Goal: Task Accomplishment & Management: Manage account settings

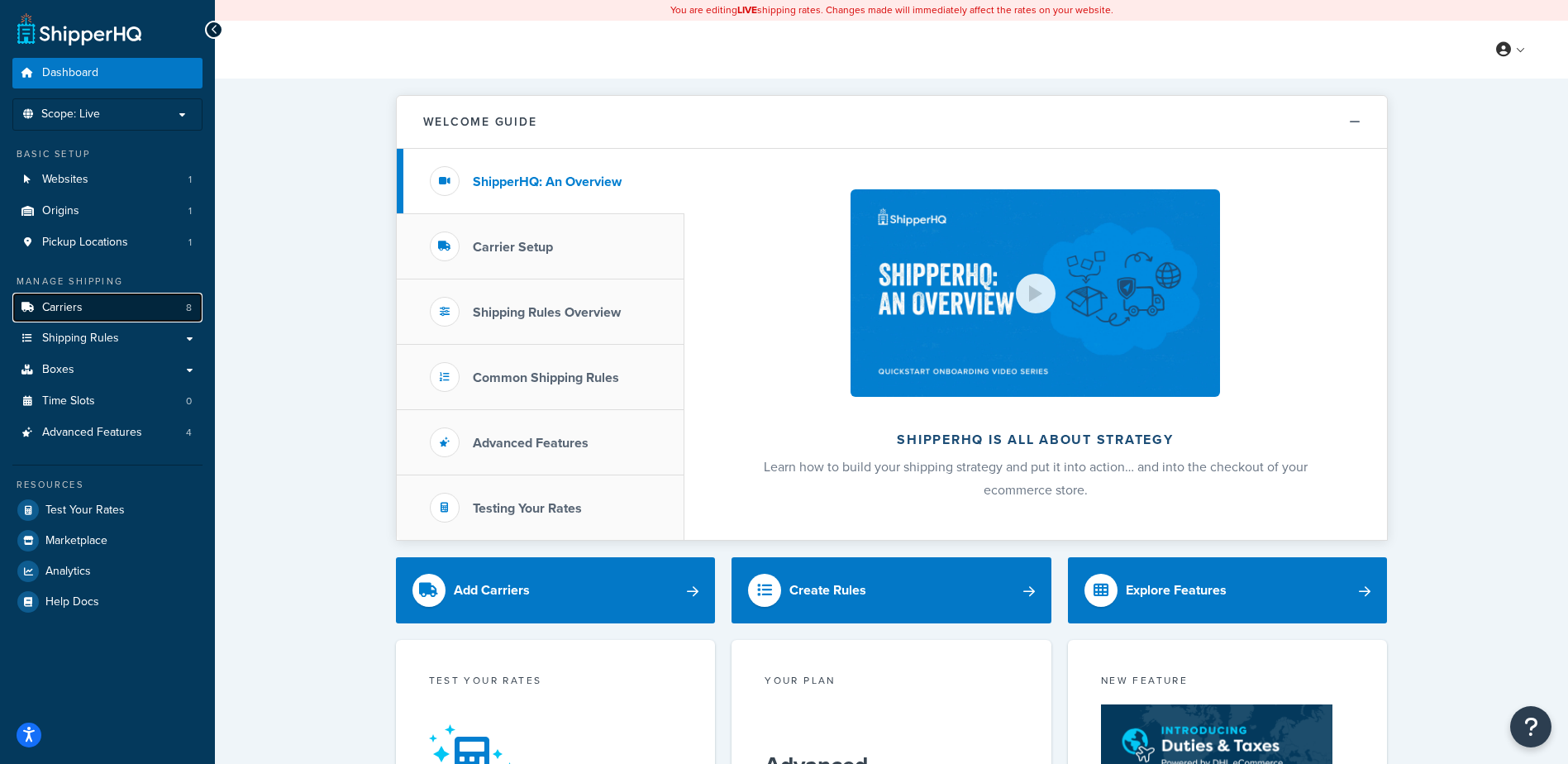
click at [138, 321] on link "Carriers 8" at bounding box center [107, 309] width 190 height 31
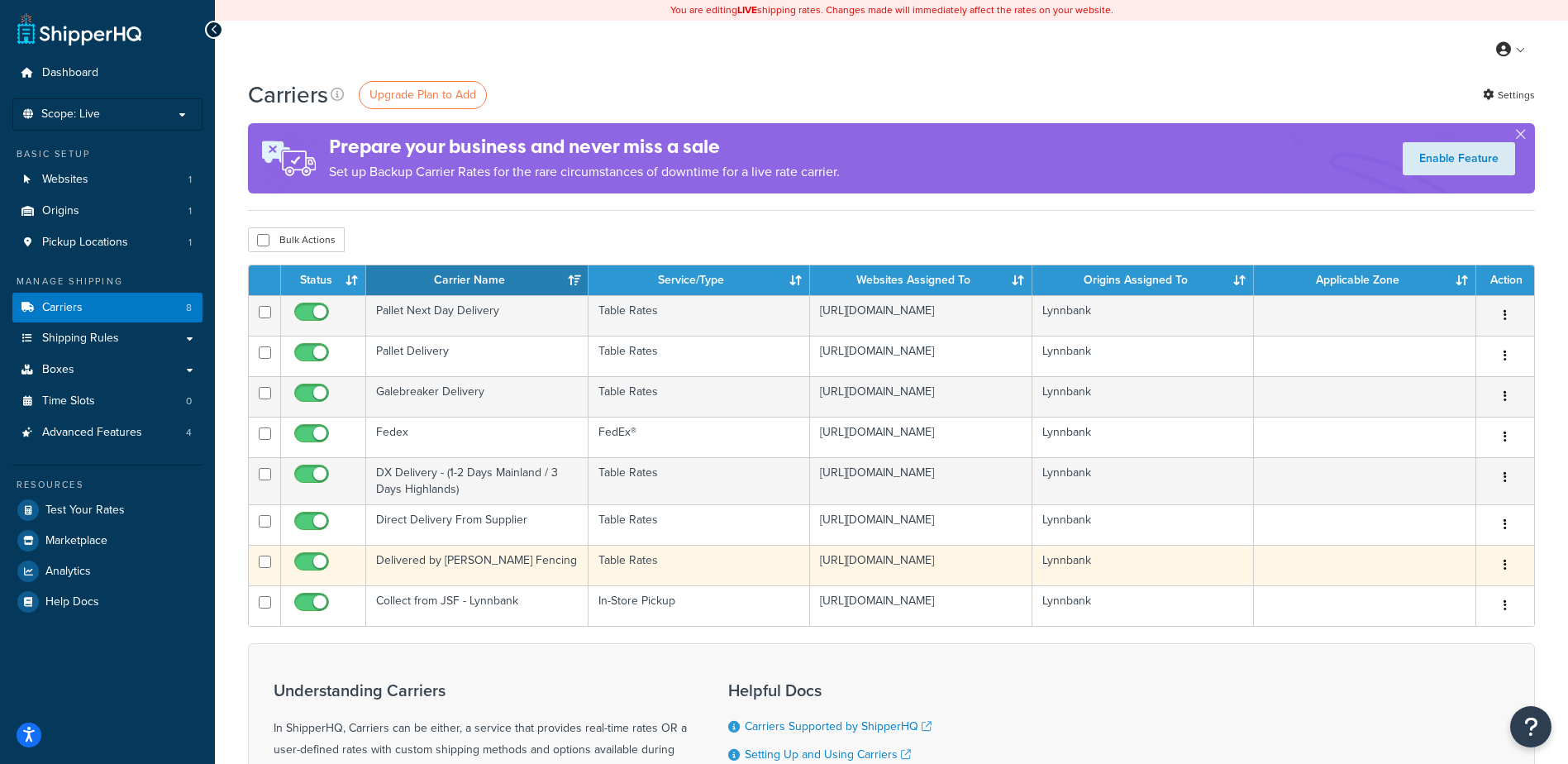
click at [561, 565] on td "Delivered by [PERSON_NAME] Fencing" at bounding box center [477, 565] width 223 height 40
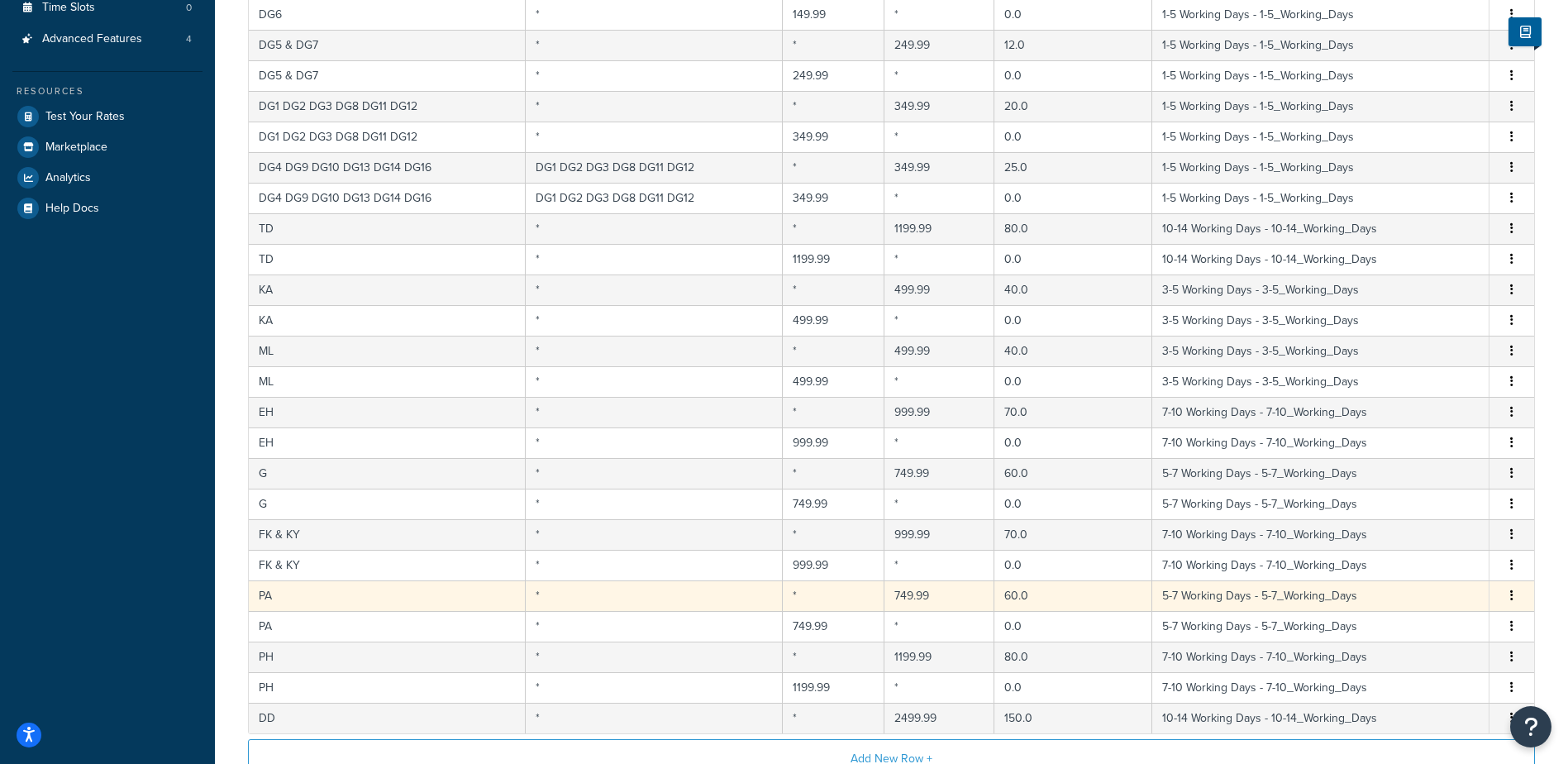
scroll to position [599, 0]
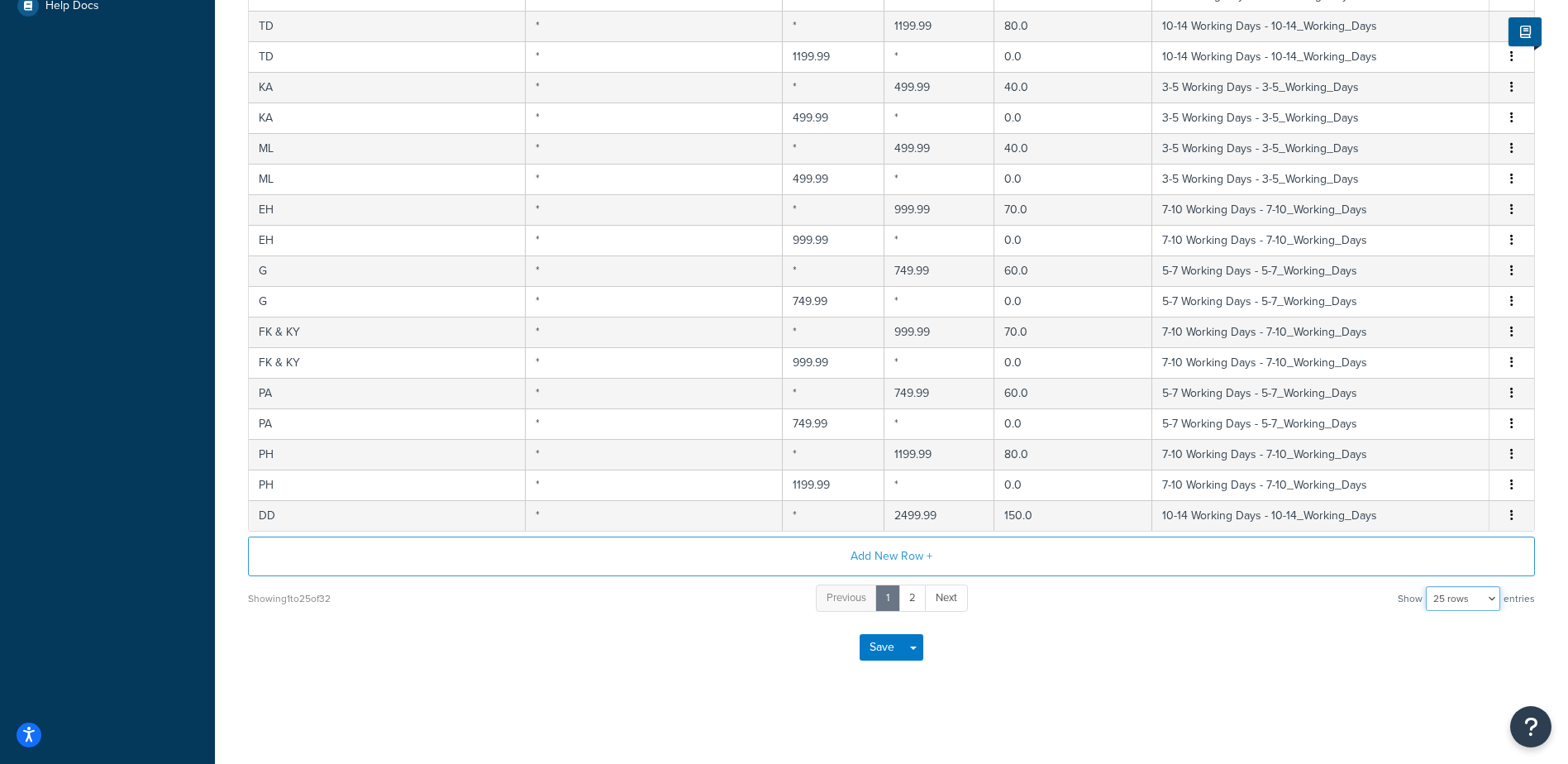
drag, startPoint x: 1443, startPoint y: 602, endPoint x: 1443, endPoint y: 614, distance: 12.0
click at [1443, 602] on select "10 rows 15 rows 25 rows 50 rows 100 rows 1000 rows" at bounding box center [1463, 598] width 75 height 25
select select "1000"
click at [1428, 586] on select "10 rows 15 rows 25 rows 50 rows 100 rows 1000 rows" at bounding box center [1463, 598] width 75 height 25
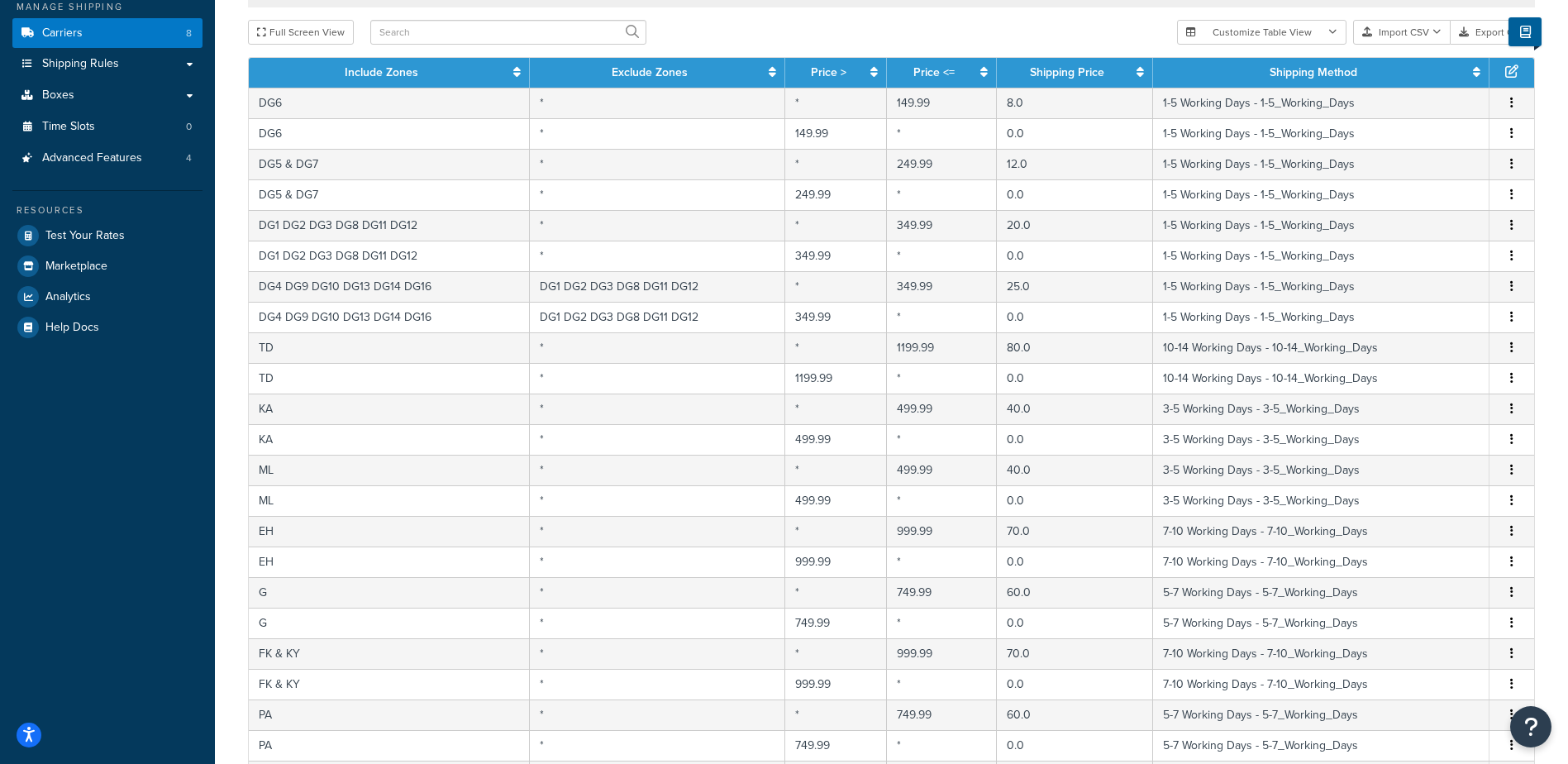
scroll to position [201, 0]
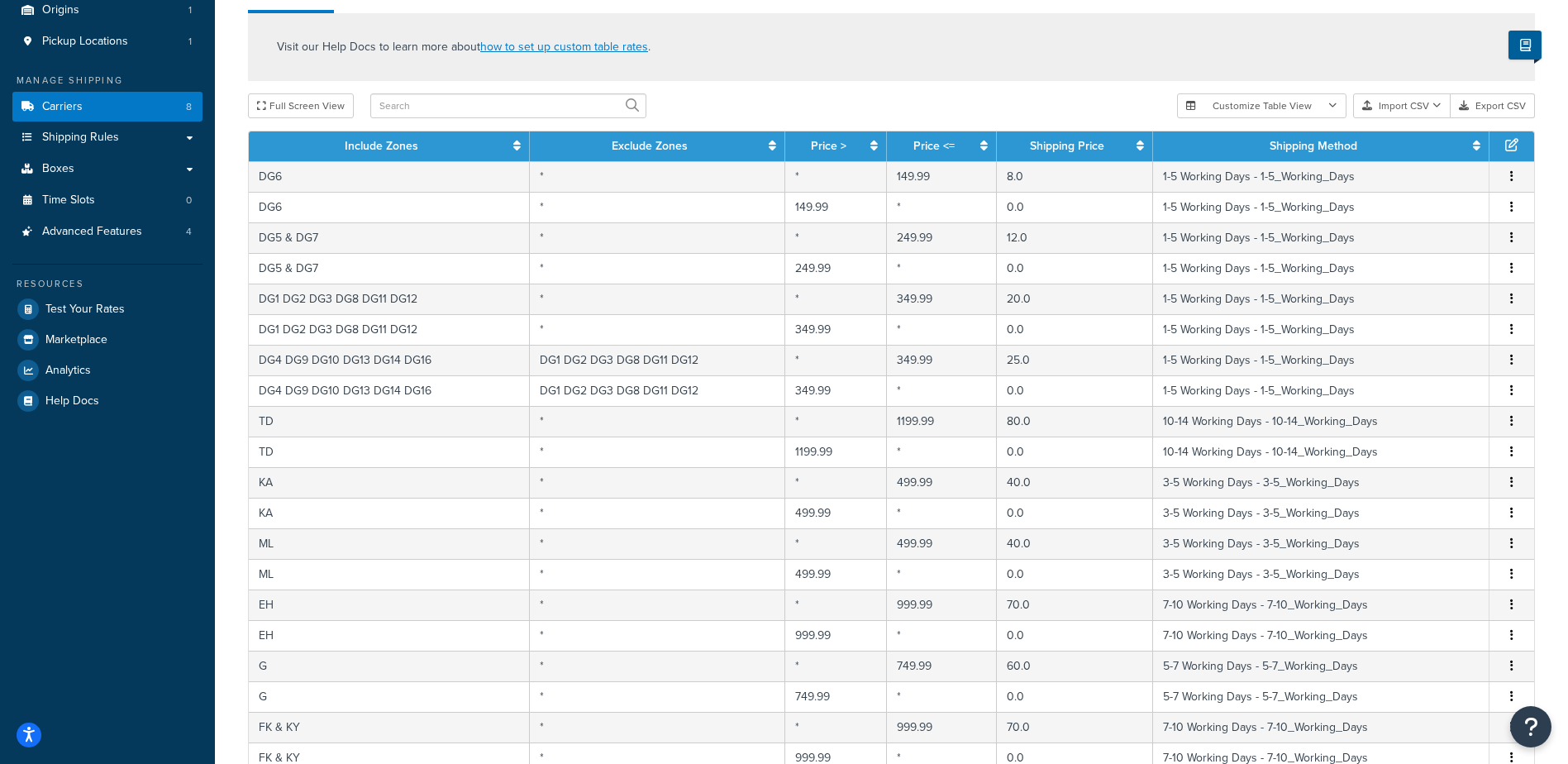
click at [62, 89] on div "Manage Shipping Carriers 8 Shipping Rules Shipping Rules All Shipping Rules 87 …" at bounding box center [107, 161] width 190 height 174
click at [69, 106] on span "Carriers" at bounding box center [62, 107] width 40 height 14
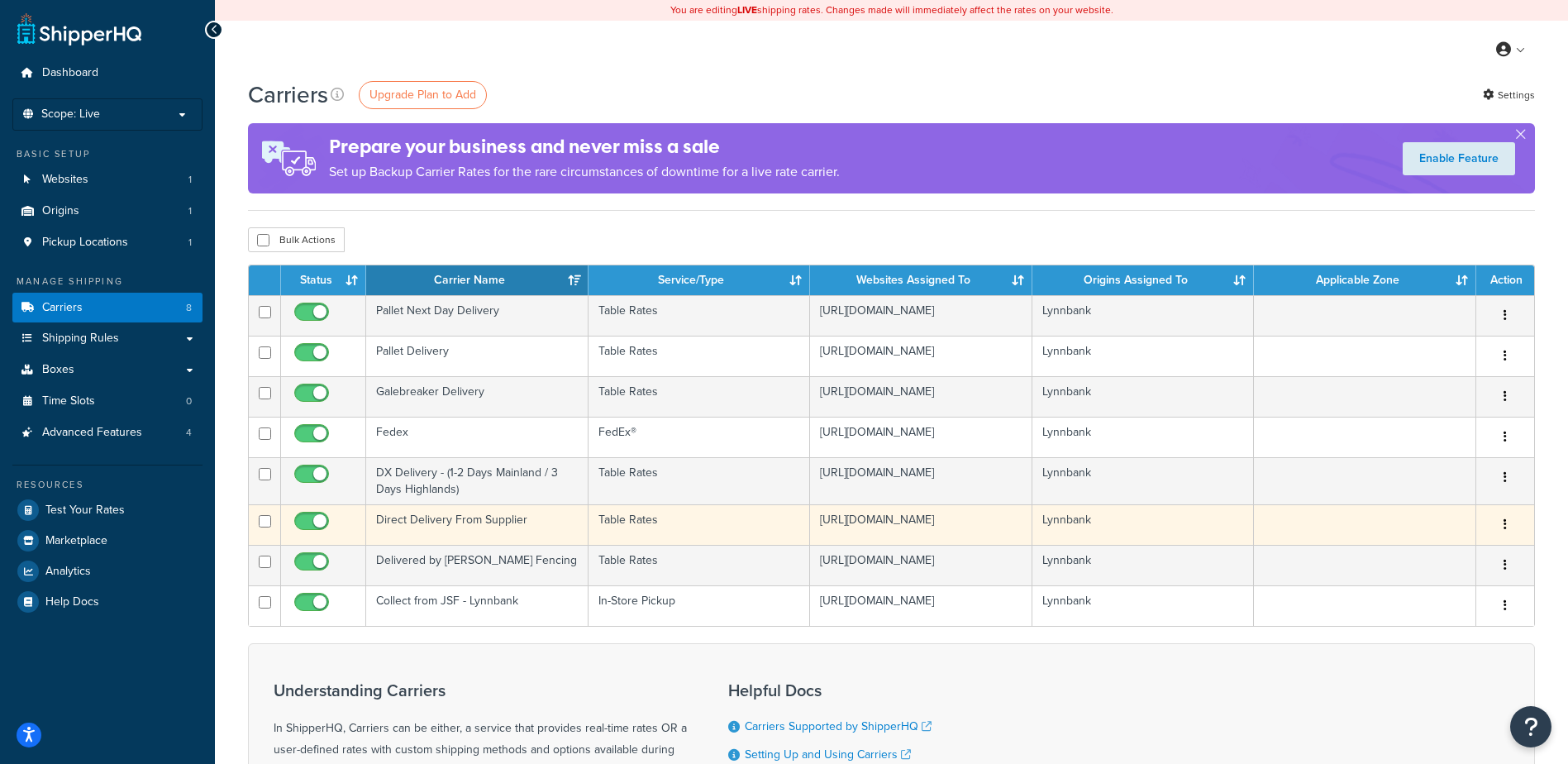
click at [496, 523] on td "Direct Delivery From Supplier" at bounding box center [477, 524] width 223 height 40
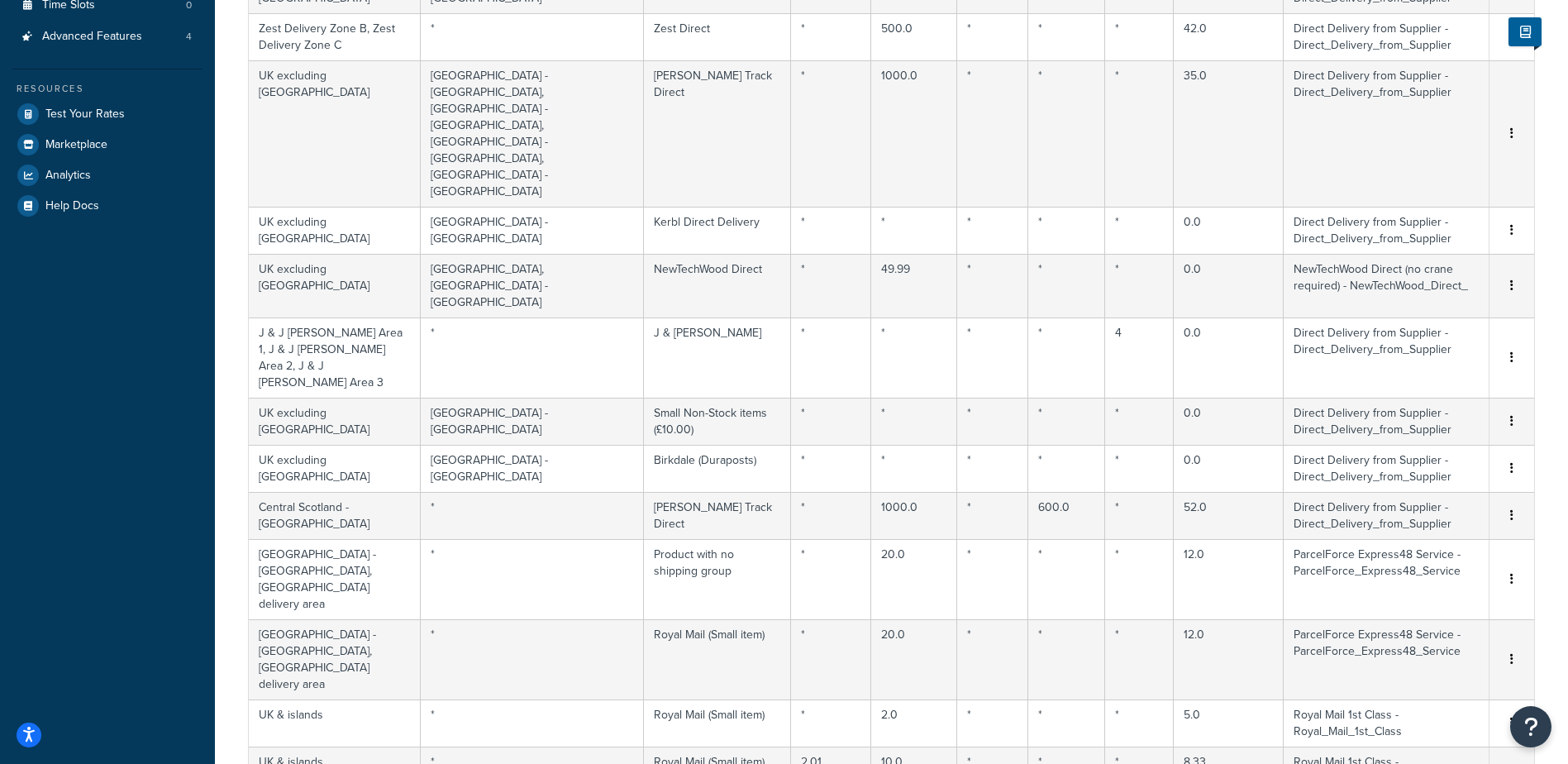
scroll to position [1161, 0]
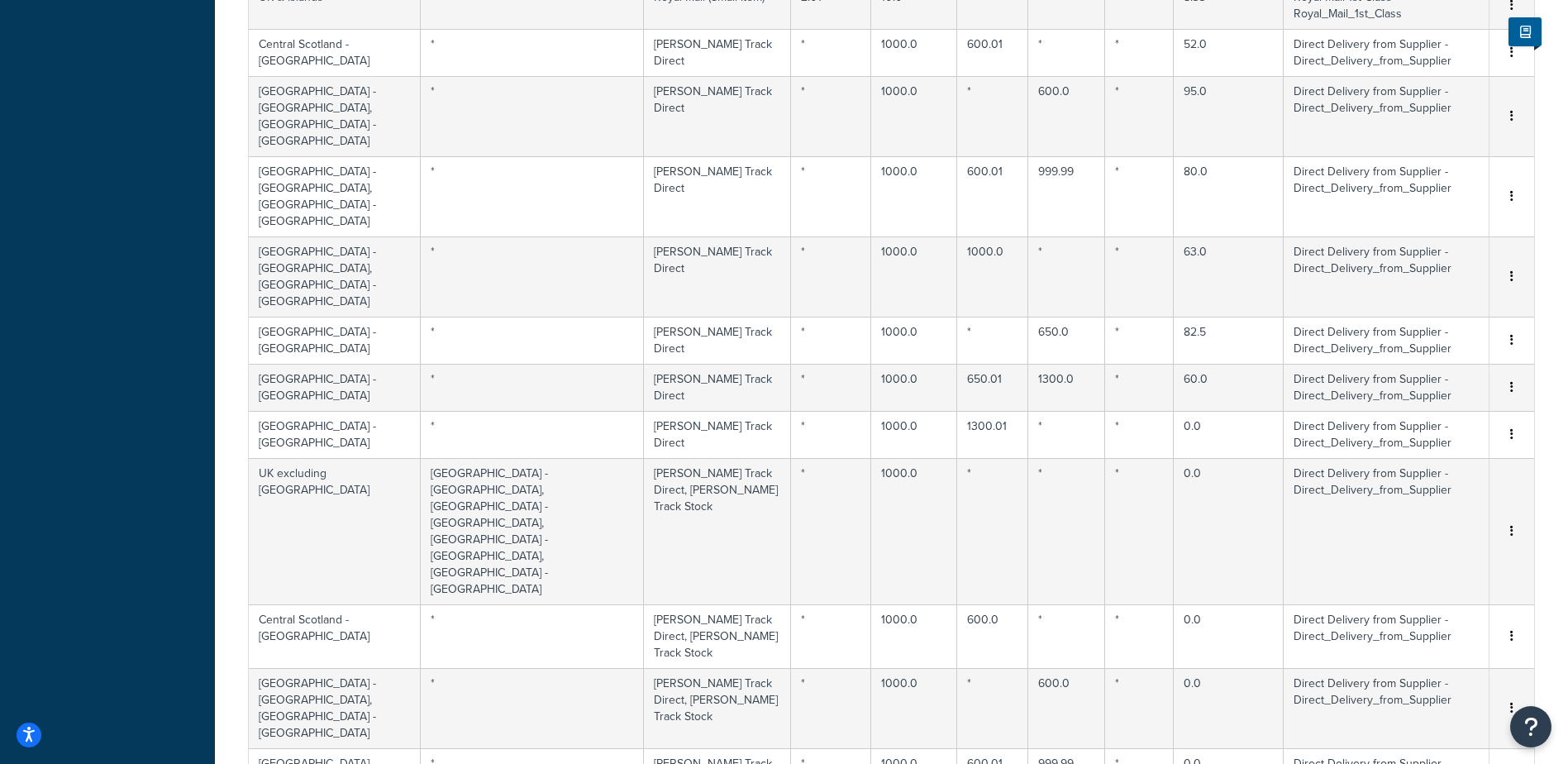
drag, startPoint x: 1479, startPoint y: 600, endPoint x: 1477, endPoint y: 612, distance: 12.2
select select "1000"
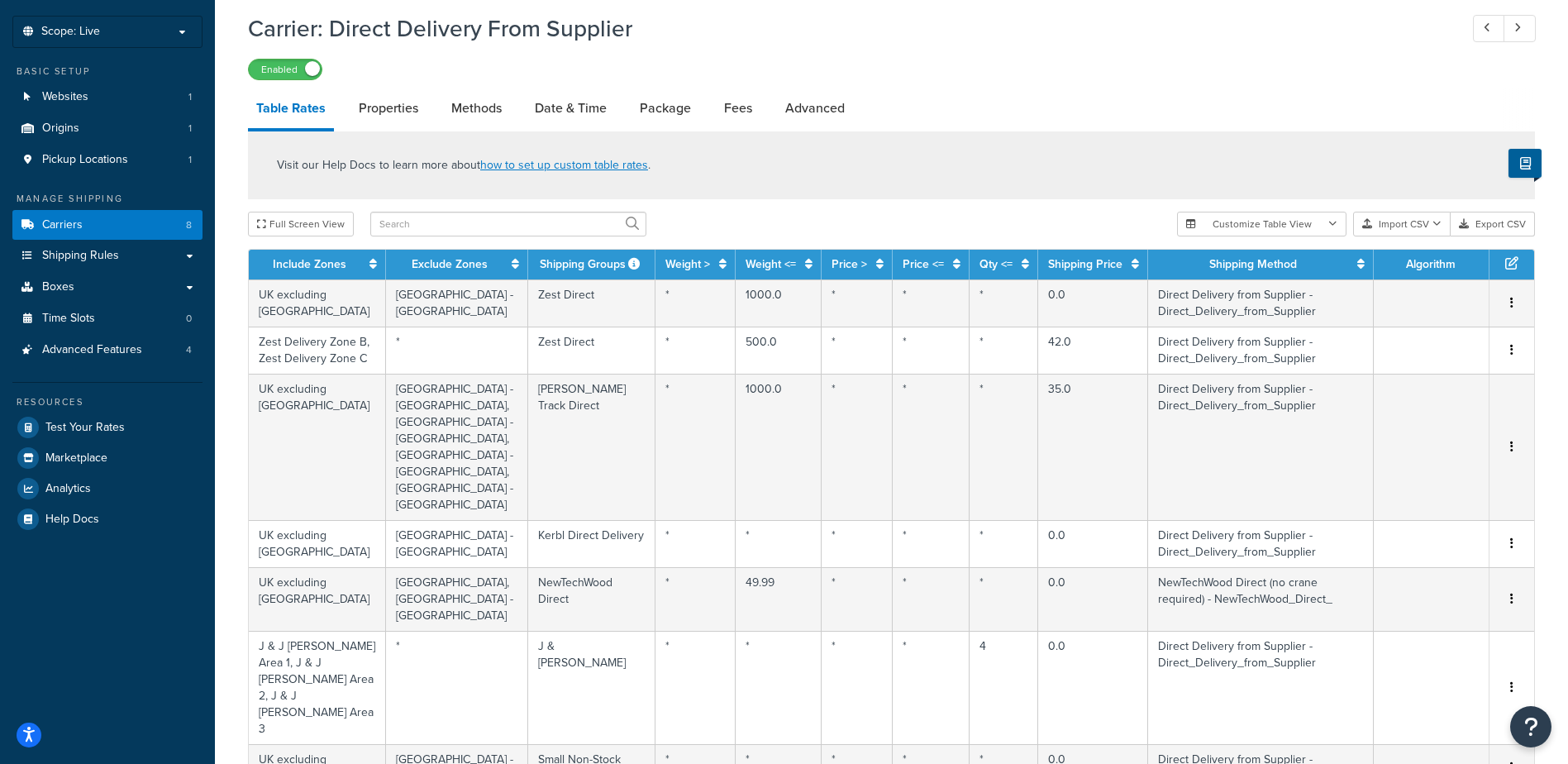
scroll to position [303, 0]
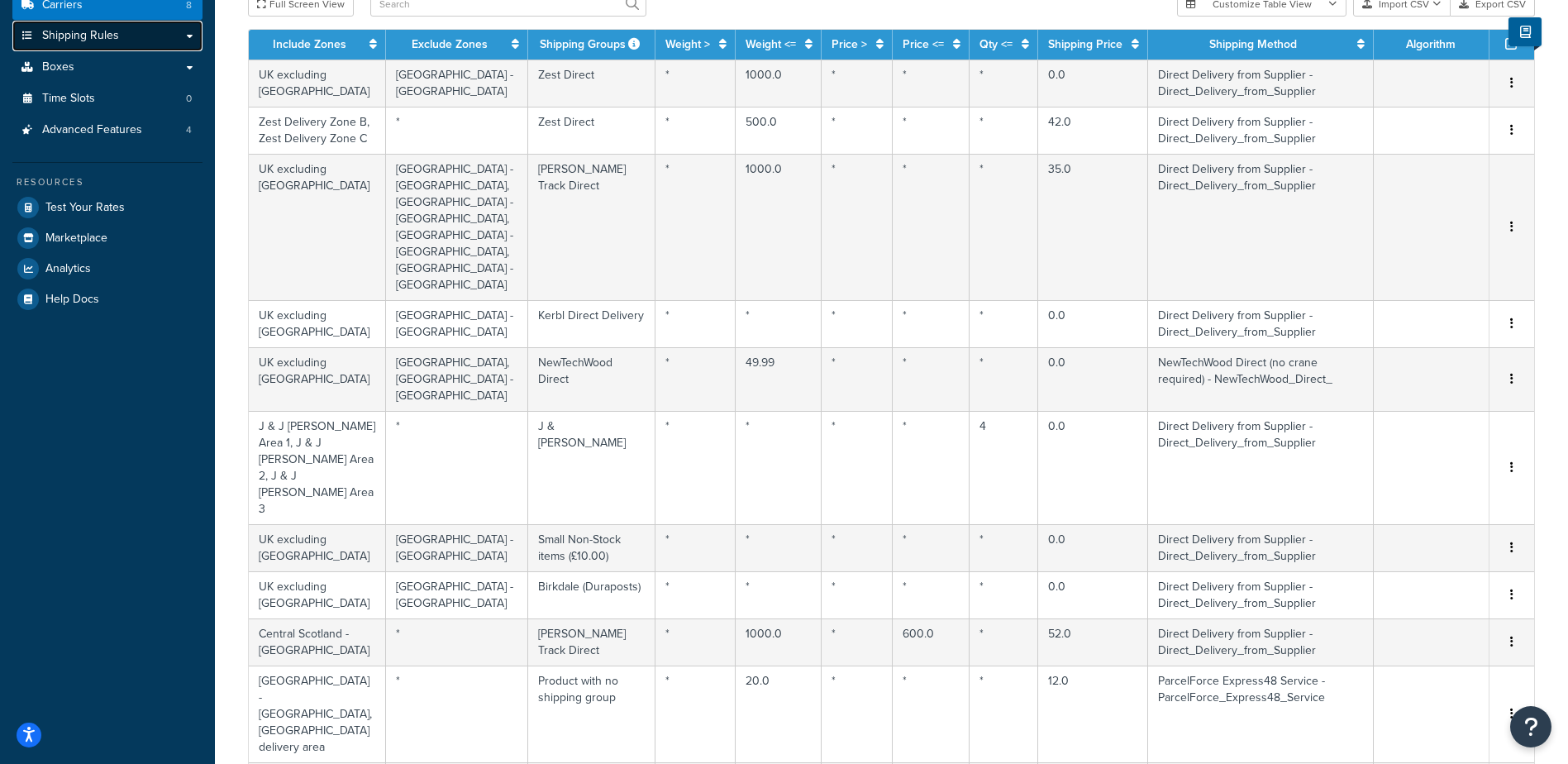
click at [153, 33] on link "Shipping Rules" at bounding box center [107, 36] width 190 height 31
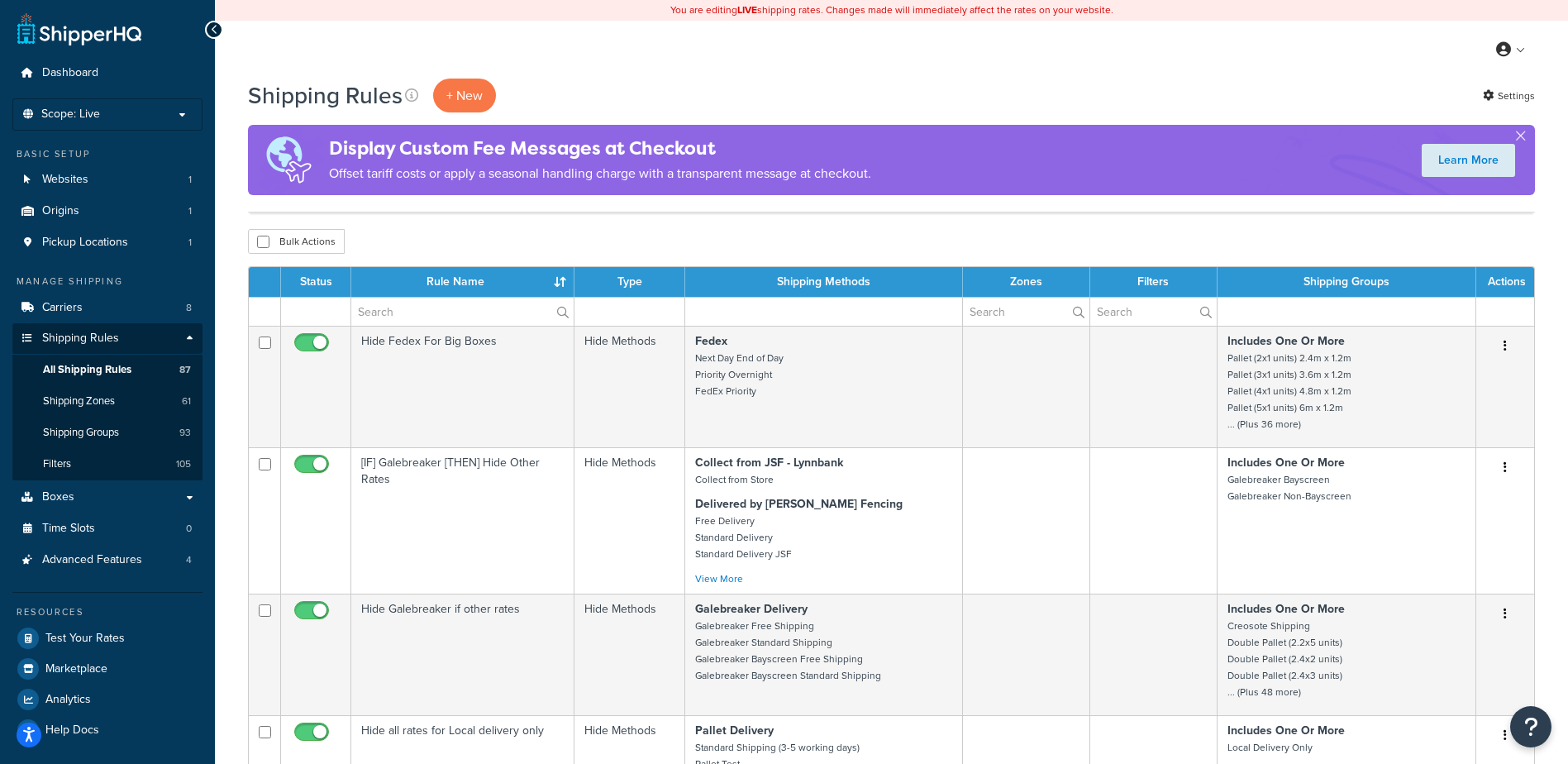
select select "1000"
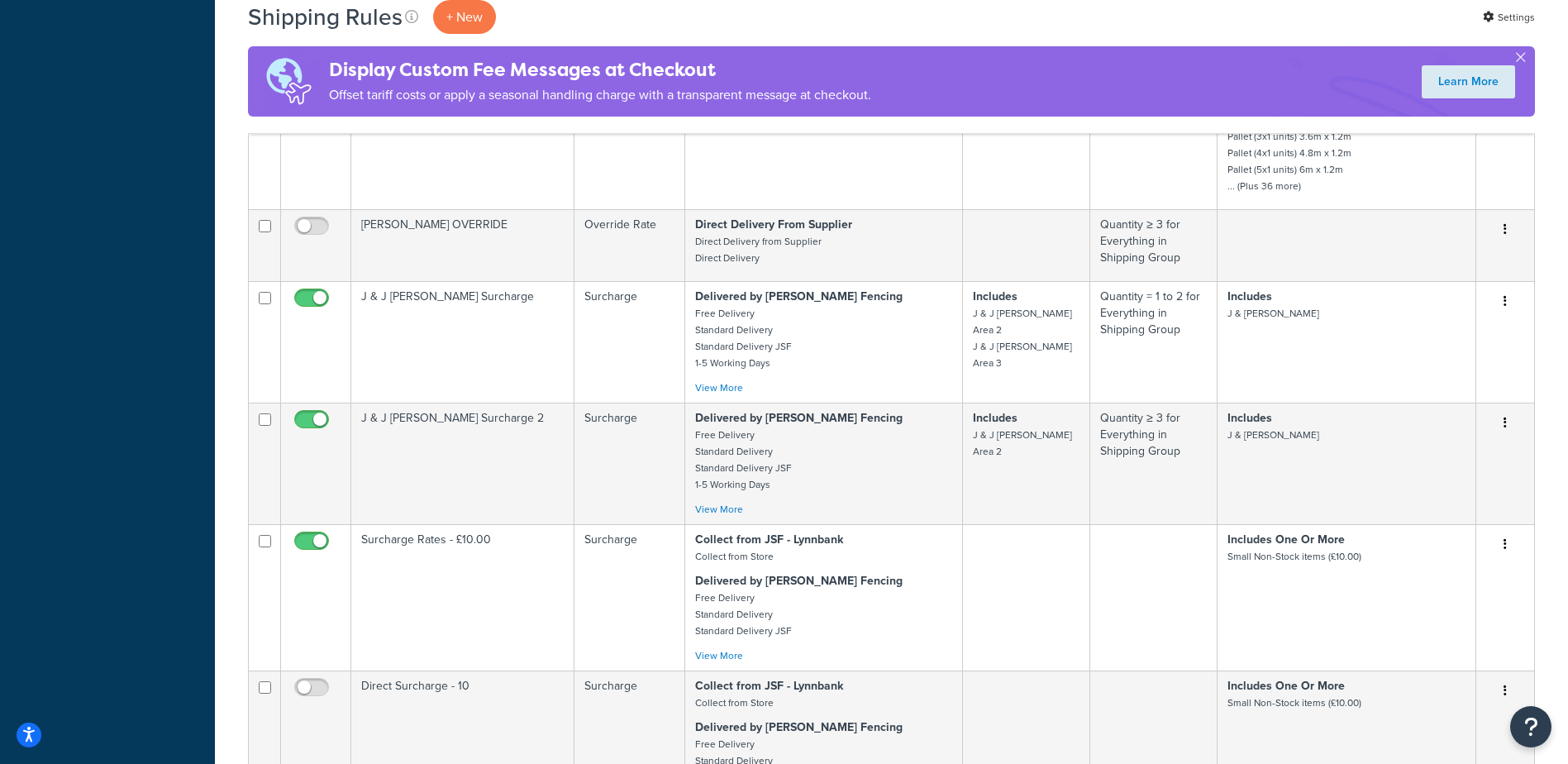
scroll to position [3299, 0]
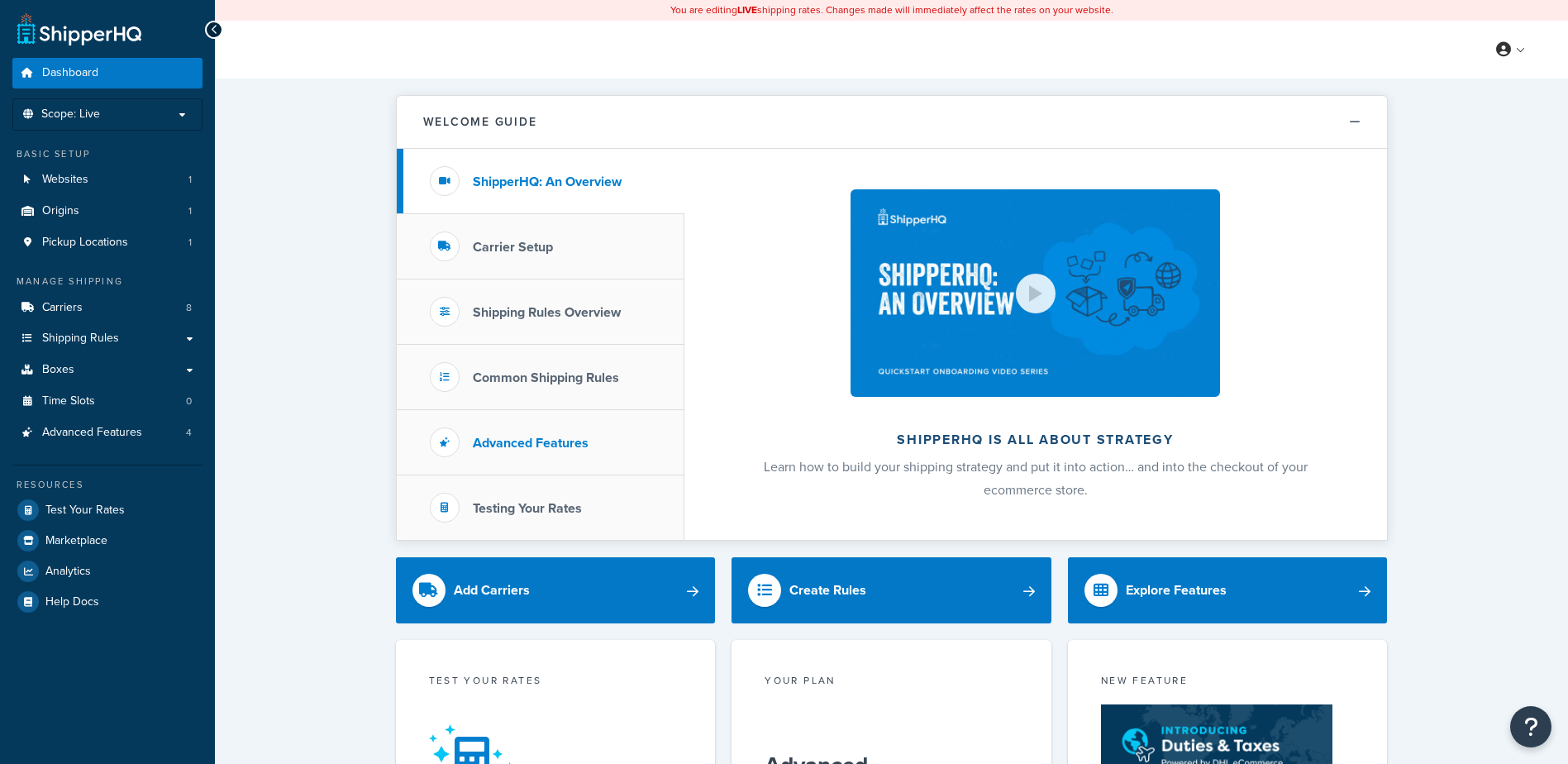
drag, startPoint x: 0, startPoint y: 0, endPoint x: 583, endPoint y: 414, distance: 715.0
click at [583, 414] on li "Advanced Features" at bounding box center [540, 443] width 288 height 65
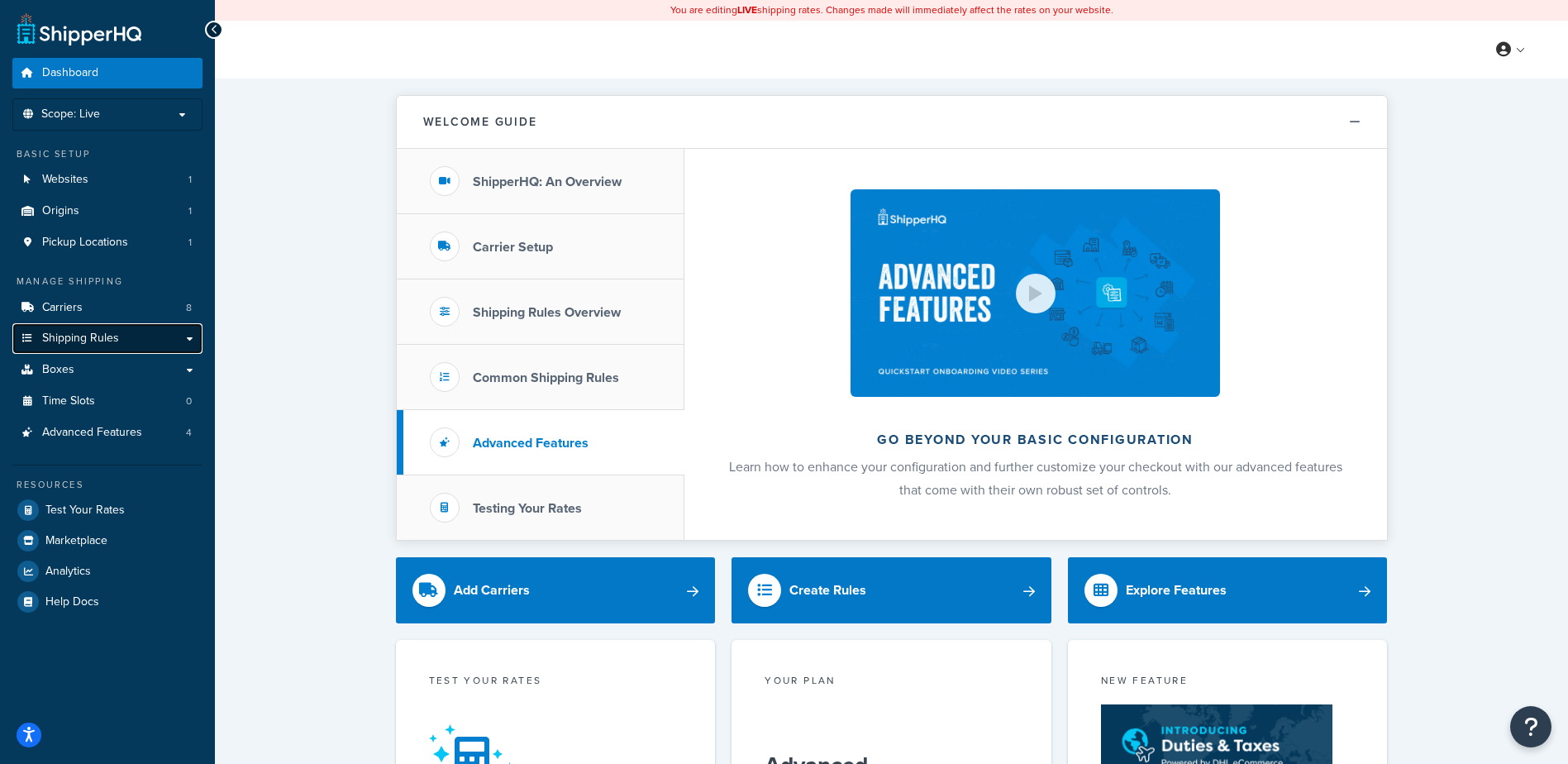
click at [111, 339] on span "Shipping Rules" at bounding box center [80, 339] width 76 height 14
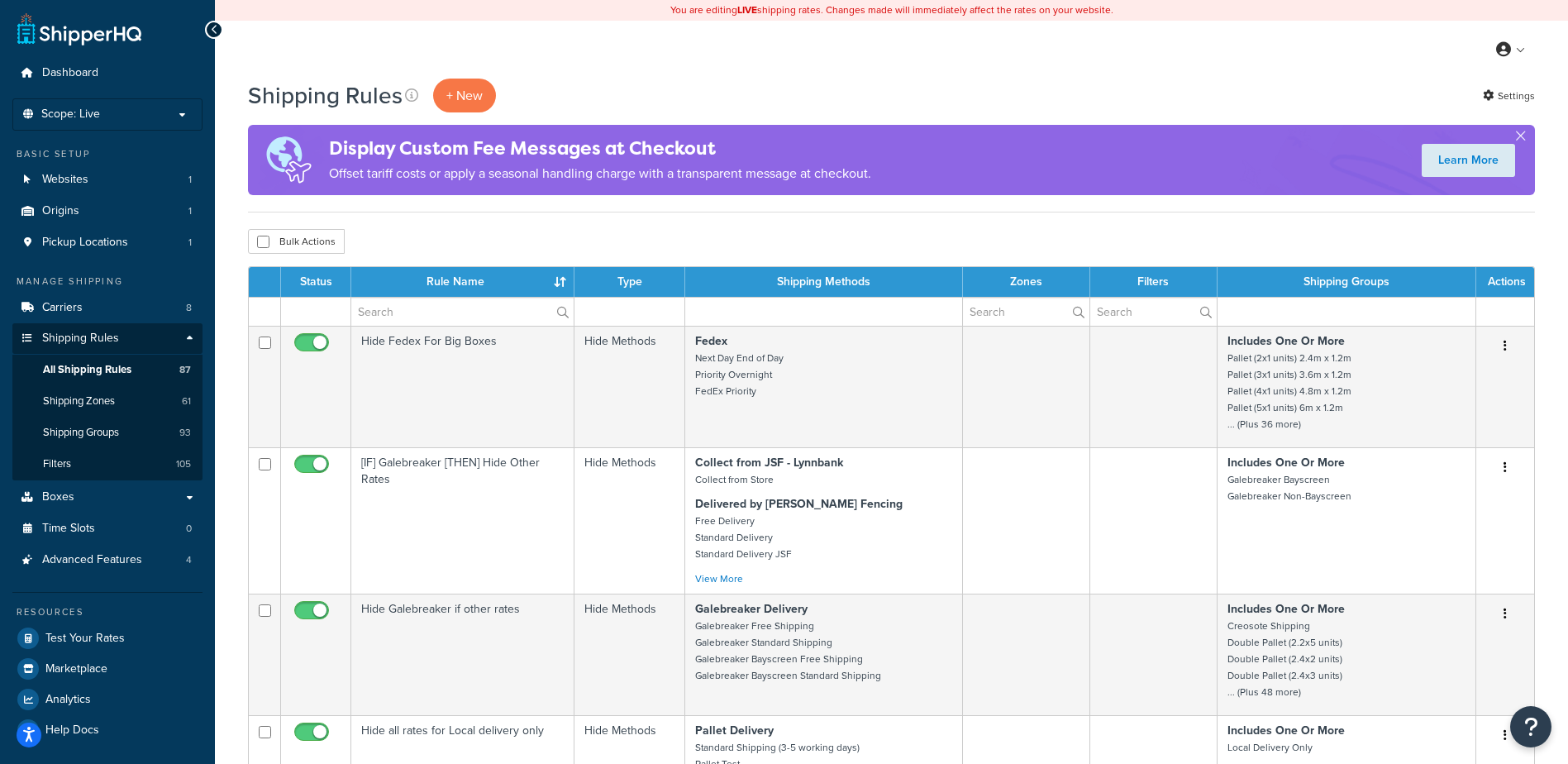
select select "1000"
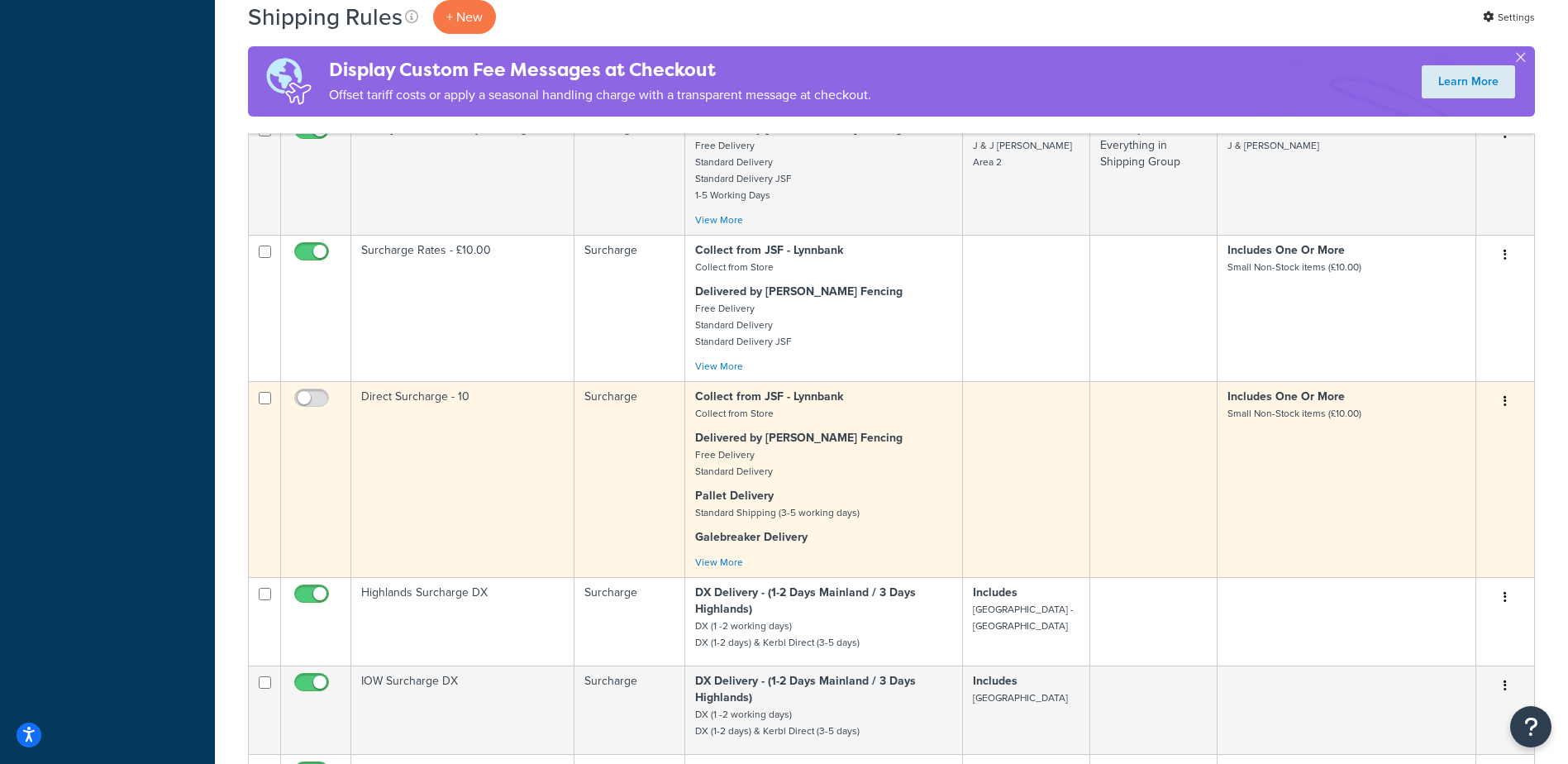
scroll to position [3432, 0]
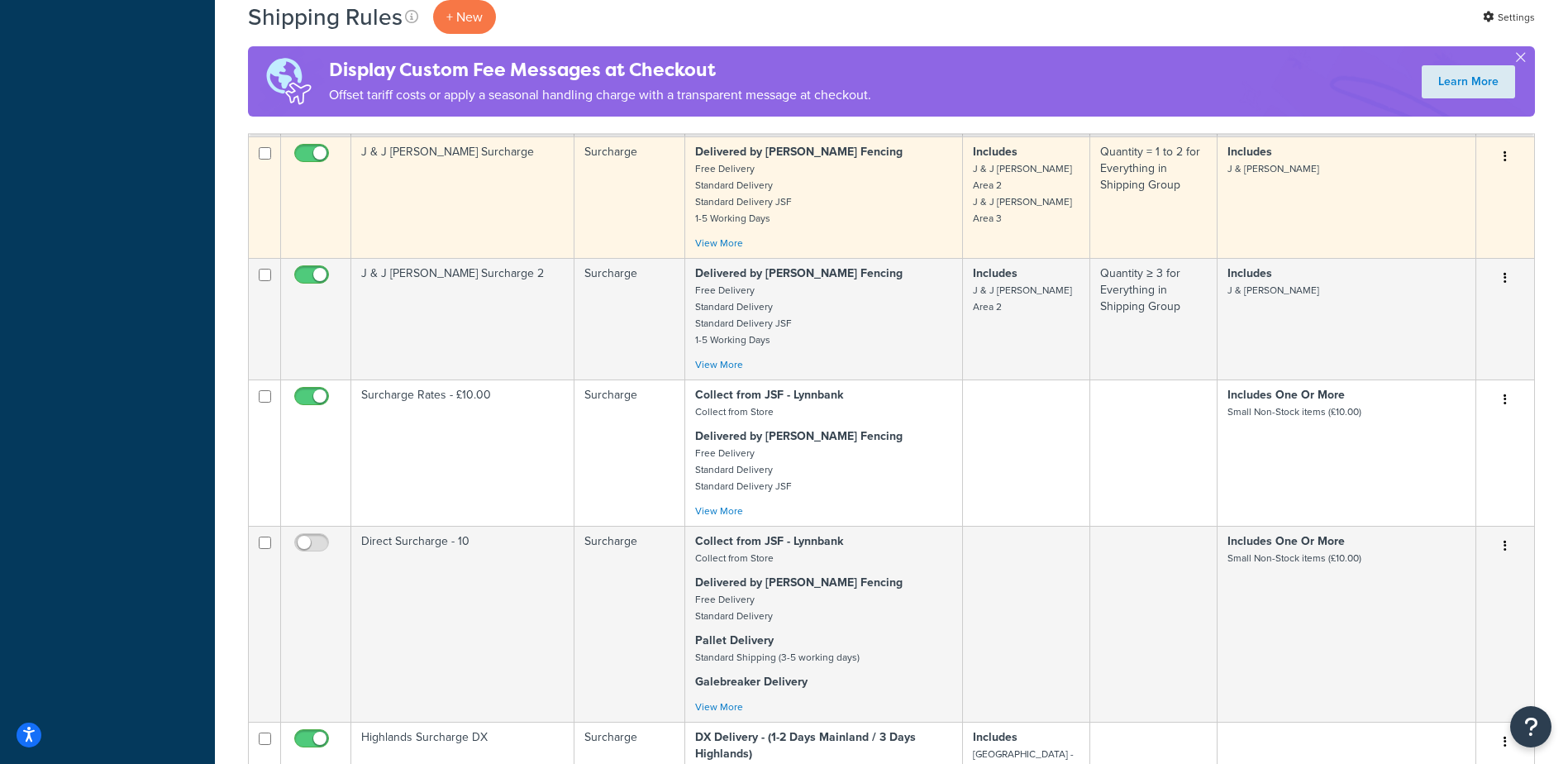
click at [1364, 221] on td "Includes J & J [PERSON_NAME]" at bounding box center [1346, 197] width 259 height 121
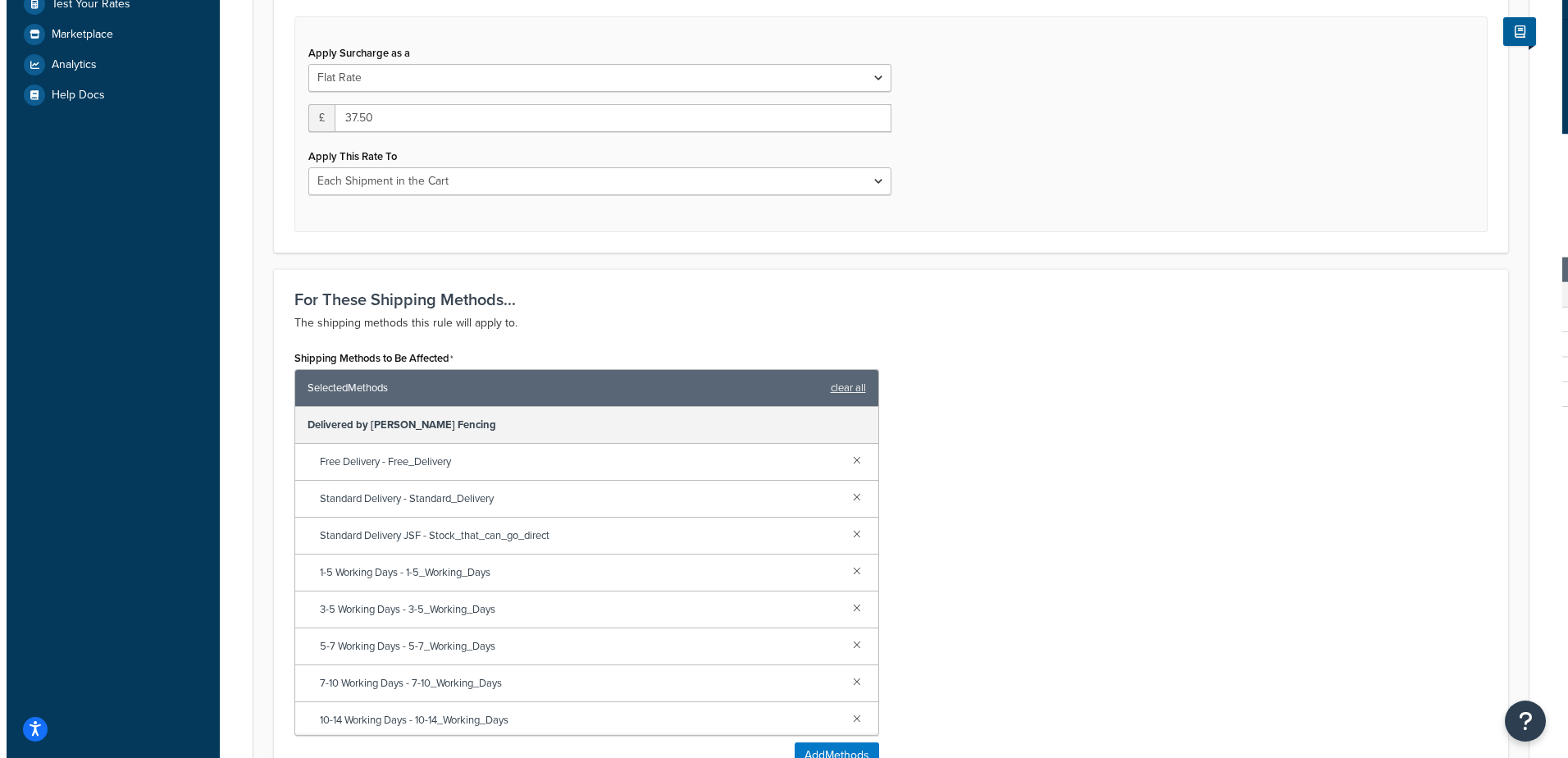
scroll to position [636, 0]
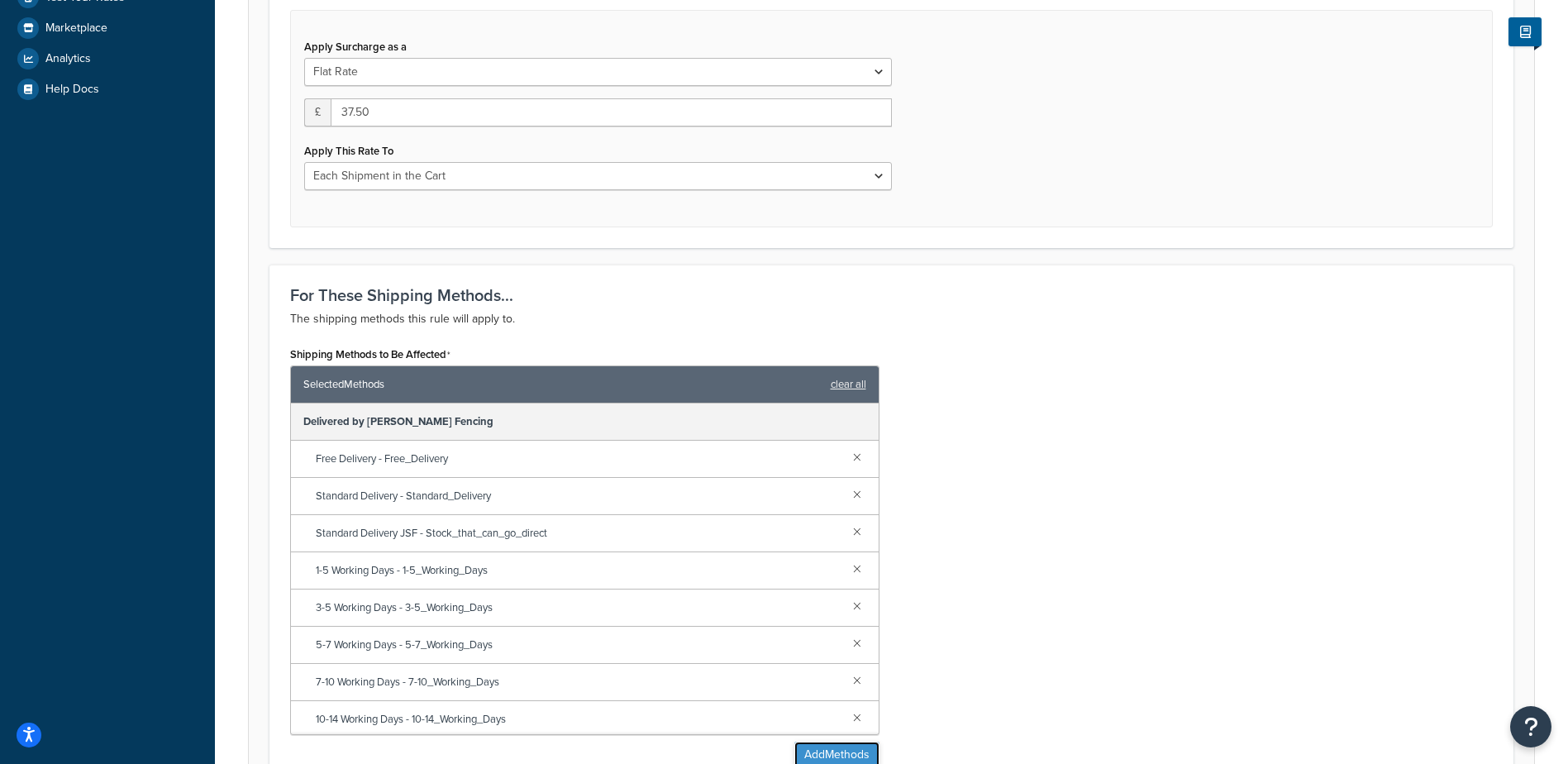
click at [857, 754] on button "Add Methods" at bounding box center [837, 755] width 85 height 27
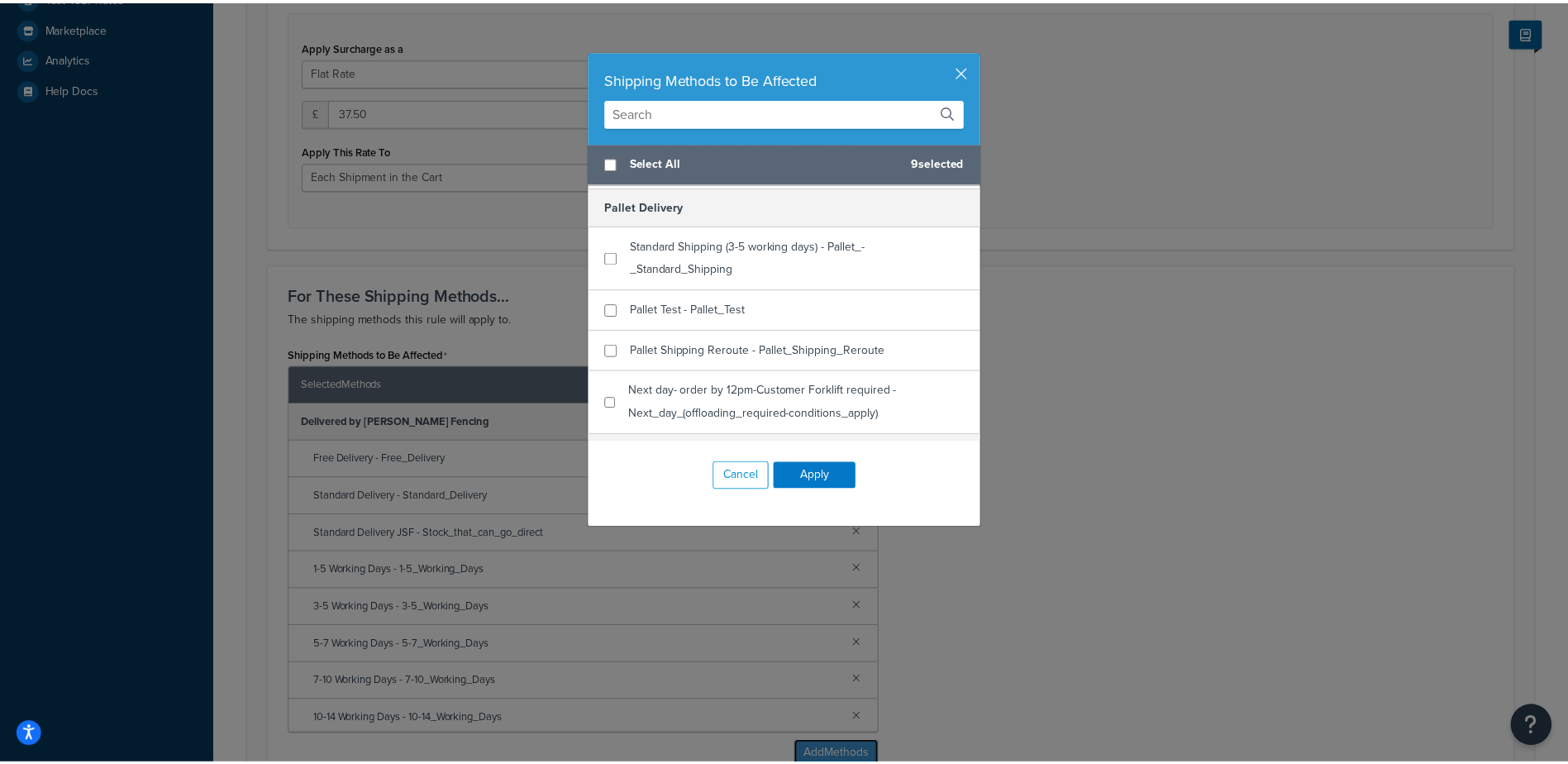
scroll to position [0, 0]
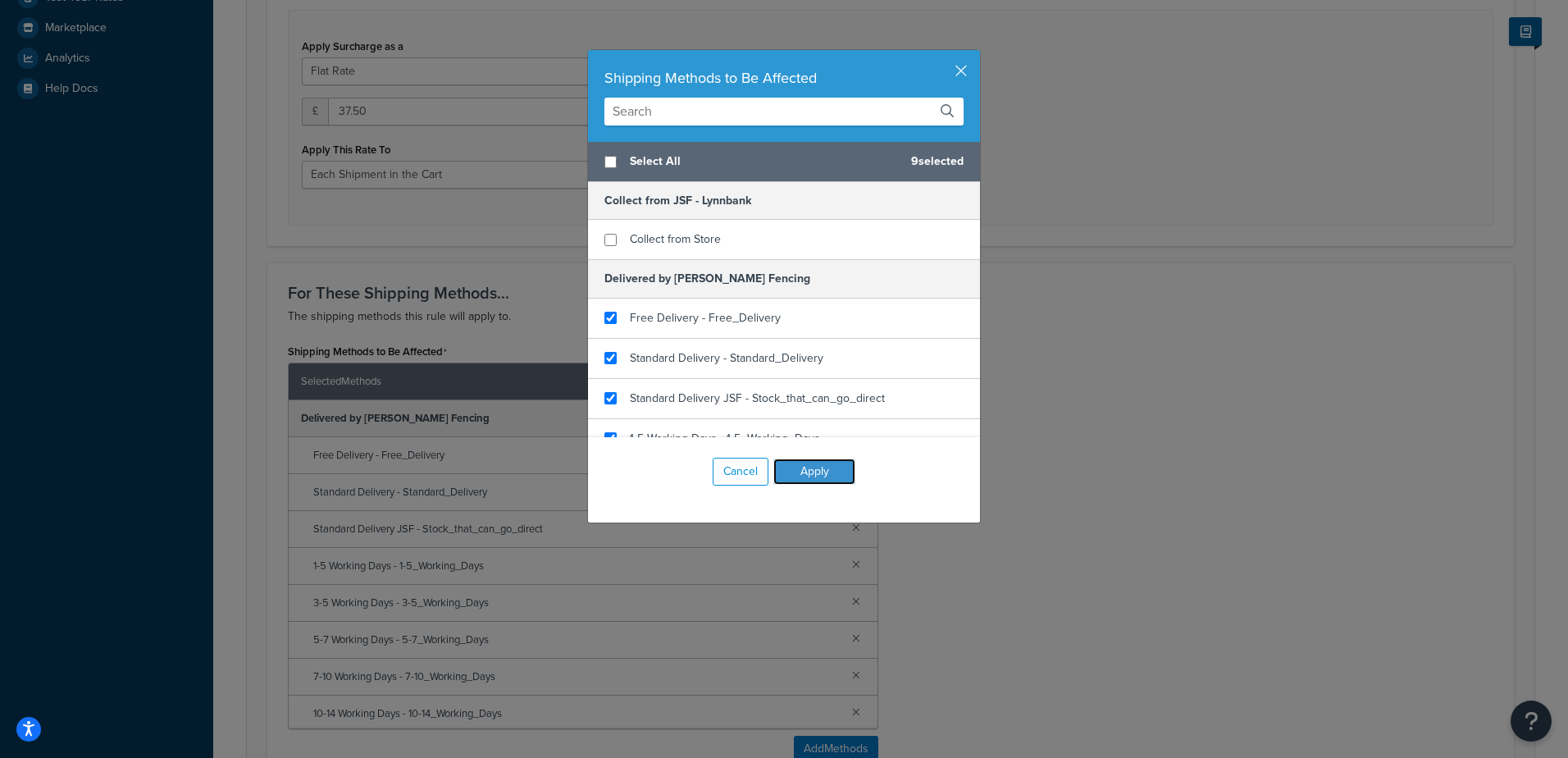
drag, startPoint x: 810, startPoint y: 476, endPoint x: 844, endPoint y: 474, distance: 34.1
click at [812, 476] on button "Apply" at bounding box center [814, 472] width 82 height 26
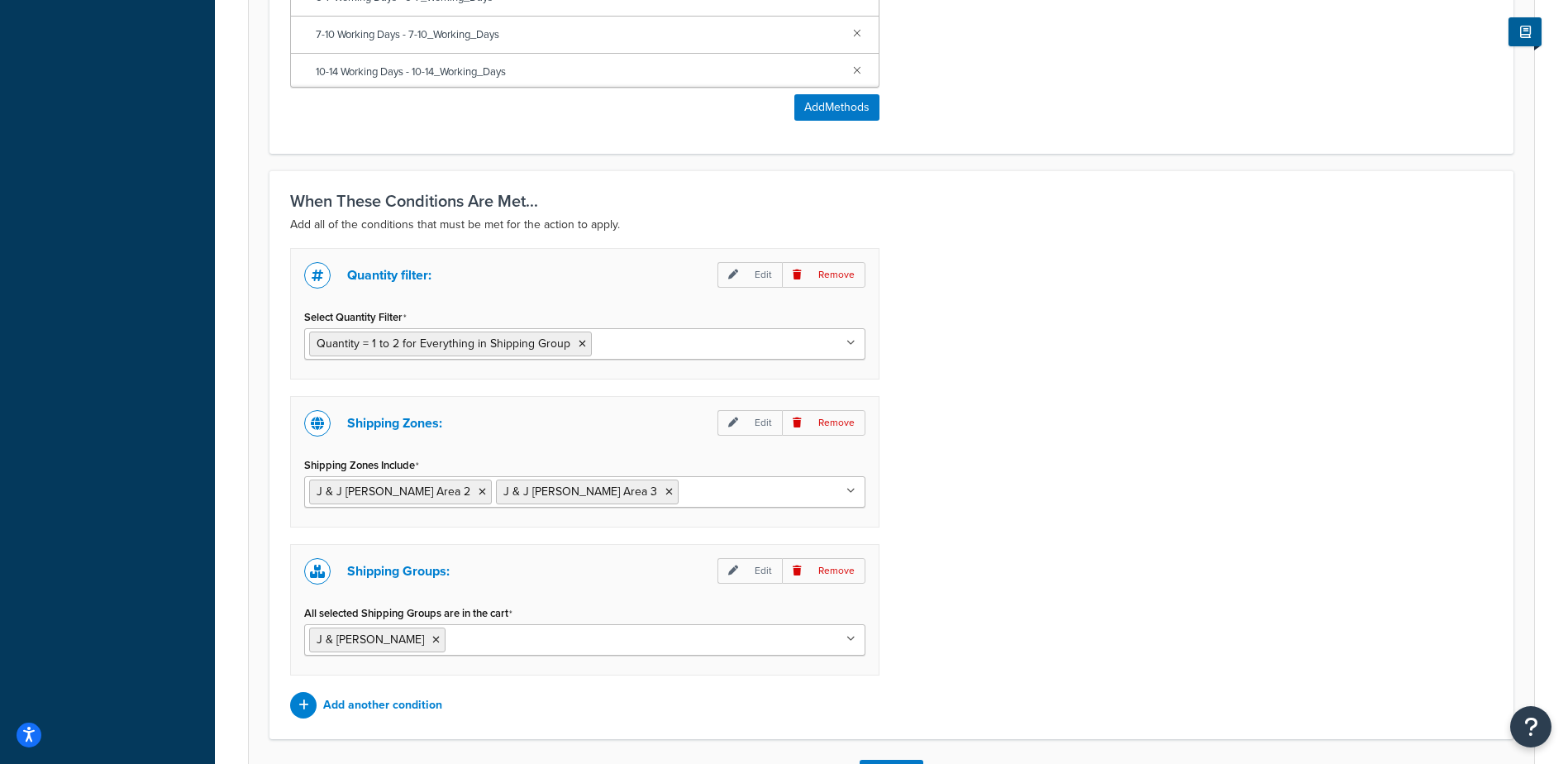
scroll to position [1385, 0]
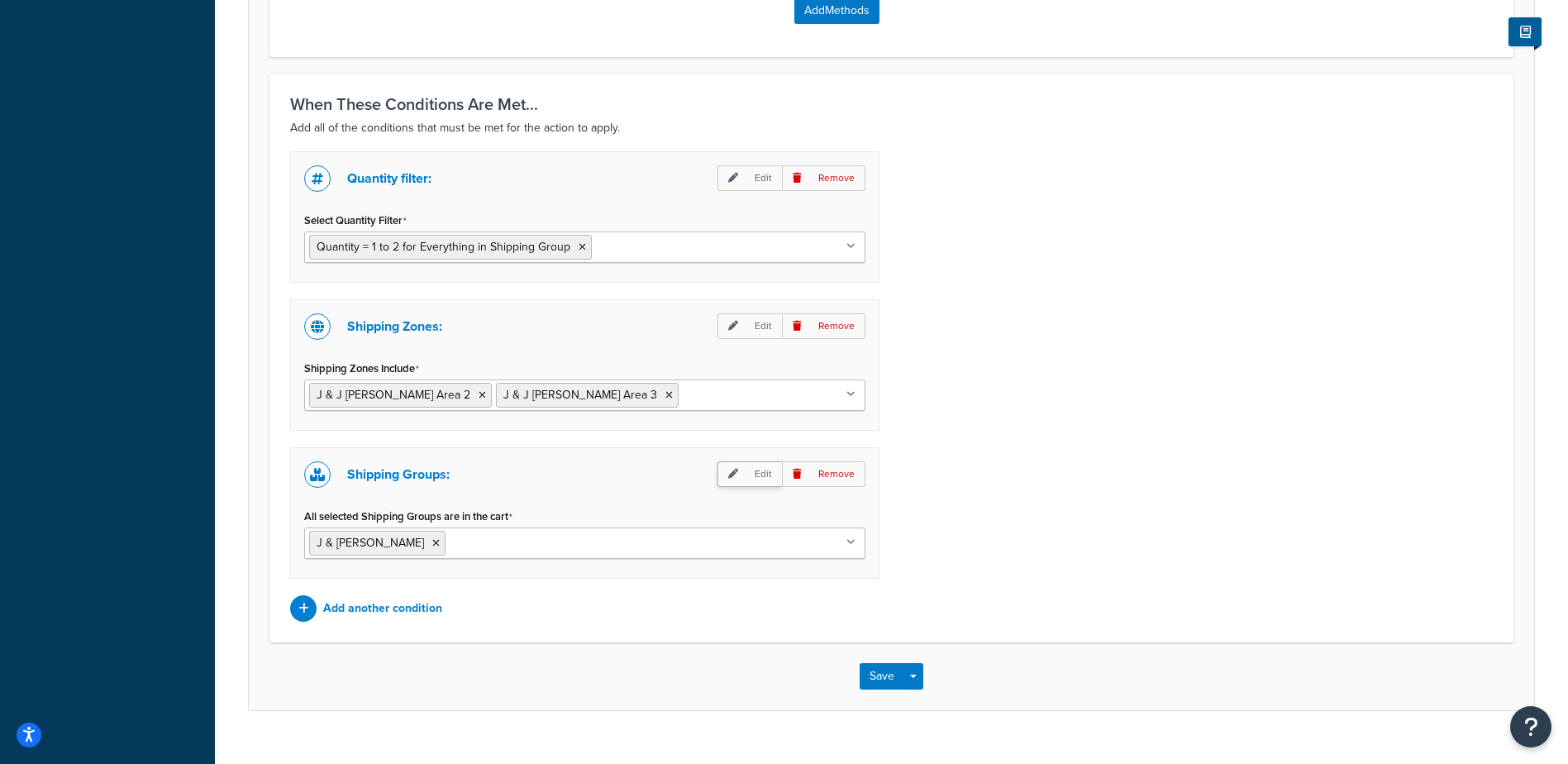
click at [772, 480] on p "Edit" at bounding box center [749, 474] width 64 height 26
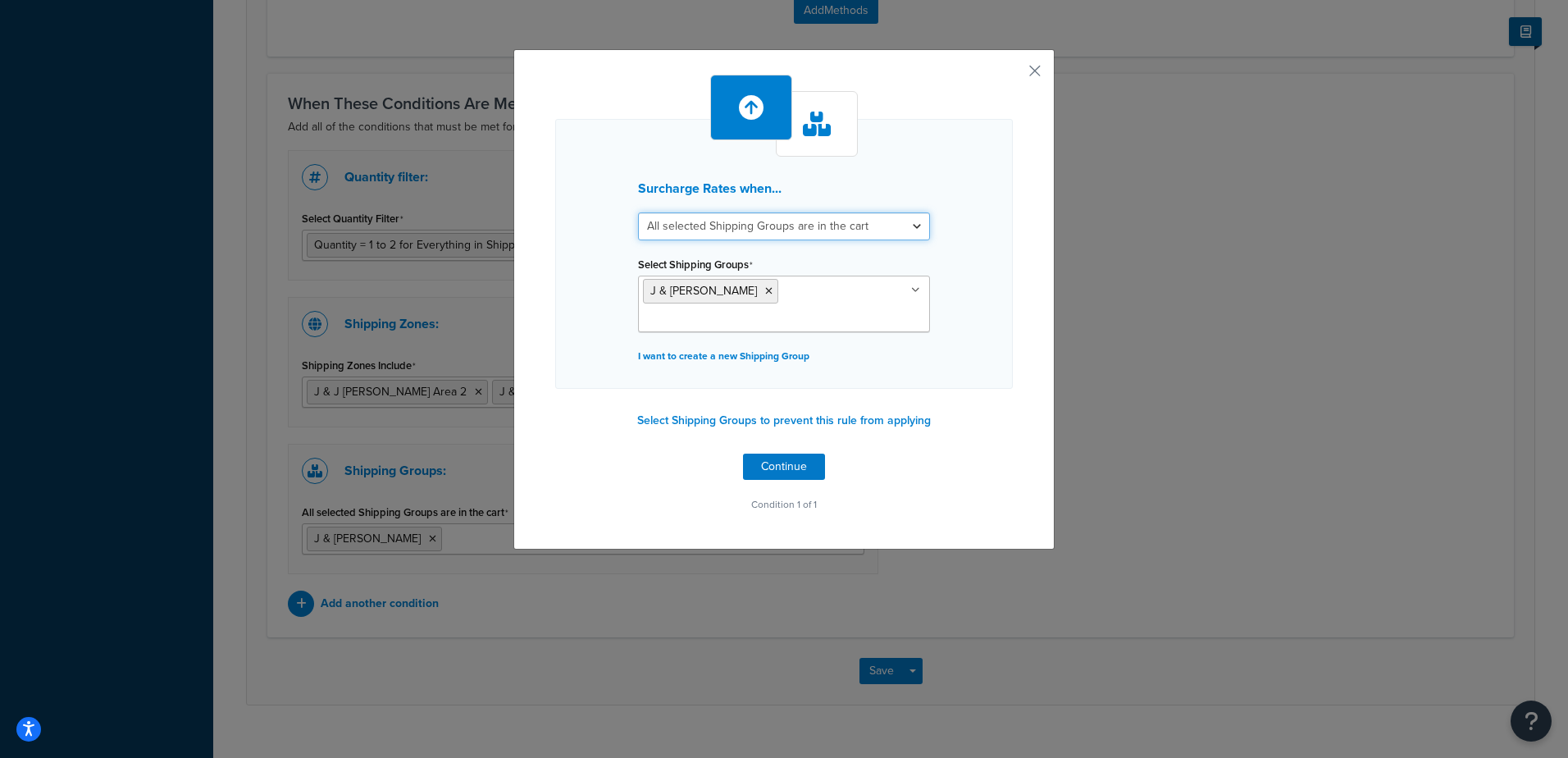
click at [811, 227] on select "All selected Shipping Groups are in the cart Any selected Shipping Groups are i…" at bounding box center [784, 226] width 292 height 28
click at [1012, 75] on button "button" at bounding box center [1010, 77] width 4 height 4
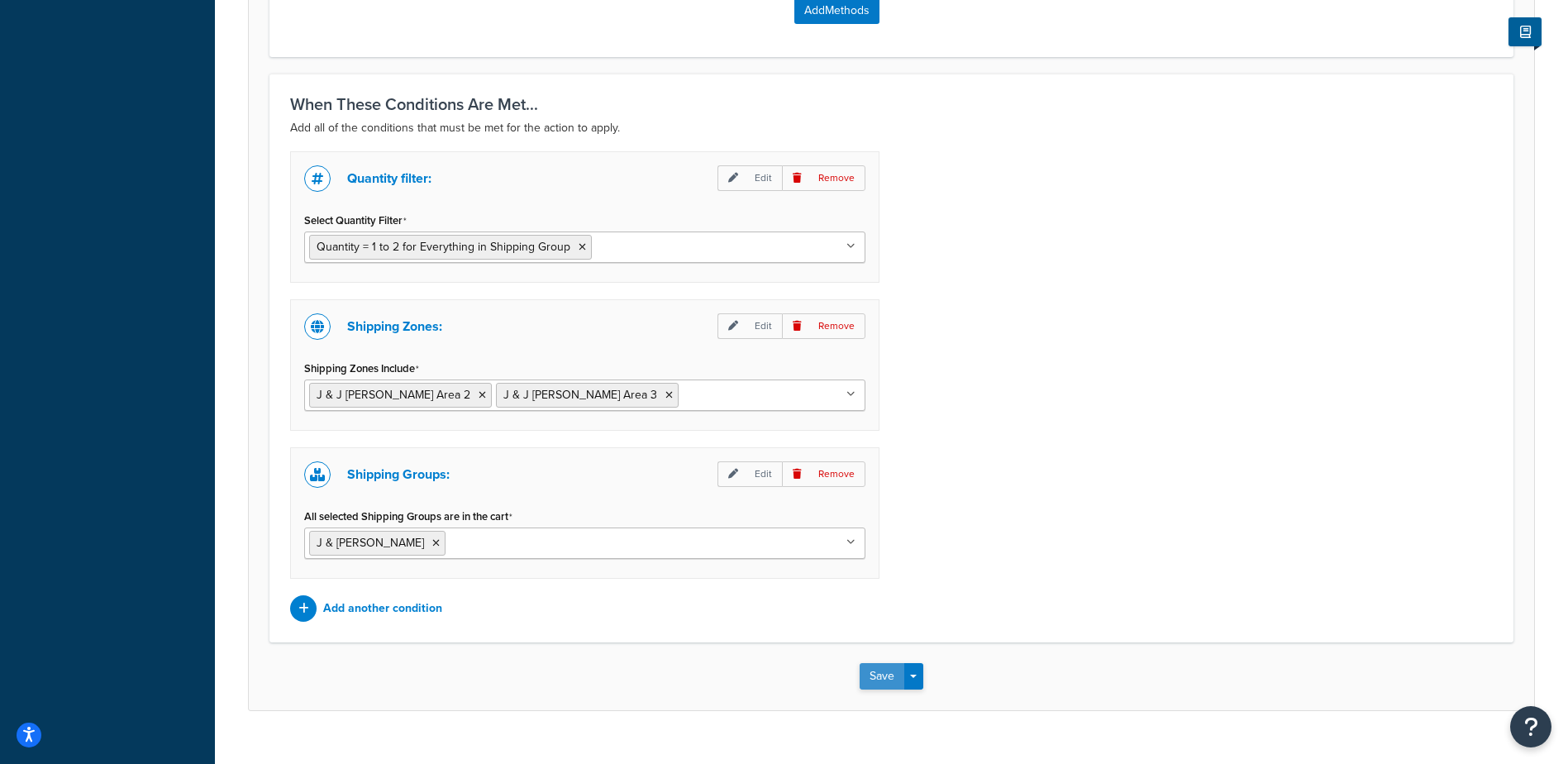
click at [880, 687] on button "Save" at bounding box center [882, 676] width 45 height 27
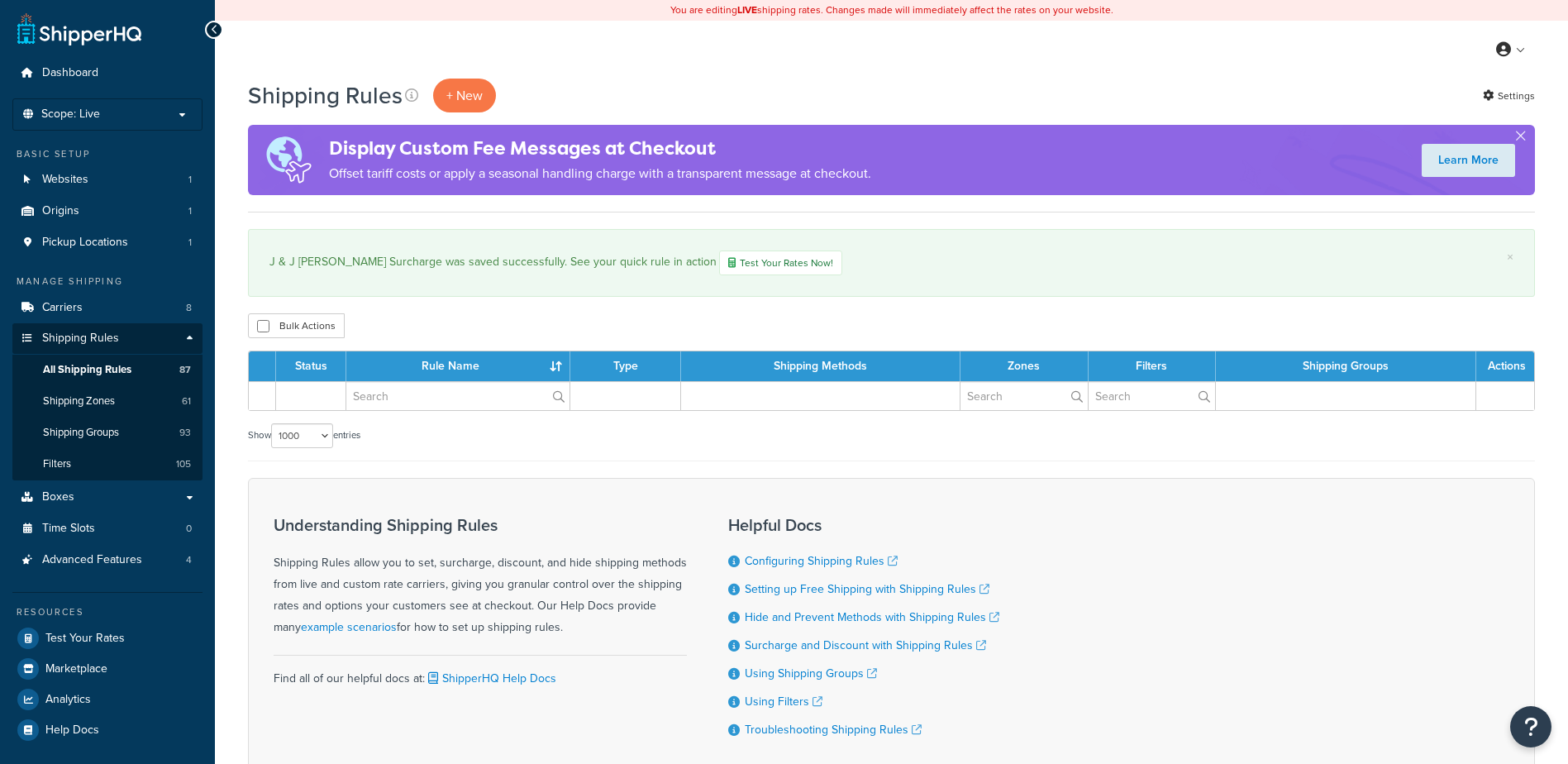
select select "1000"
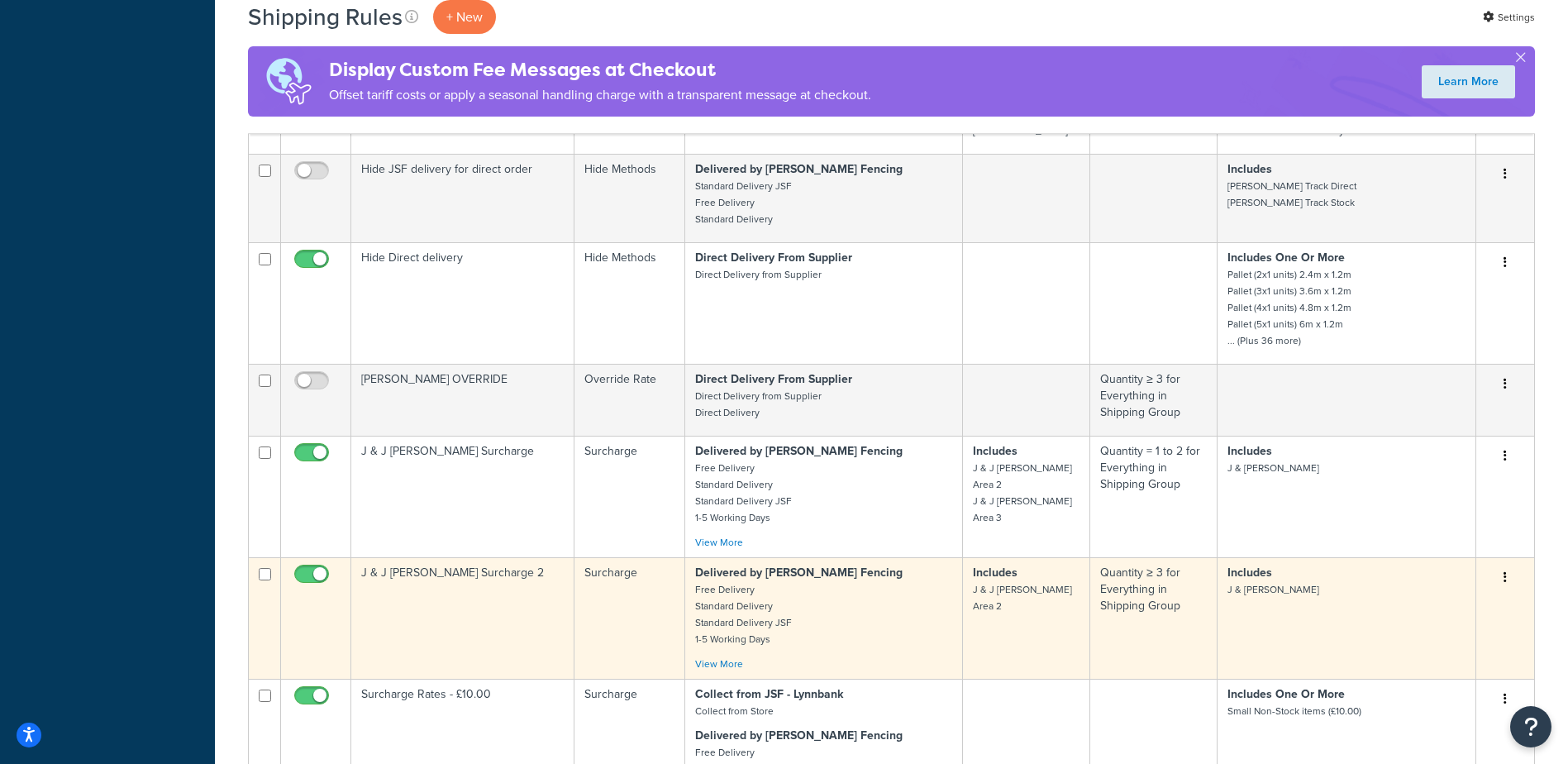
scroll to position [3267, 0]
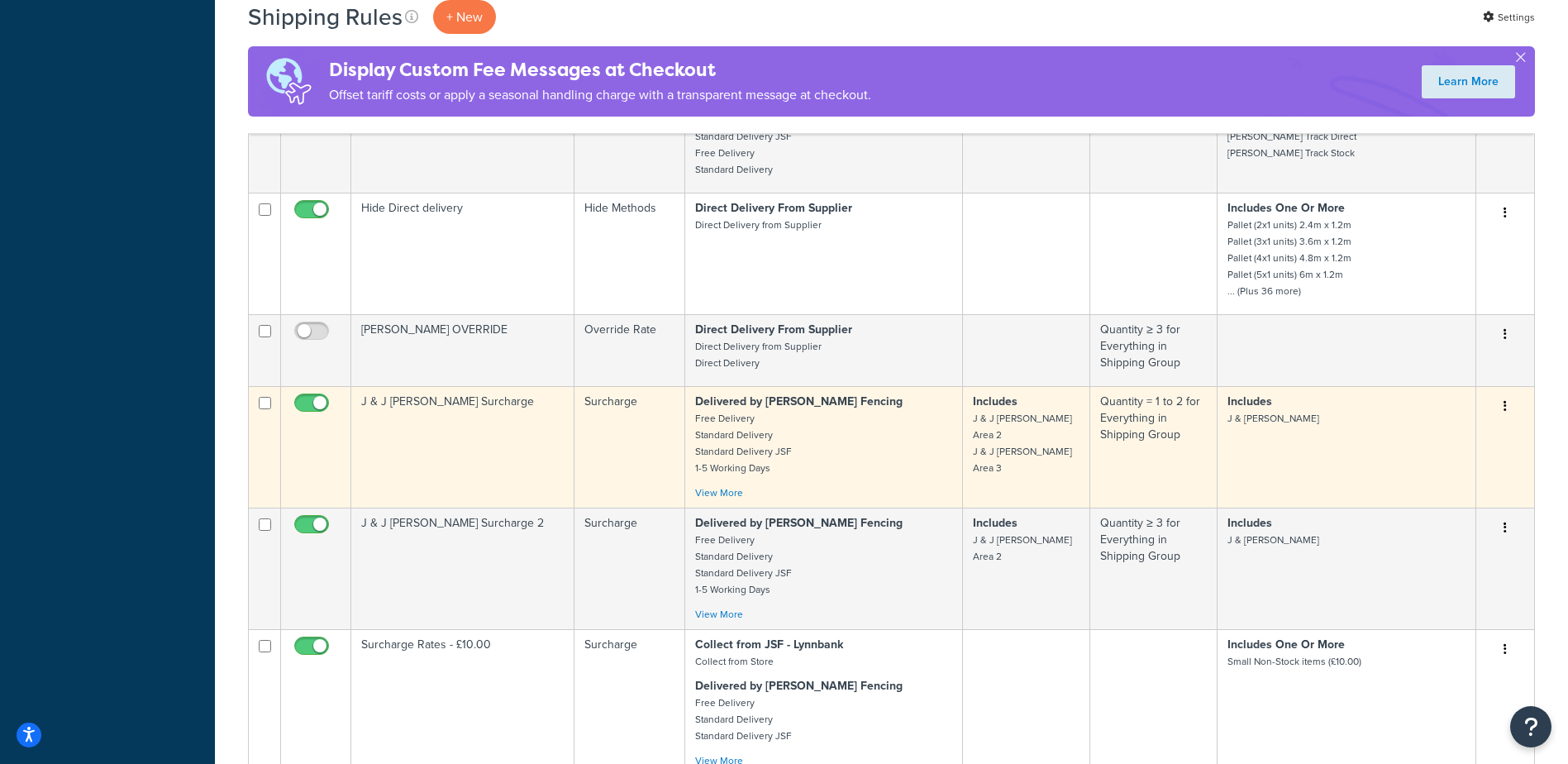
click at [995, 508] on td "Includes J & J [PERSON_NAME] Area 2 J & J [PERSON_NAME] Area 3" at bounding box center [1027, 446] width 127 height 121
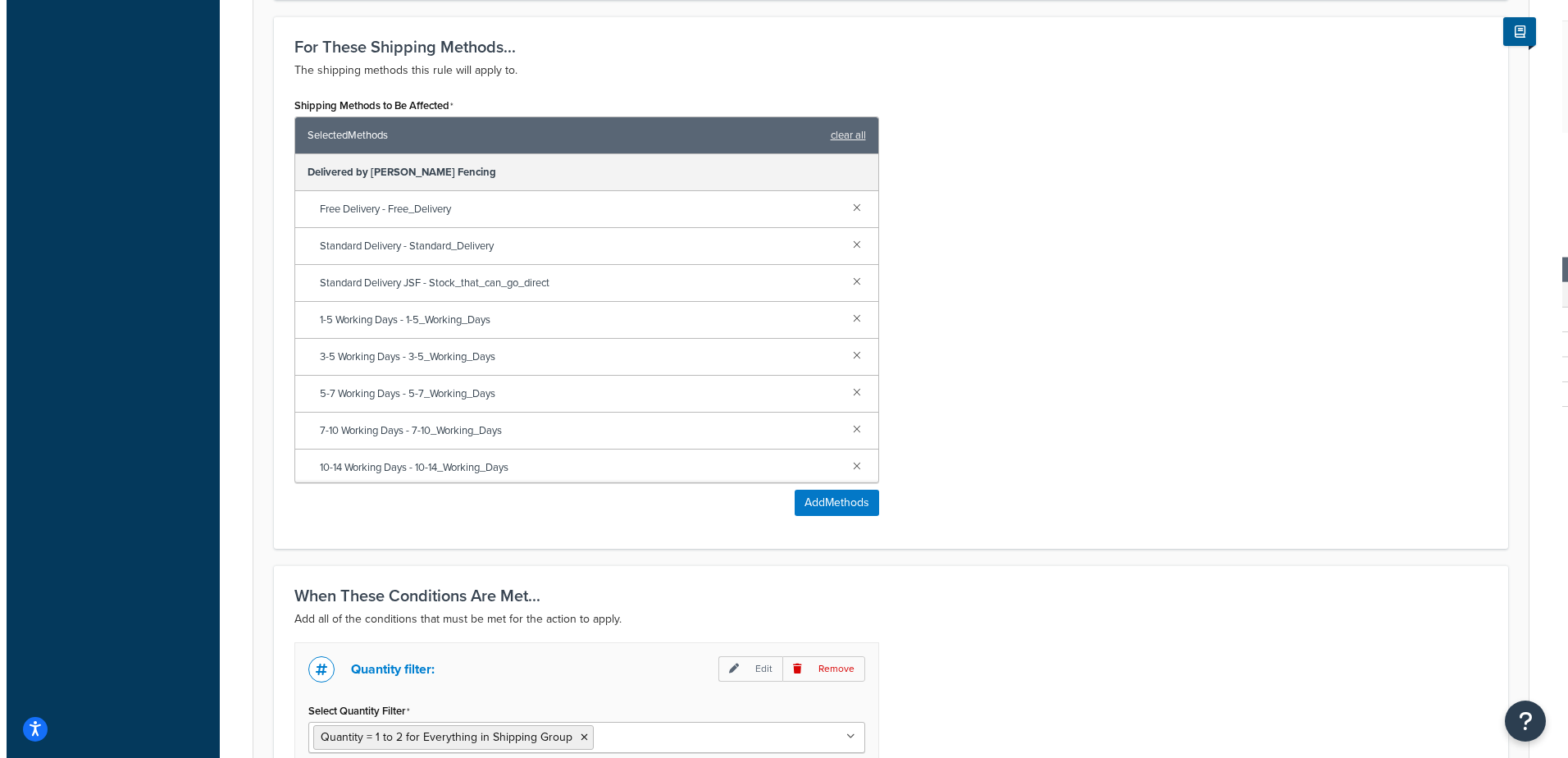
scroll to position [1405, 0]
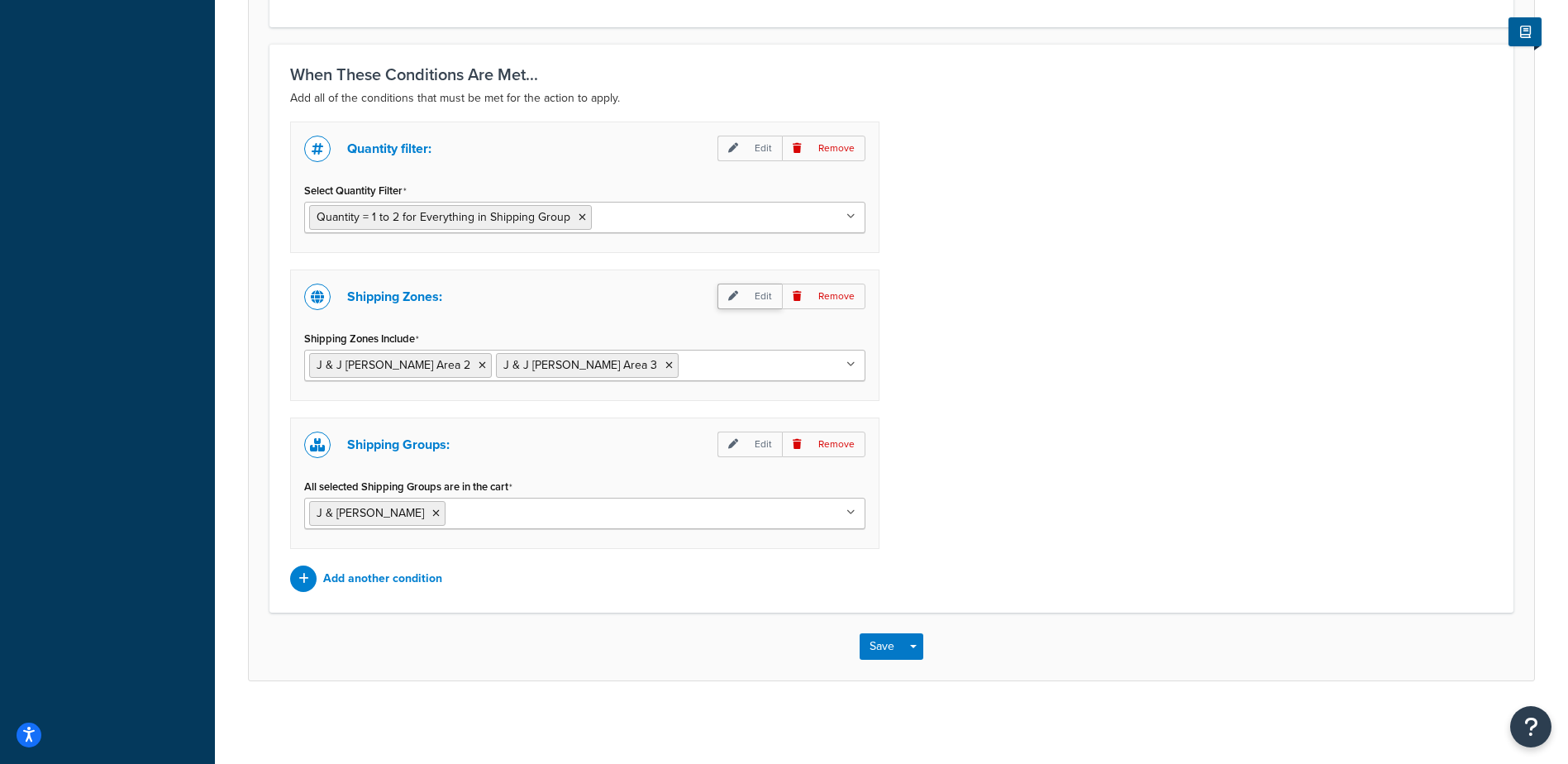
click at [760, 300] on p "Edit" at bounding box center [749, 296] width 64 height 26
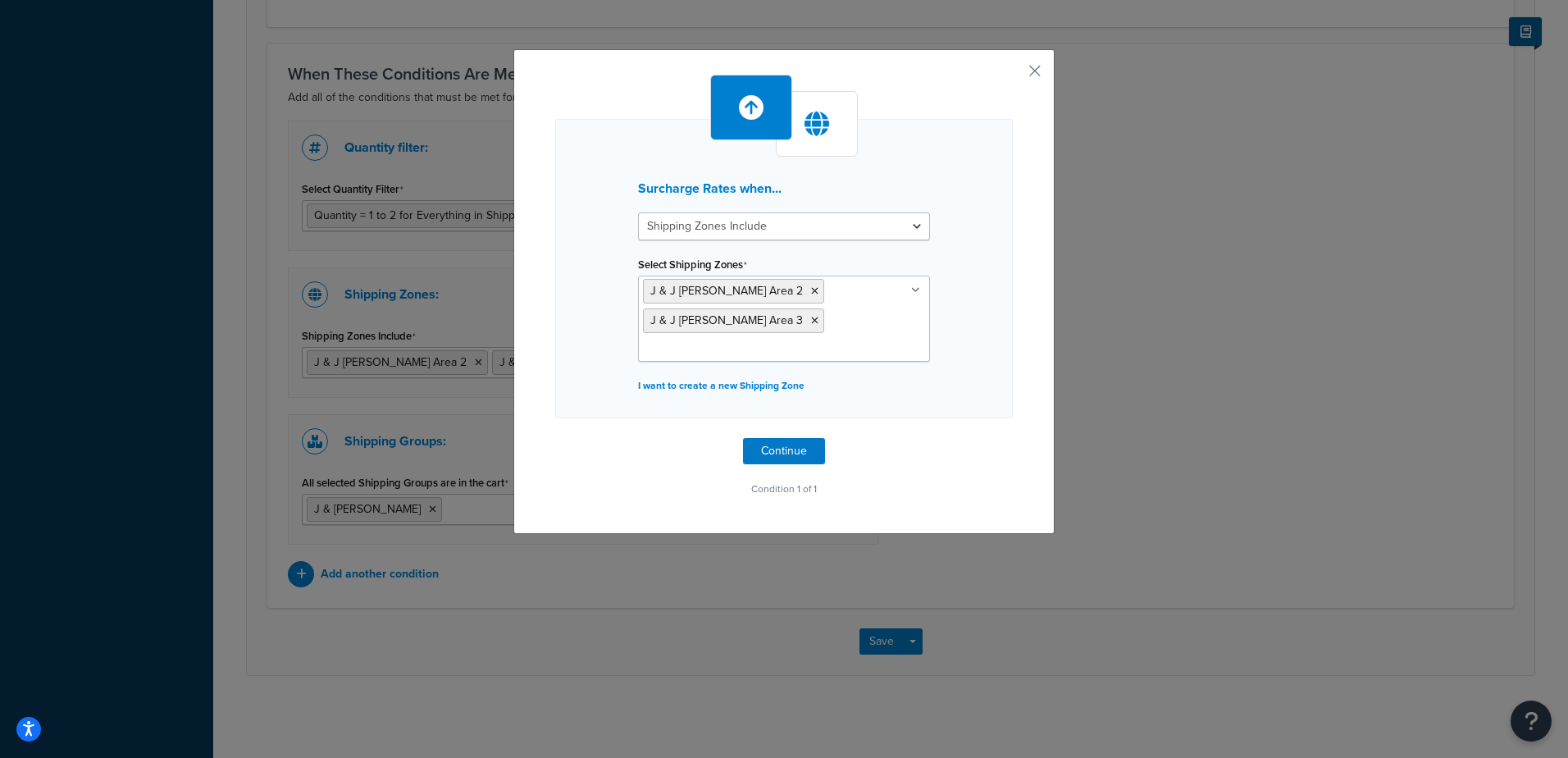
click at [849, 327] on ul "J & J Currie Area 2 J & J Currie Area 3" at bounding box center [784, 318] width 292 height 86
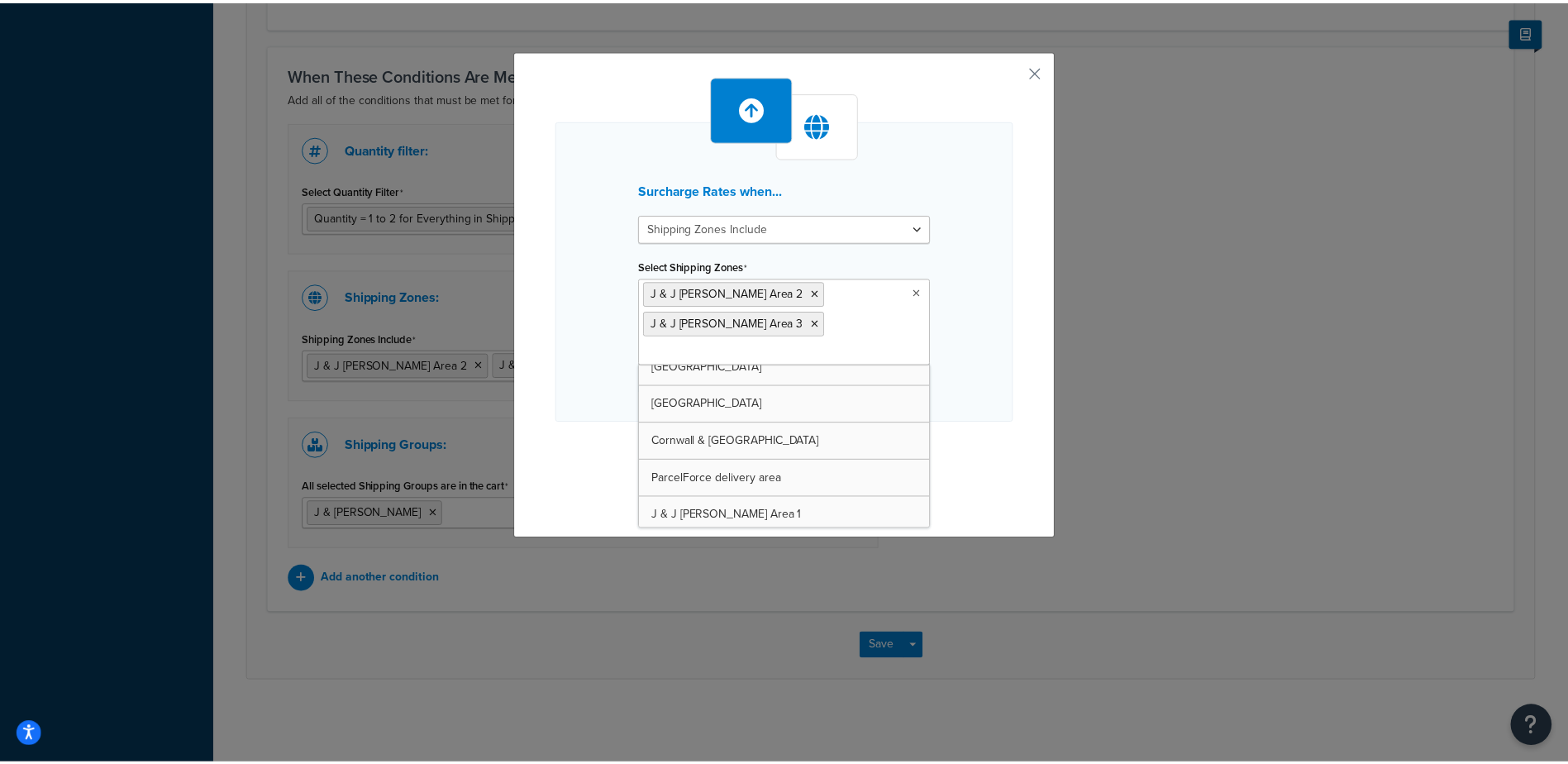
scroll to position [1564, 0]
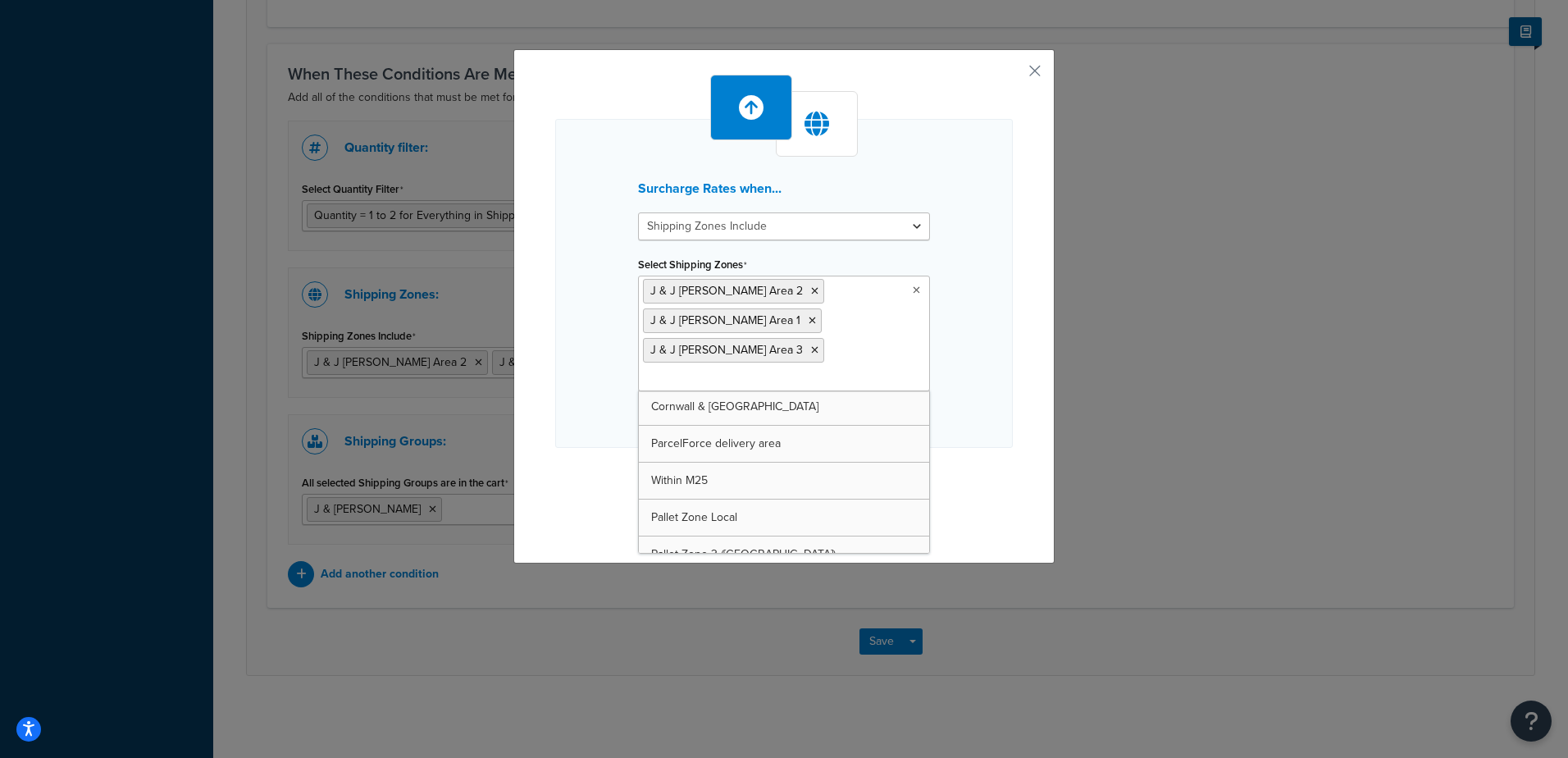
click at [965, 339] on div "Surcharge Rates when... Shipping Zones Include Shipping Zones Do Not Include Se…" at bounding box center [783, 284] width 458 height 329
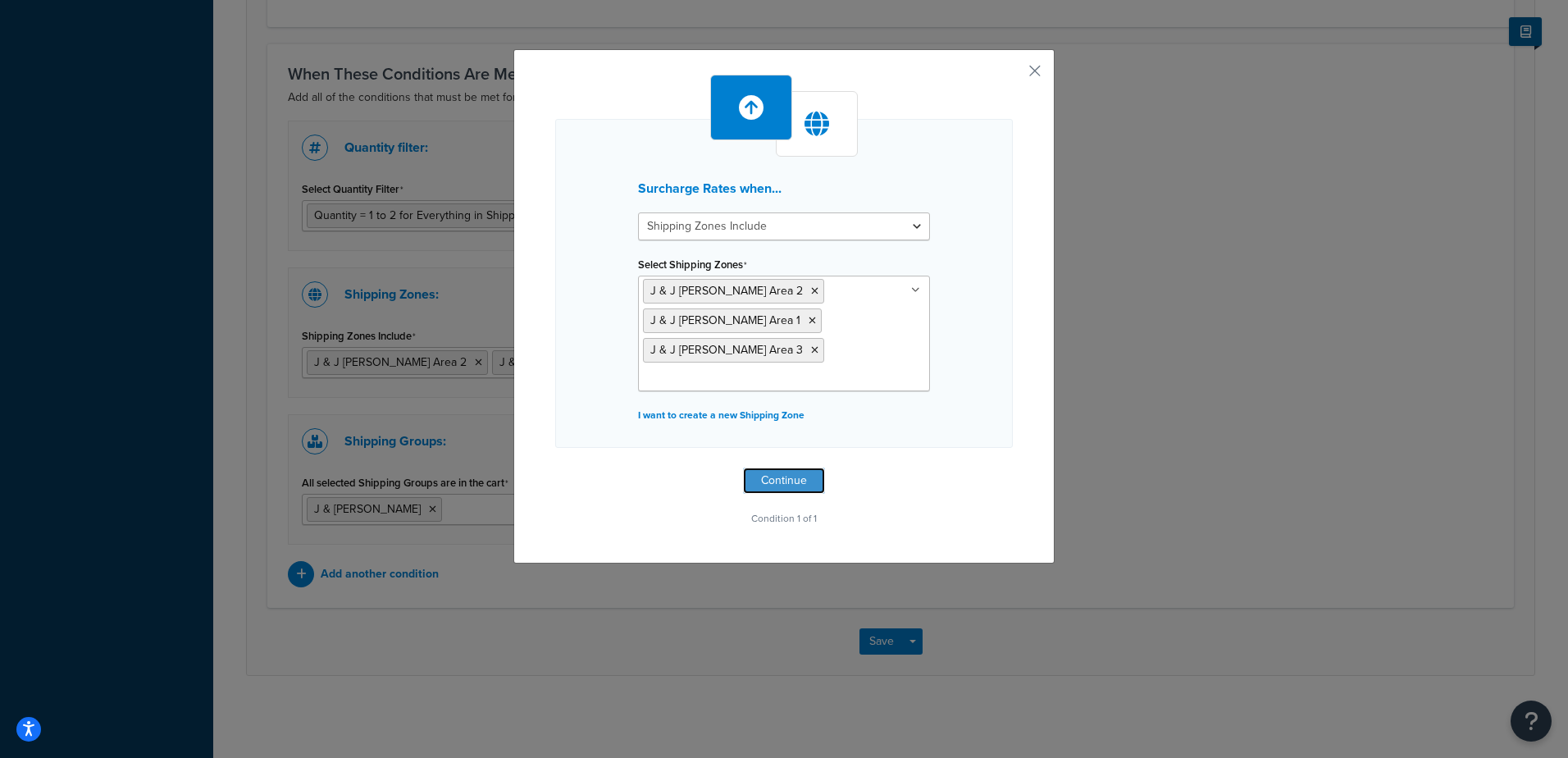
click at [810, 467] on button "Continue" at bounding box center [784, 480] width 82 height 26
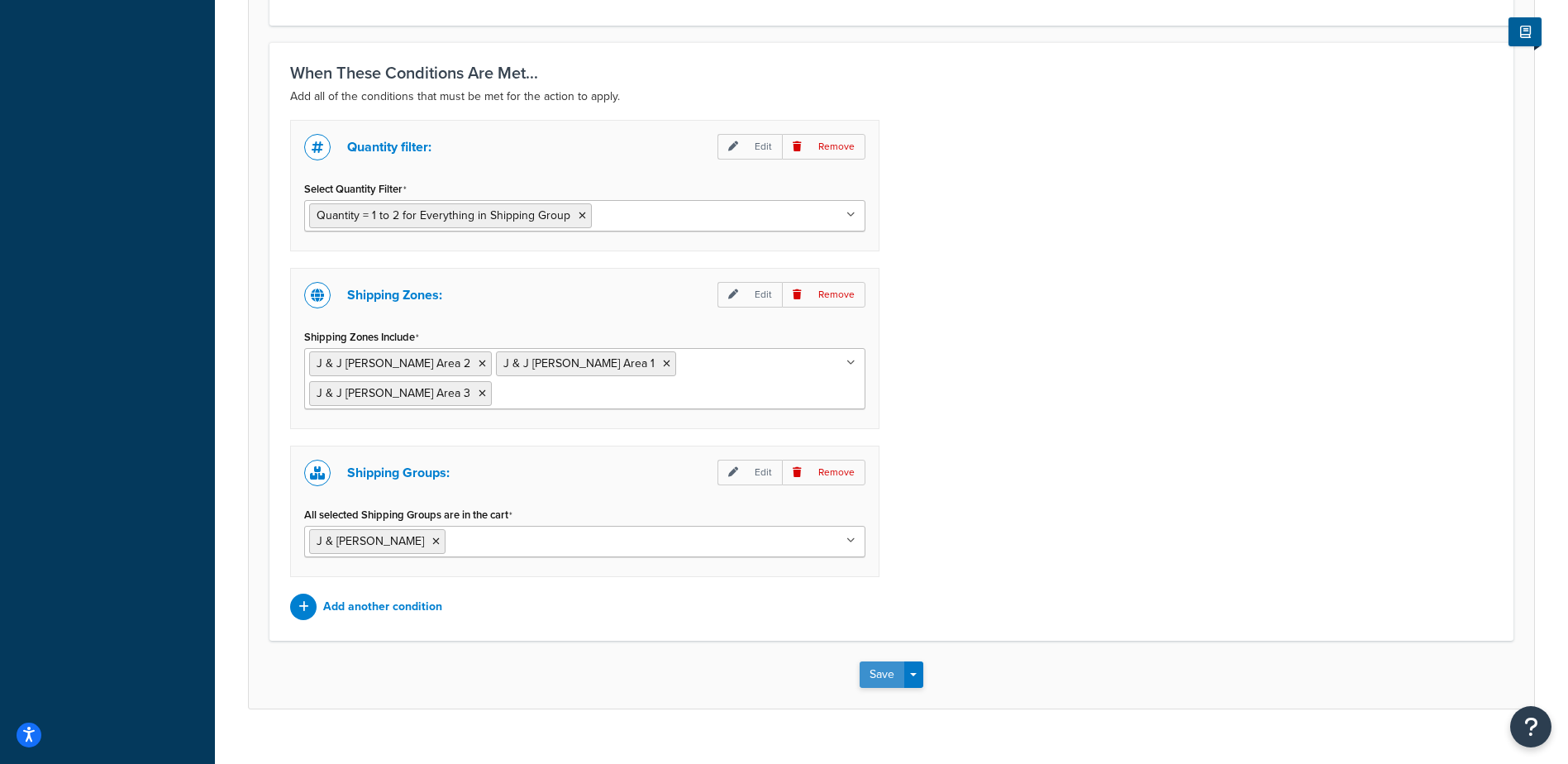
click at [885, 662] on button "Save" at bounding box center [882, 675] width 45 height 27
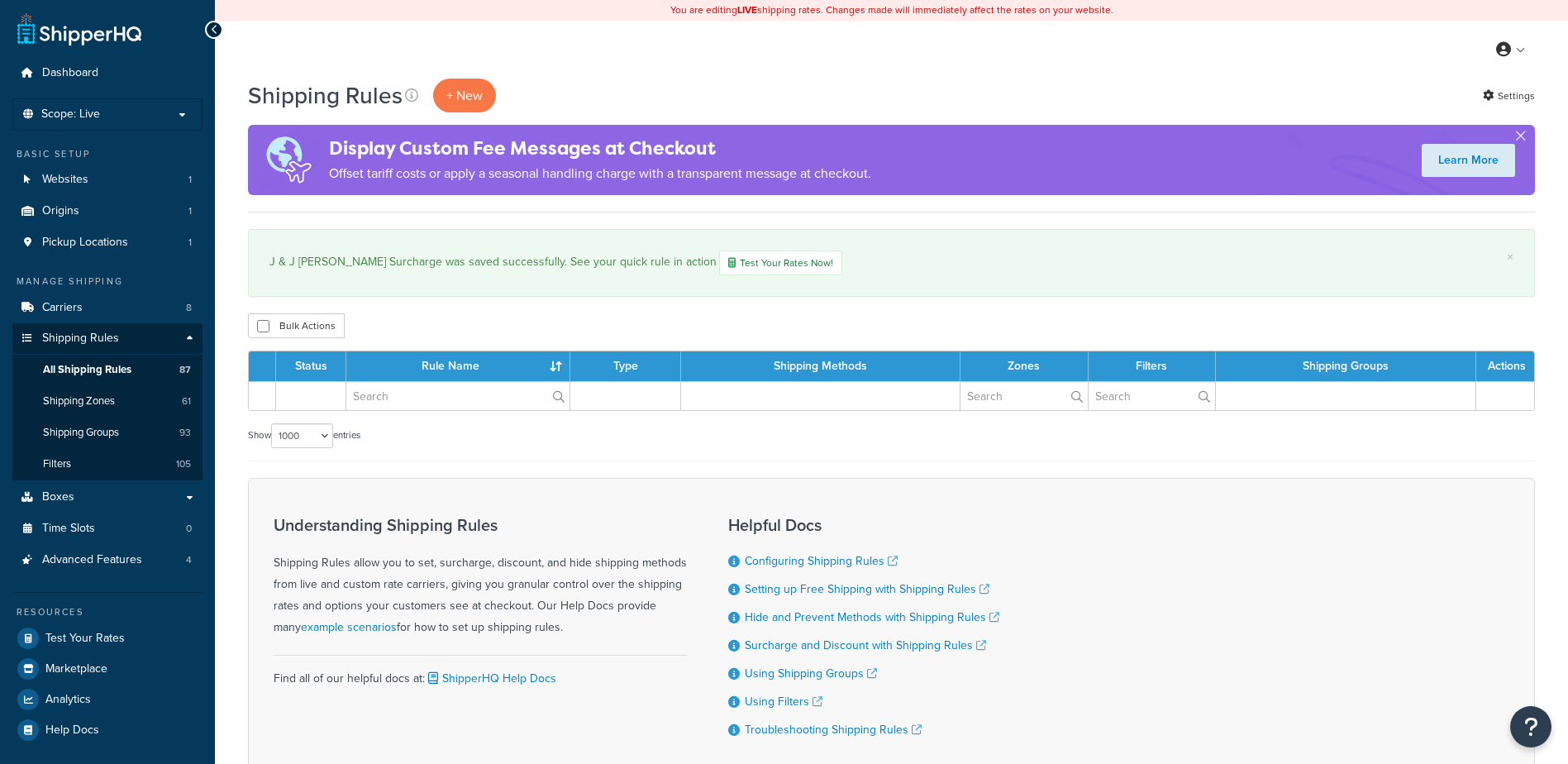
select select "1000"
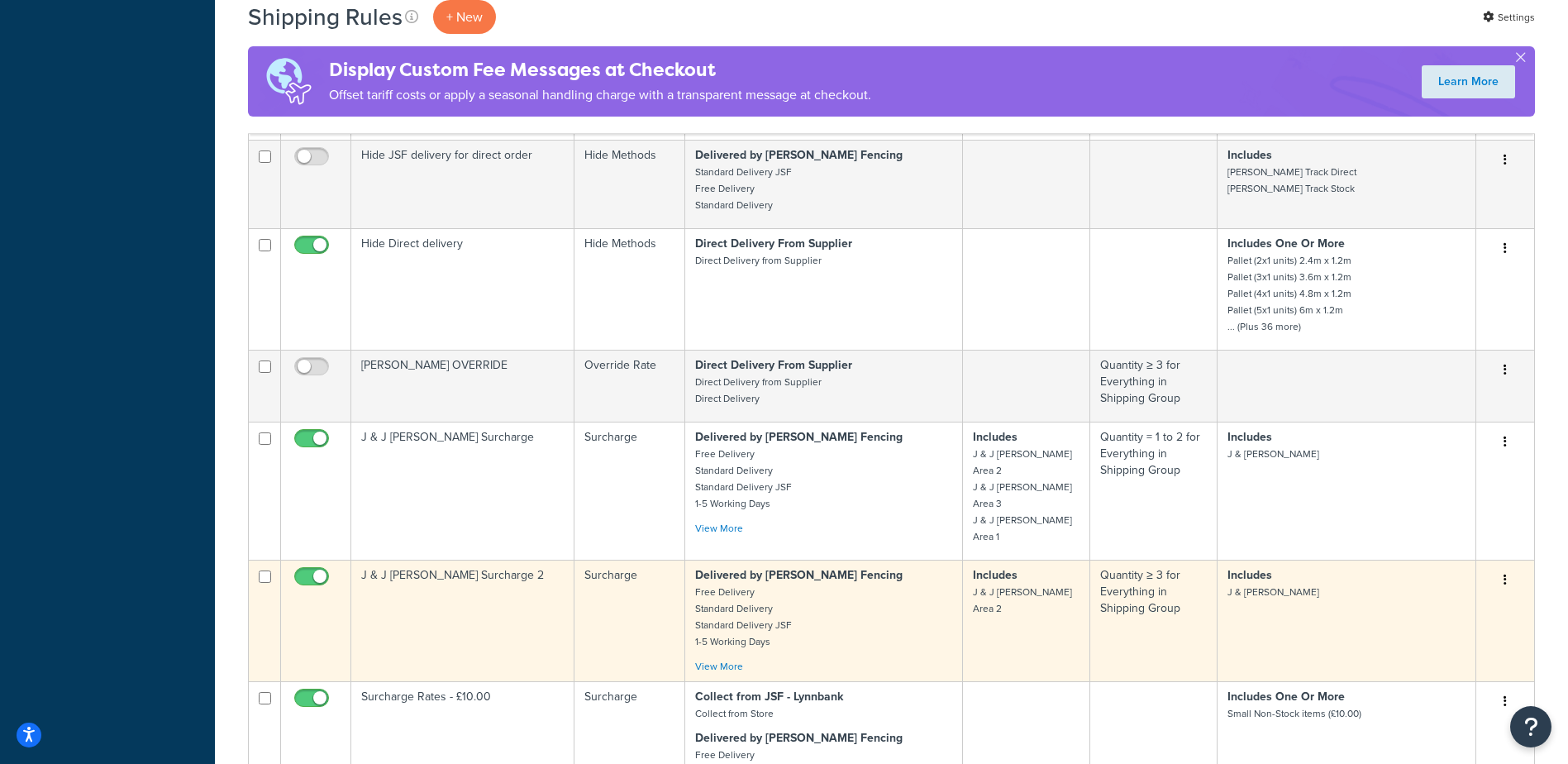
scroll to position [3246, 0]
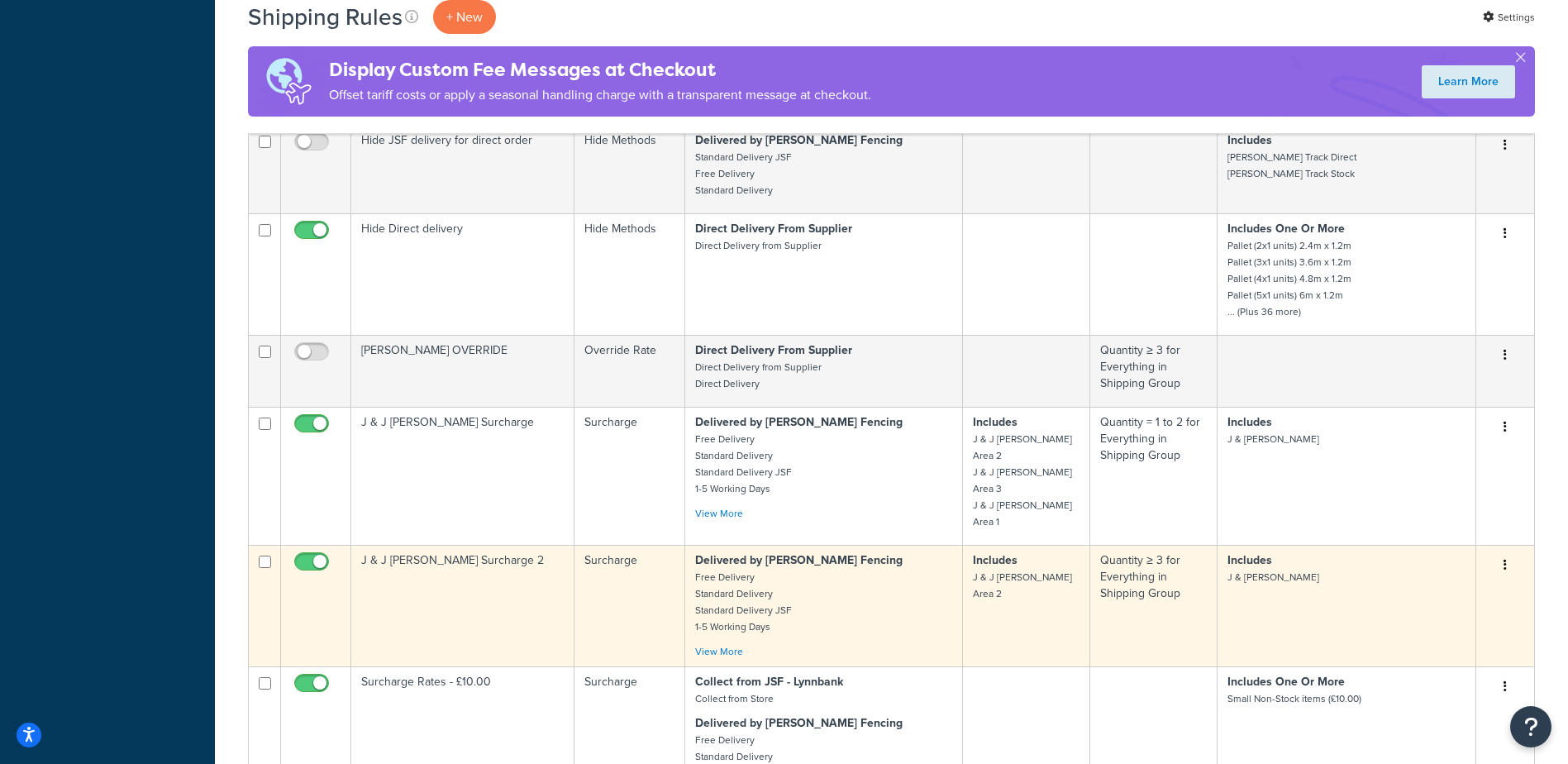
click at [895, 632] on p "Delivered by James Smith Fencing Free Delivery Standard Delivery Standard Deliv…" at bounding box center [823, 594] width 257 height 83
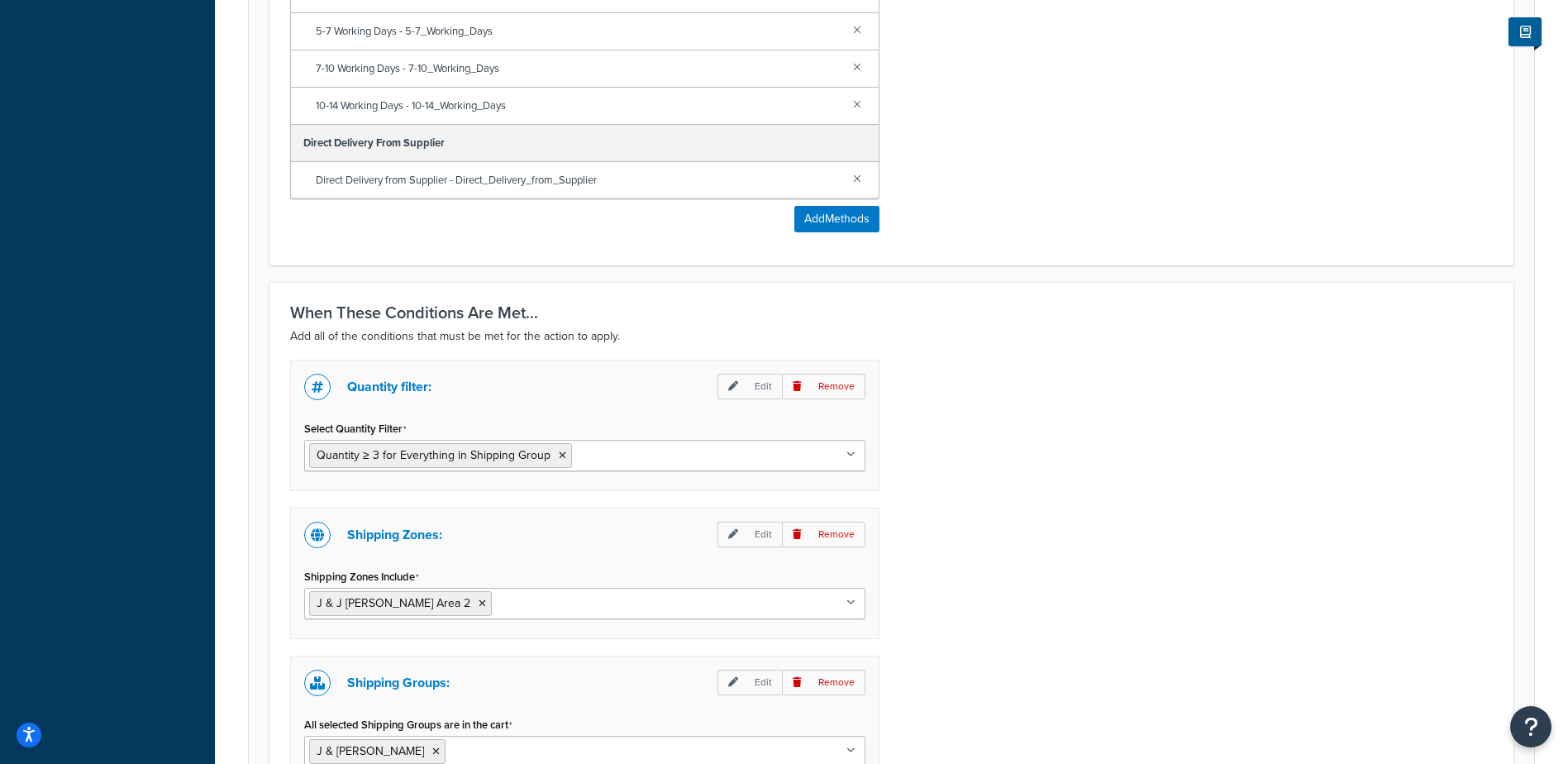
scroll to position [1178, 0]
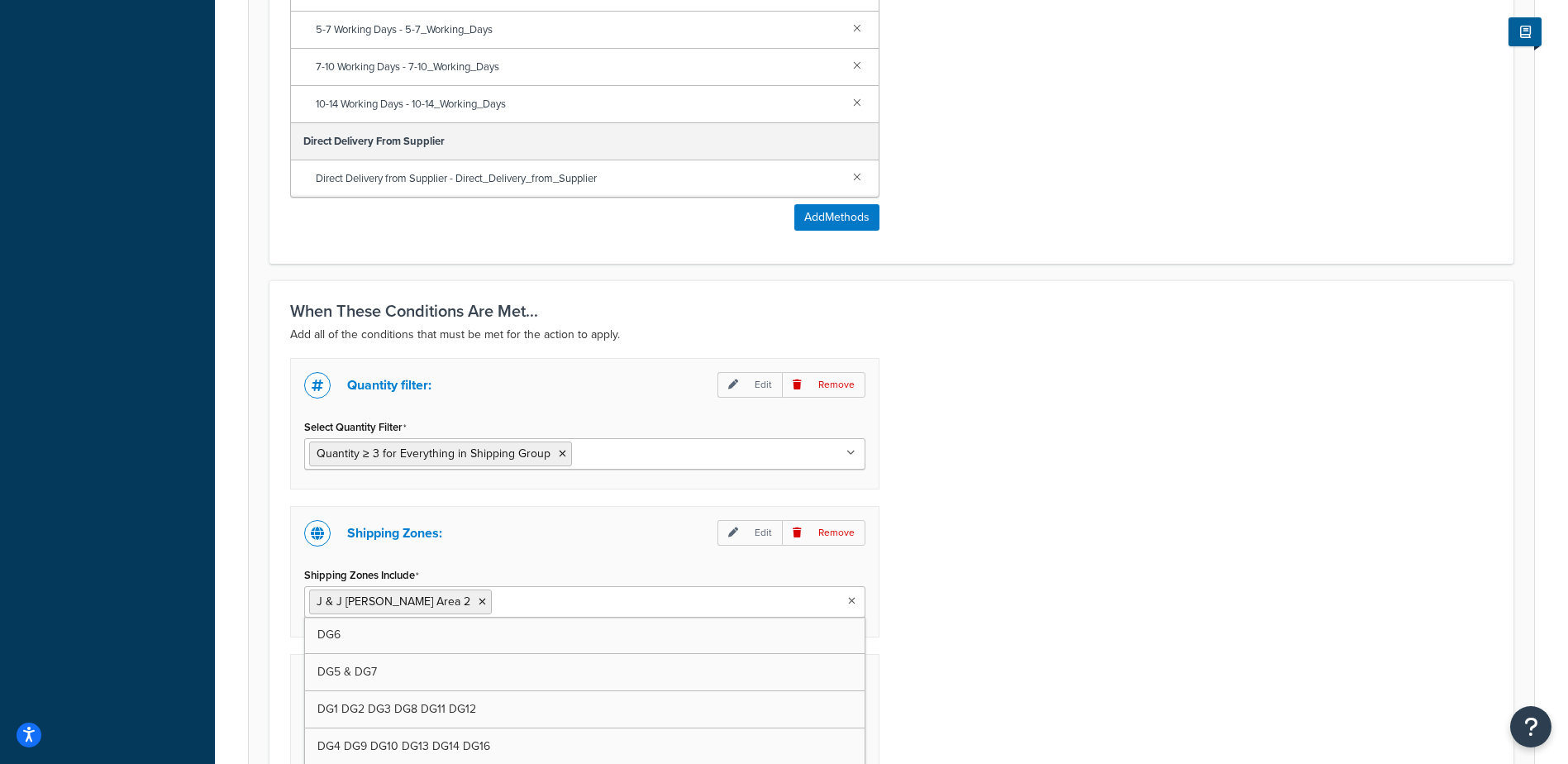
click at [620, 599] on ul "J & J Currie Area 2" at bounding box center [584, 602] width 561 height 32
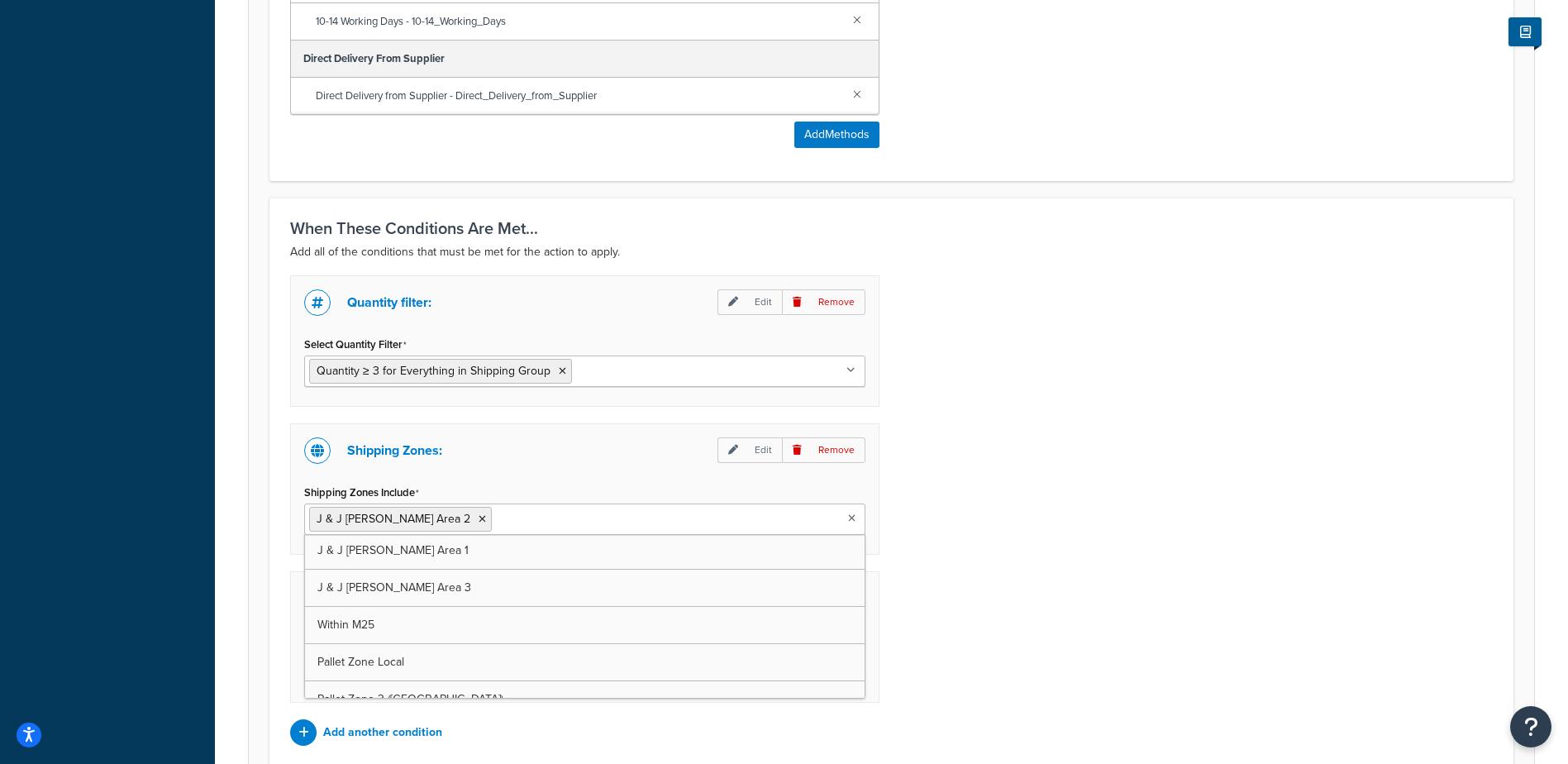
scroll to position [1602, 0]
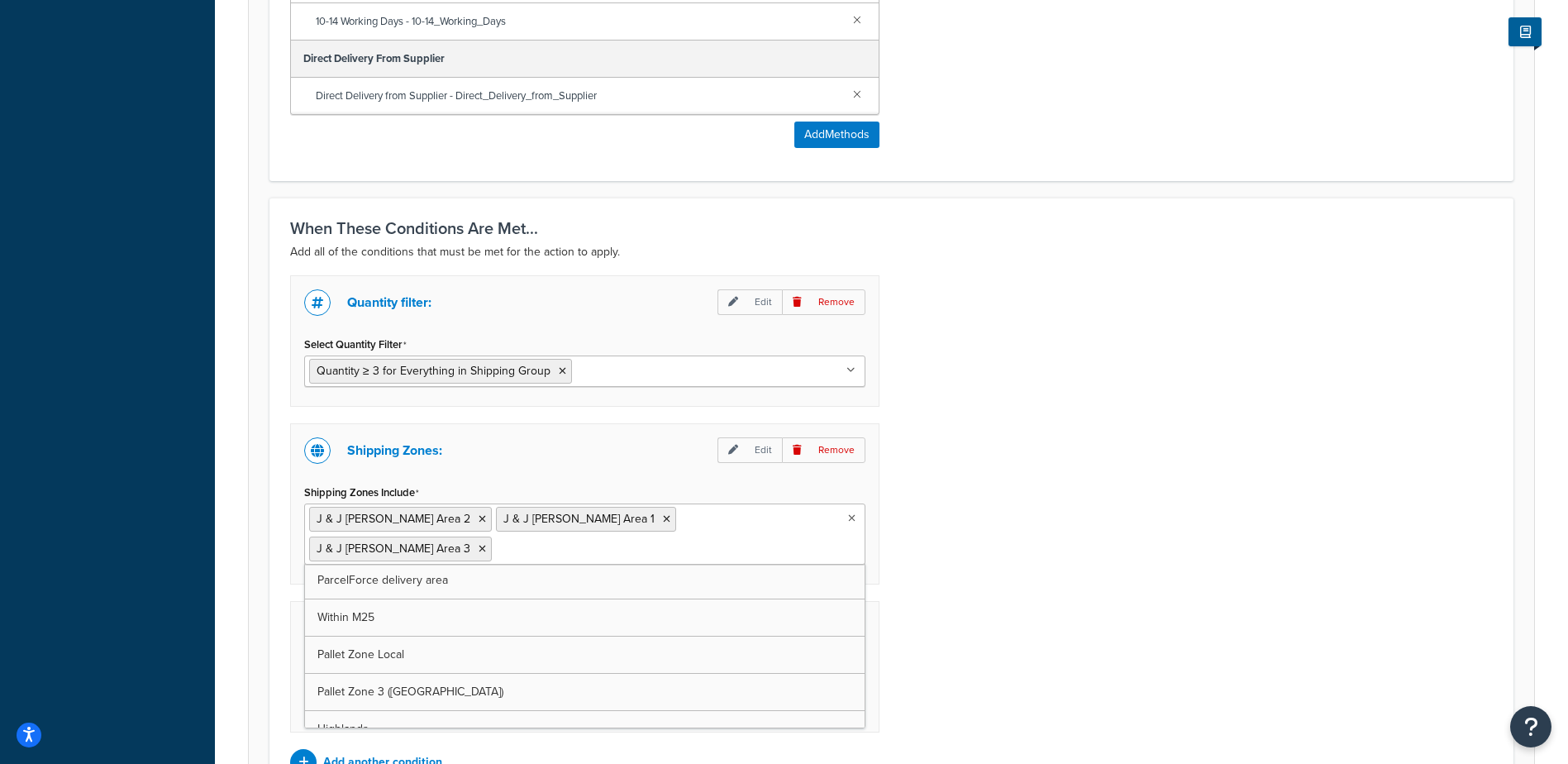
click at [1021, 409] on div "Quantity filter: Edit Remove Select Quantity Filter Quantity ≥ 3 for Everything…" at bounding box center [891, 525] width 1228 height 500
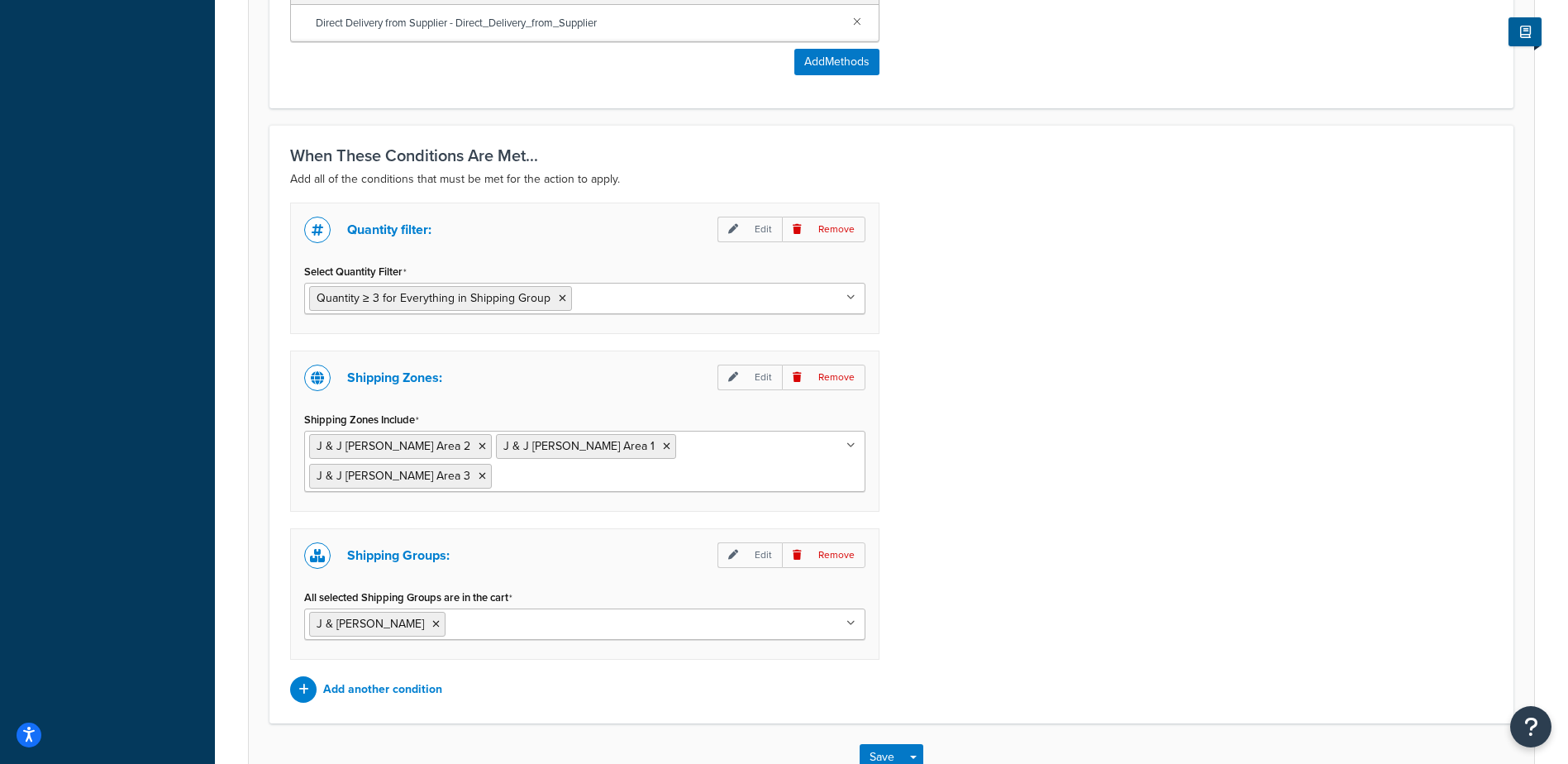
scroll to position [1416, 0]
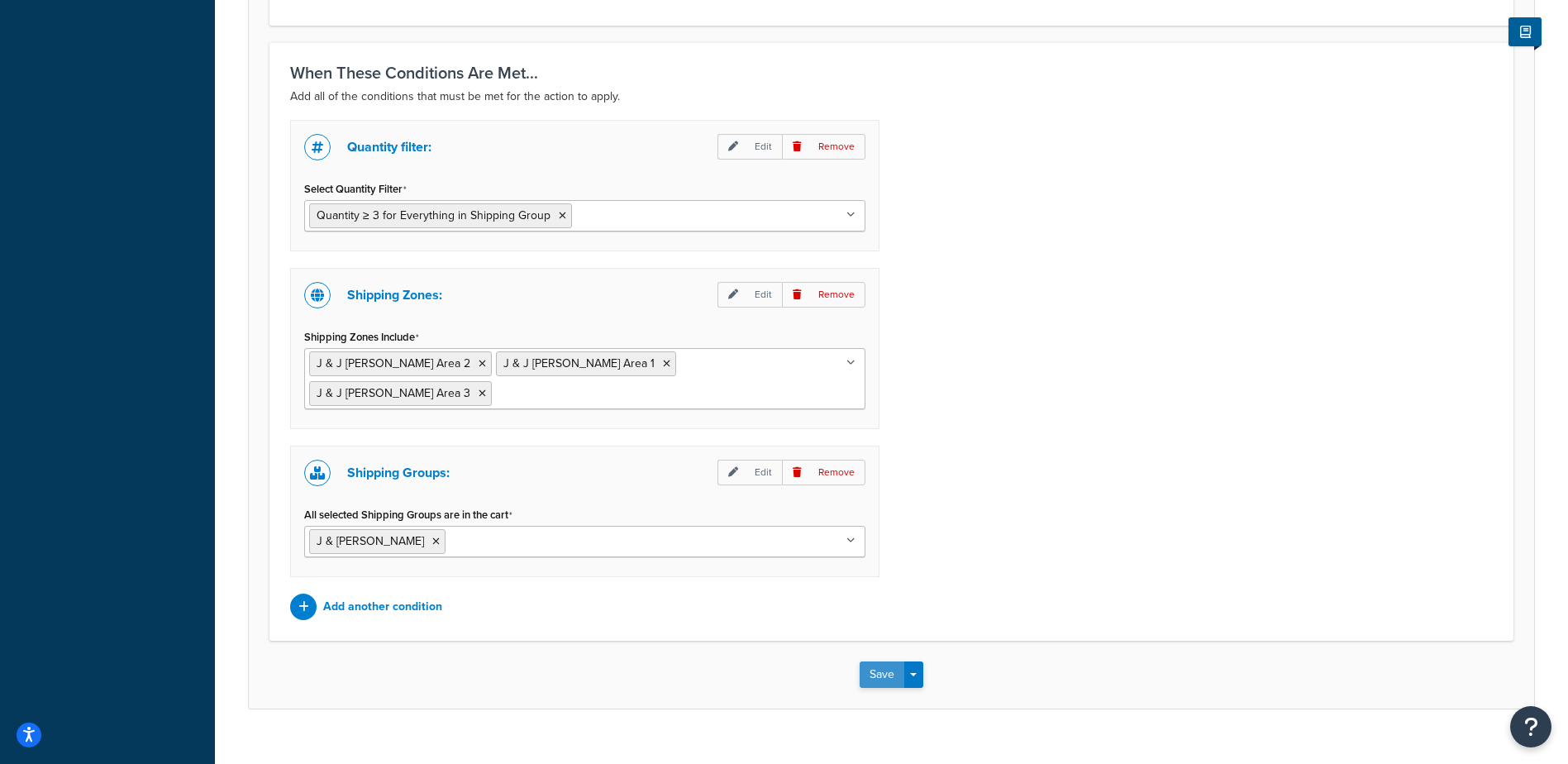
click at [878, 662] on button "Save" at bounding box center [882, 675] width 45 height 27
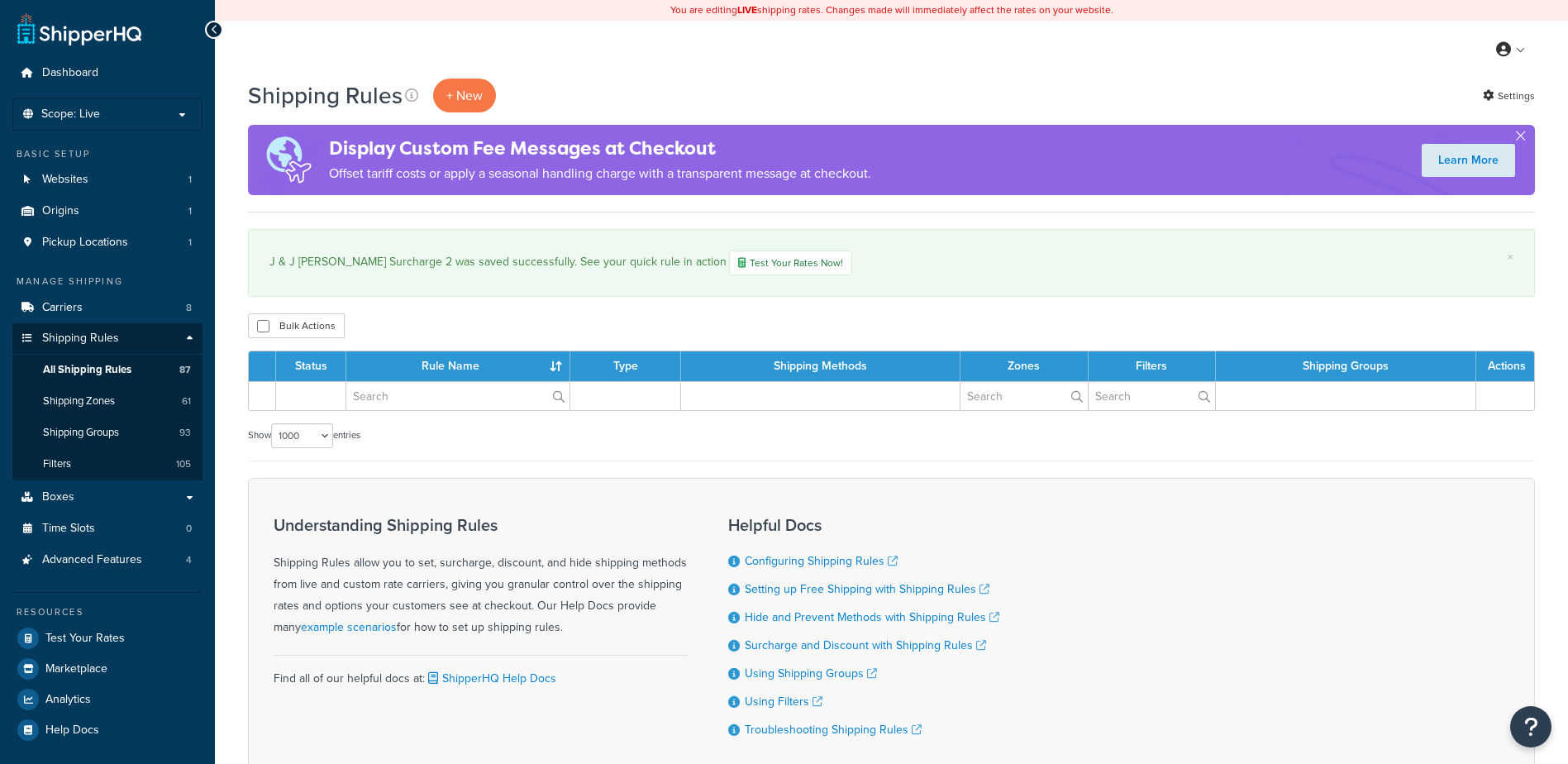
select select "1000"
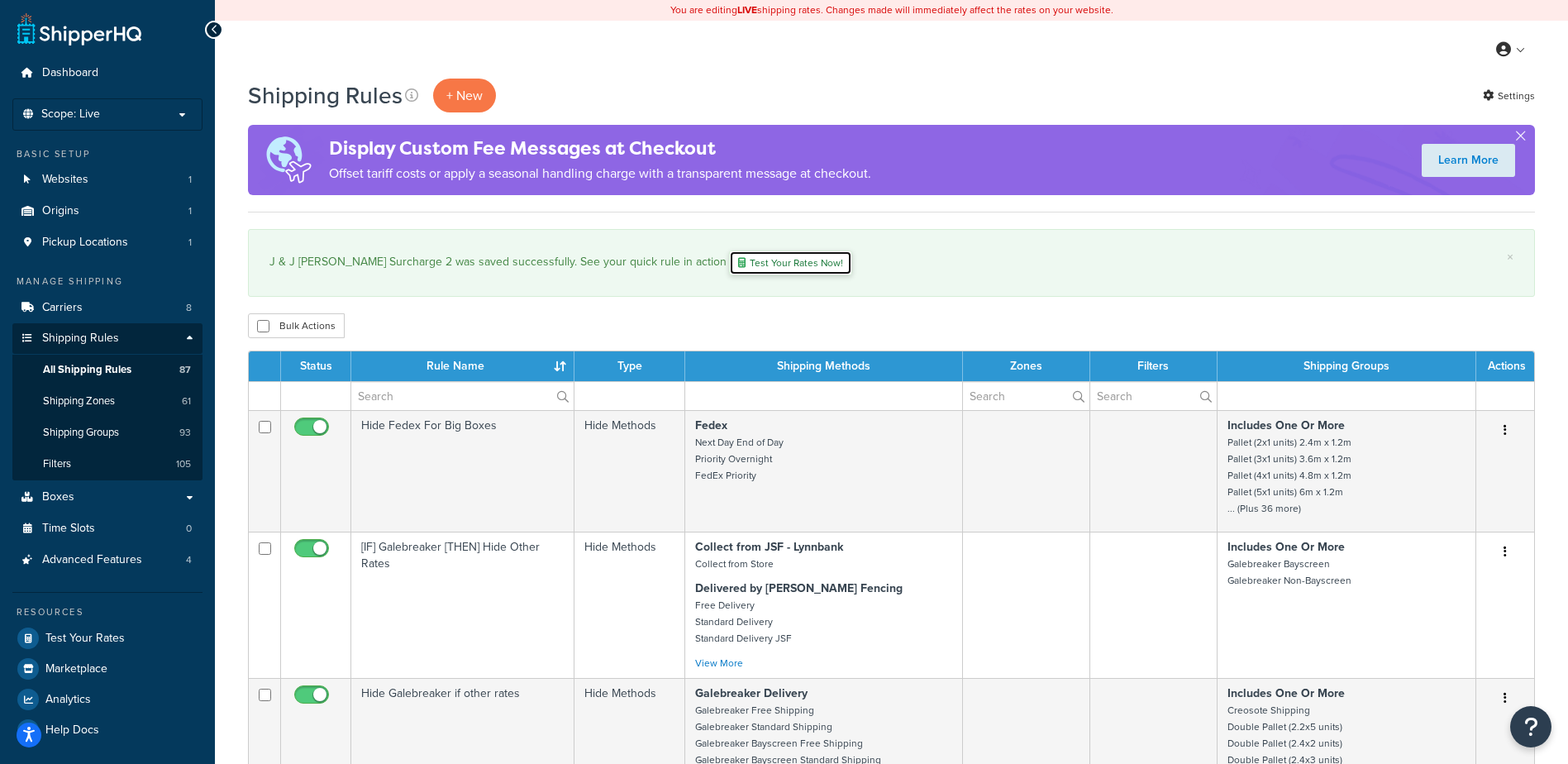
click at [729, 272] on link "Test Your Rates Now!" at bounding box center [790, 263] width 123 height 25
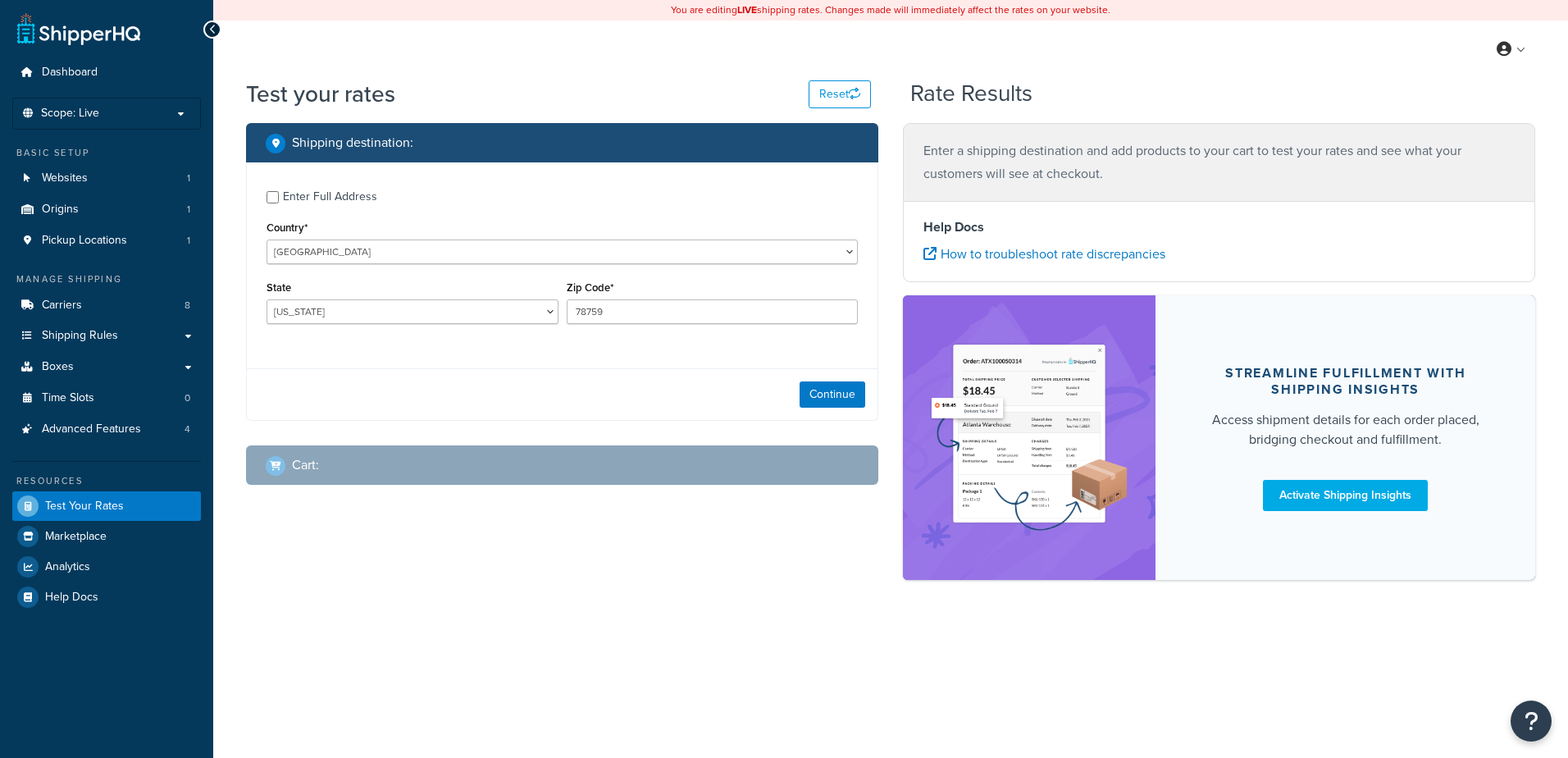
select select "[GEOGRAPHIC_DATA]"
click at [705, 312] on input "78759" at bounding box center [712, 311] width 292 height 25
drag, startPoint x: 718, startPoint y: 315, endPoint x: 417, endPoint y: 312, distance: 301.0
click at [418, 313] on div "State [US_STATE] [US_STATE] [US_STATE] [US_STATE] [US_STATE] Armed Forces Ameri…" at bounding box center [562, 306] width 599 height 60
click at [560, 259] on select "[GEOGRAPHIC_DATA] [GEOGRAPHIC_DATA] [GEOGRAPHIC_DATA] [GEOGRAPHIC_DATA] [GEOGRA…" at bounding box center [562, 252] width 591 height 25
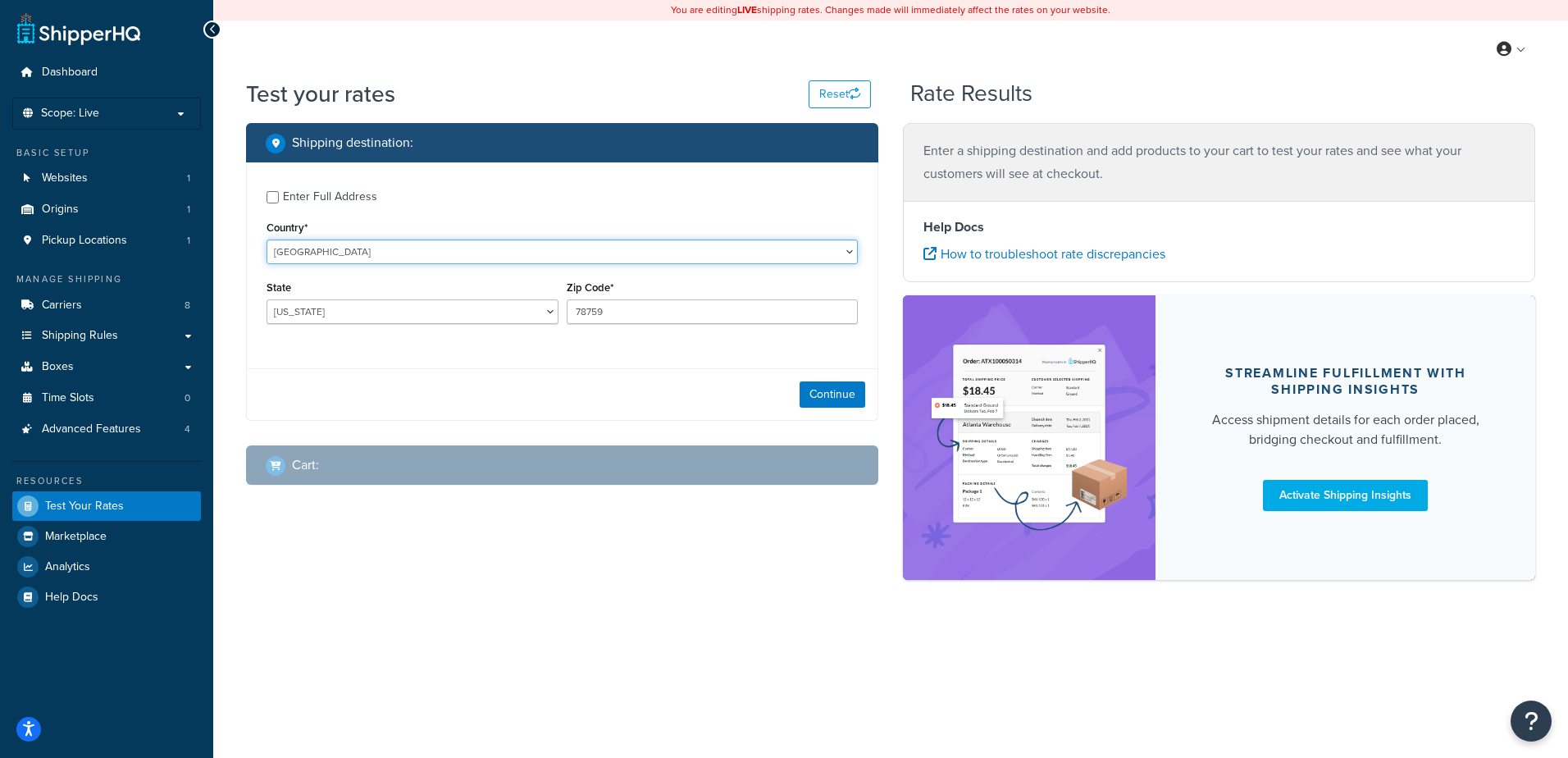
select select "GB"
click at [267, 240] on select "[GEOGRAPHIC_DATA] [GEOGRAPHIC_DATA] [GEOGRAPHIC_DATA] [GEOGRAPHIC_DATA] [GEOGRA…" at bounding box center [562, 252] width 591 height 25
click at [392, 271] on div "Dashboard Scope: Live Basic Setup Websites 1 Origins 1 Pickup Locations 1 Manag…" at bounding box center [784, 379] width 1568 height 758
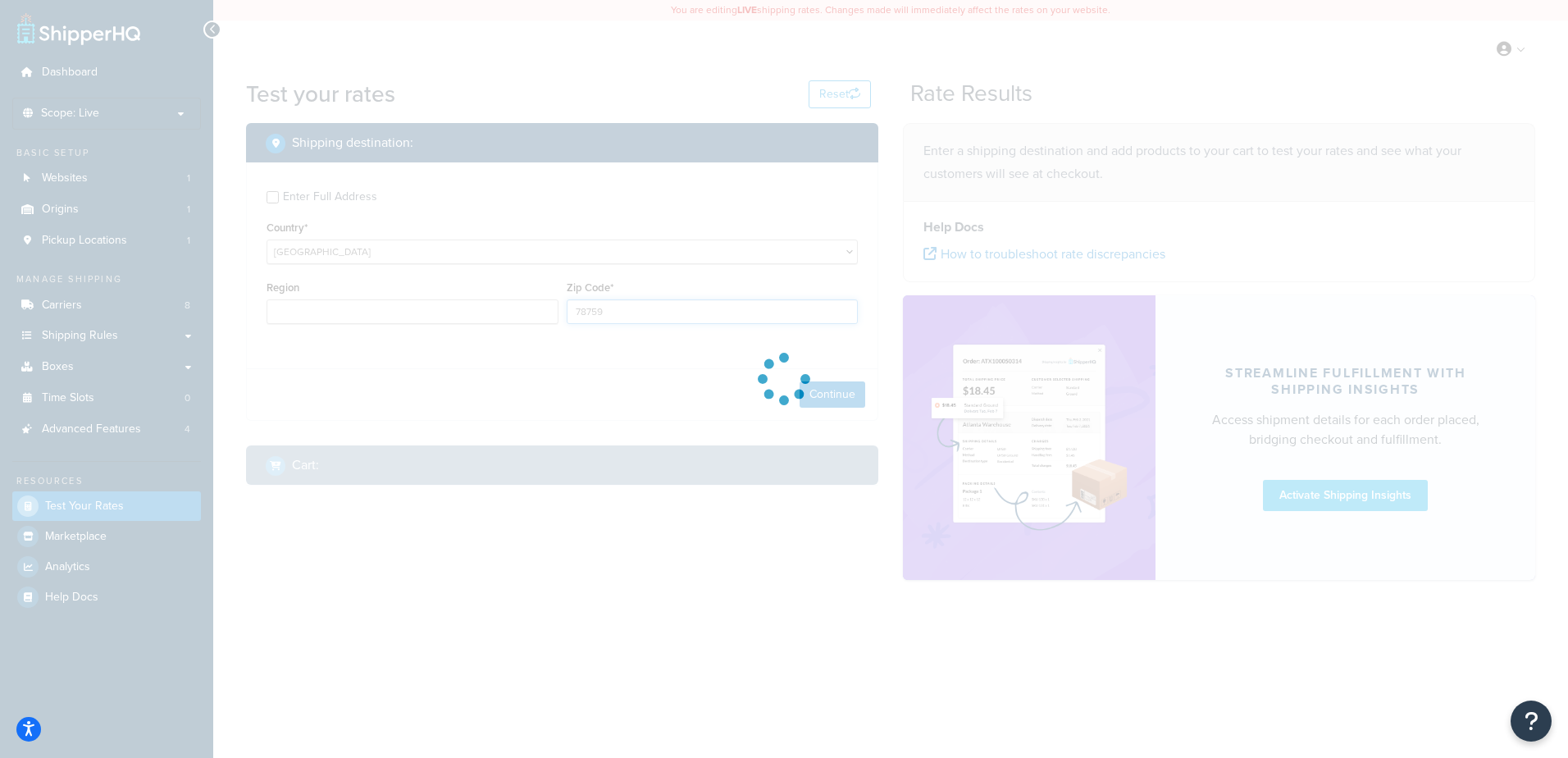
type input "[GEOGRAPHIC_DATA]"
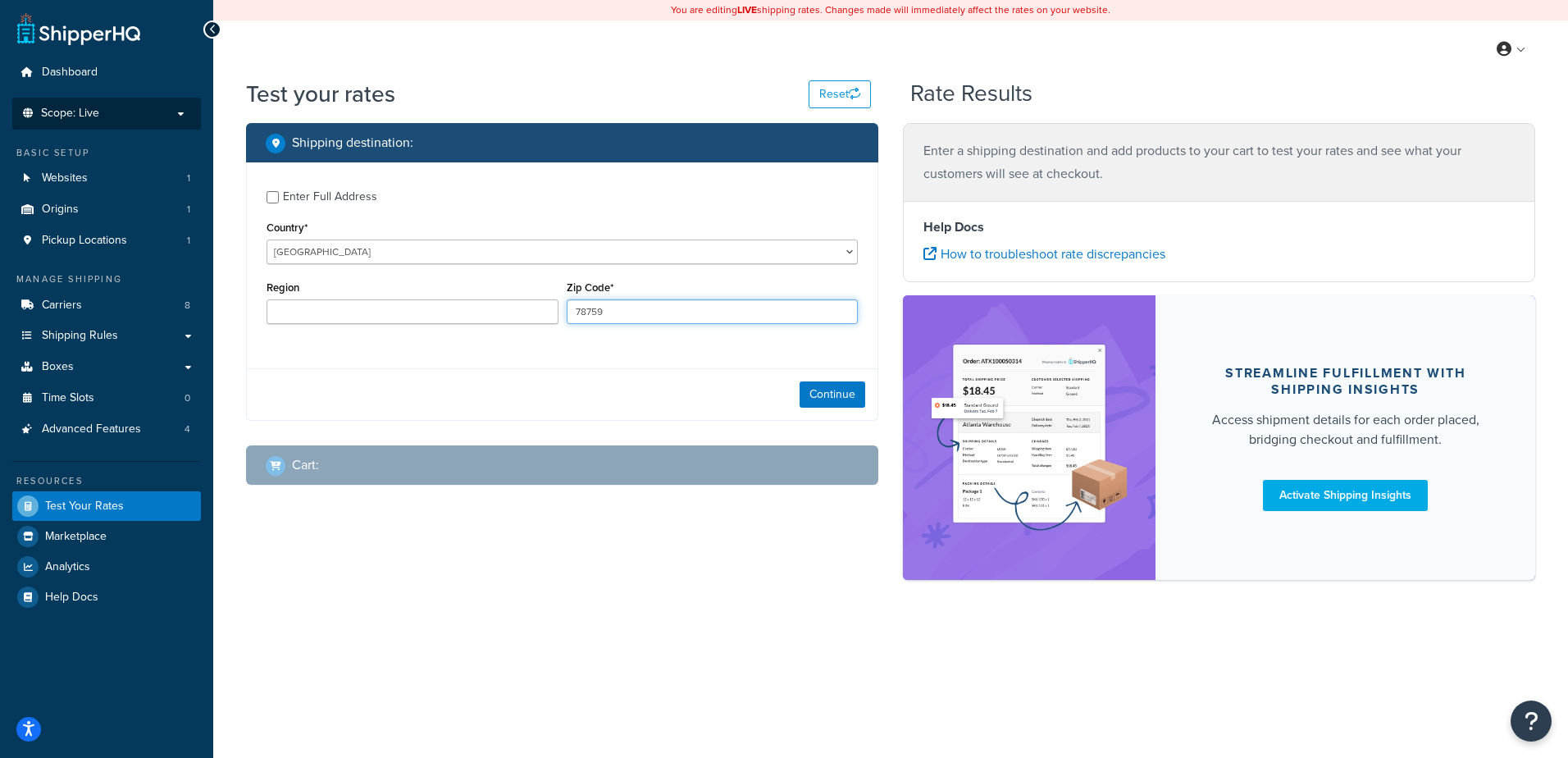
drag, startPoint x: 615, startPoint y: 317, endPoint x: 105, endPoint y: 104, distance: 552.7
click at [105, 104] on div "Dashboard Scope: Live Basic Setup Websites 1 Origins 1 Pickup Locations 1 Manag…" at bounding box center [784, 379] width 1568 height 758
type input "7"
type input "DG7 1AA"
click at [805, 393] on button "Continue" at bounding box center [832, 394] width 66 height 26
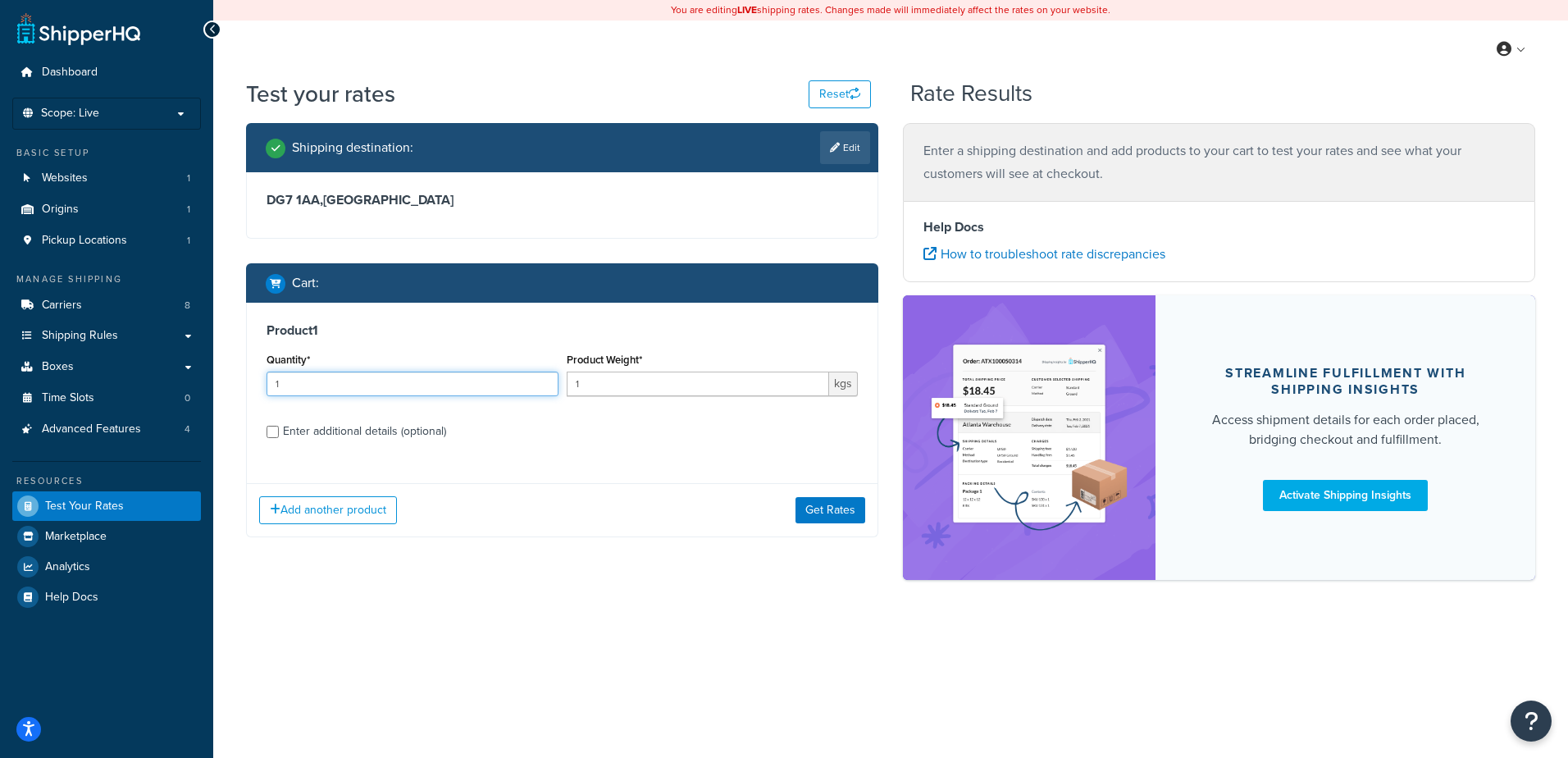
drag, startPoint x: 345, startPoint y: 390, endPoint x: 321, endPoint y: 390, distance: 24.0
click at [321, 390] on input "1" at bounding box center [412, 384] width 292 height 25
click at [321, 434] on div "Enter additional details (optional)" at bounding box center [364, 431] width 163 height 23
click at [279, 434] on input "Enter additional details (optional)" at bounding box center [273, 431] width 12 height 12
checkbox input "true"
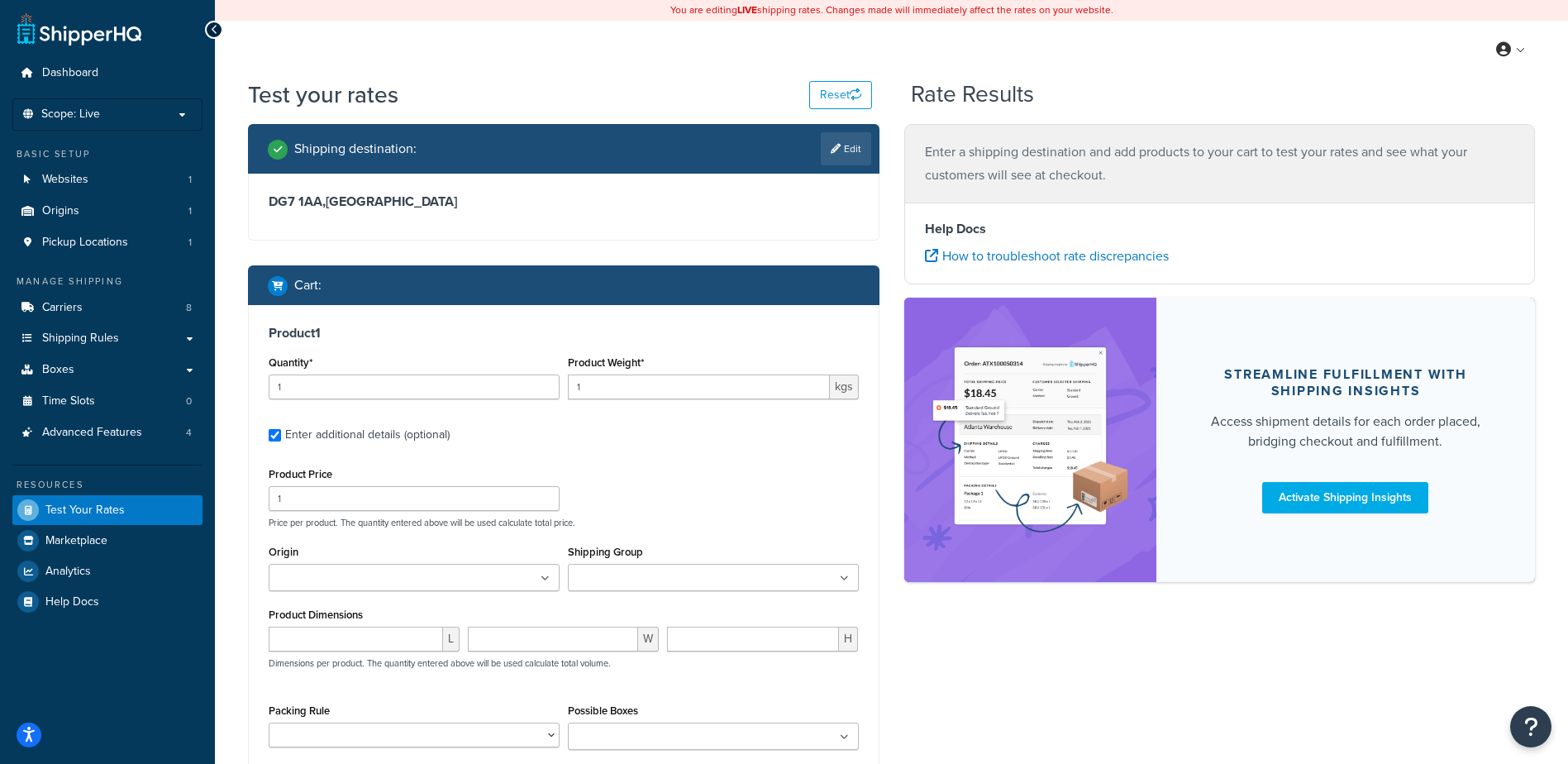
click at [692, 577] on input "Shipping Group" at bounding box center [646, 578] width 146 height 18
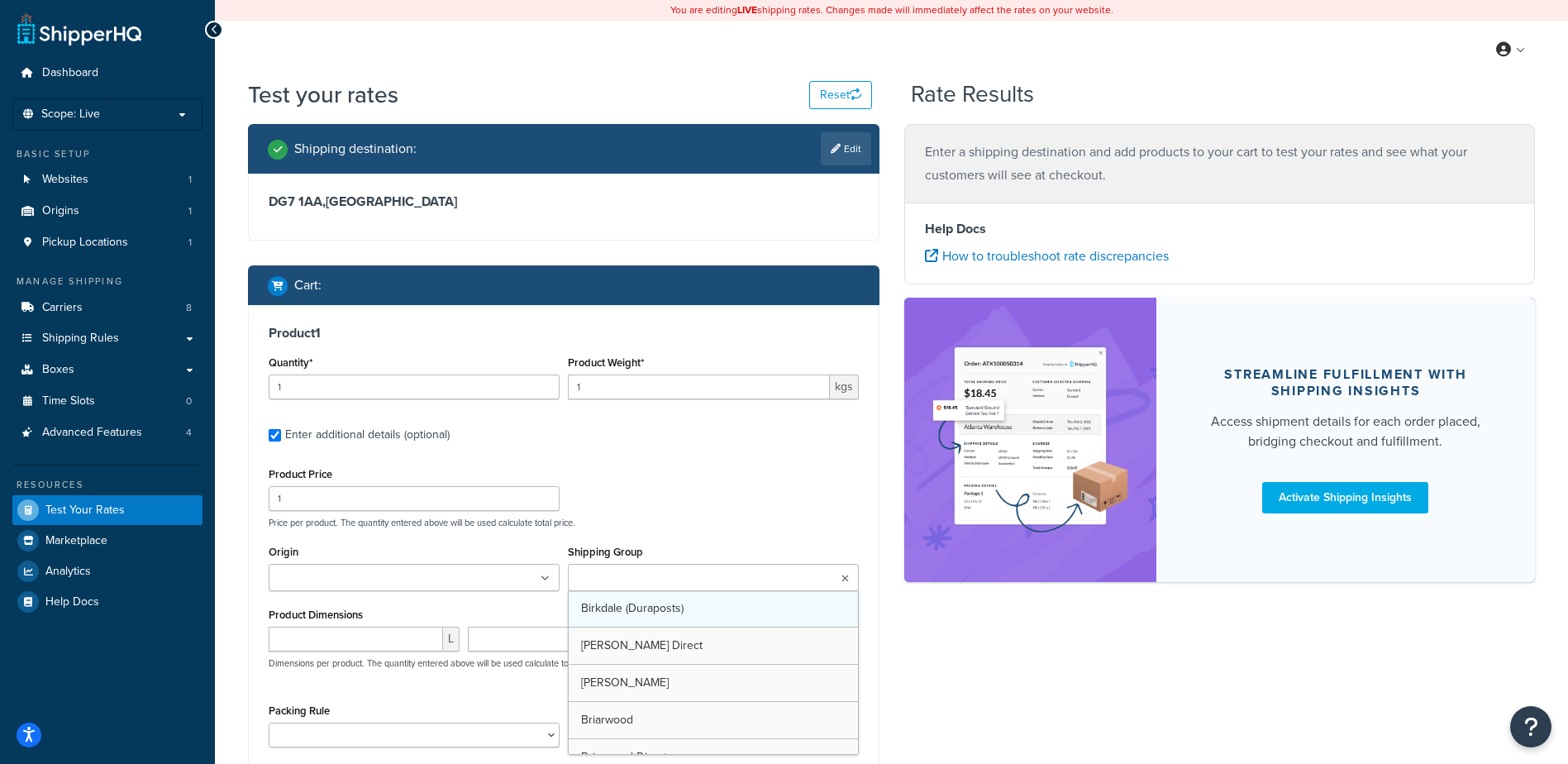
type input "J"
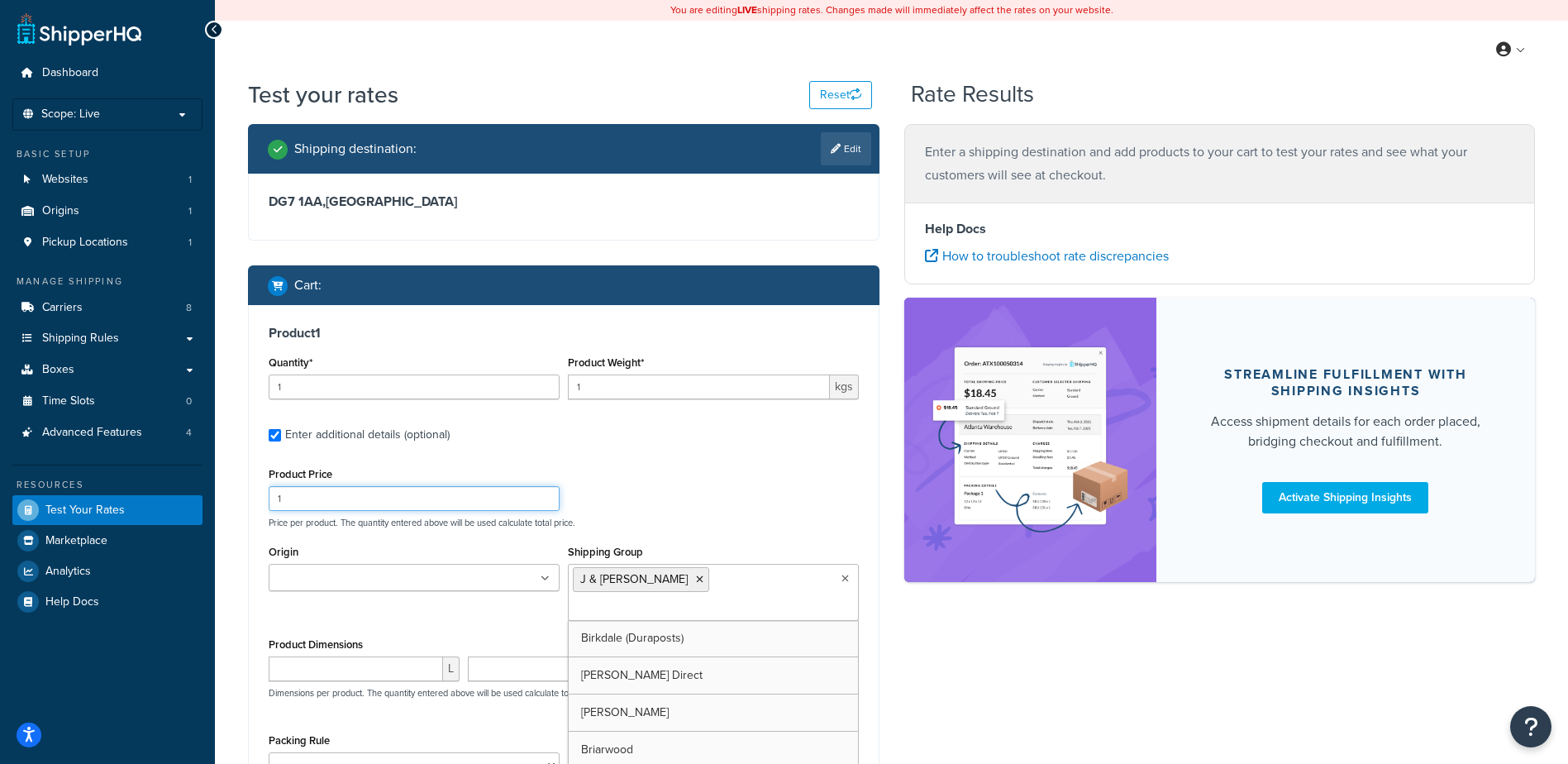
click at [739, 505] on div "Product Price 1 Price per product. The quantity entered above will be used calc…" at bounding box center [564, 496] width 599 height 65
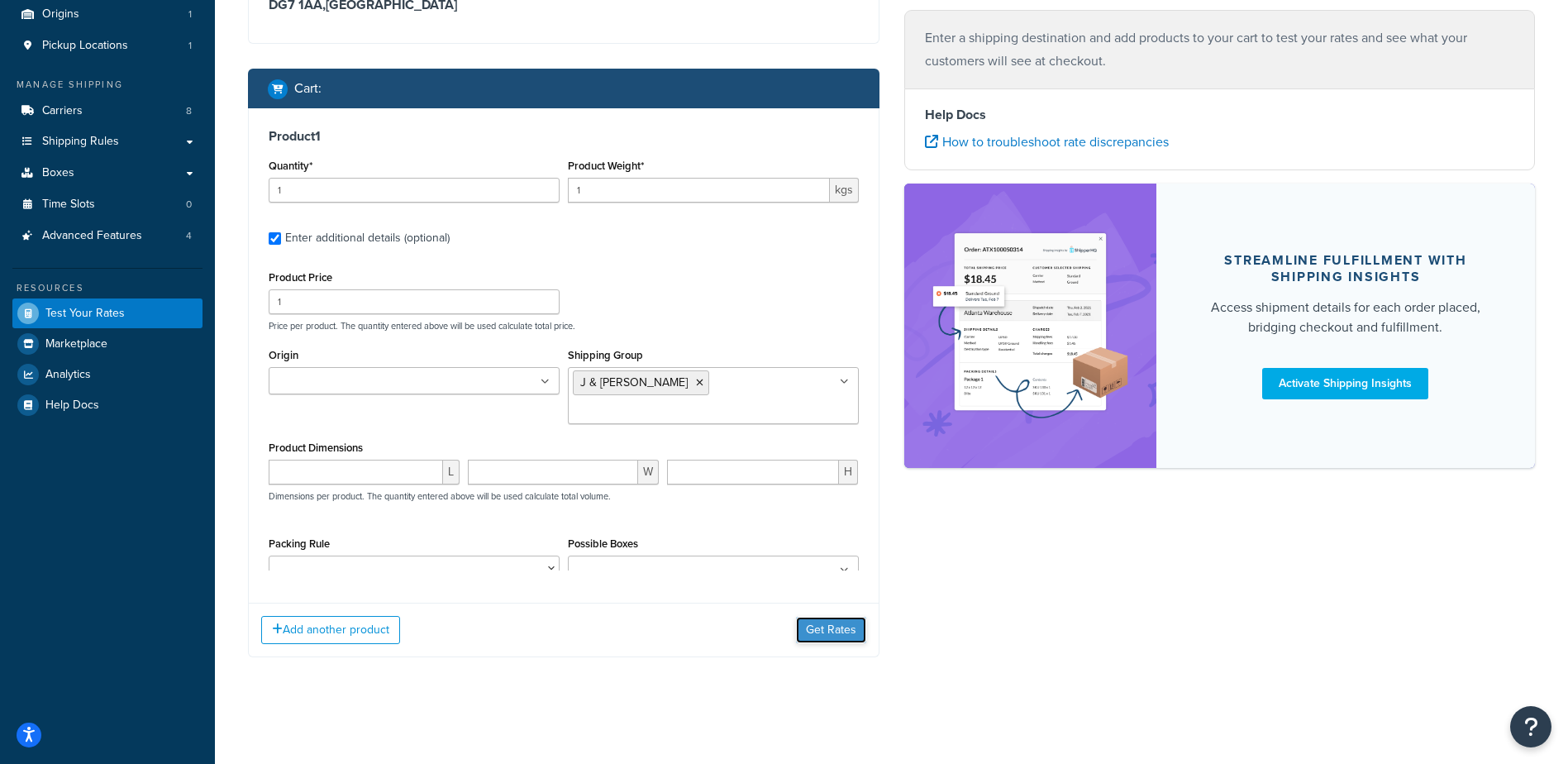
click at [822, 625] on button "Get Rates" at bounding box center [832, 630] width 70 height 27
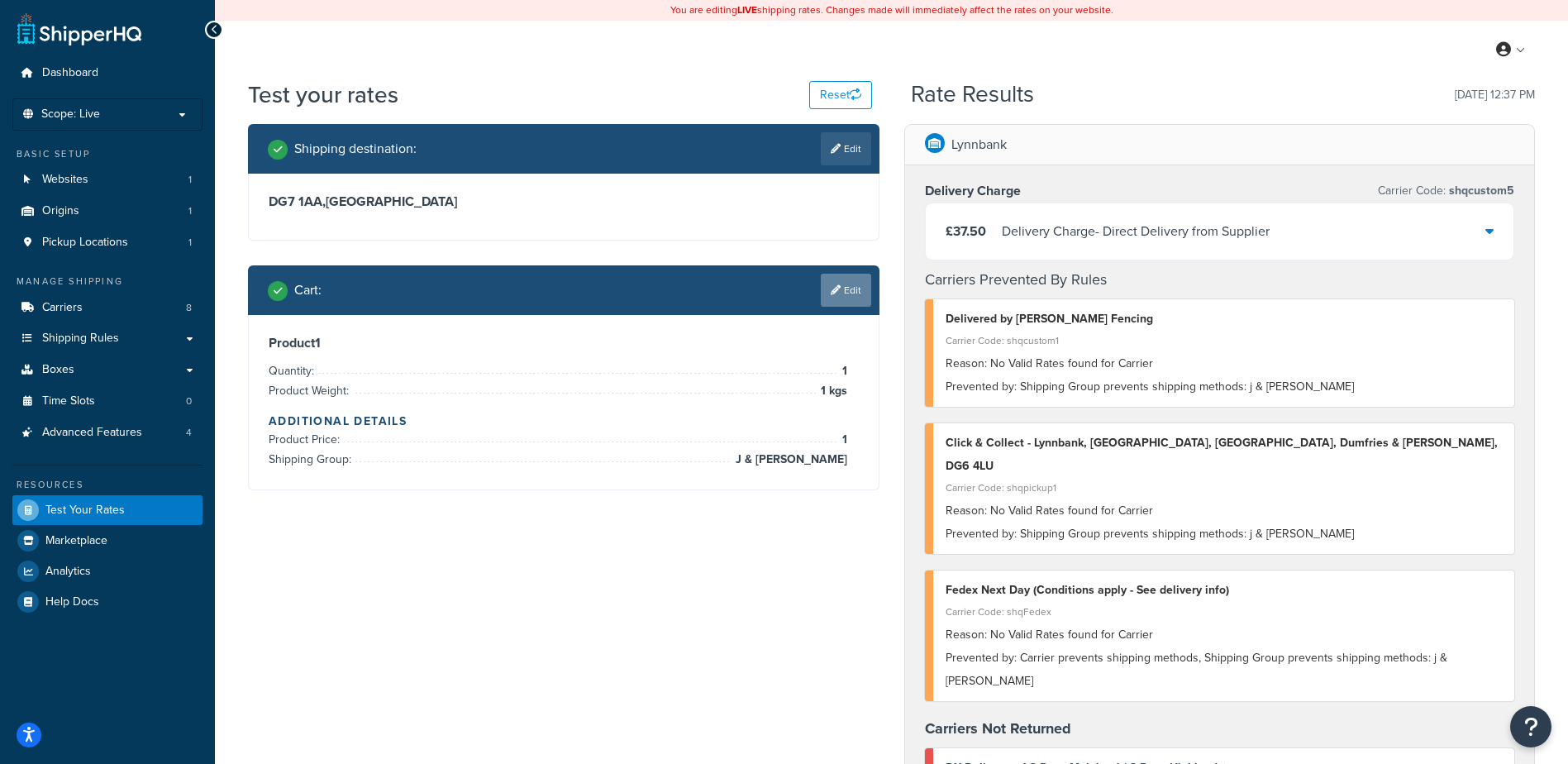
click at [836, 288] on icon at bounding box center [836, 290] width 10 height 10
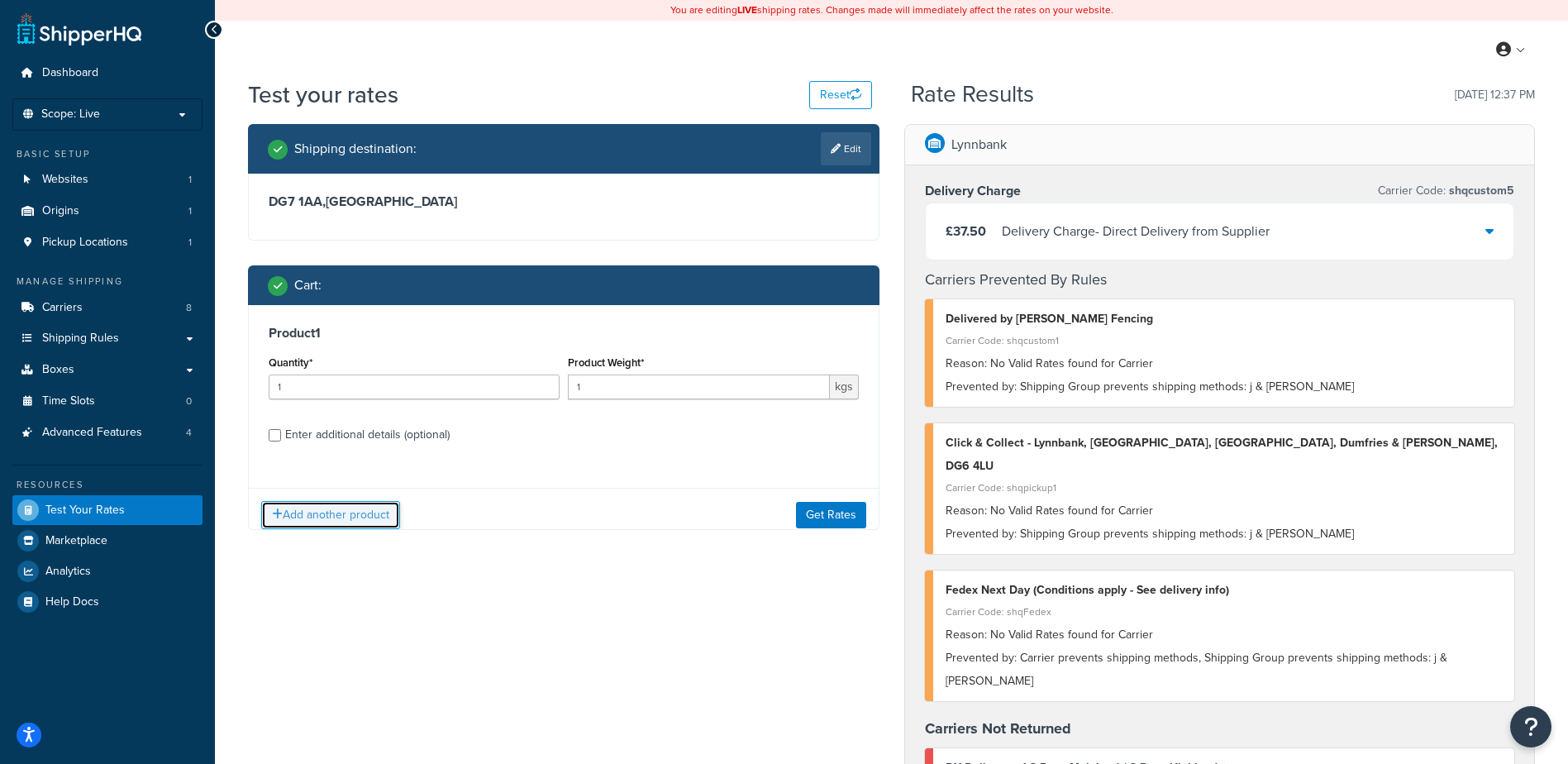
click at [348, 515] on button "Add another product" at bounding box center [331, 515] width 139 height 28
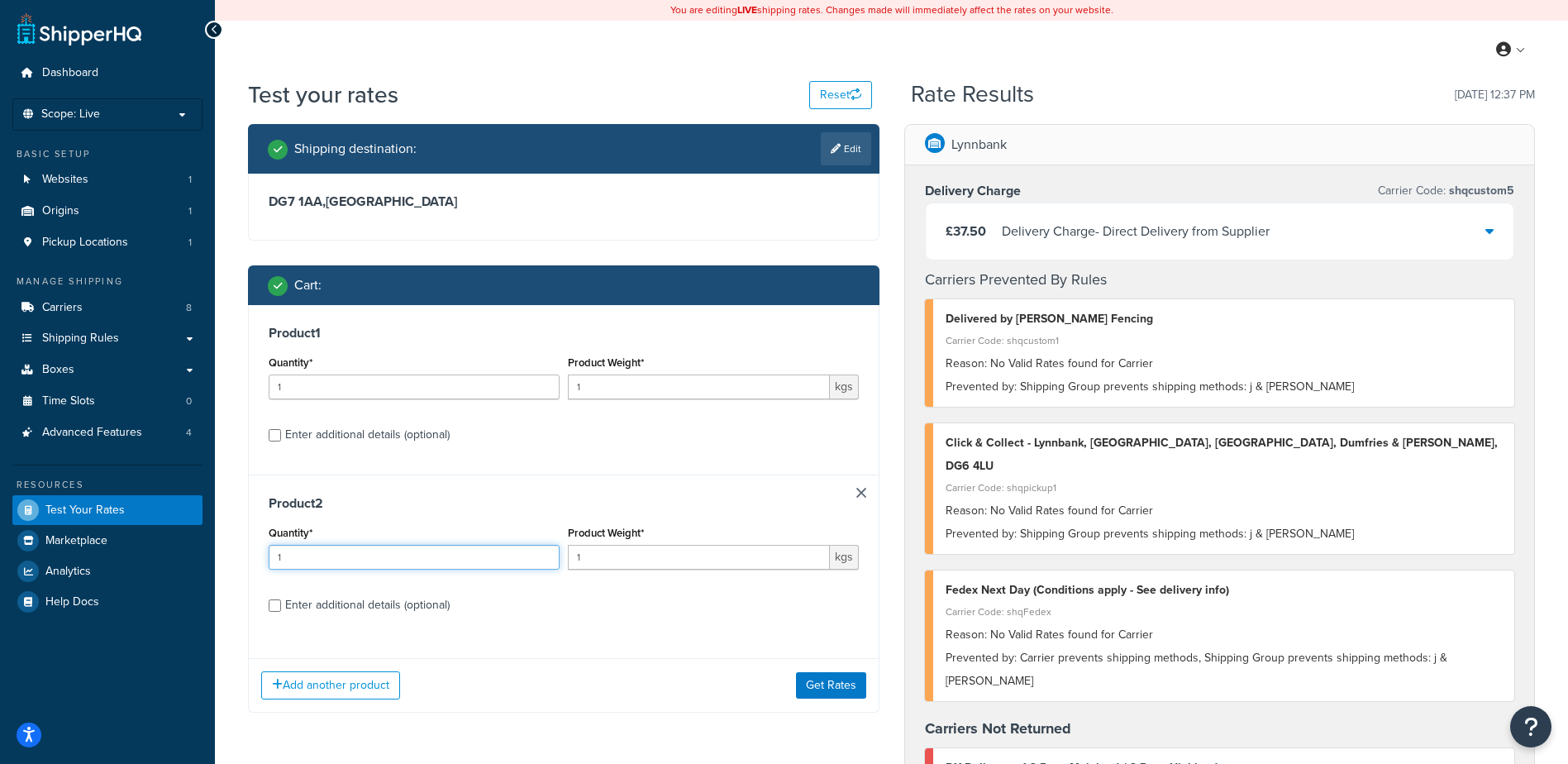
click at [317, 560] on input "1" at bounding box center [414, 557] width 291 height 25
click at [318, 602] on div "Enter additional details (optional)" at bounding box center [367, 605] width 164 height 23
click at [281, 602] on input "Enter additional details (optional)" at bounding box center [275, 606] width 12 height 12
checkbox input "true"
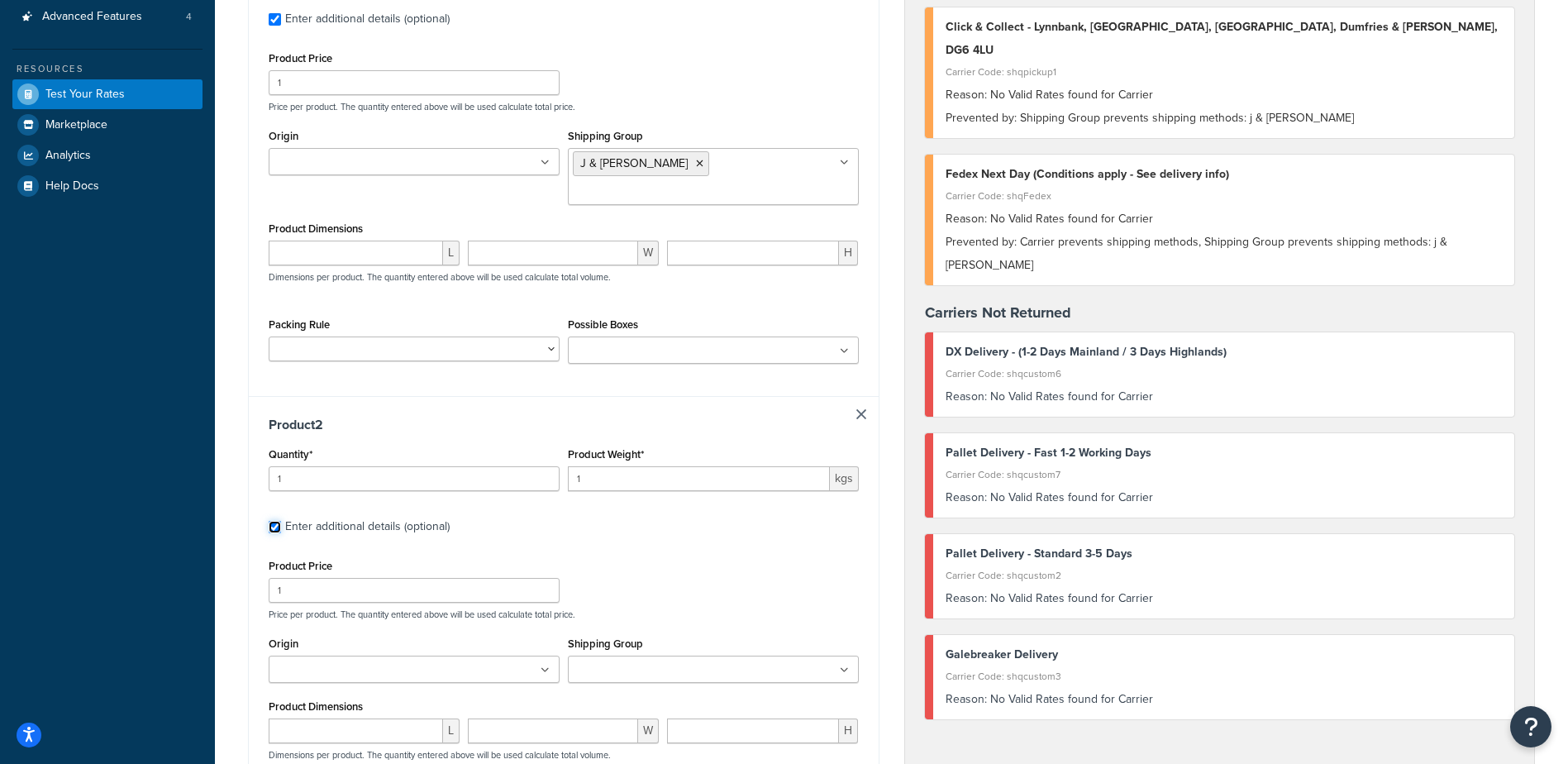
scroll to position [434, 0]
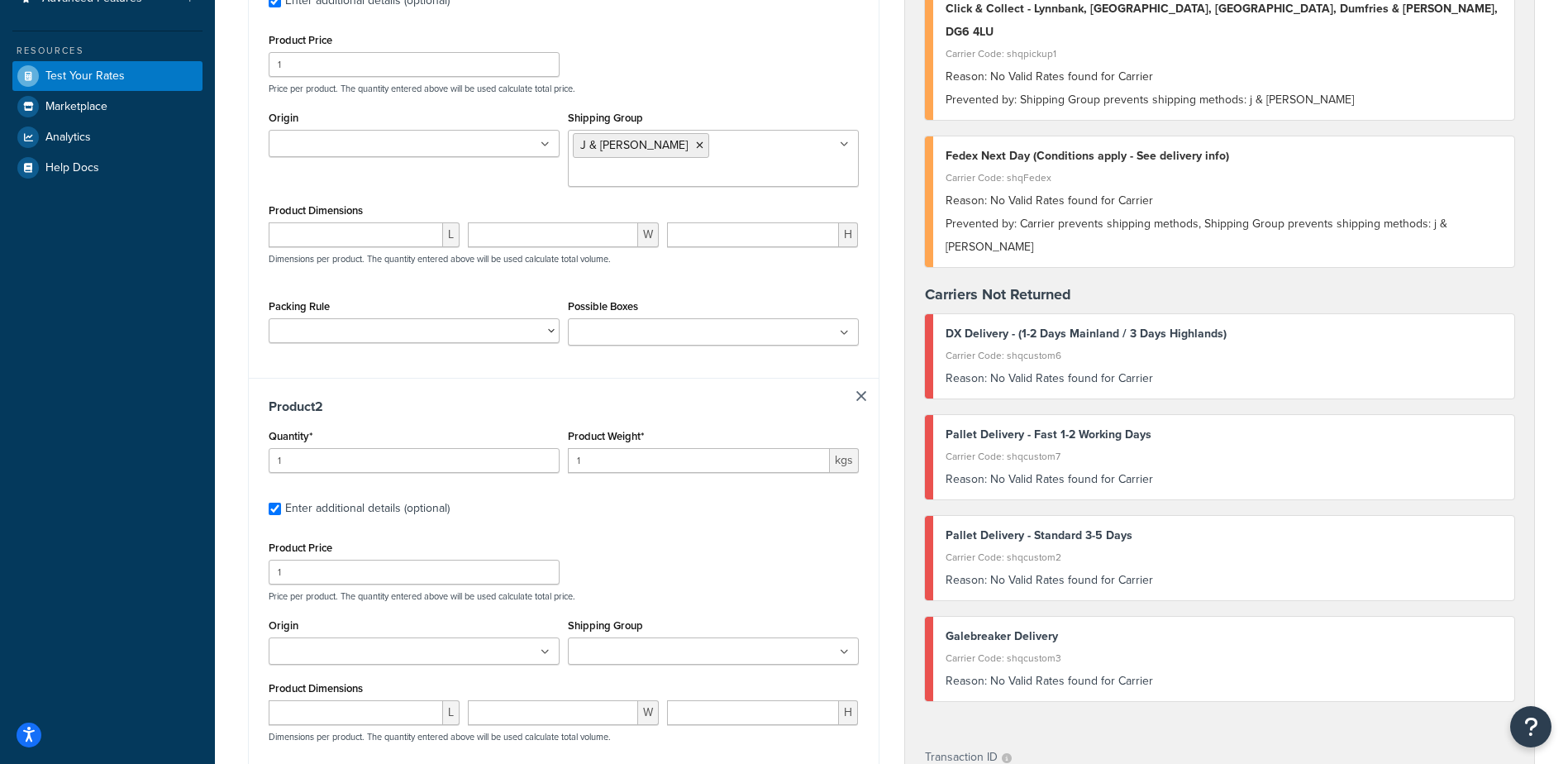
click at [671, 643] on div "Shipping Group Birkdale (Duraposts) [PERSON_NAME] Direct [PERSON_NAME] Stock Br…" at bounding box center [713, 645] width 299 height 63
click at [696, 644] on input "Shipping Group" at bounding box center [646, 652] width 146 height 18
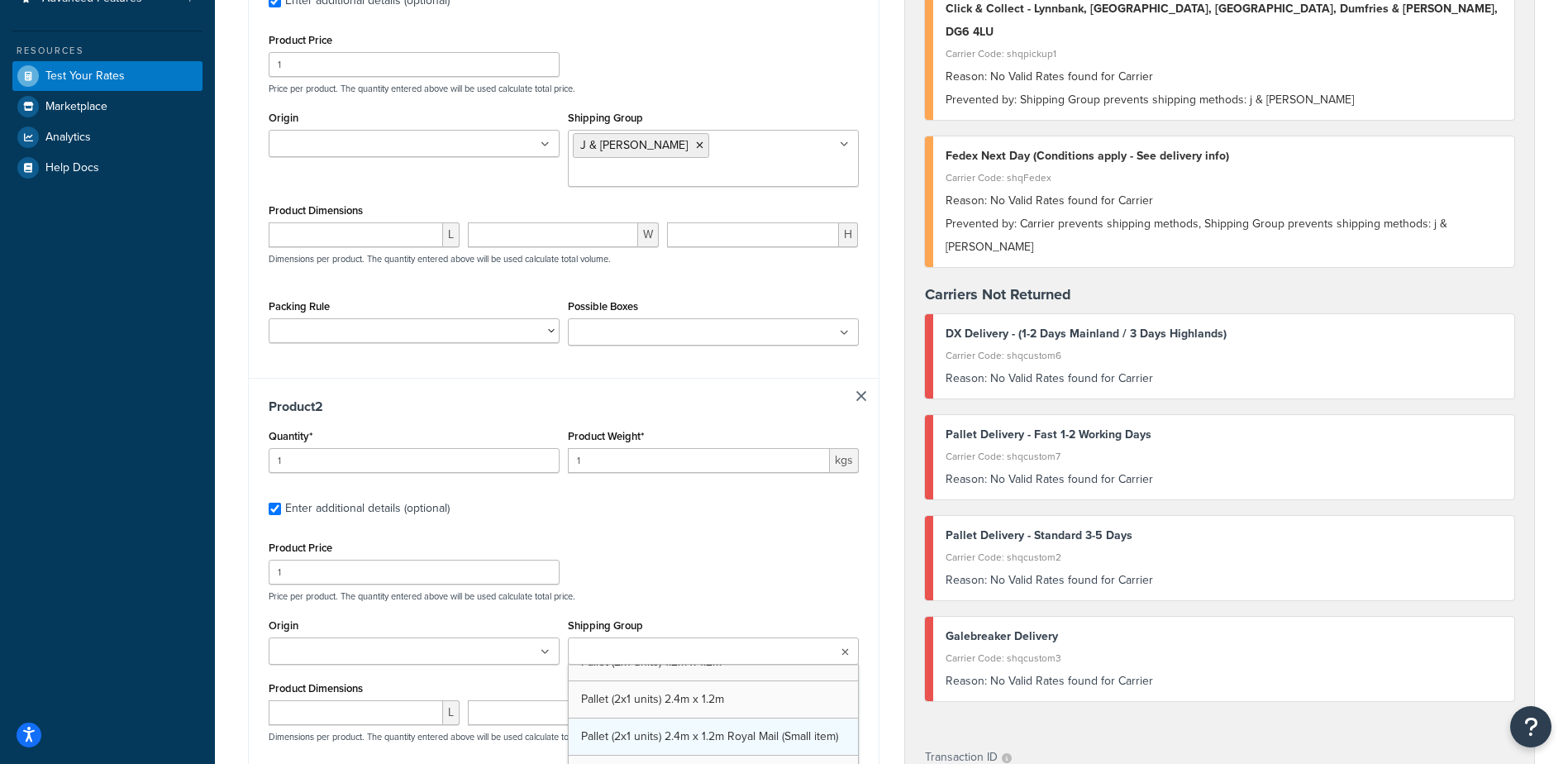
scroll to position [1922, 0]
drag, startPoint x: 675, startPoint y: 687, endPoint x: 676, endPoint y: 660, distance: 27.0
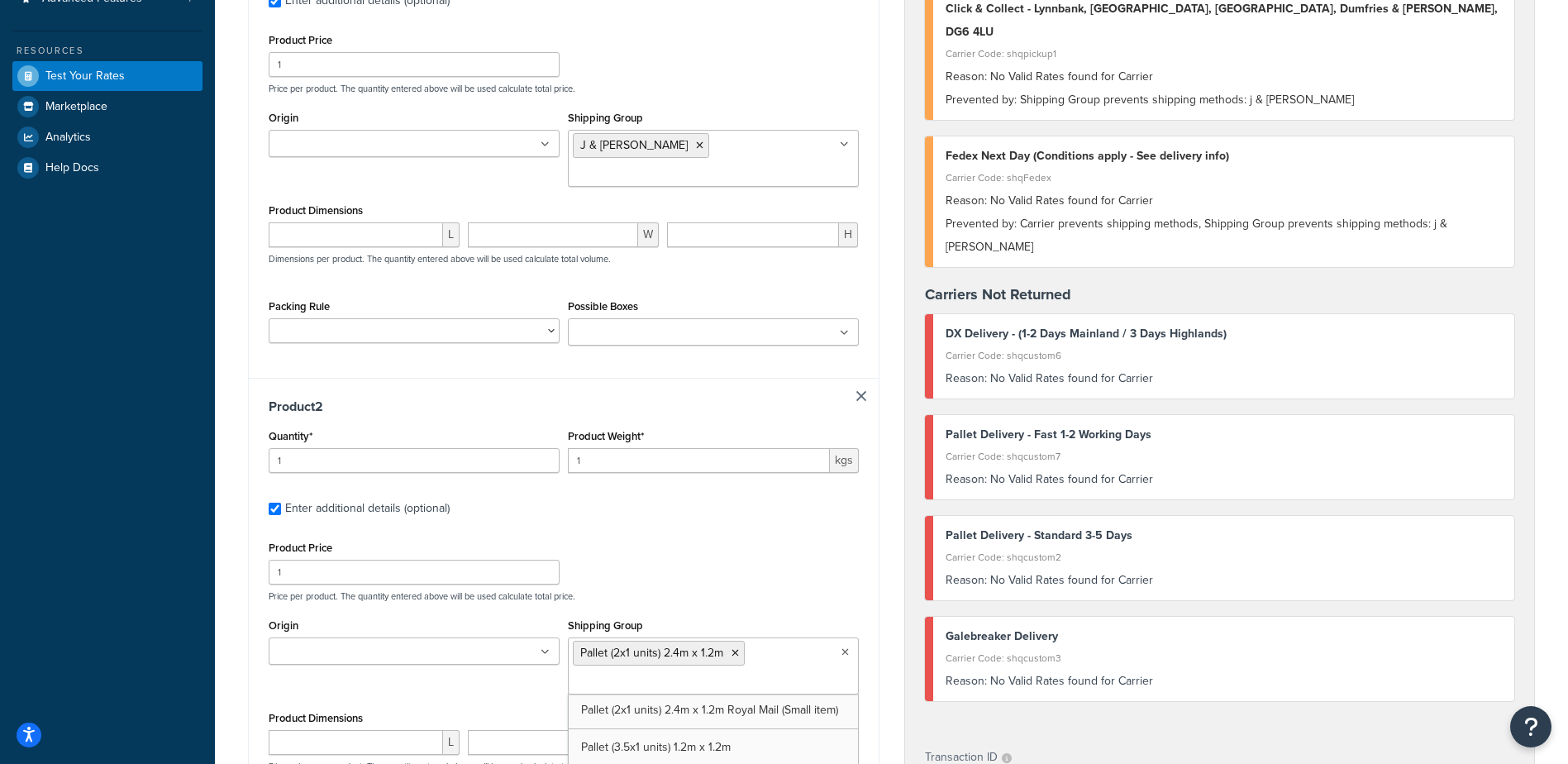
click at [733, 493] on label "Enter additional details (optional)" at bounding box center [572, 506] width 574 height 27
click at [281, 503] on input "Enter additional details (optional)" at bounding box center [275, 509] width 12 height 12
checkbox input "false"
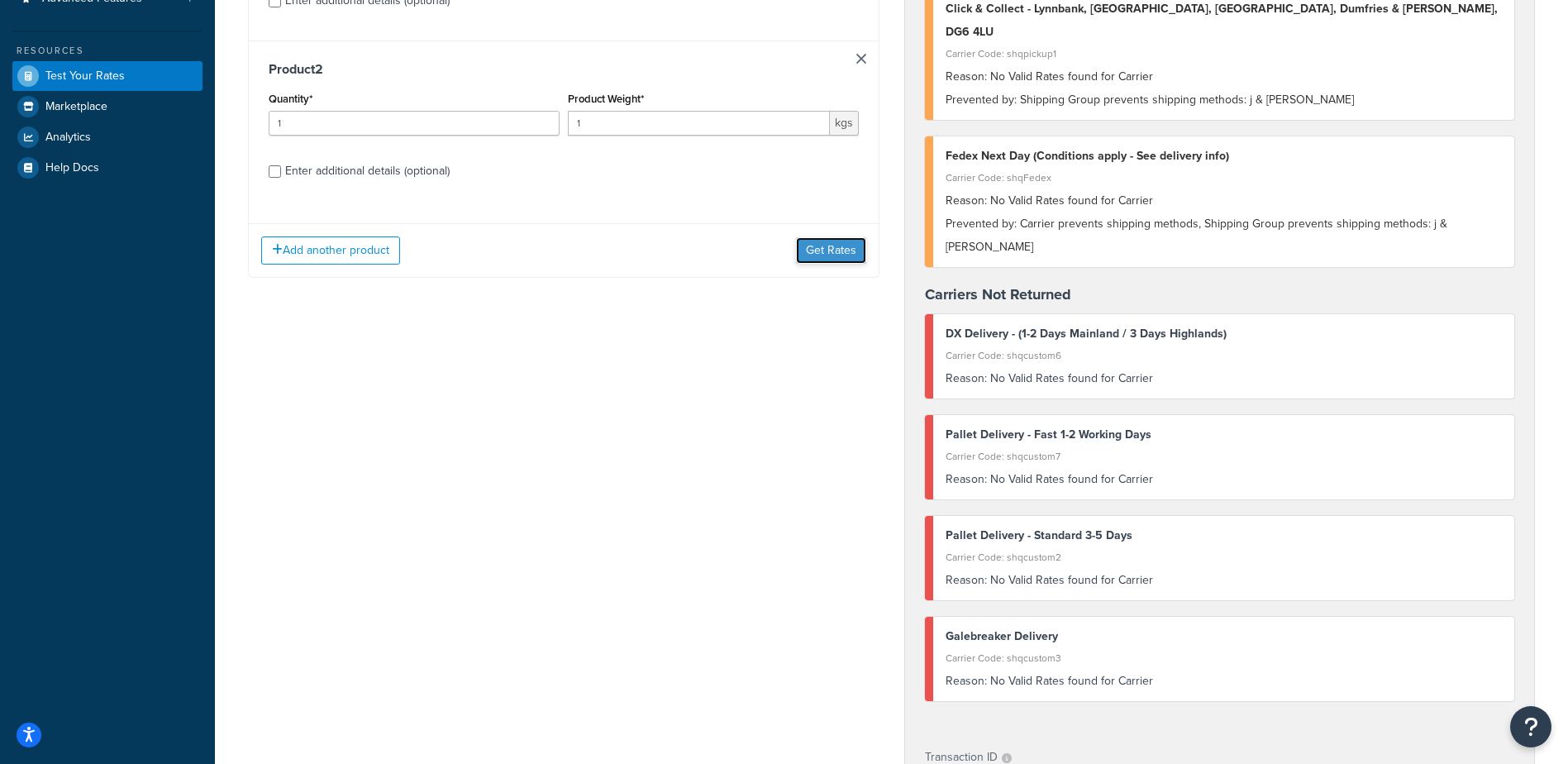
click at [848, 253] on button "Get Rates" at bounding box center [832, 250] width 70 height 27
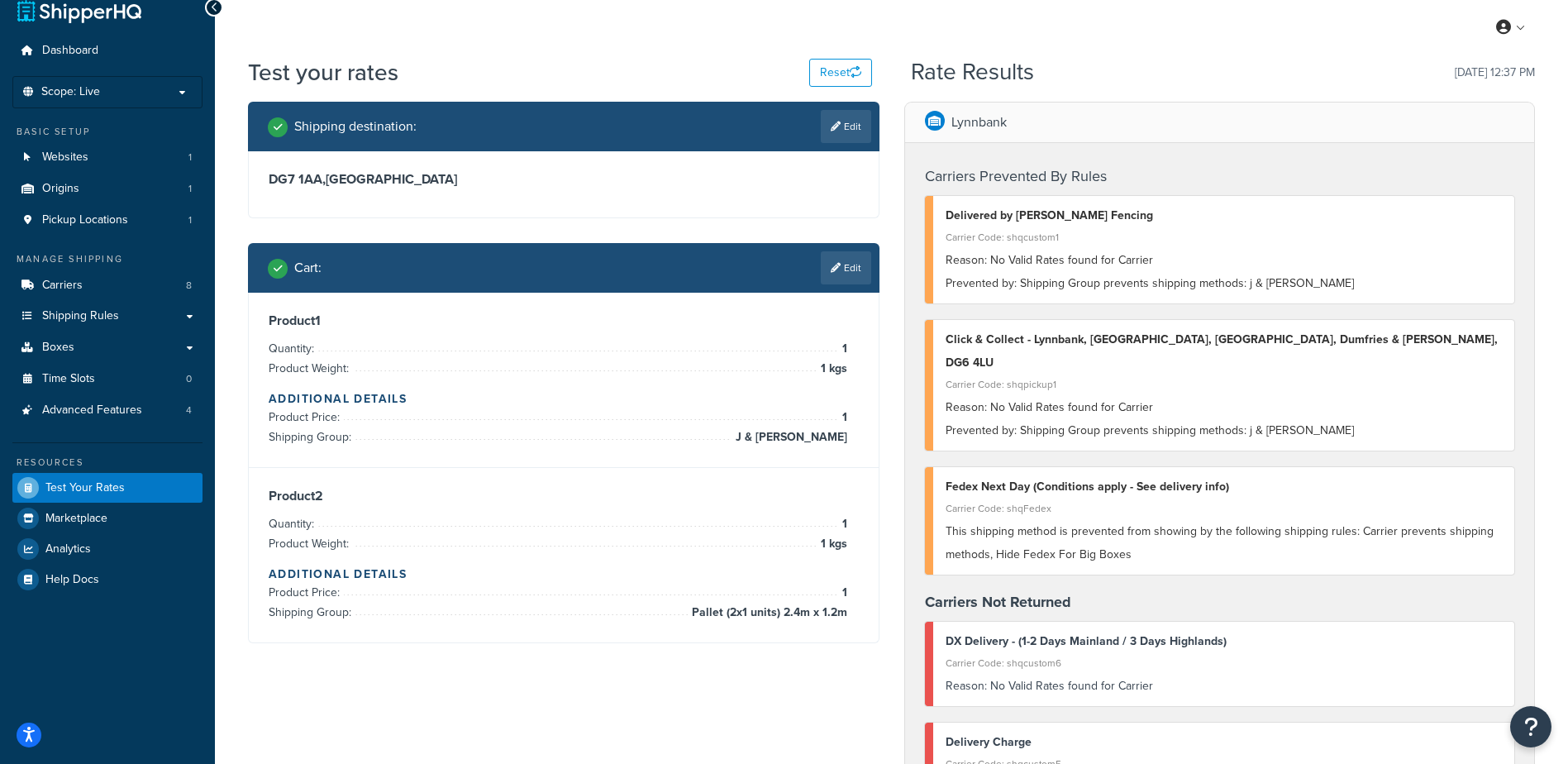
scroll to position [21, 0]
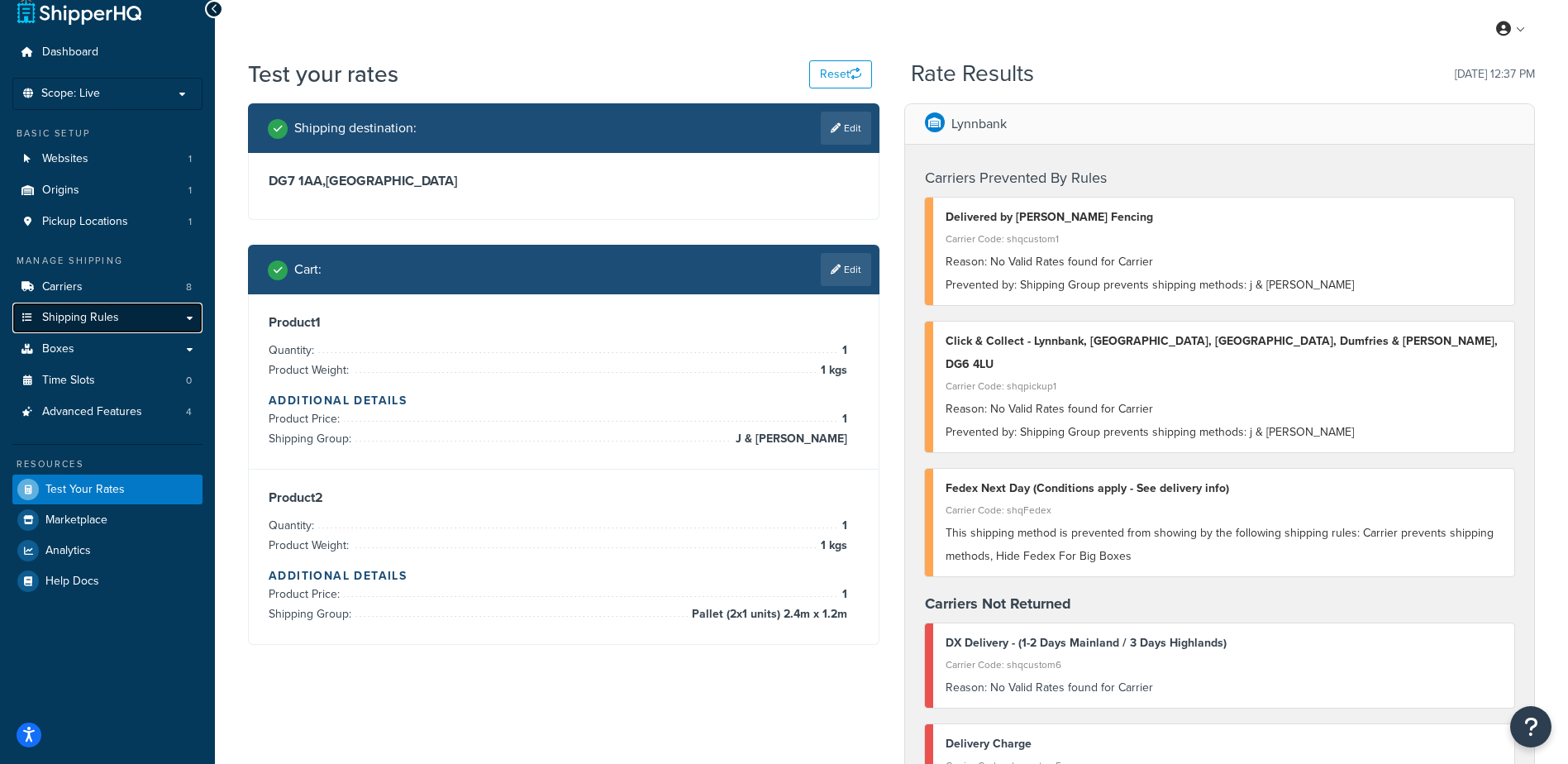
click at [163, 326] on link "Shipping Rules" at bounding box center [107, 318] width 190 height 31
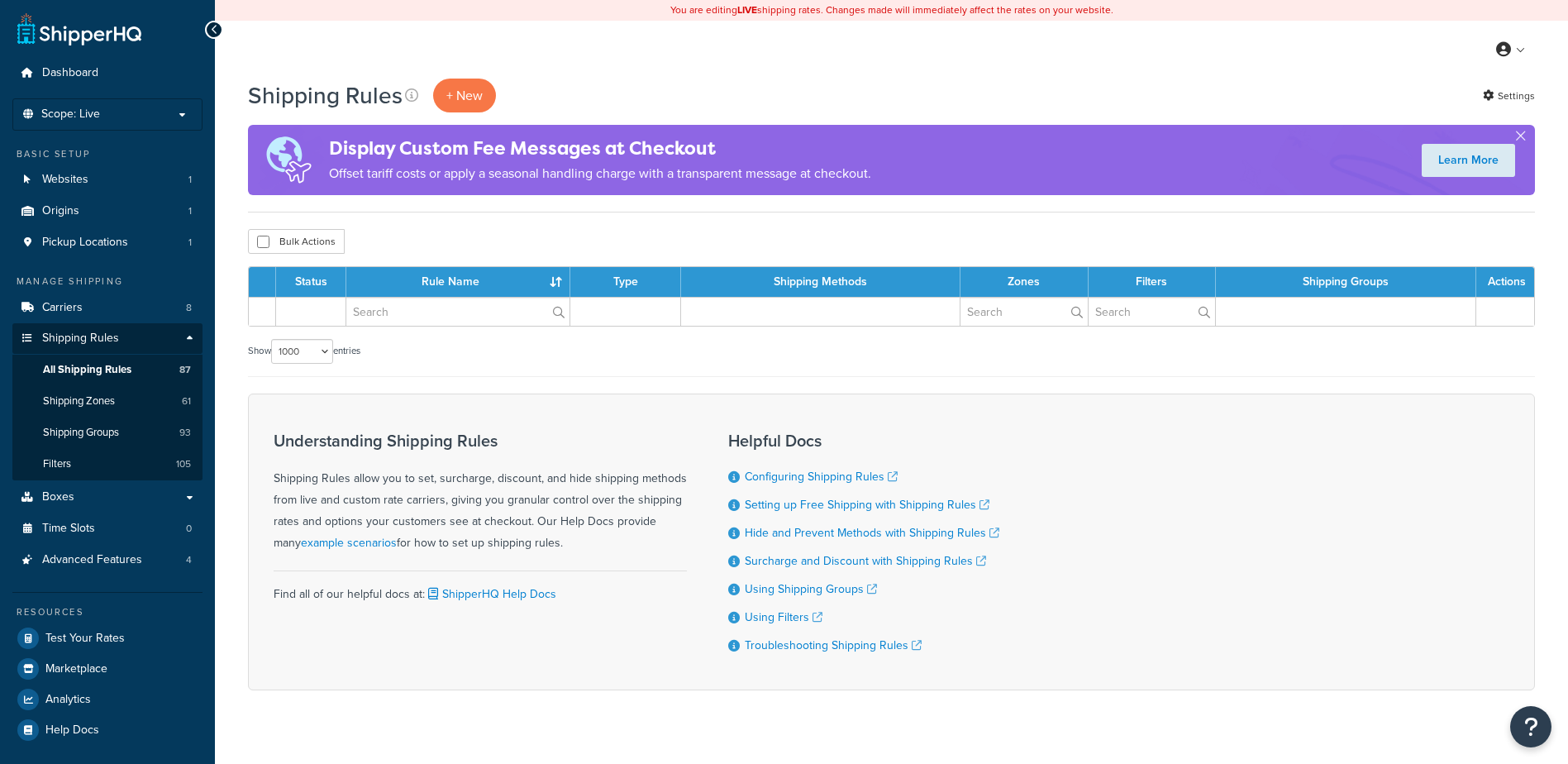
select select "1000"
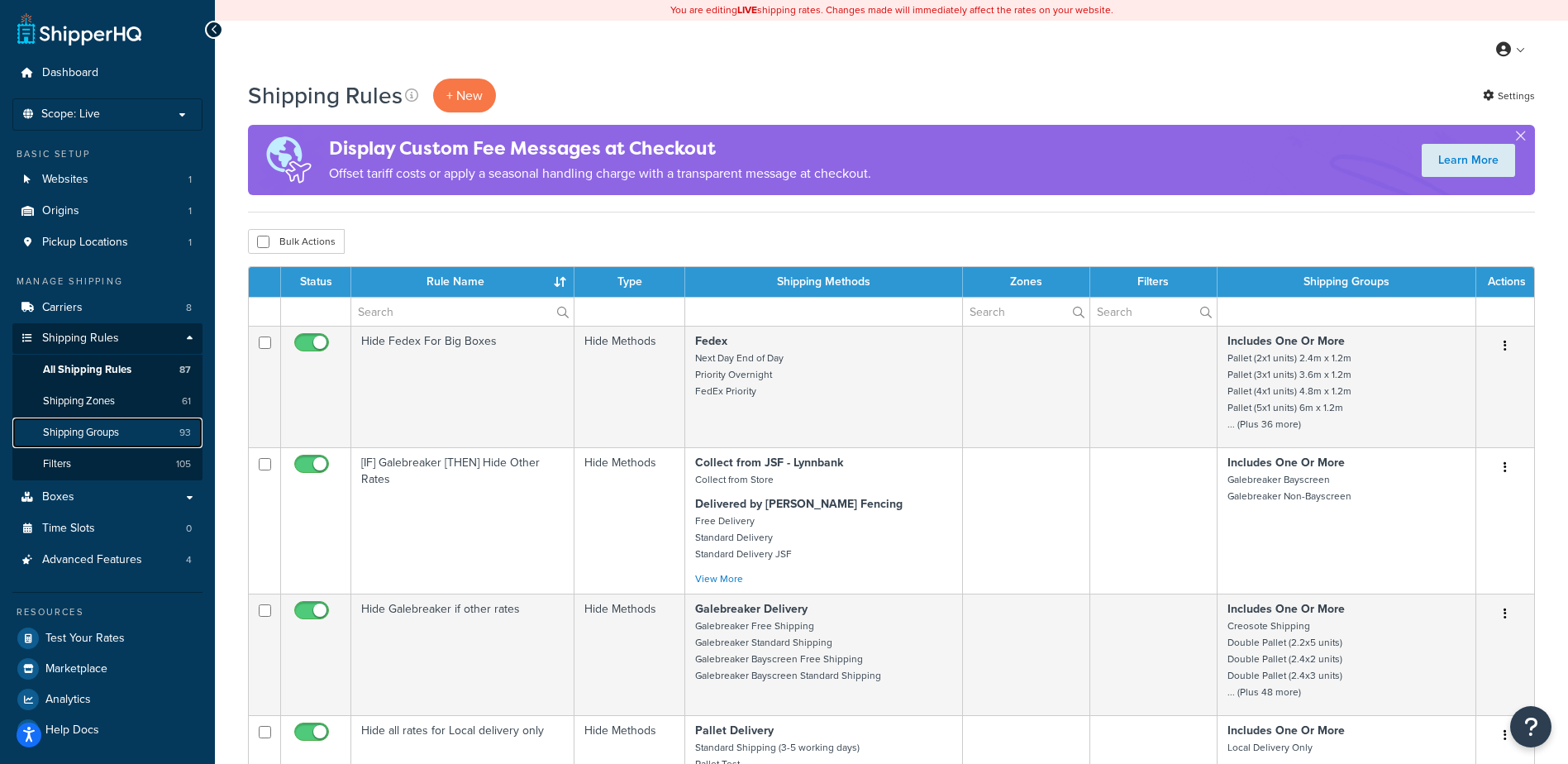
click at [125, 430] on link "Shipping Groups 93" at bounding box center [107, 433] width 190 height 31
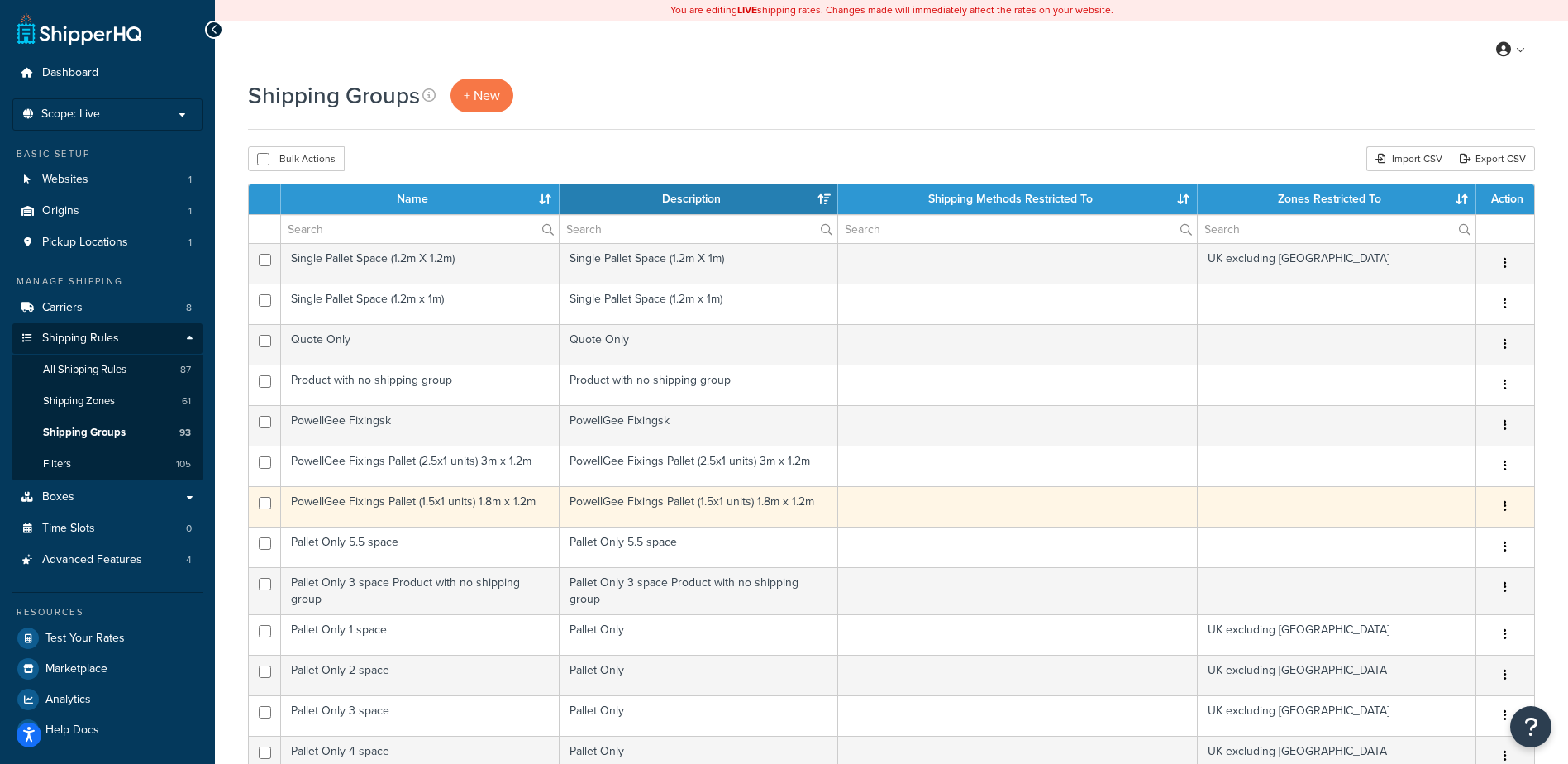
scroll to position [413, 0]
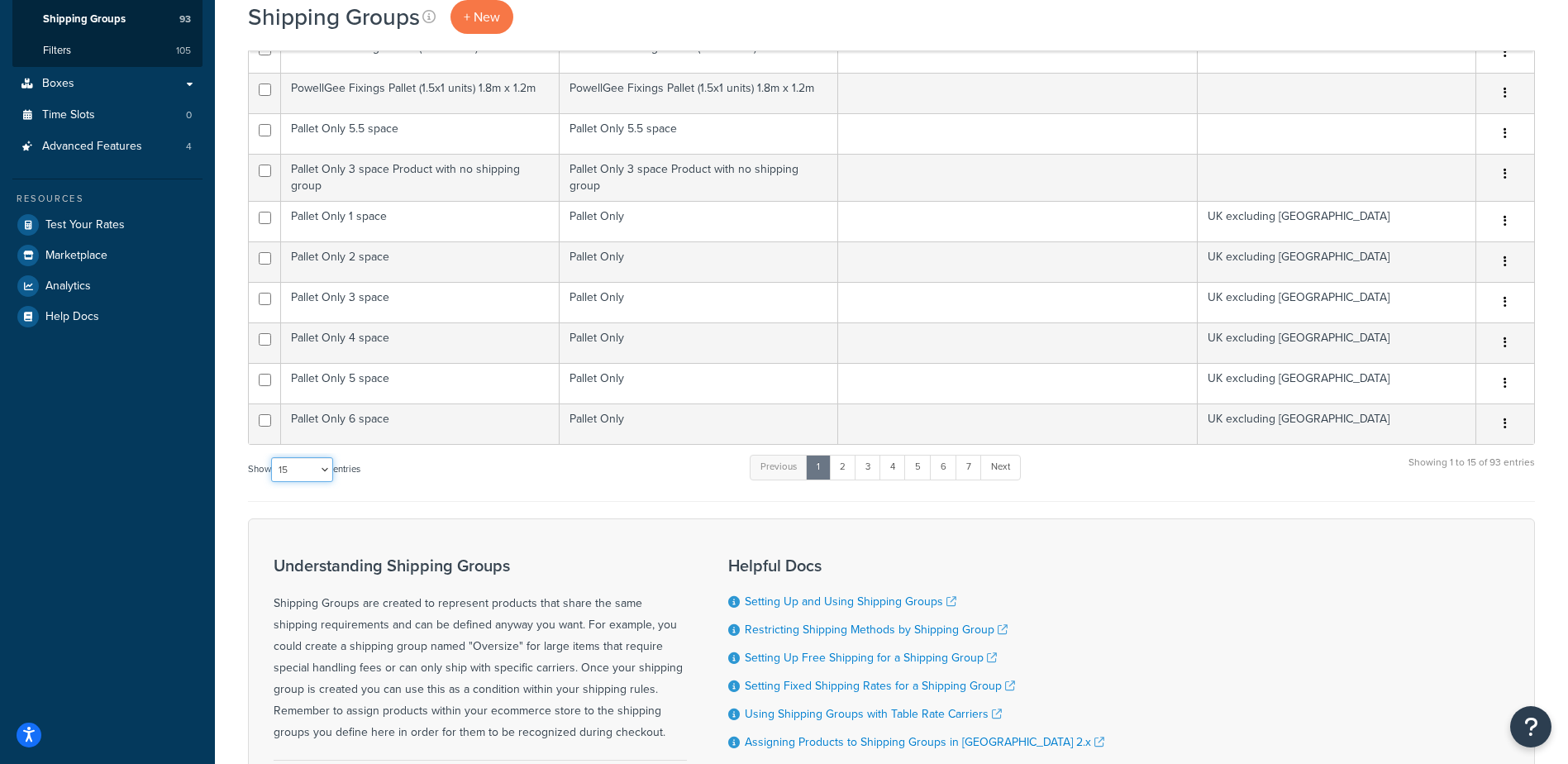
click at [304, 466] on select "10 15 25 50 100" at bounding box center [302, 469] width 62 height 25
select select "100"
click at [273, 482] on select "10 15 25 50 100" at bounding box center [302, 469] width 62 height 25
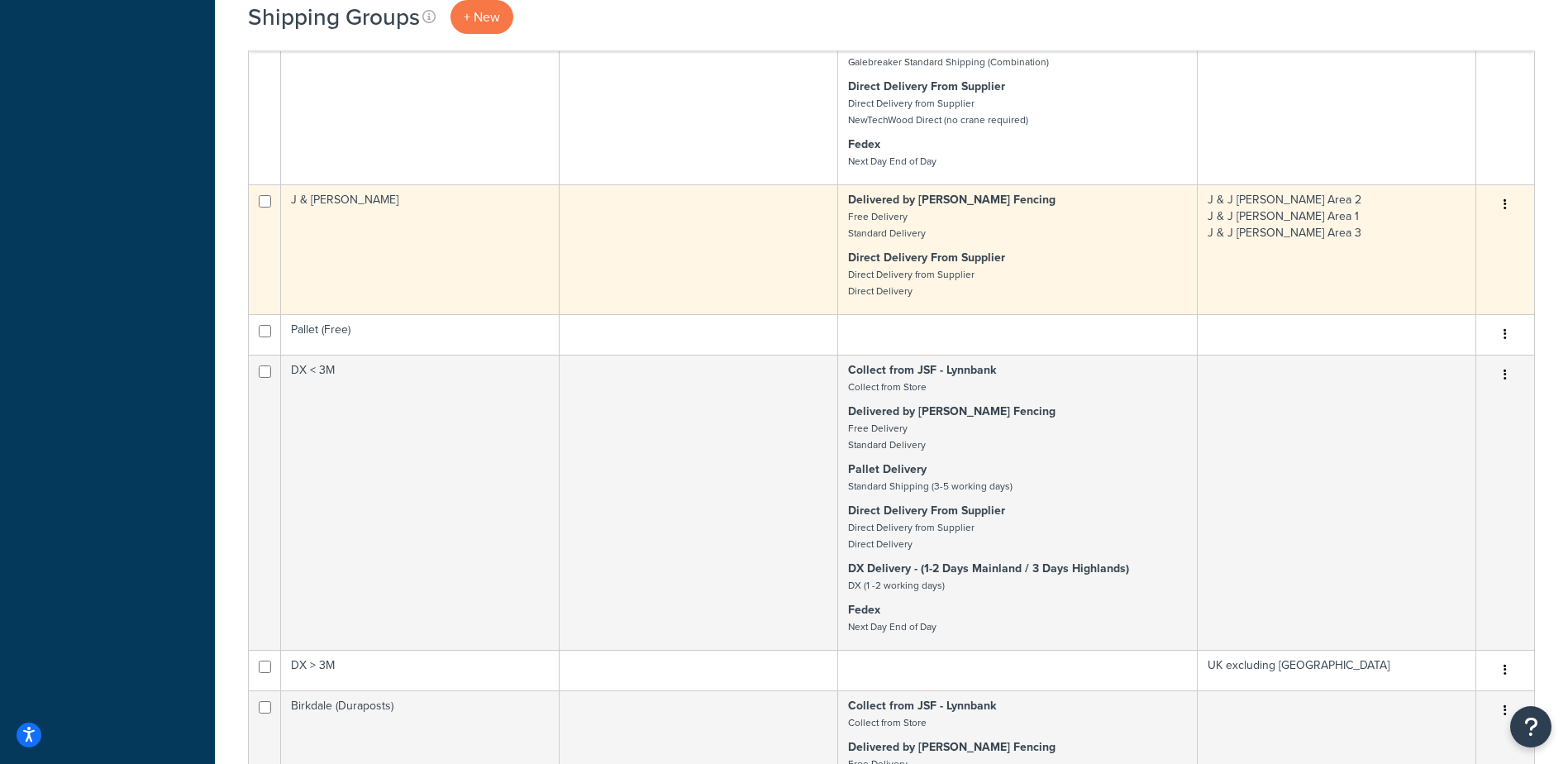
scroll to position [7132, 0]
click at [717, 283] on td at bounding box center [699, 250] width 278 height 130
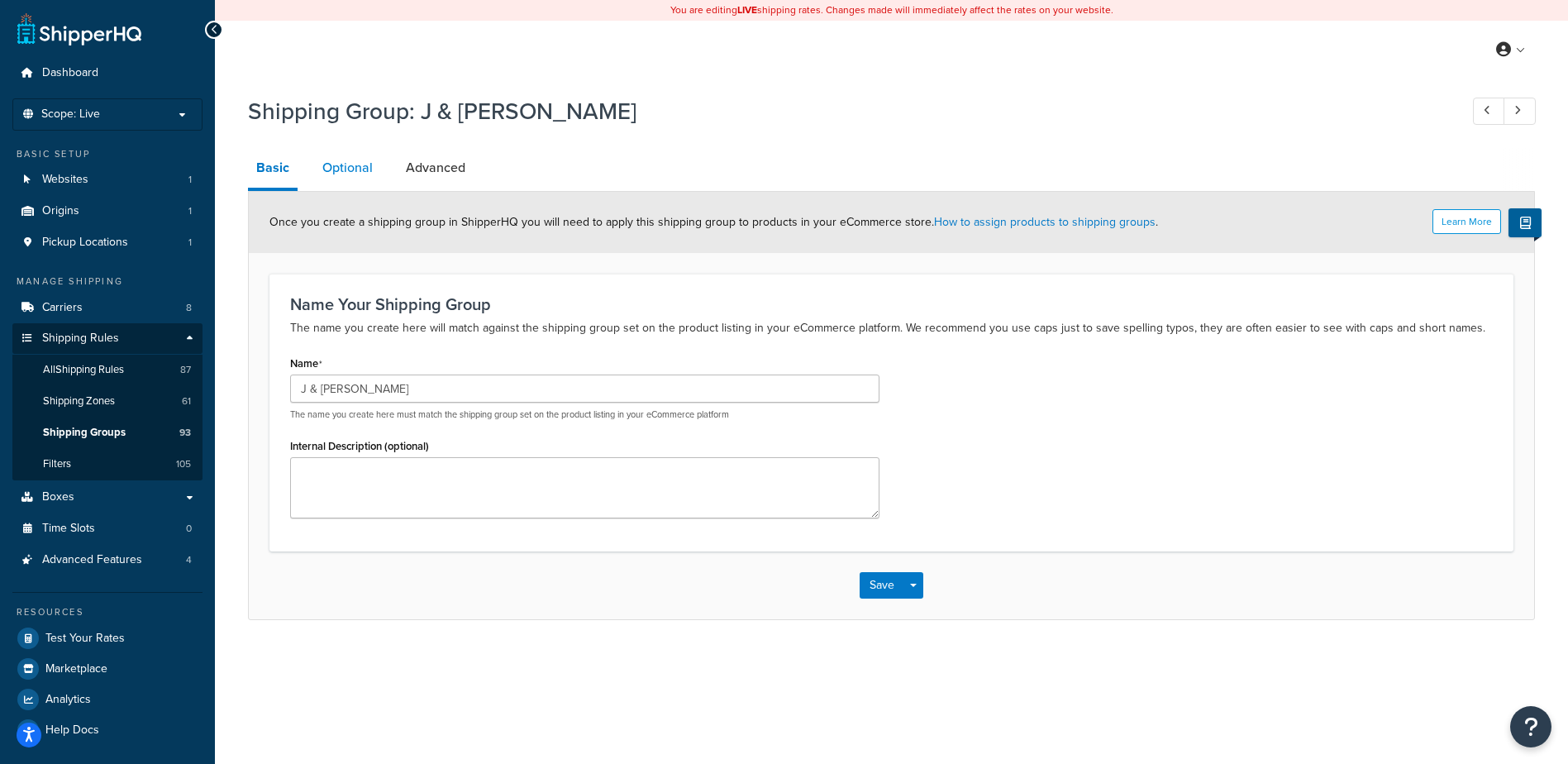
click at [343, 164] on link "Optional" at bounding box center [348, 168] width 67 height 40
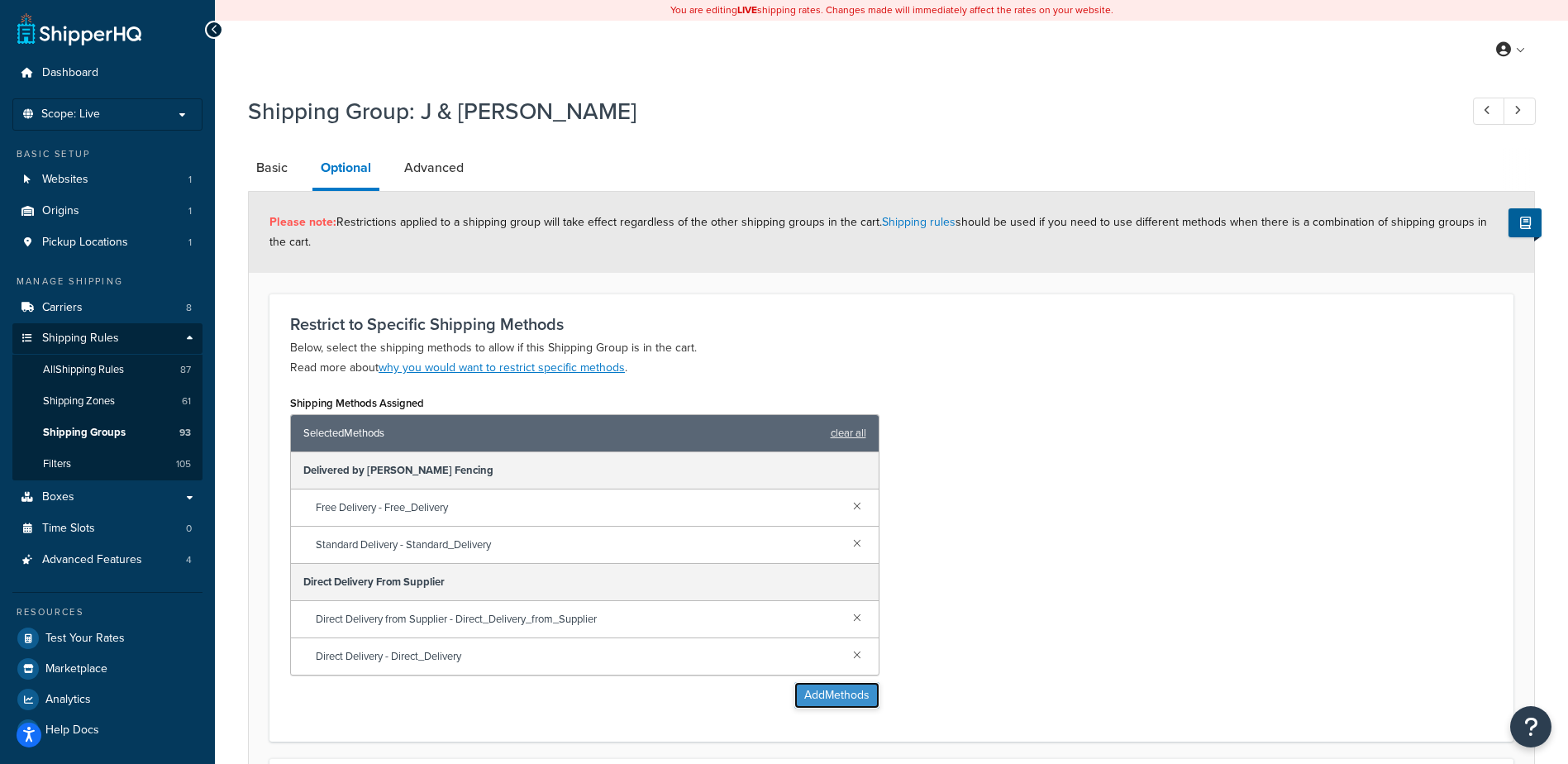
click at [838, 694] on button "Add Methods" at bounding box center [837, 695] width 85 height 27
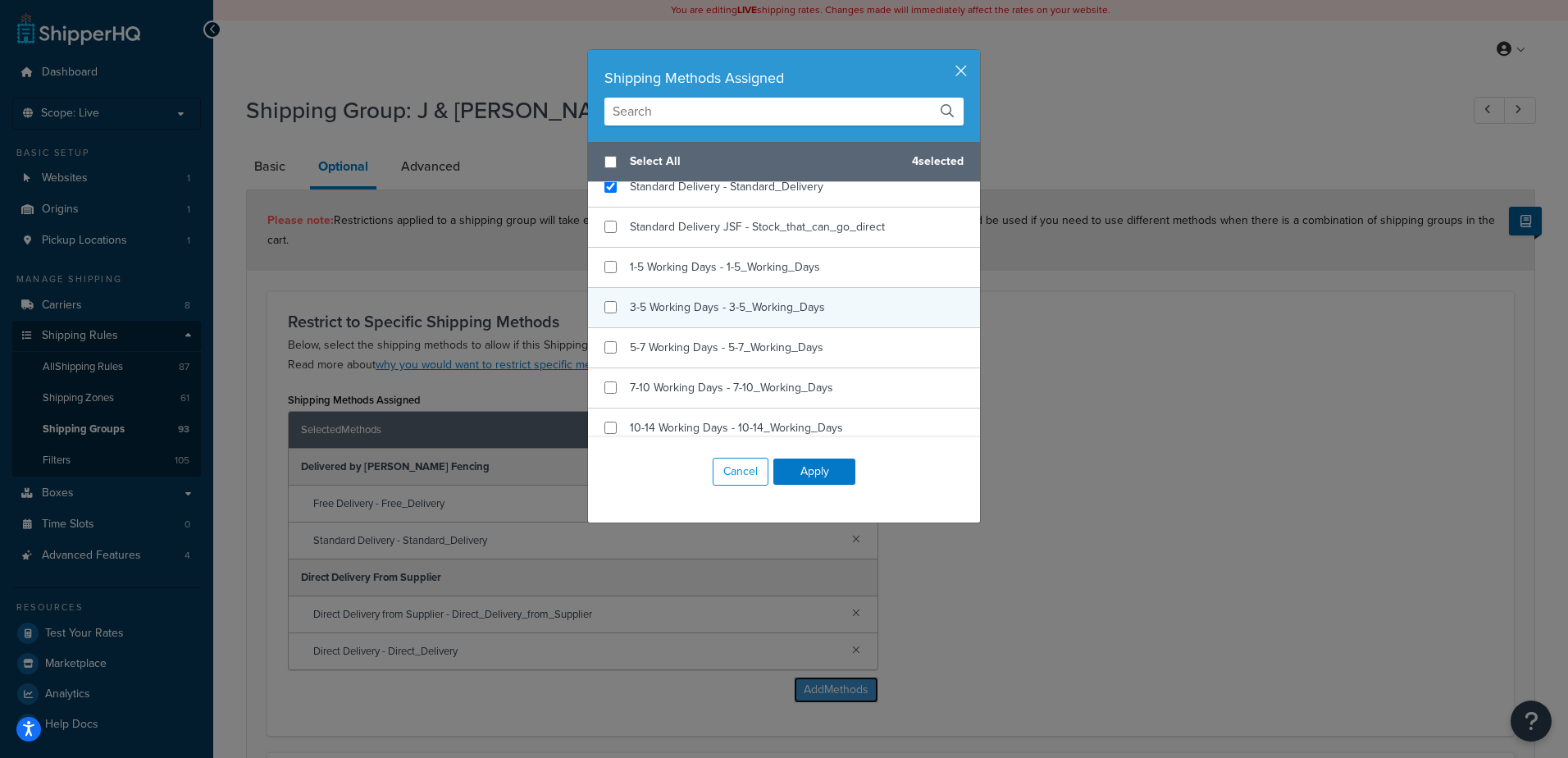
scroll to position [164, 0]
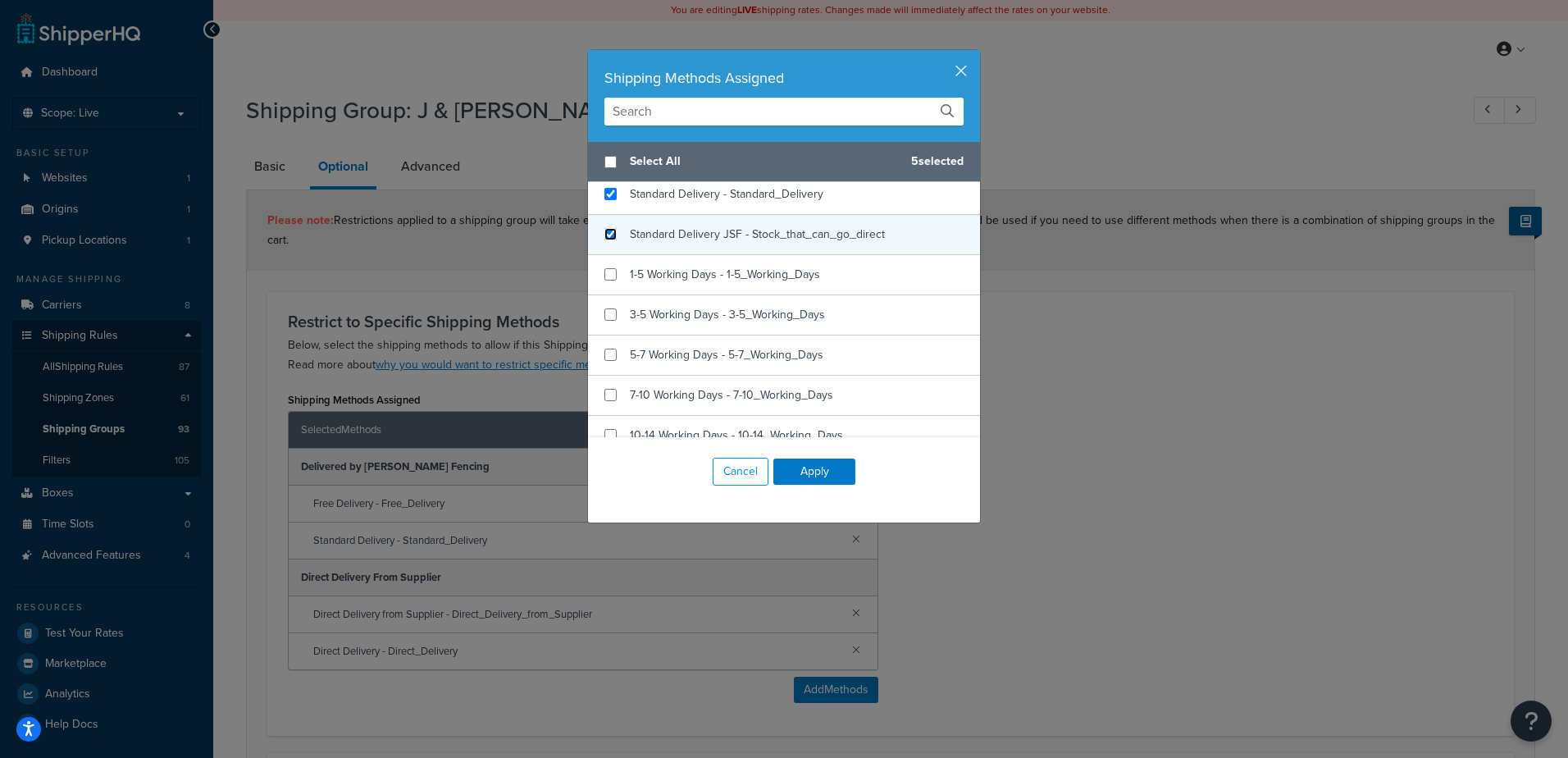
click at [604, 237] on input "checkbox" at bounding box center [610, 234] width 12 height 12
checkbox input "true"
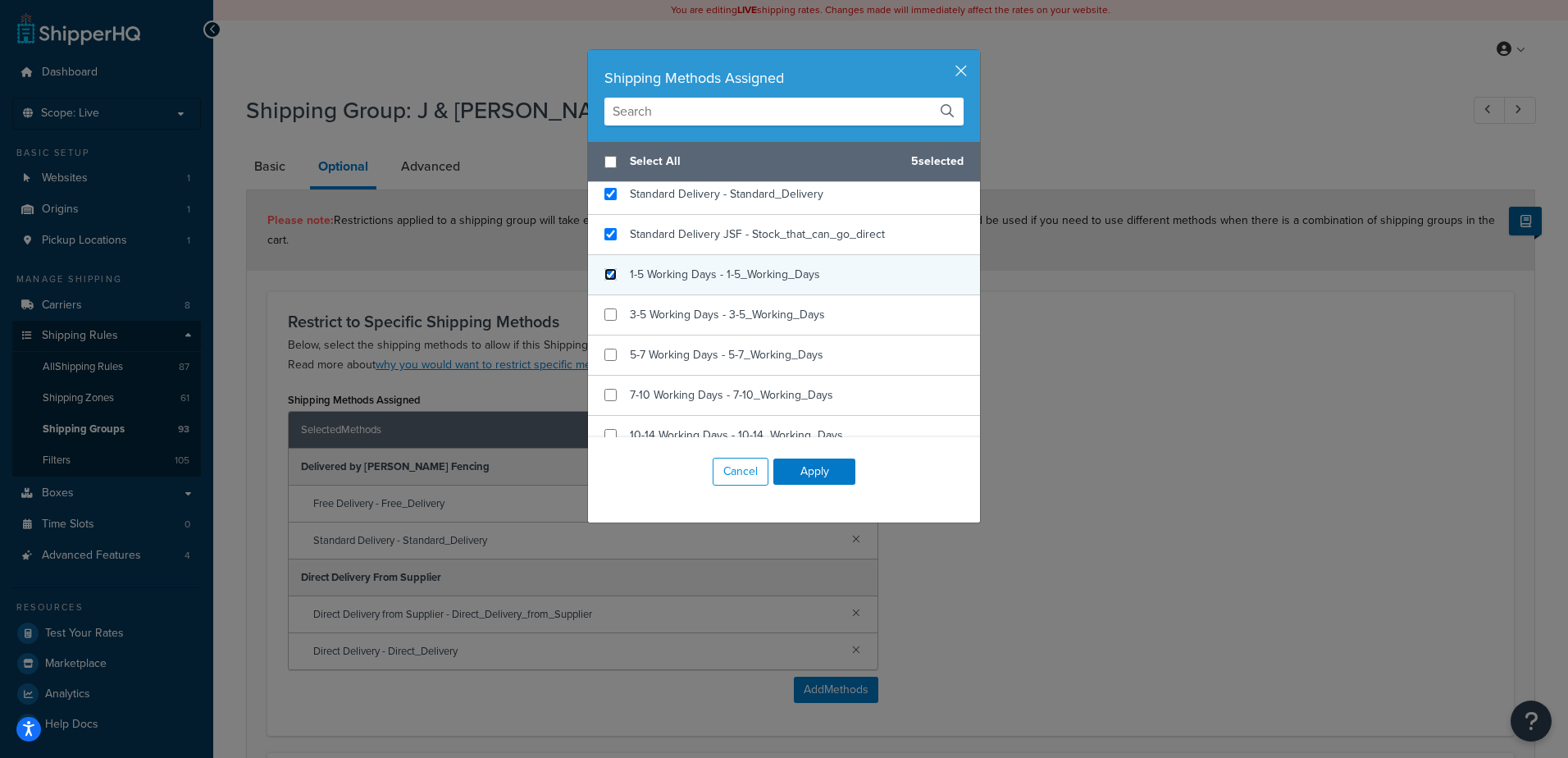
click at [608, 277] on input "checkbox" at bounding box center [610, 275] width 12 height 12
checkbox input "true"
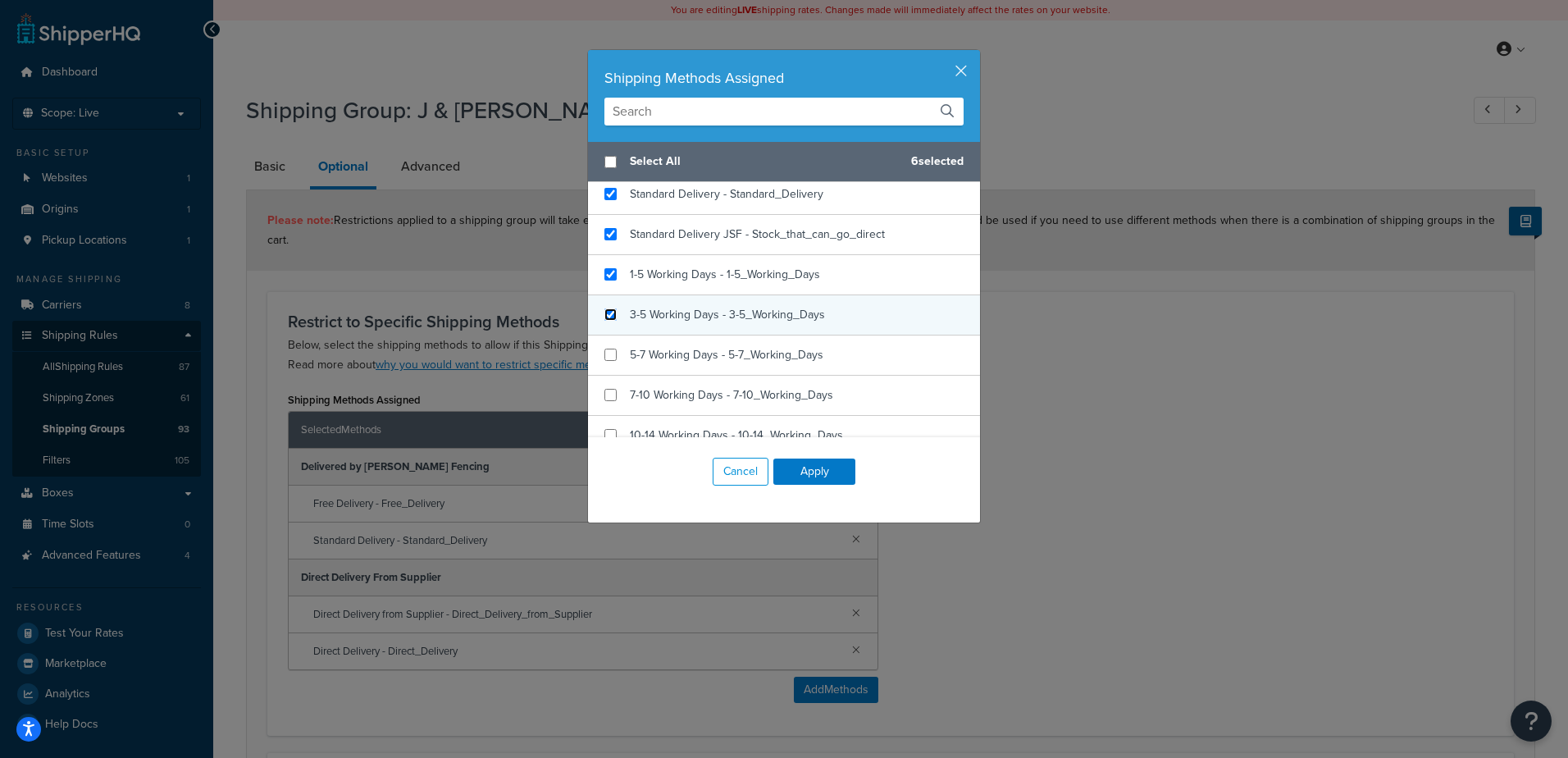
click at [604, 311] on input "checkbox" at bounding box center [610, 315] width 12 height 12
checkbox input "true"
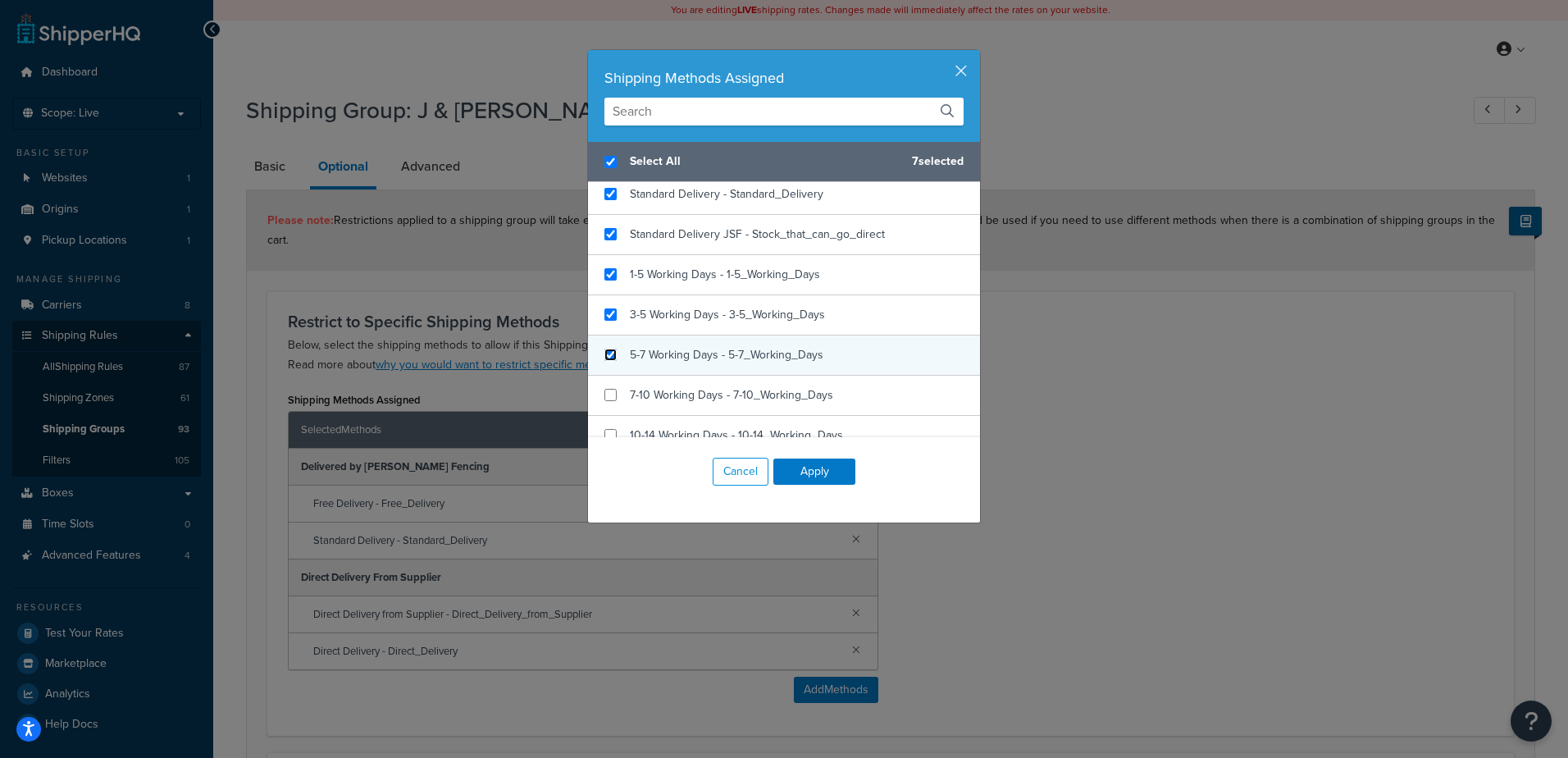
checkbox input "true"
click at [609, 354] on input "checkbox" at bounding box center [610, 355] width 12 height 12
checkbox input "true"
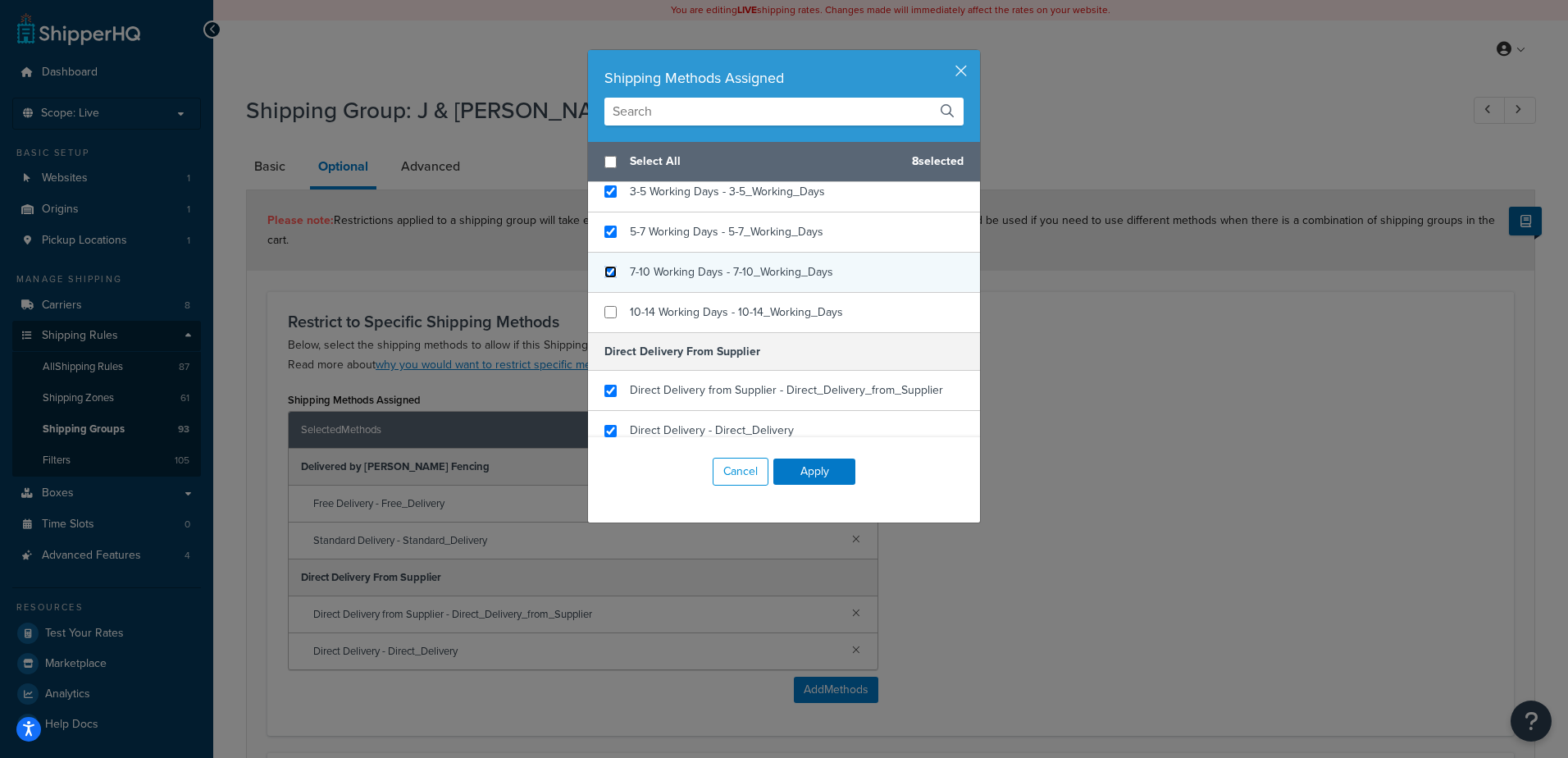
checkbox input "false"
click at [610, 272] on input "checkbox" at bounding box center [610, 272] width 12 height 12
checkbox input "true"
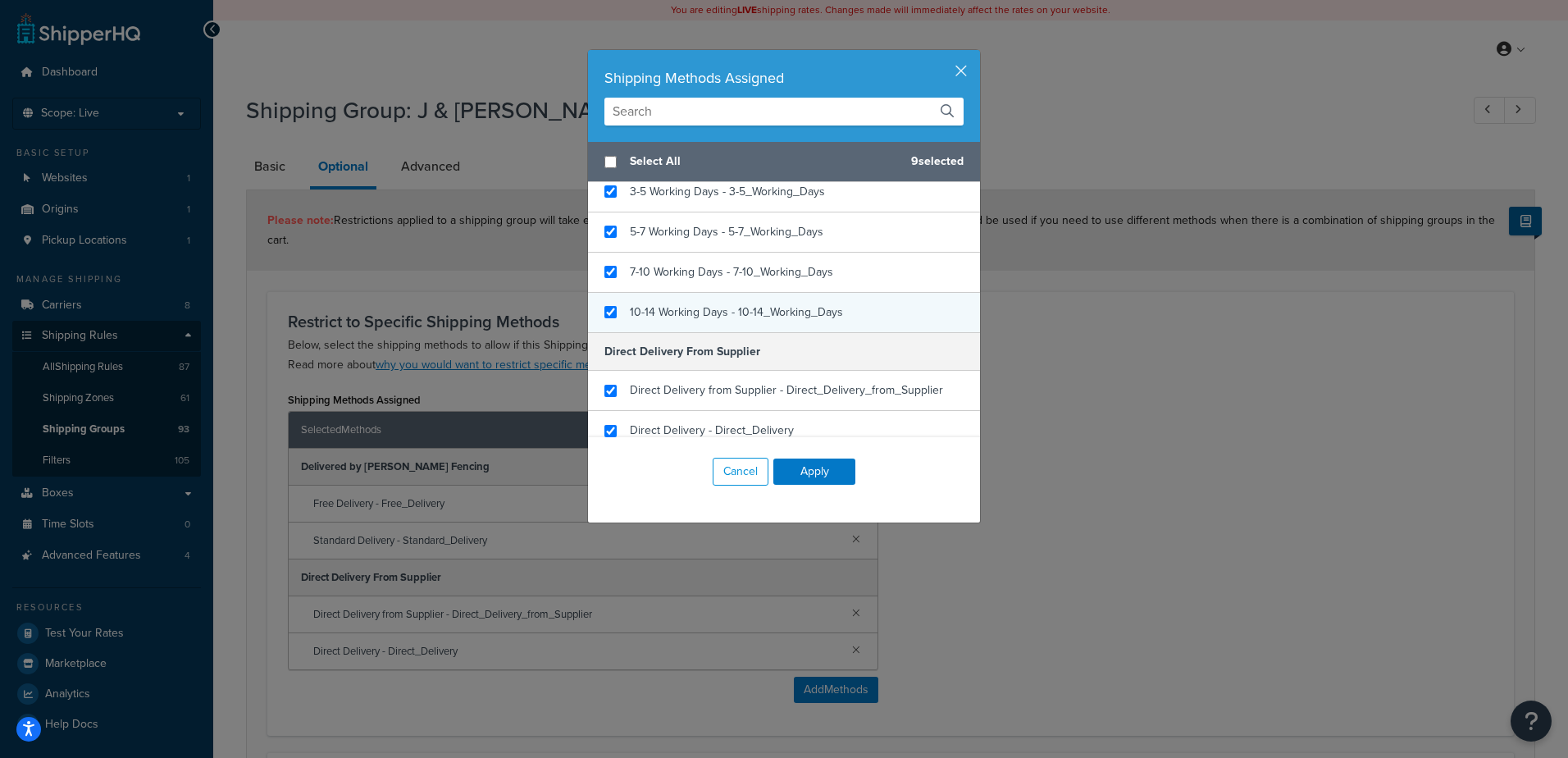
checkbox input "true"
click at [612, 312] on div "10-14 Working Days - 10-14_Working_Days" at bounding box center [784, 312] width 392 height 39
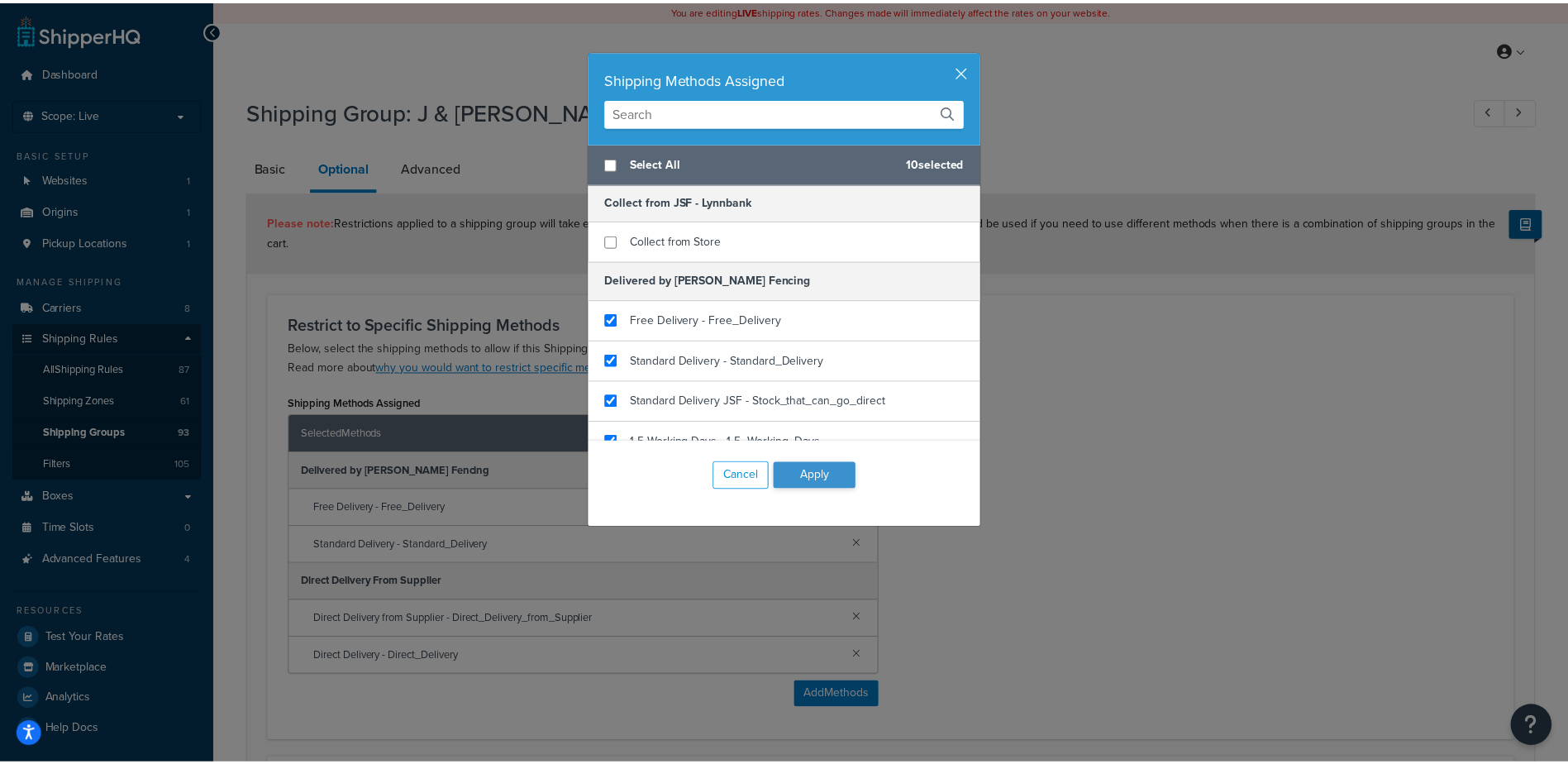
scroll to position [0, 0]
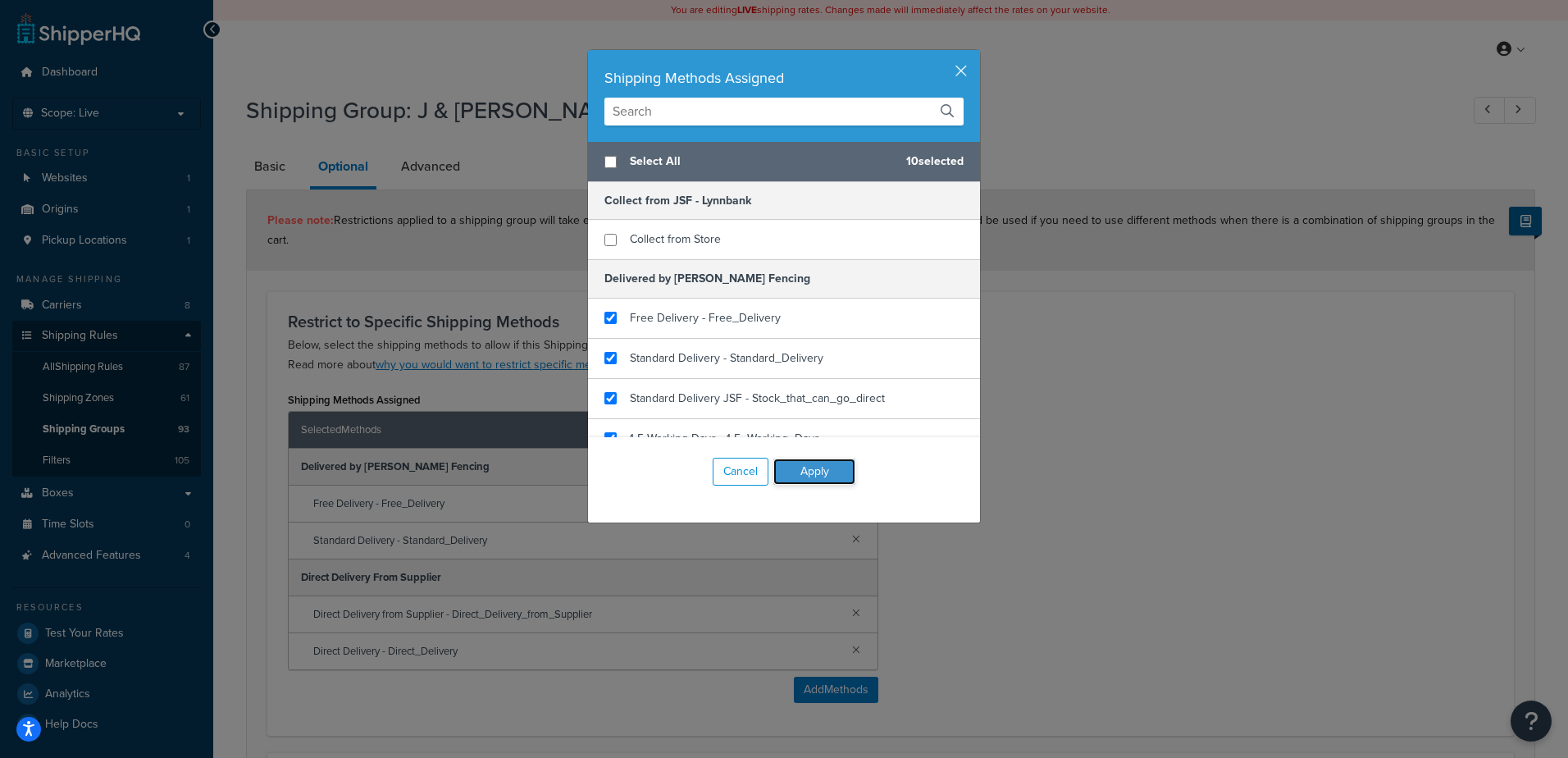
click at [828, 473] on button "Apply" at bounding box center [814, 472] width 82 height 26
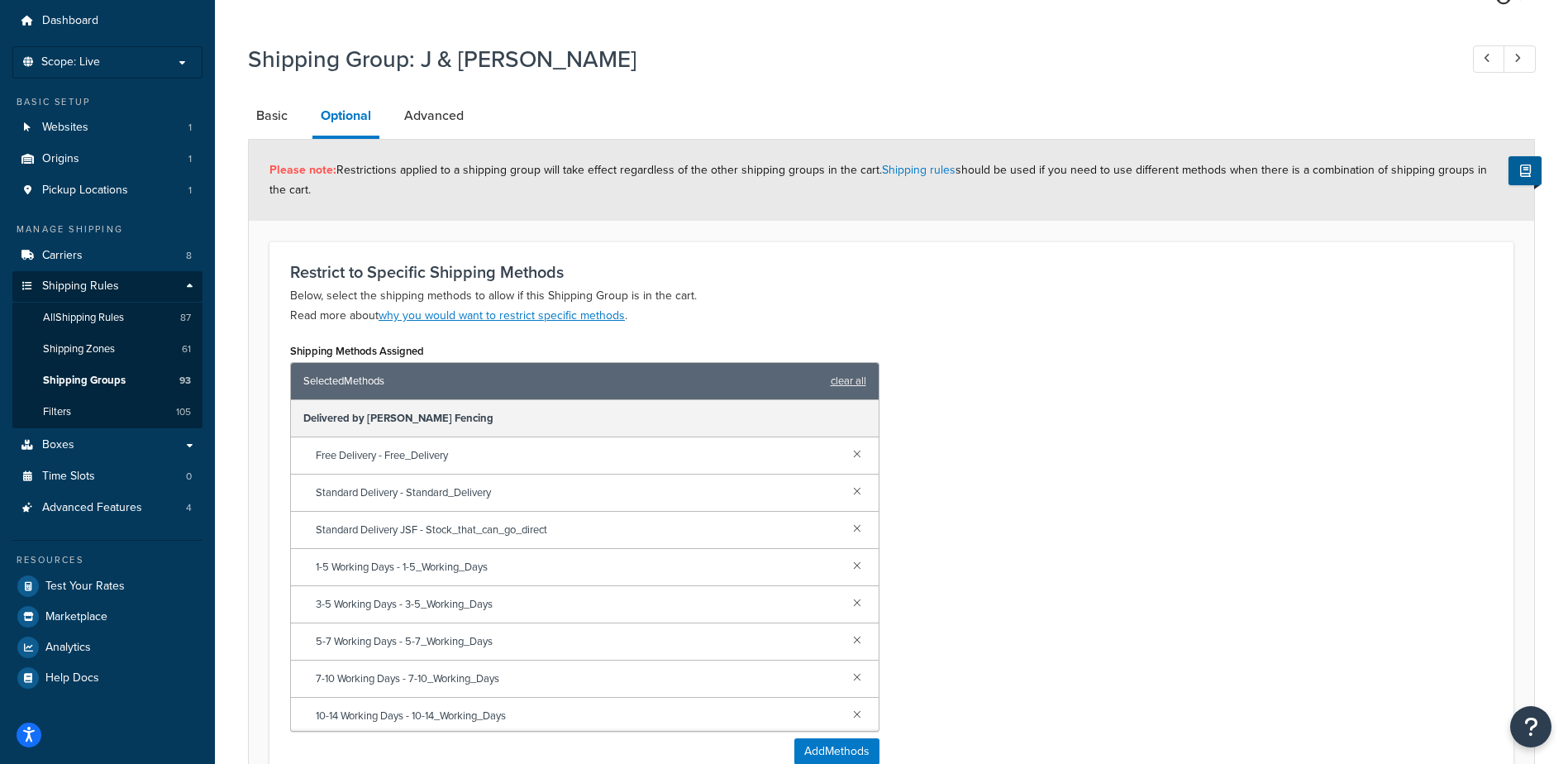
scroll to position [419, 0]
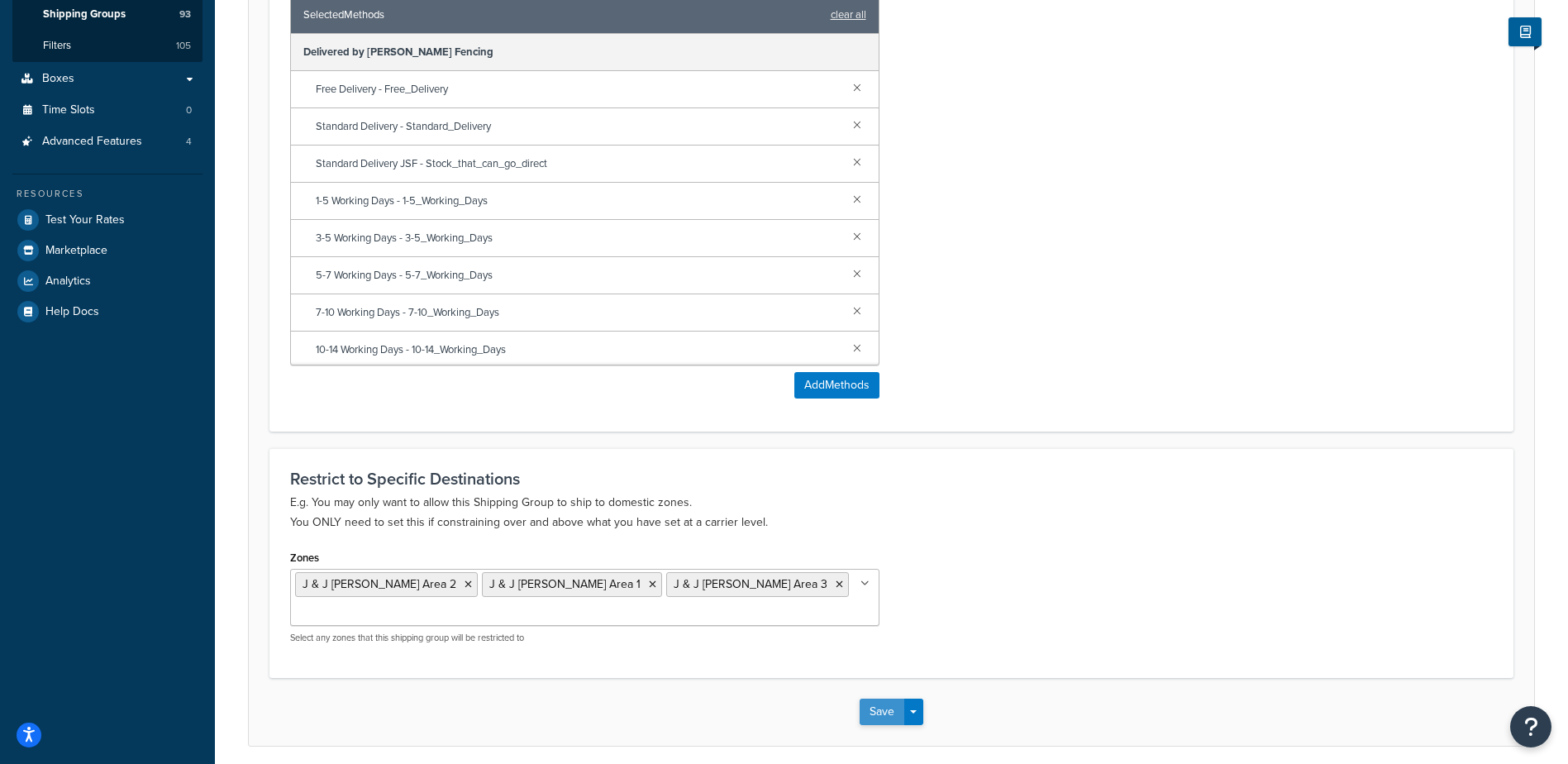
click at [872, 699] on button "Save" at bounding box center [882, 712] width 45 height 27
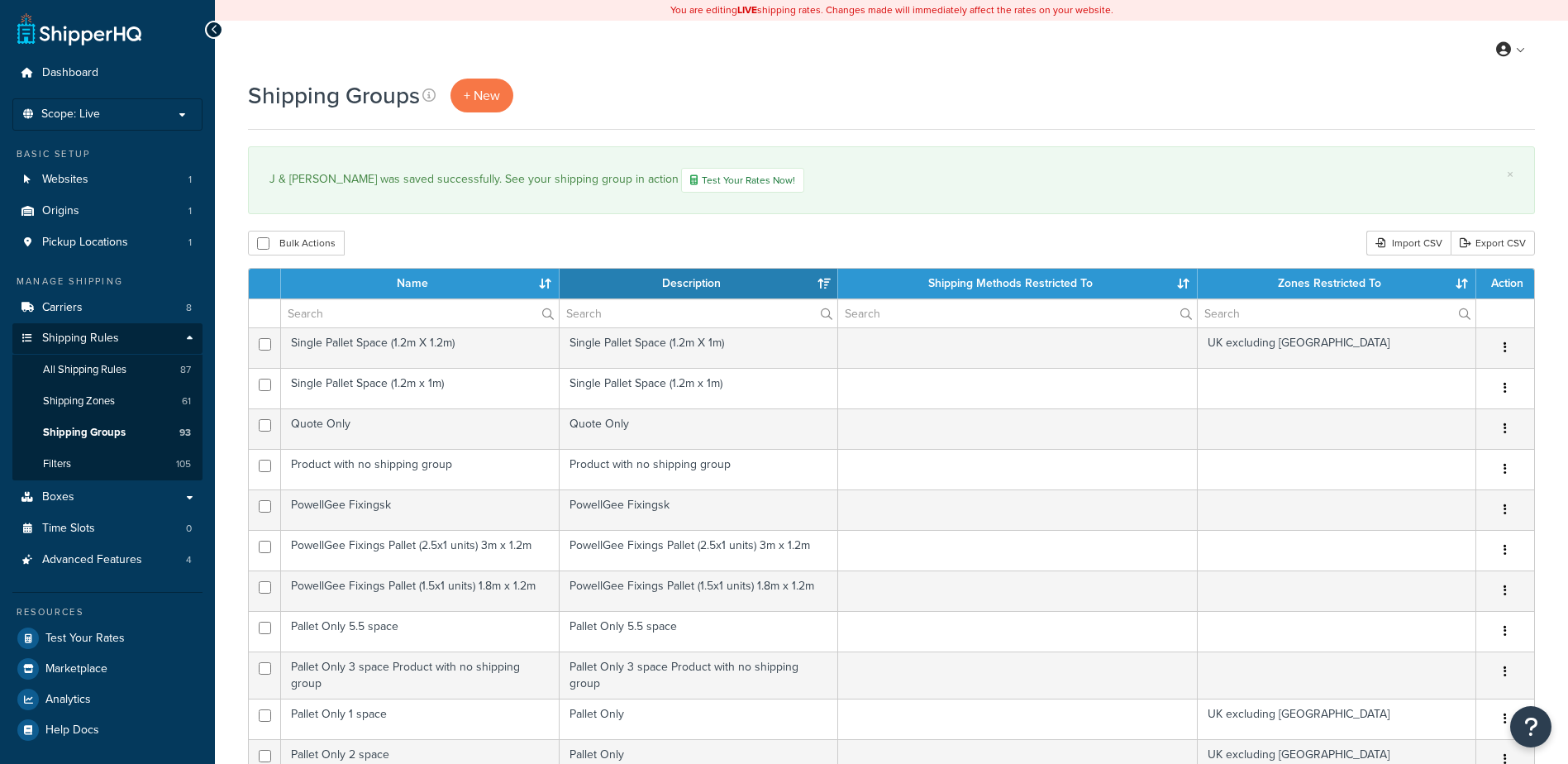
select select "15"
click at [101, 336] on span "Shipping Rules" at bounding box center [80, 339] width 76 height 14
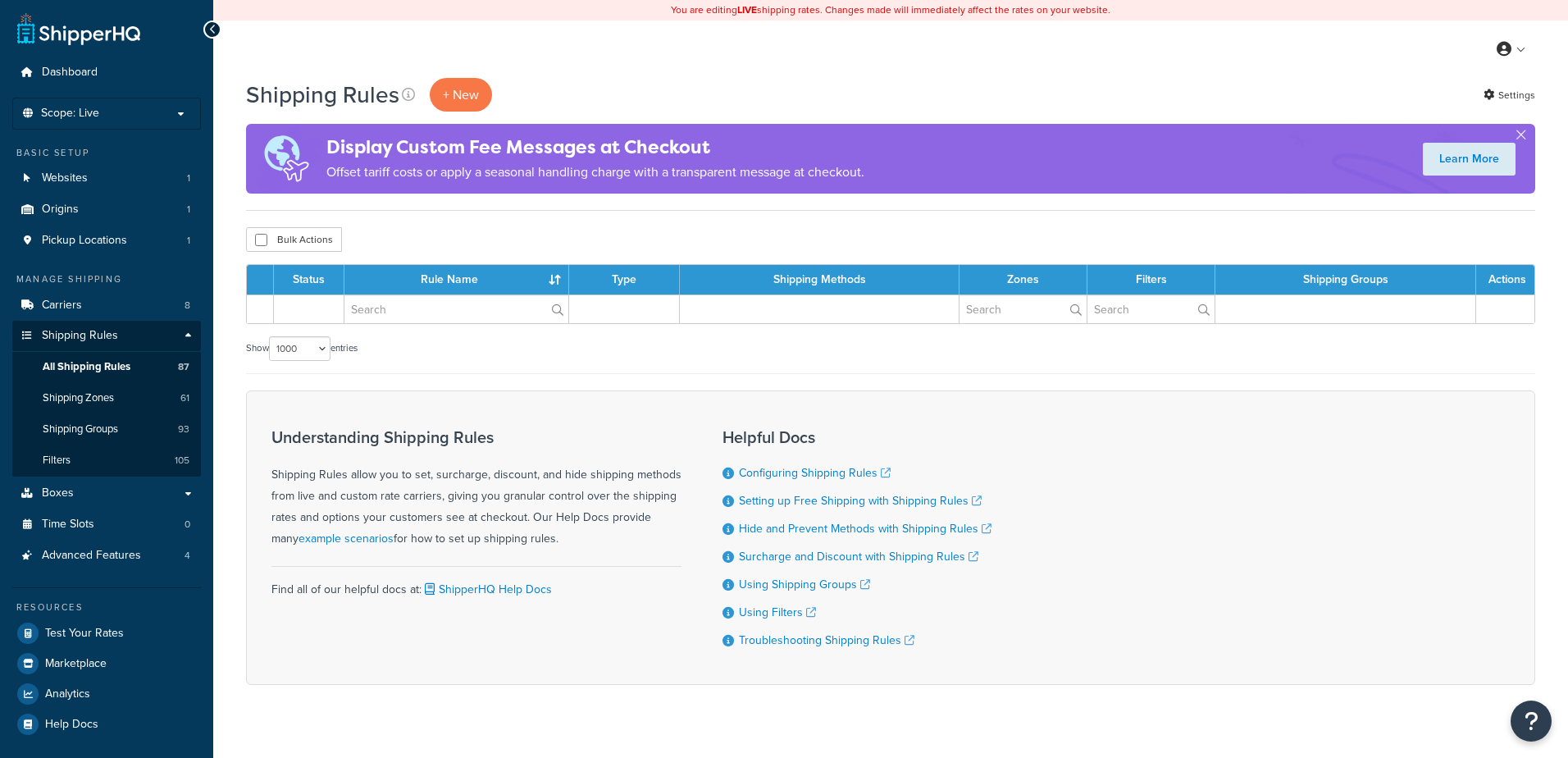
select select "1000"
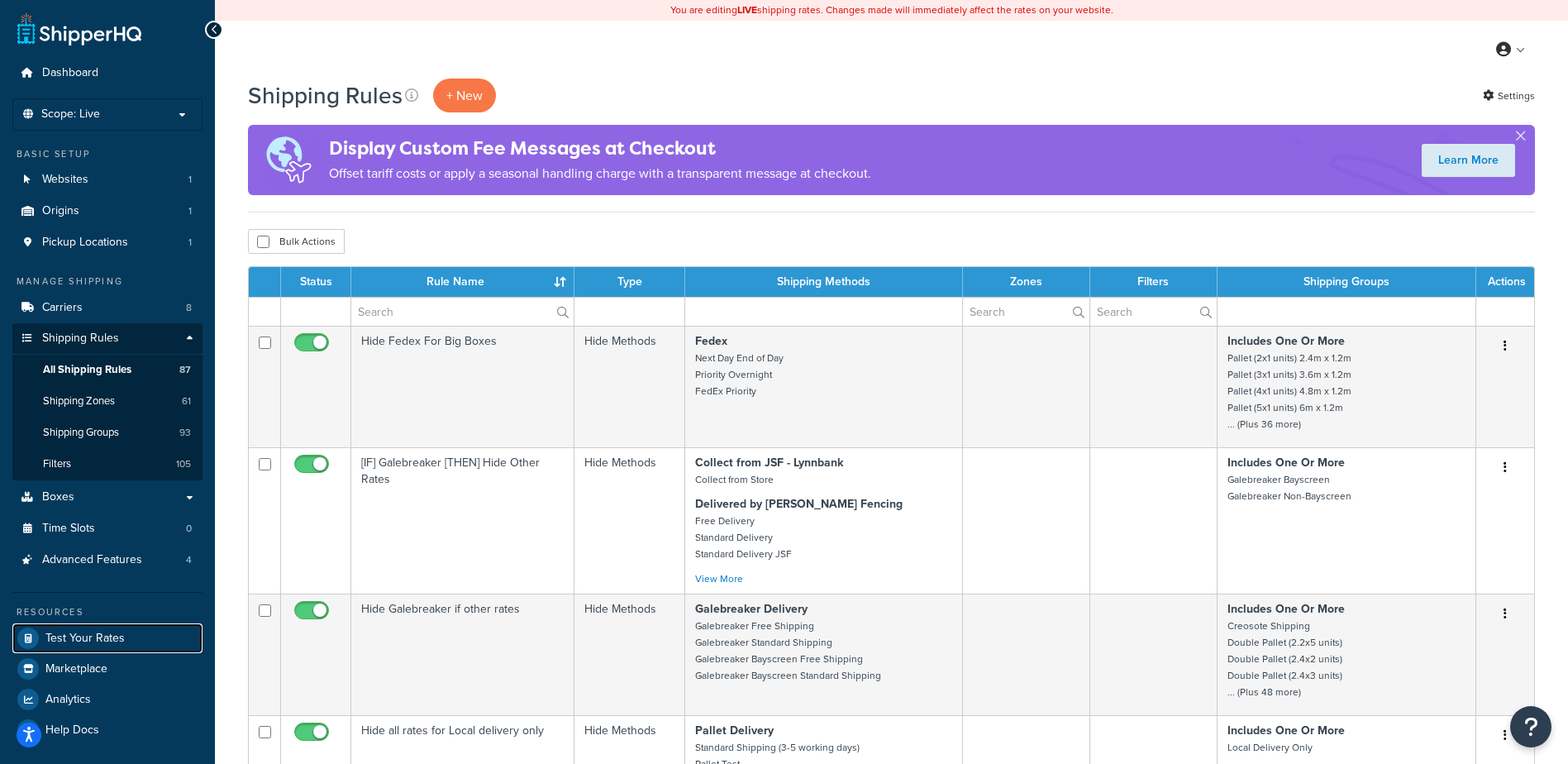
drag, startPoint x: 115, startPoint y: 640, endPoint x: 174, endPoint y: 621, distance: 62.0
click at [115, 640] on span "Test Your Rates" at bounding box center [85, 639] width 79 height 14
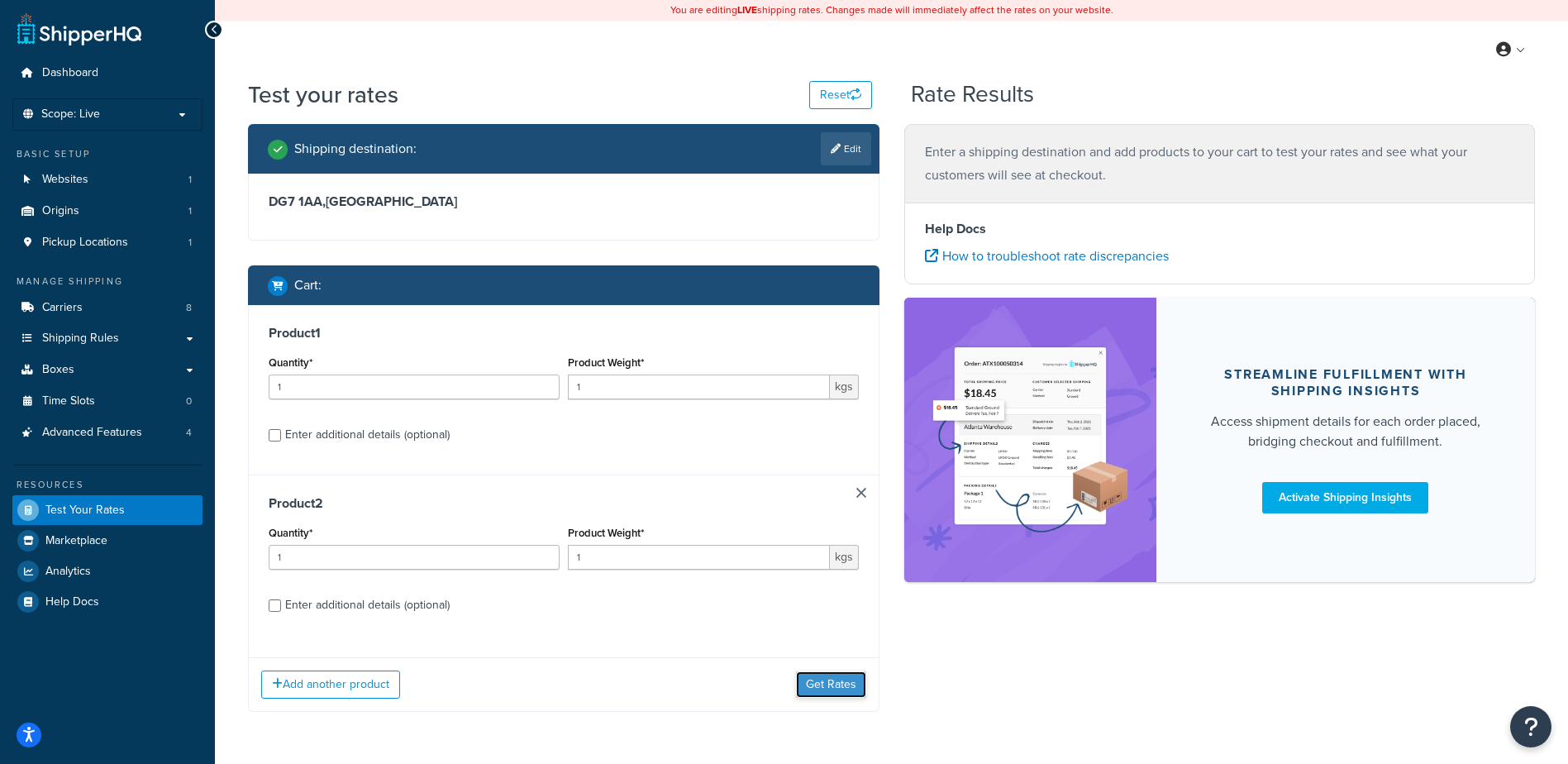
click at [840, 681] on button "Get Rates" at bounding box center [832, 684] width 70 height 27
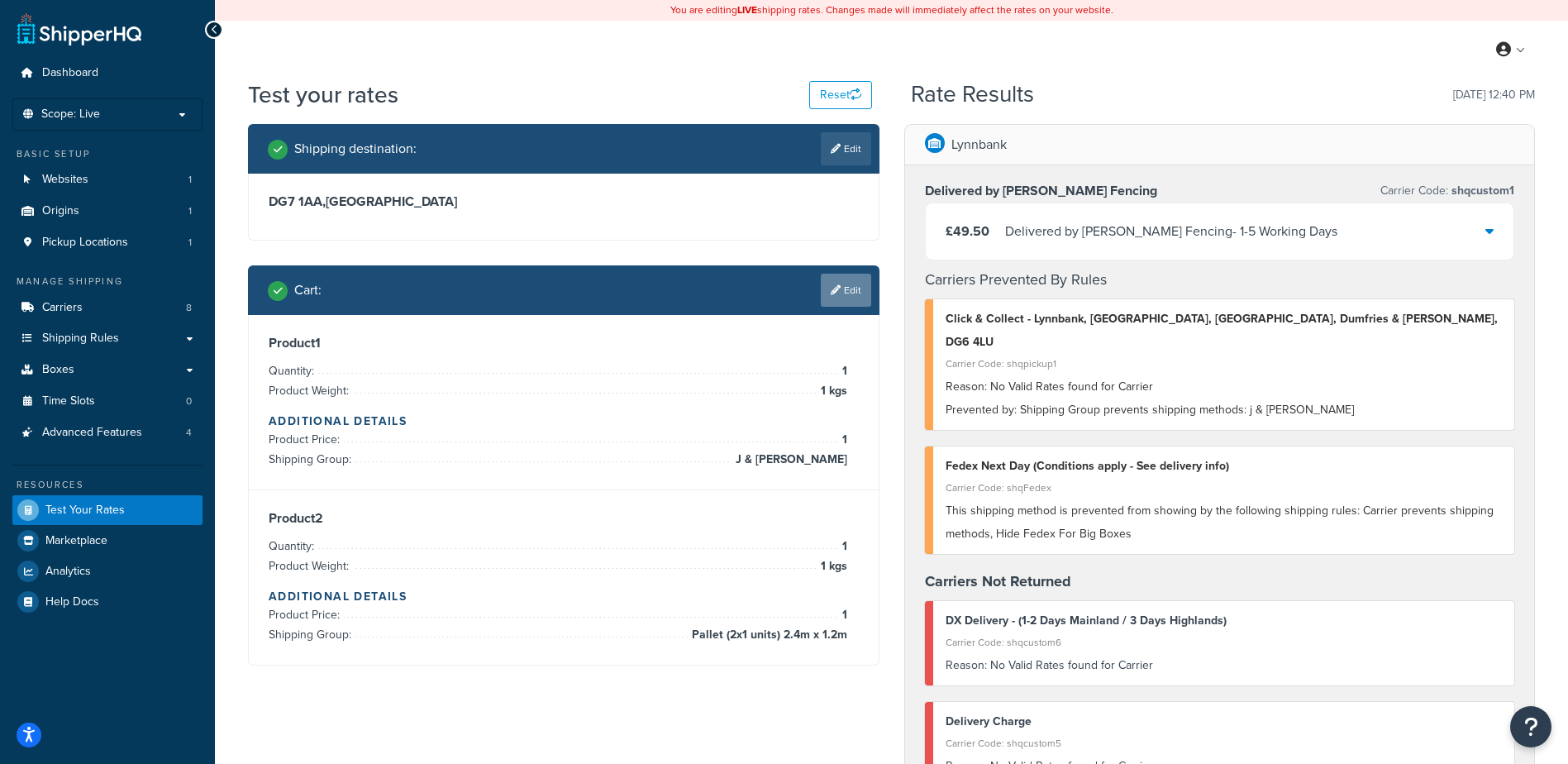
click at [837, 288] on icon at bounding box center [836, 290] width 10 height 10
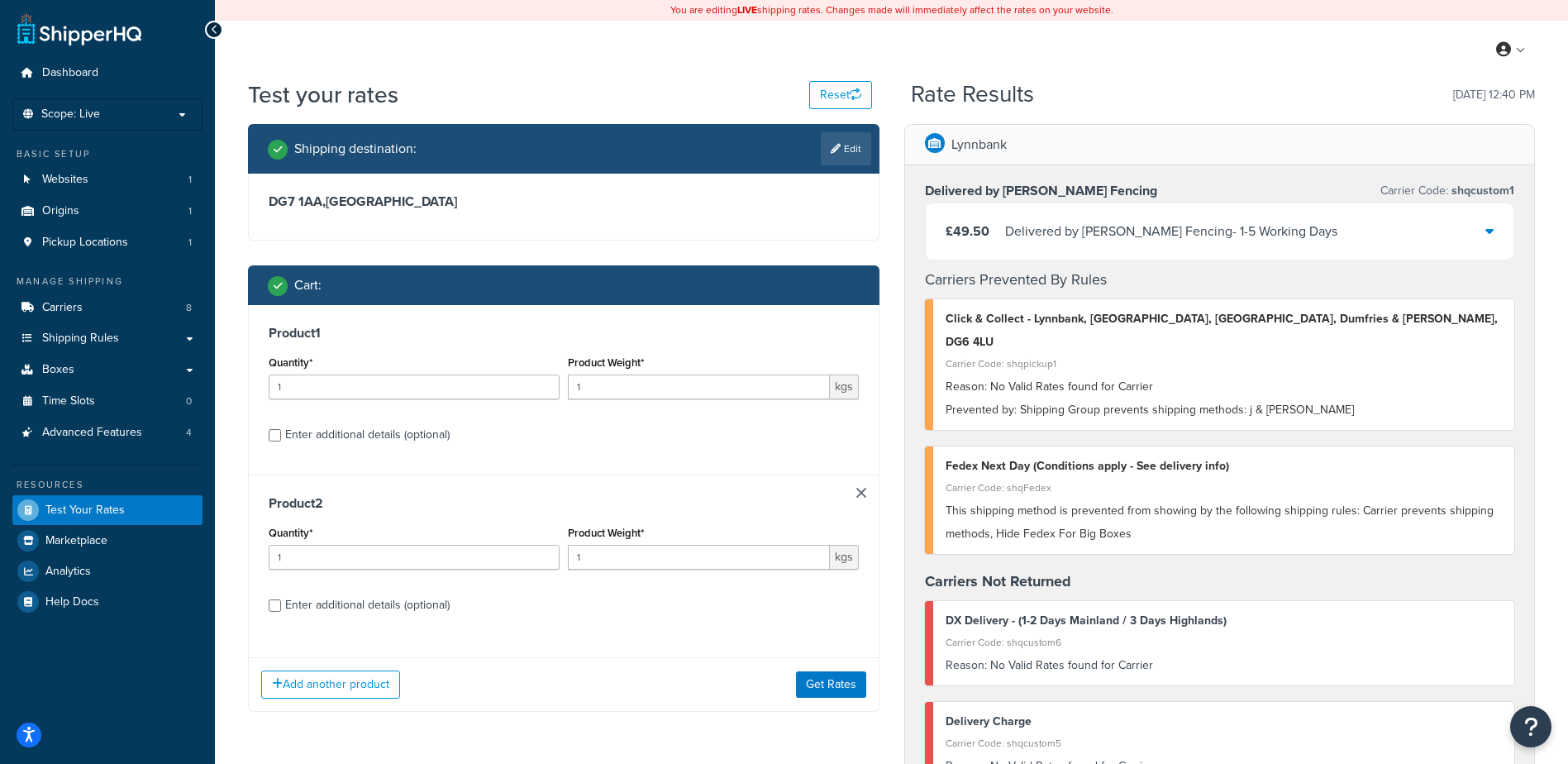
click at [854, 494] on div "Product 2 Quantity* 1 Product Weight* 1 kgs Enter additional details (optional)" at bounding box center [564, 559] width 630 height 170
click at [873, 497] on div "Product 2 Quantity* 1 Product Weight* 1 kgs Enter additional details (optional)" at bounding box center [564, 559] width 630 height 170
click at [865, 493] on link at bounding box center [862, 493] width 10 height 10
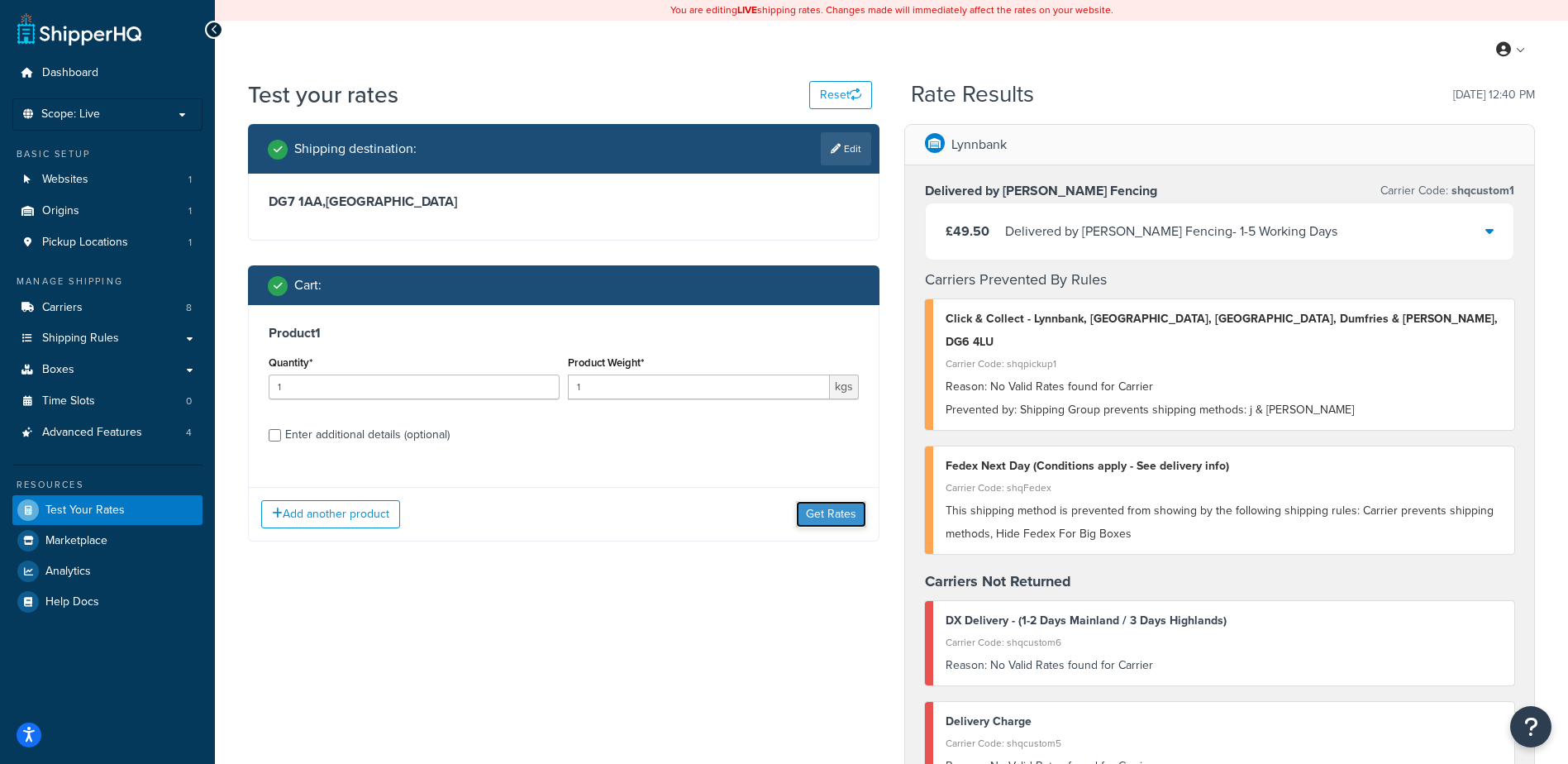
click at [833, 522] on button "Get Rates" at bounding box center [832, 514] width 70 height 27
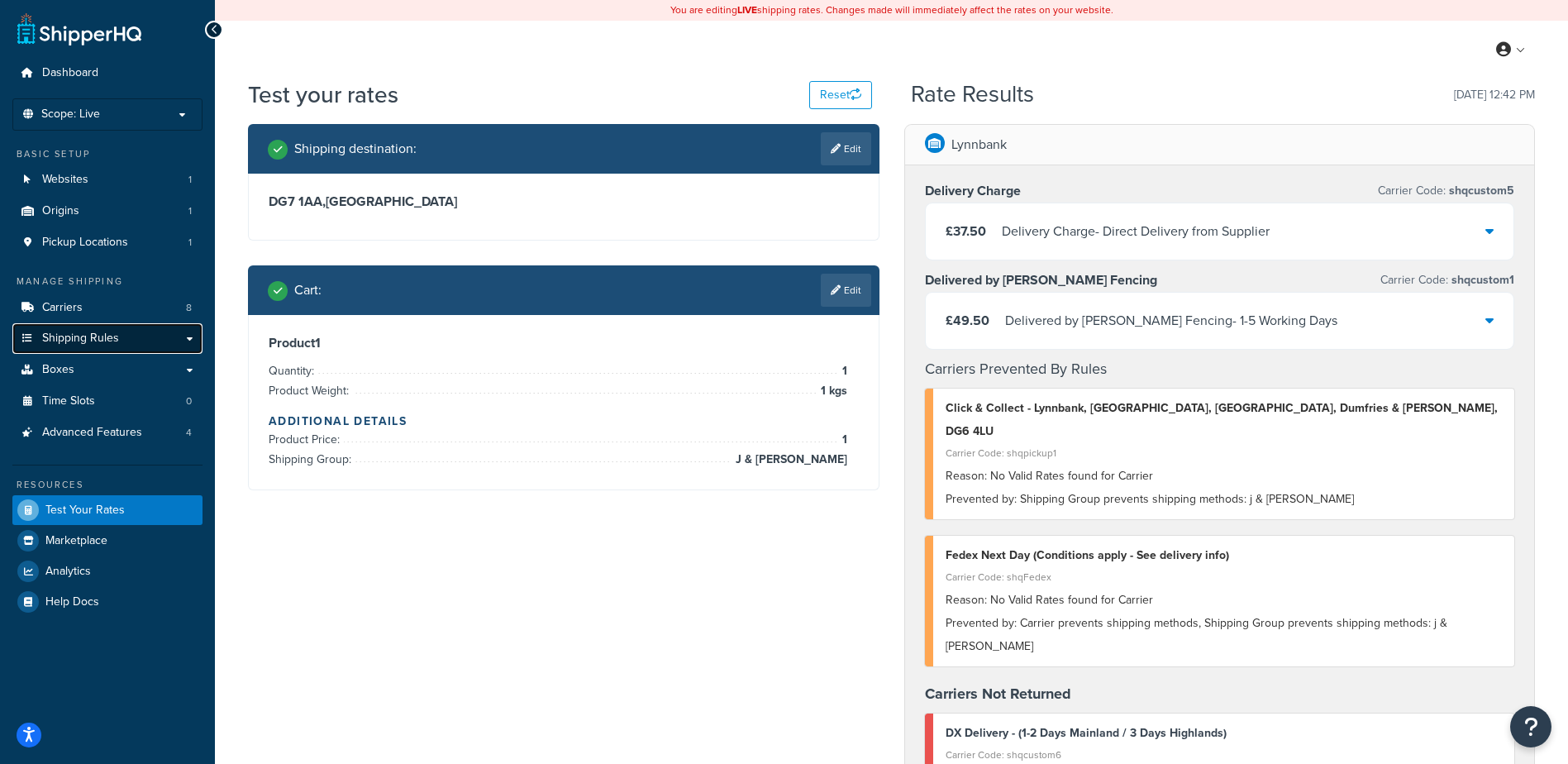
click at [143, 340] on link "Shipping Rules" at bounding box center [107, 339] width 190 height 31
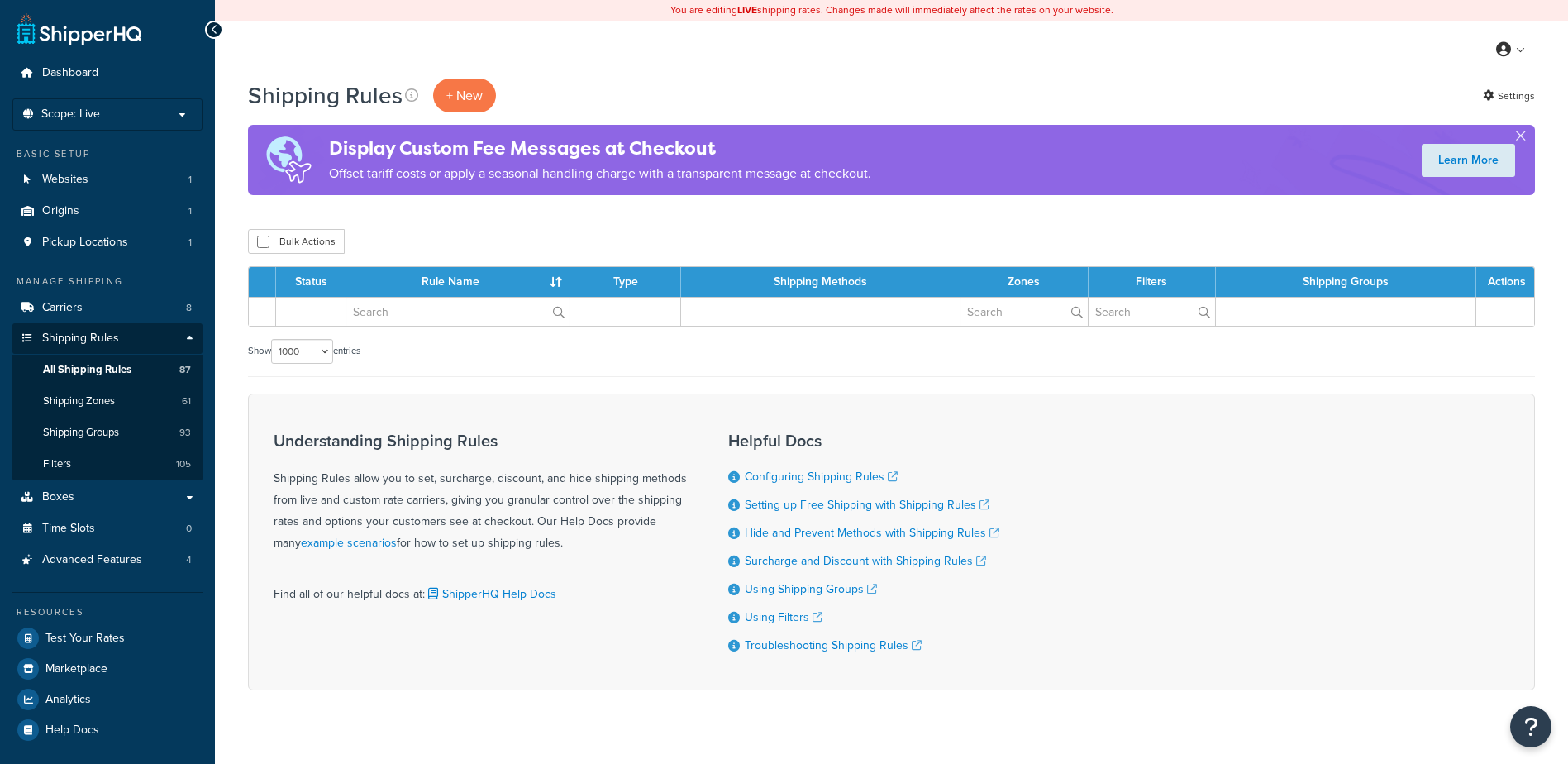
select select "1000"
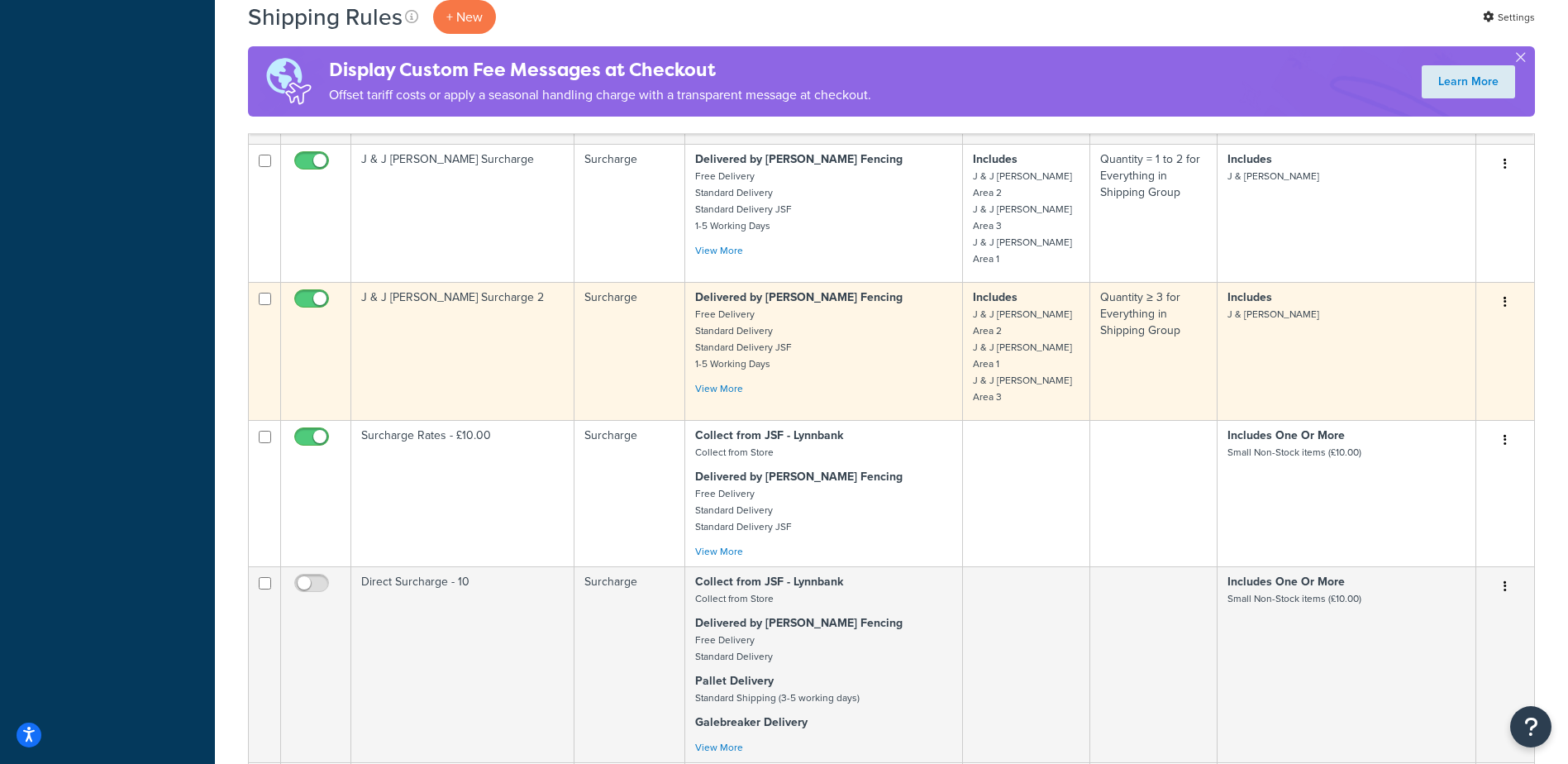
scroll to position [3432, 0]
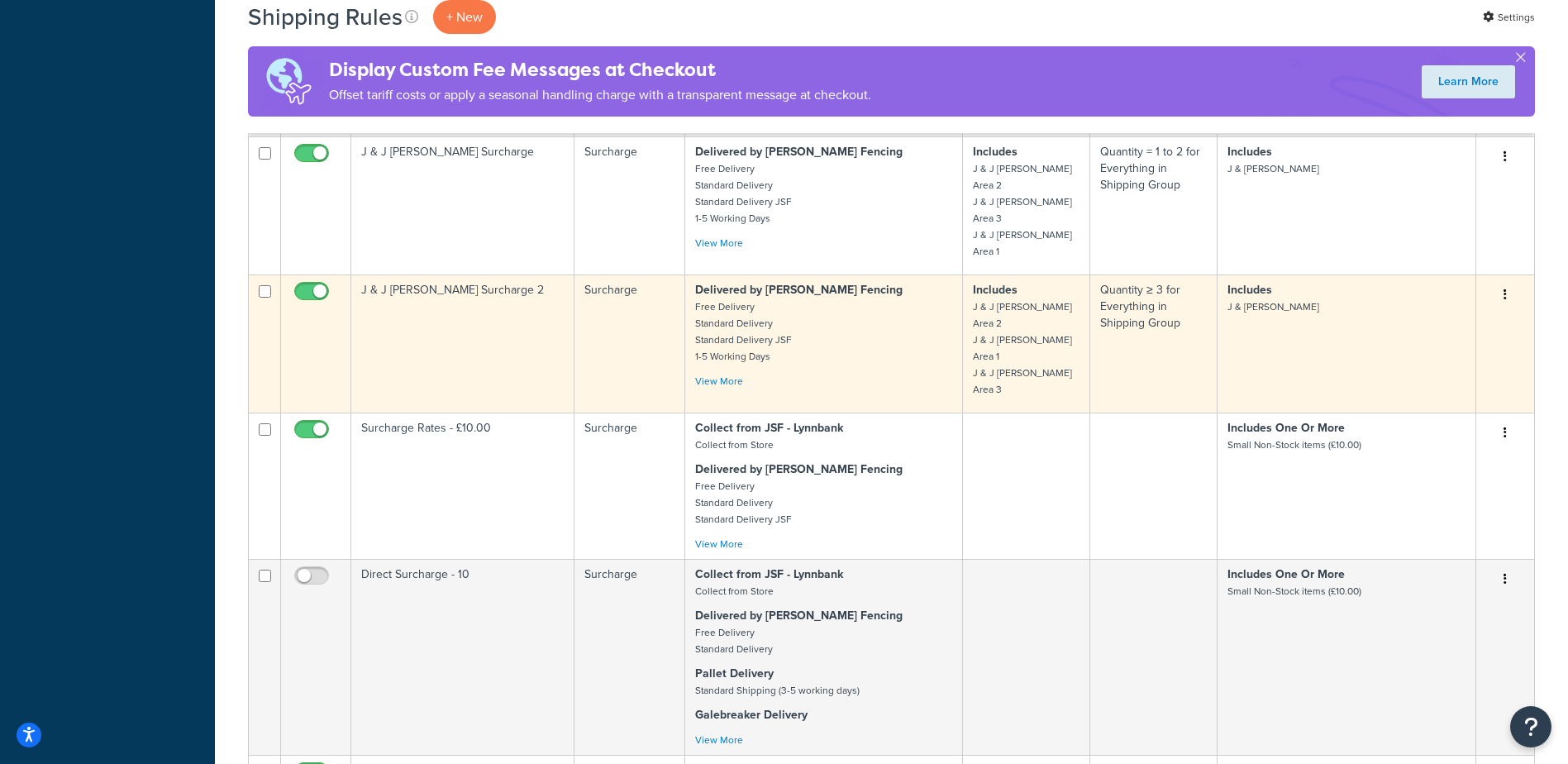
click at [1077, 366] on p "Includes J & J [PERSON_NAME] Area 2 J & J [PERSON_NAME] Area 1 J & J [PERSON_NA…" at bounding box center [1026, 339] width 107 height 116
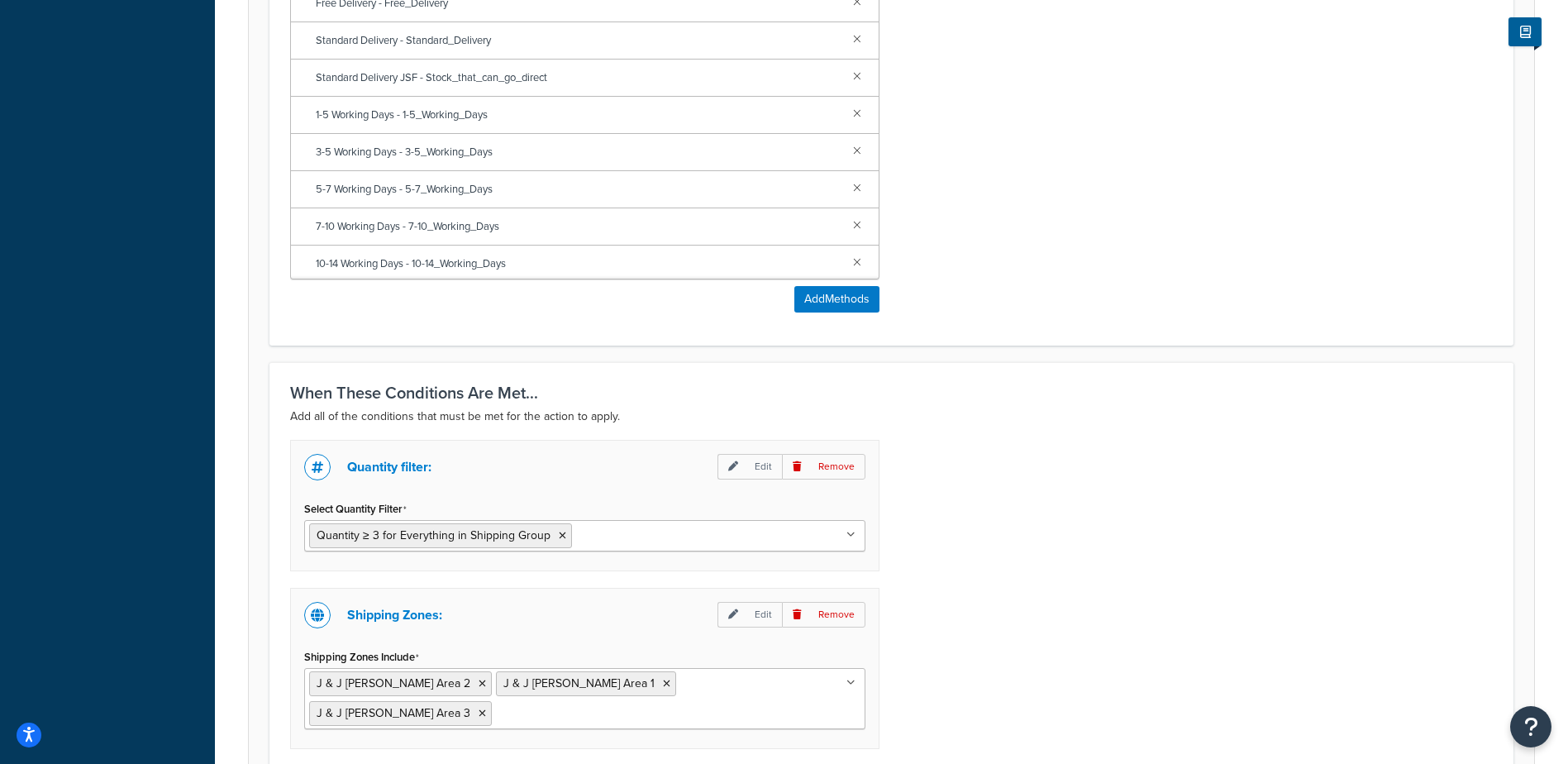
scroll to position [1219, 0]
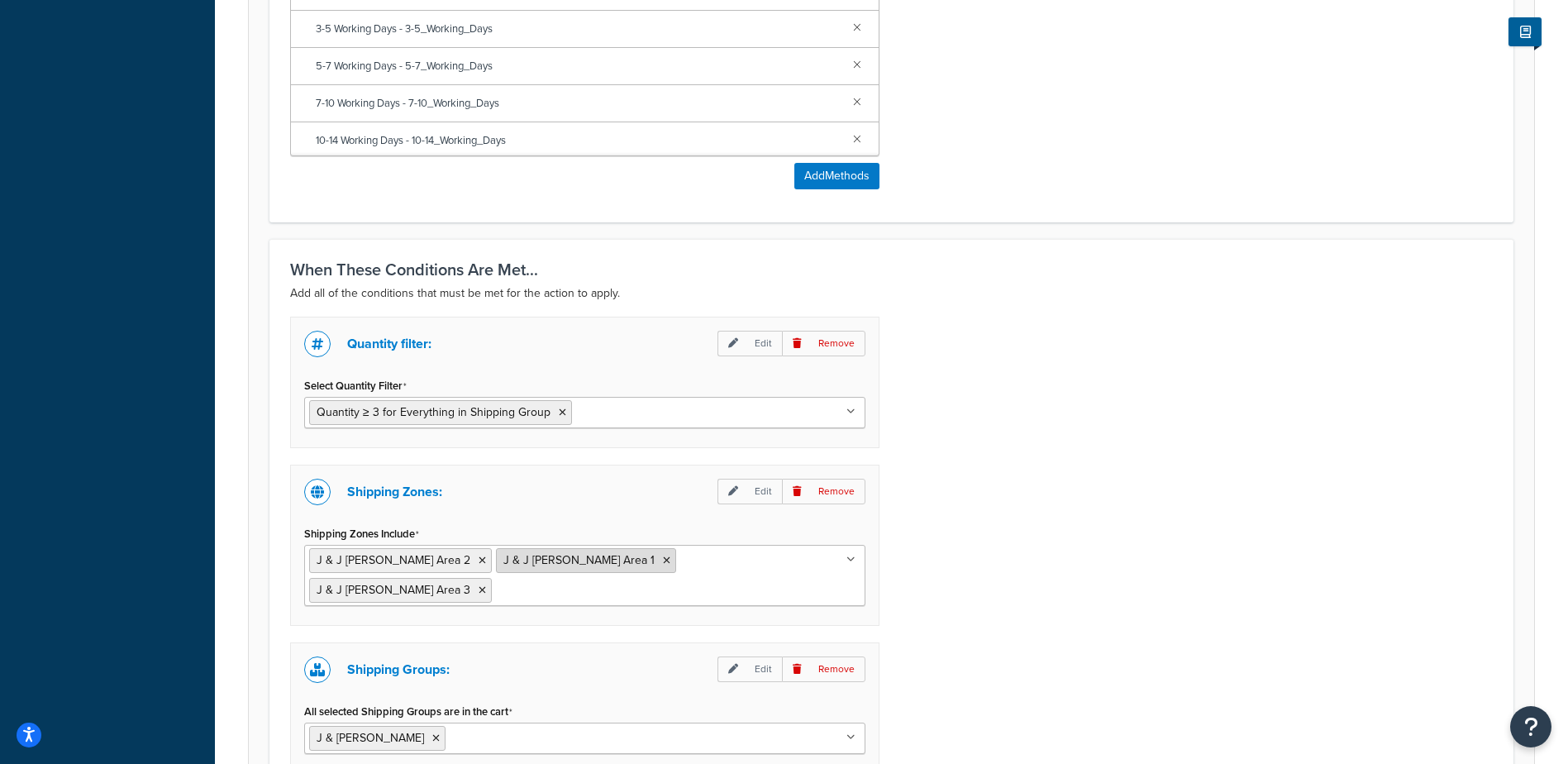
click at [663, 559] on icon at bounding box center [667, 561] width 8 height 10
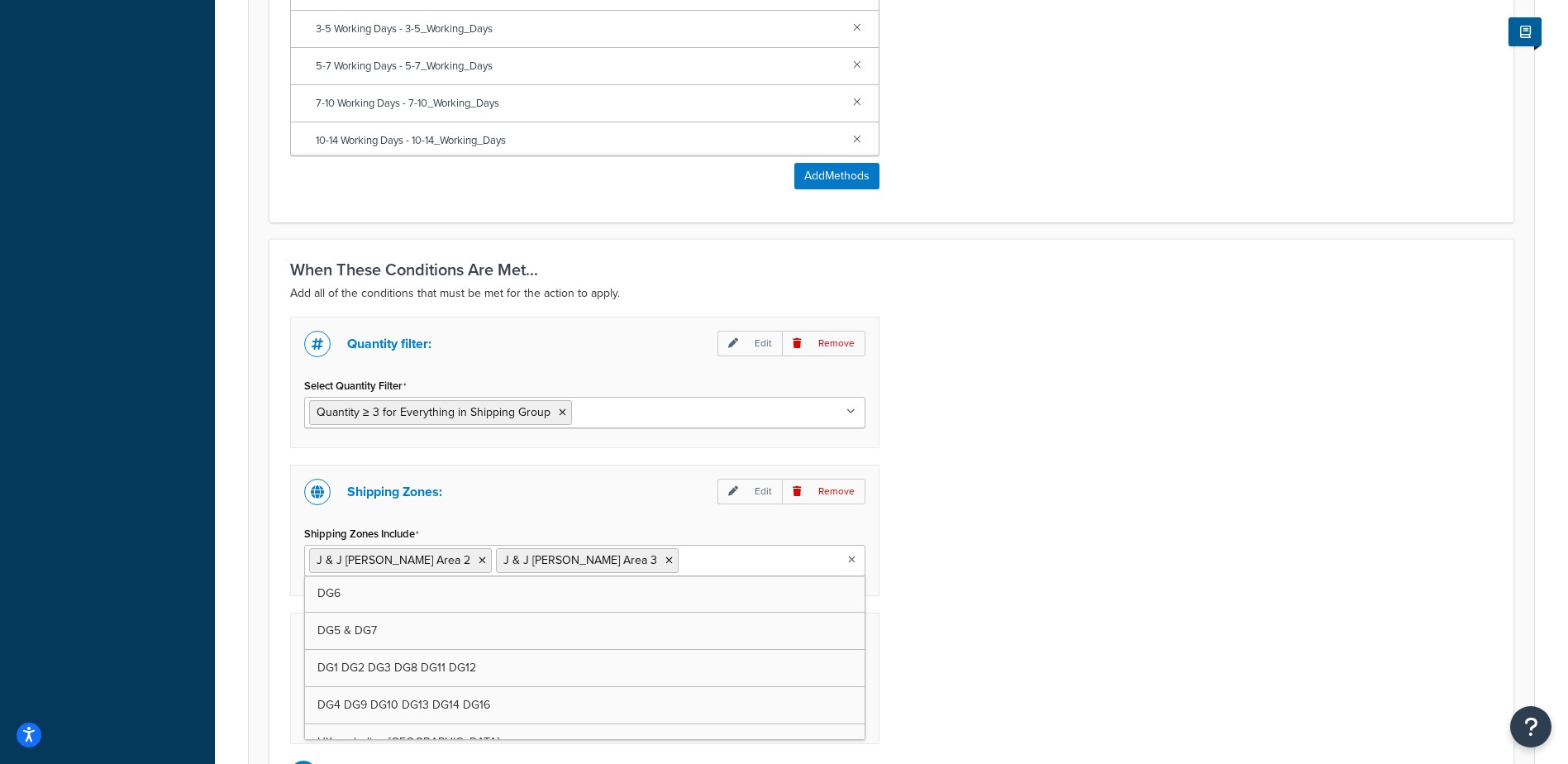
click at [666, 559] on icon at bounding box center [669, 561] width 8 height 10
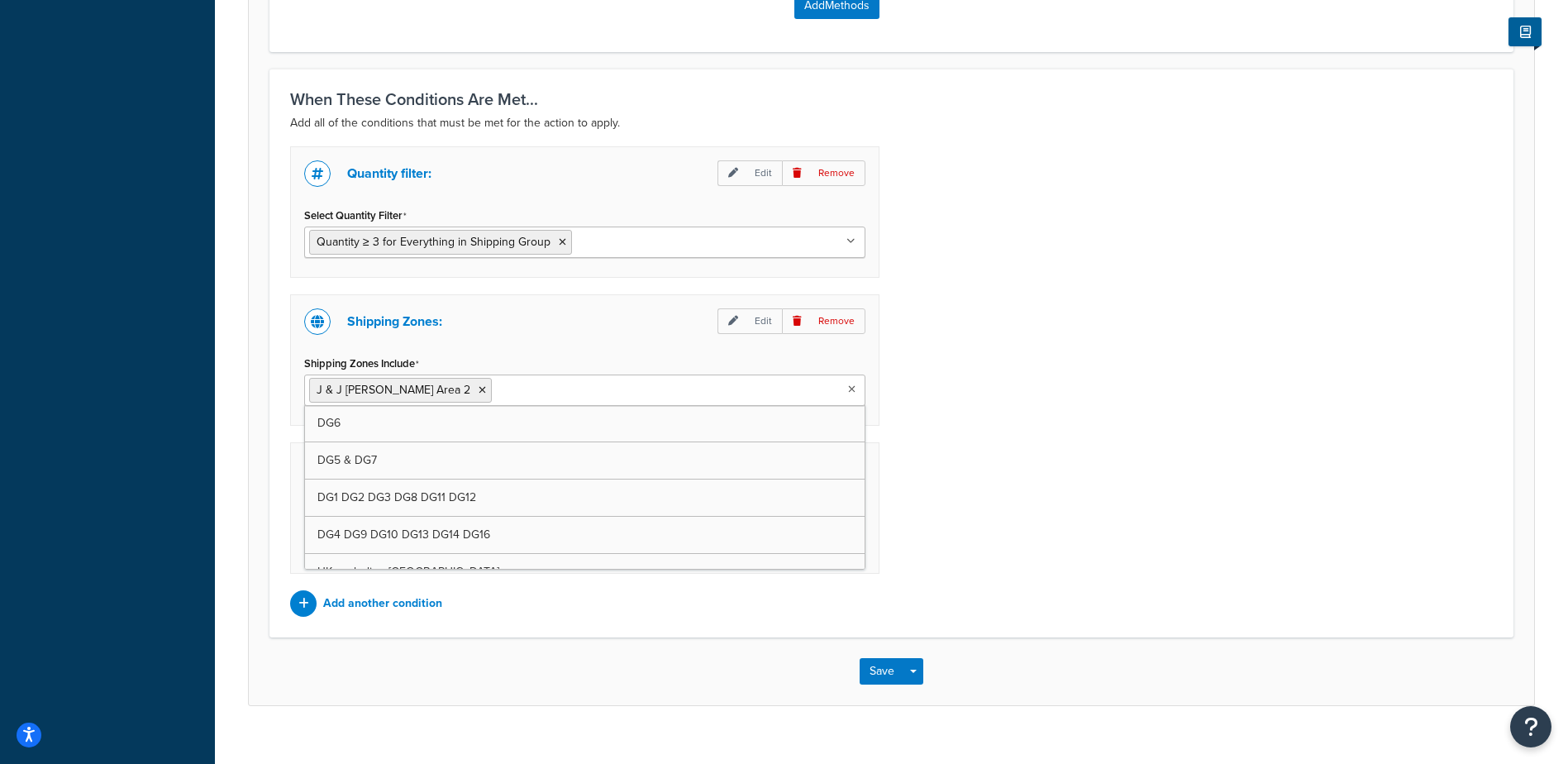
scroll to position [1396, 0]
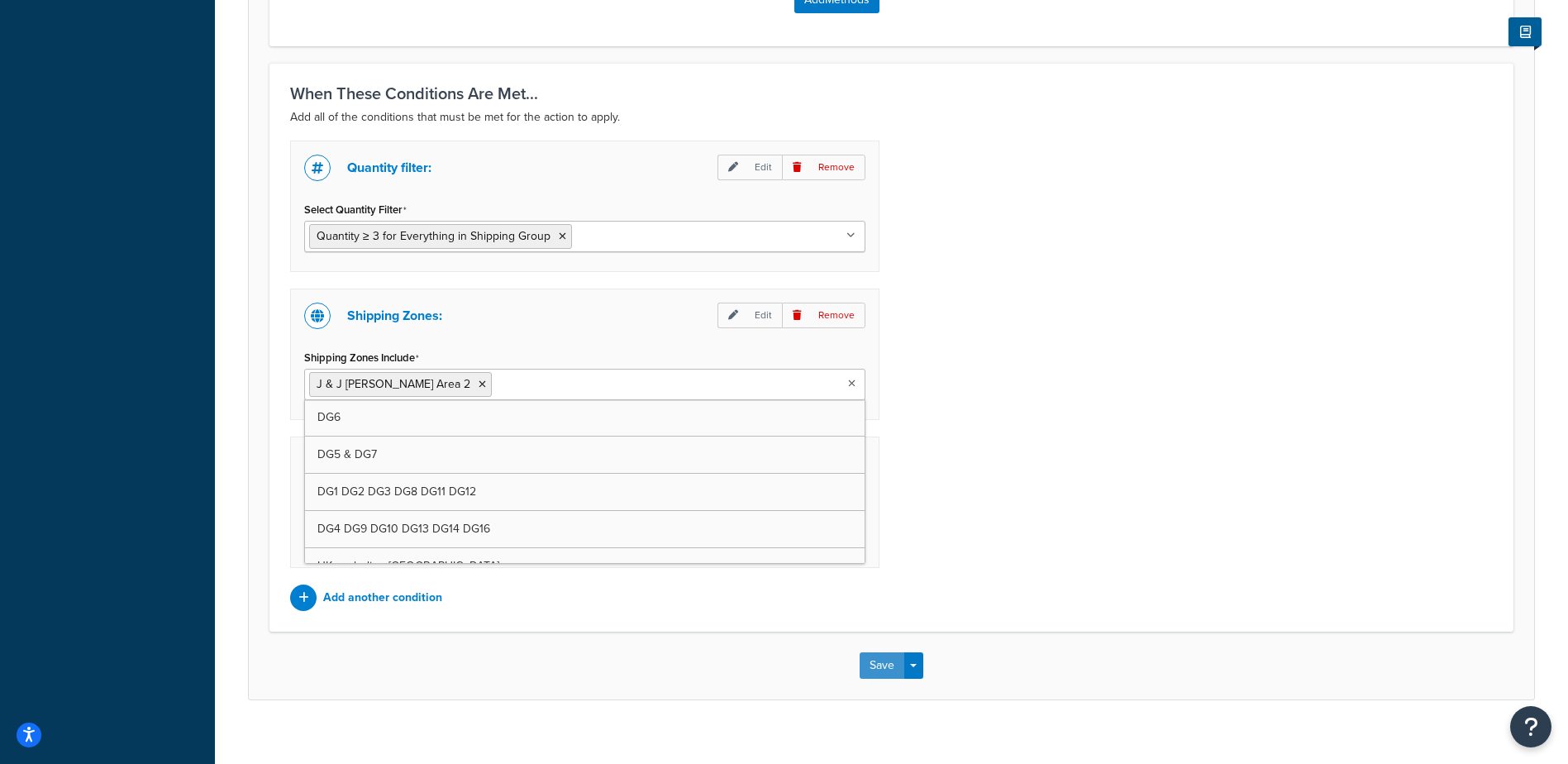
drag, startPoint x: 869, startPoint y: 667, endPoint x: 892, endPoint y: 645, distance: 31.8
click at [869, 667] on button "Save" at bounding box center [882, 665] width 45 height 27
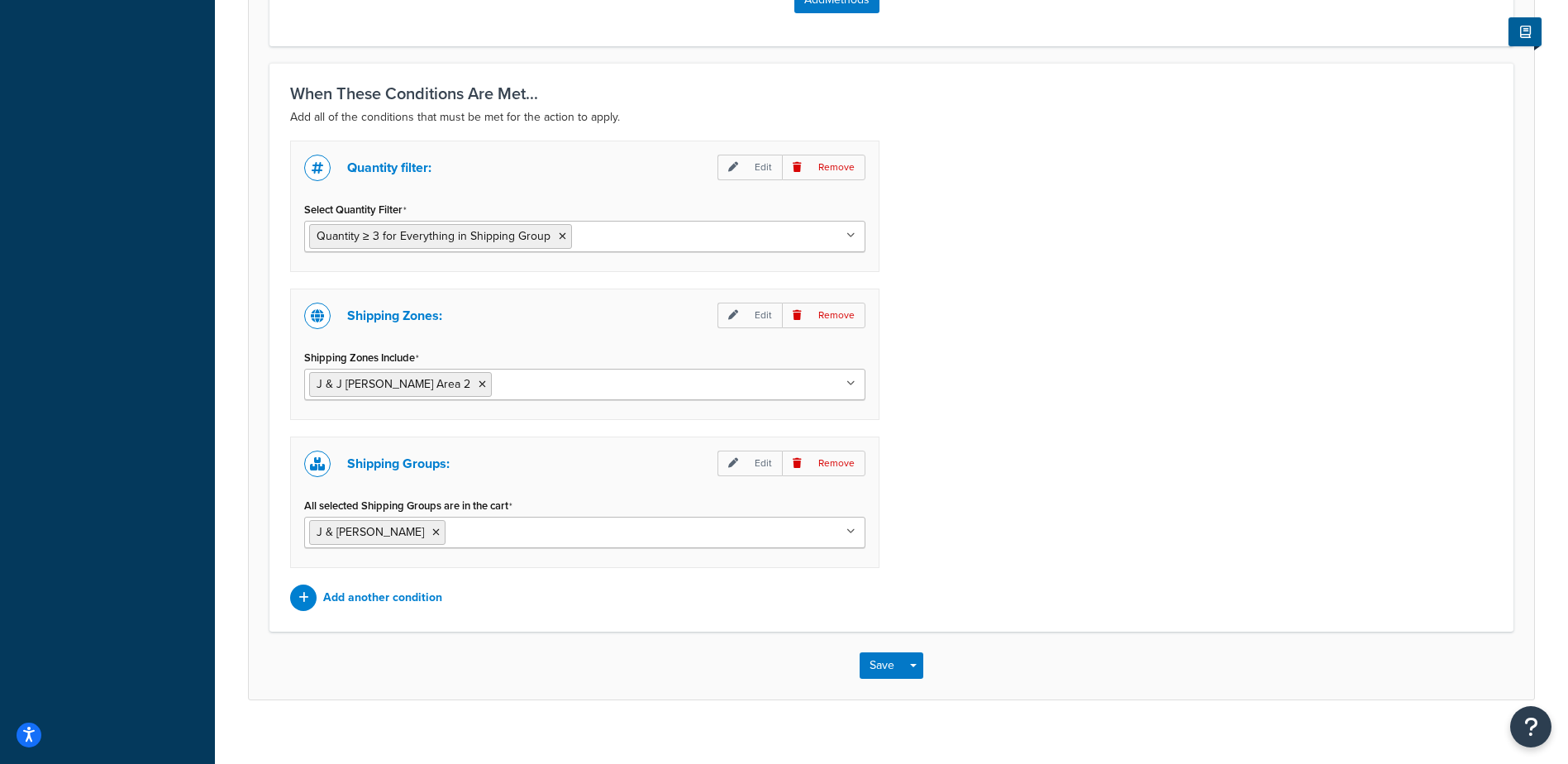
scroll to position [0, 0]
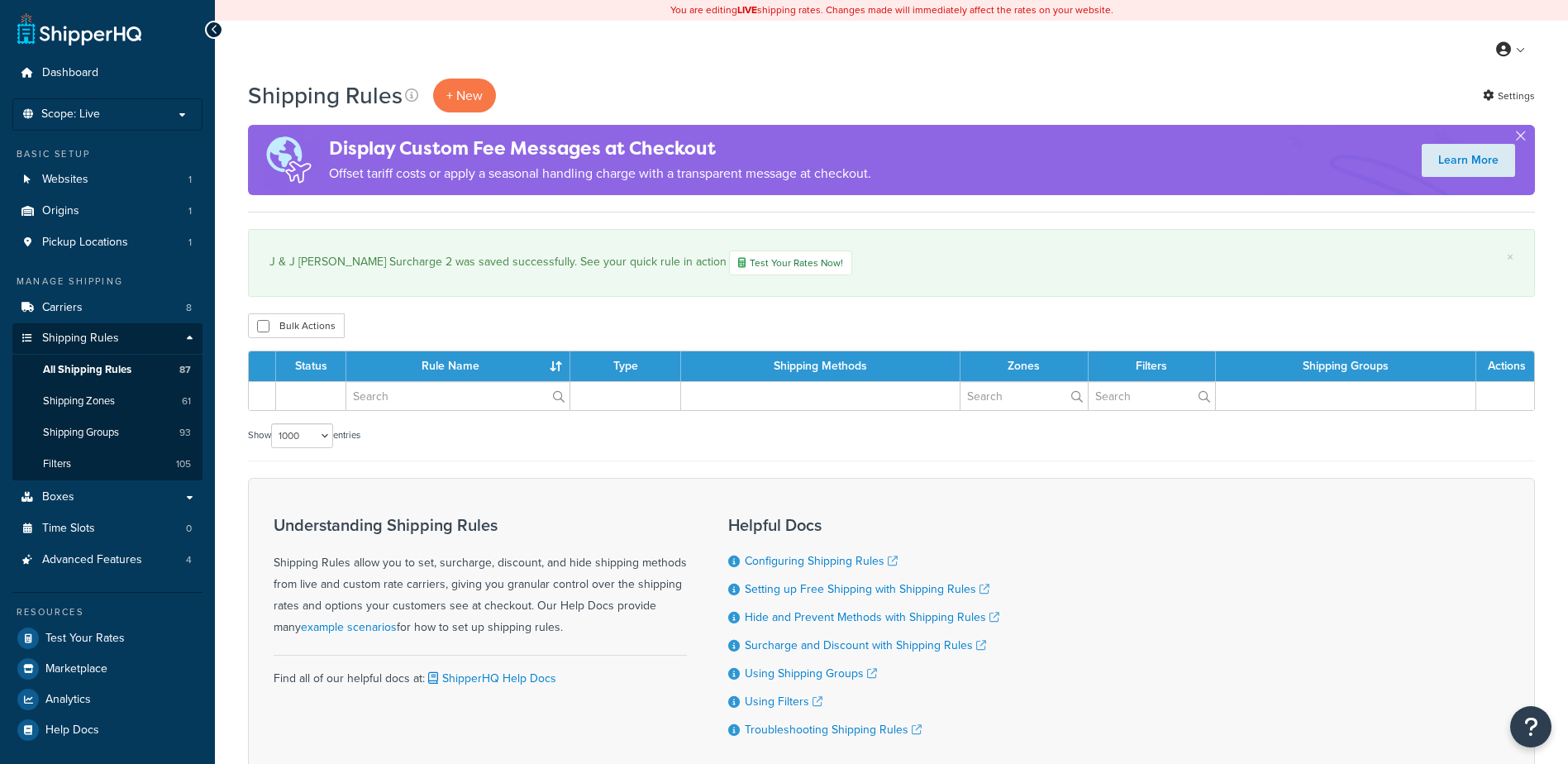
select select "1000"
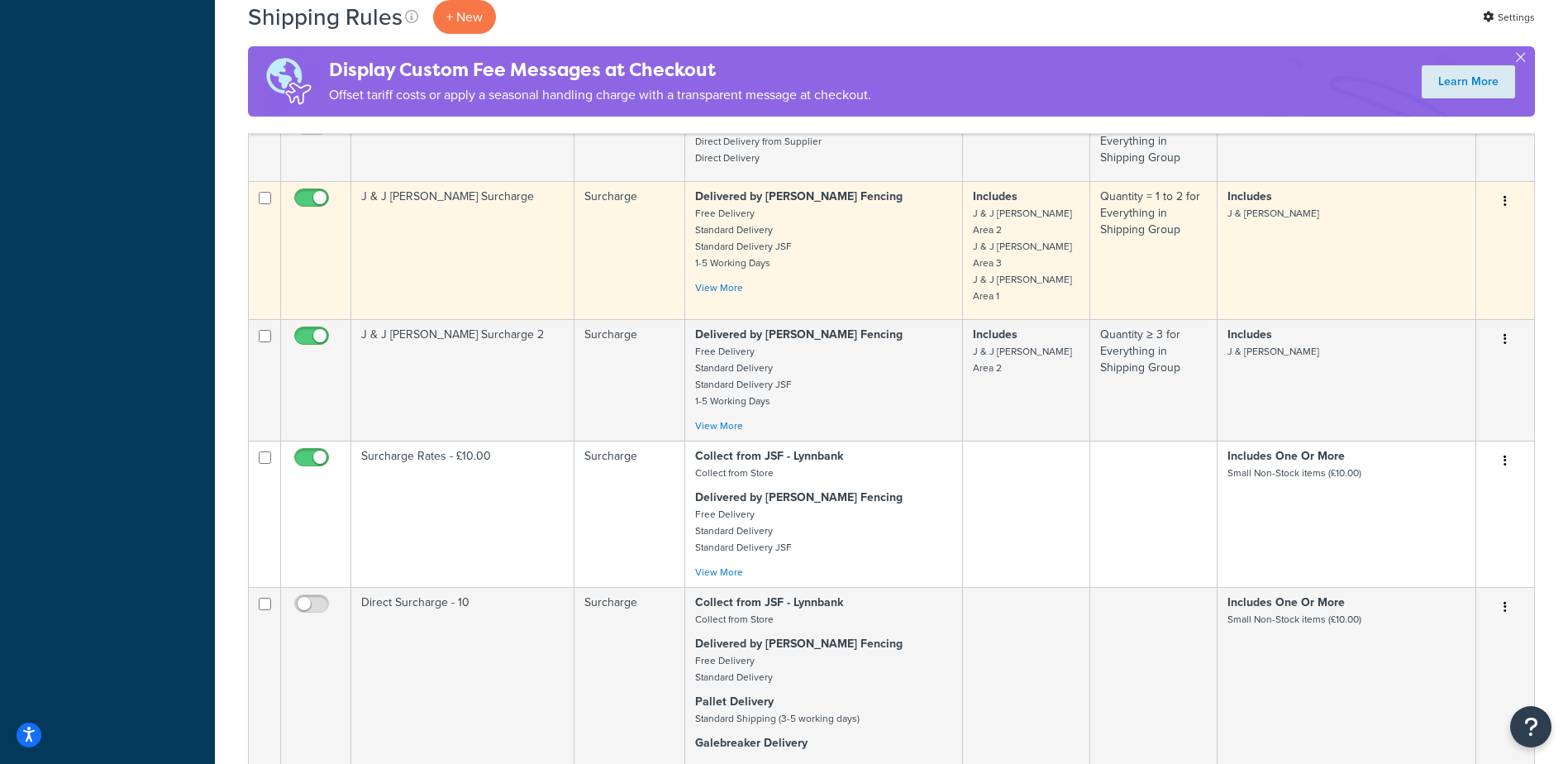
scroll to position [3473, 0]
click at [937, 270] on p "Delivered by James Smith Fencing Free Delivery Standard Delivery Standard Deliv…" at bounding box center [823, 228] width 257 height 83
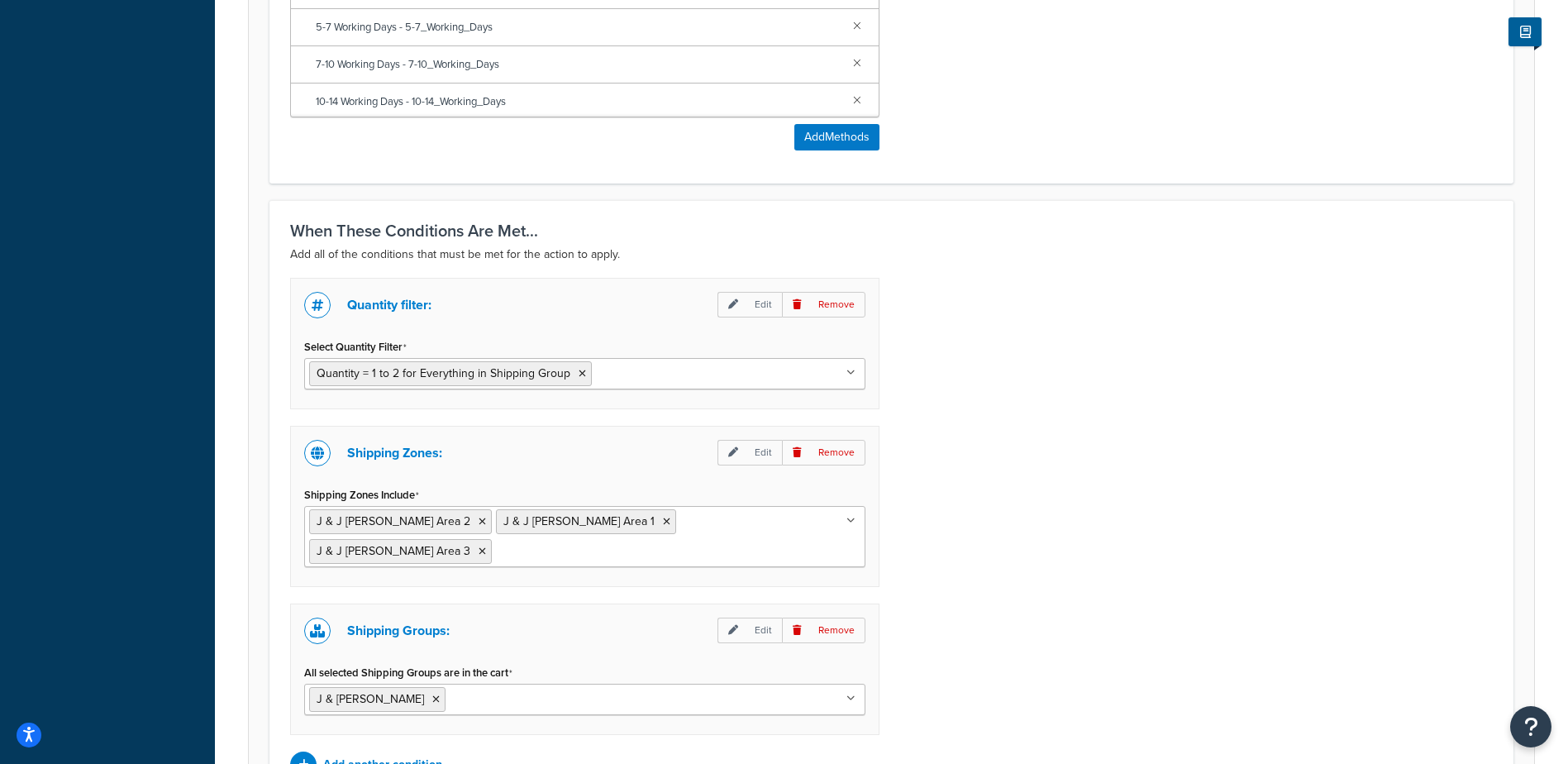
scroll to position [1281, 0]
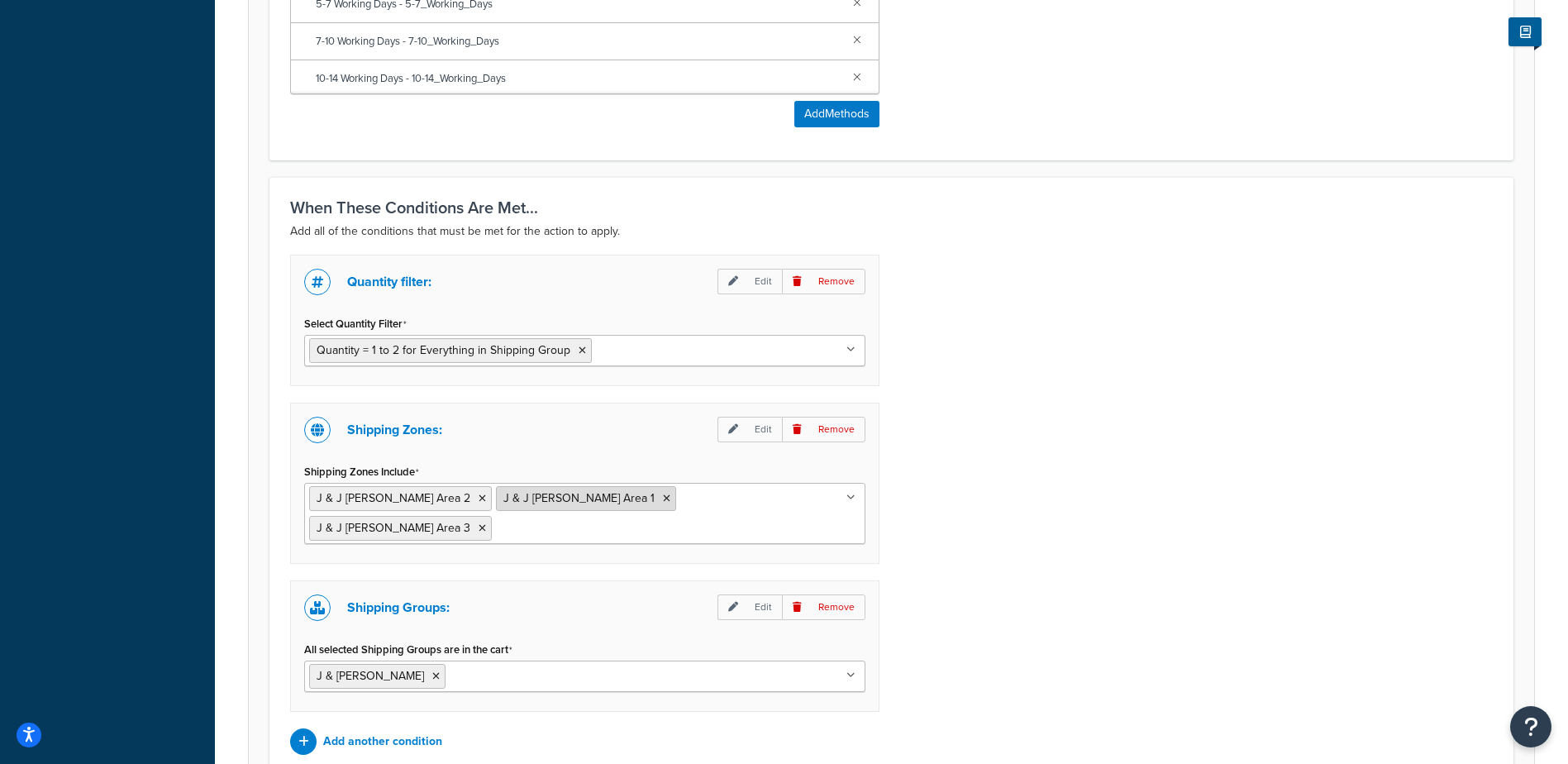
click at [663, 495] on icon at bounding box center [667, 498] width 8 height 10
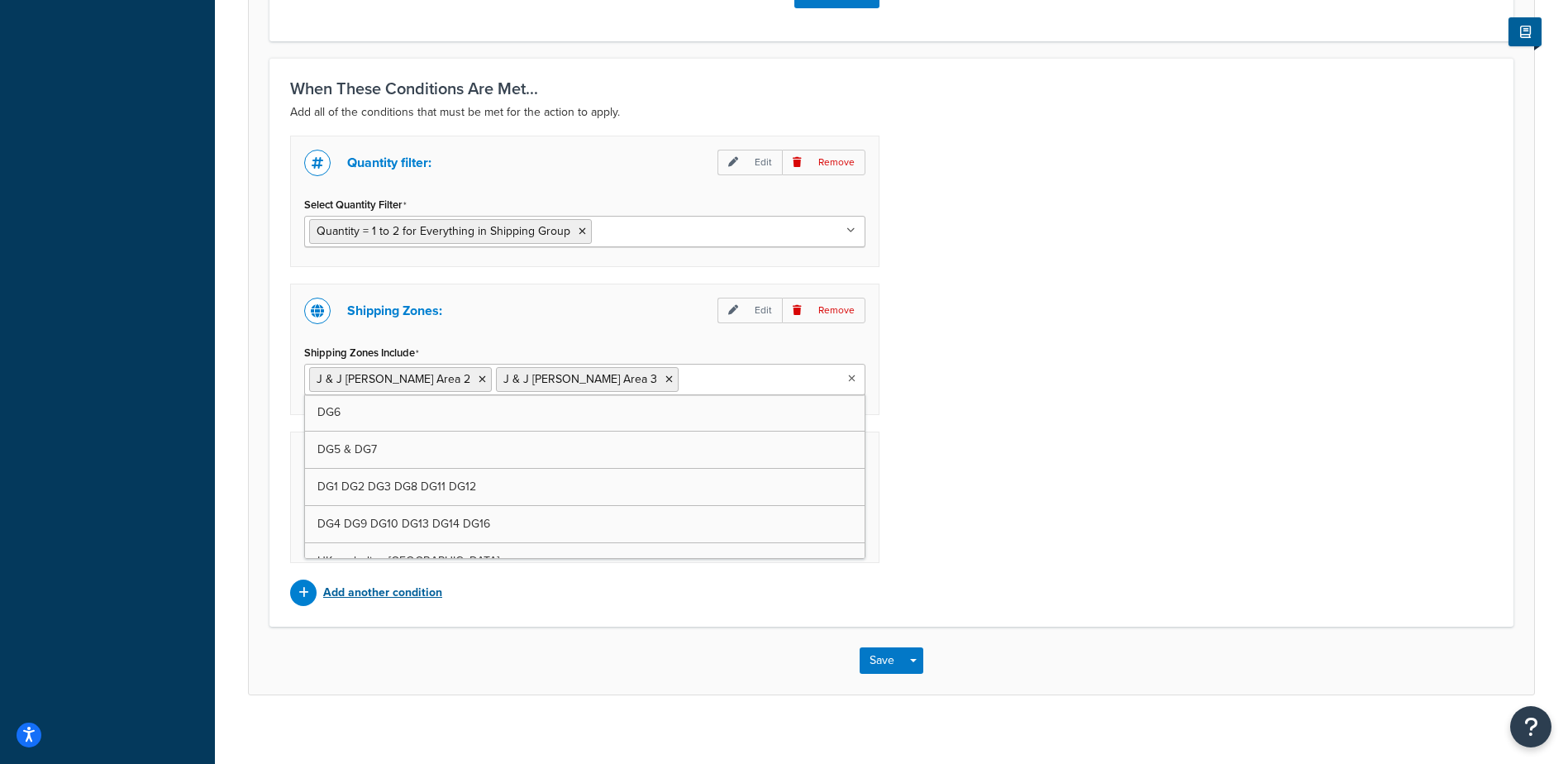
scroll to position [1416, 0]
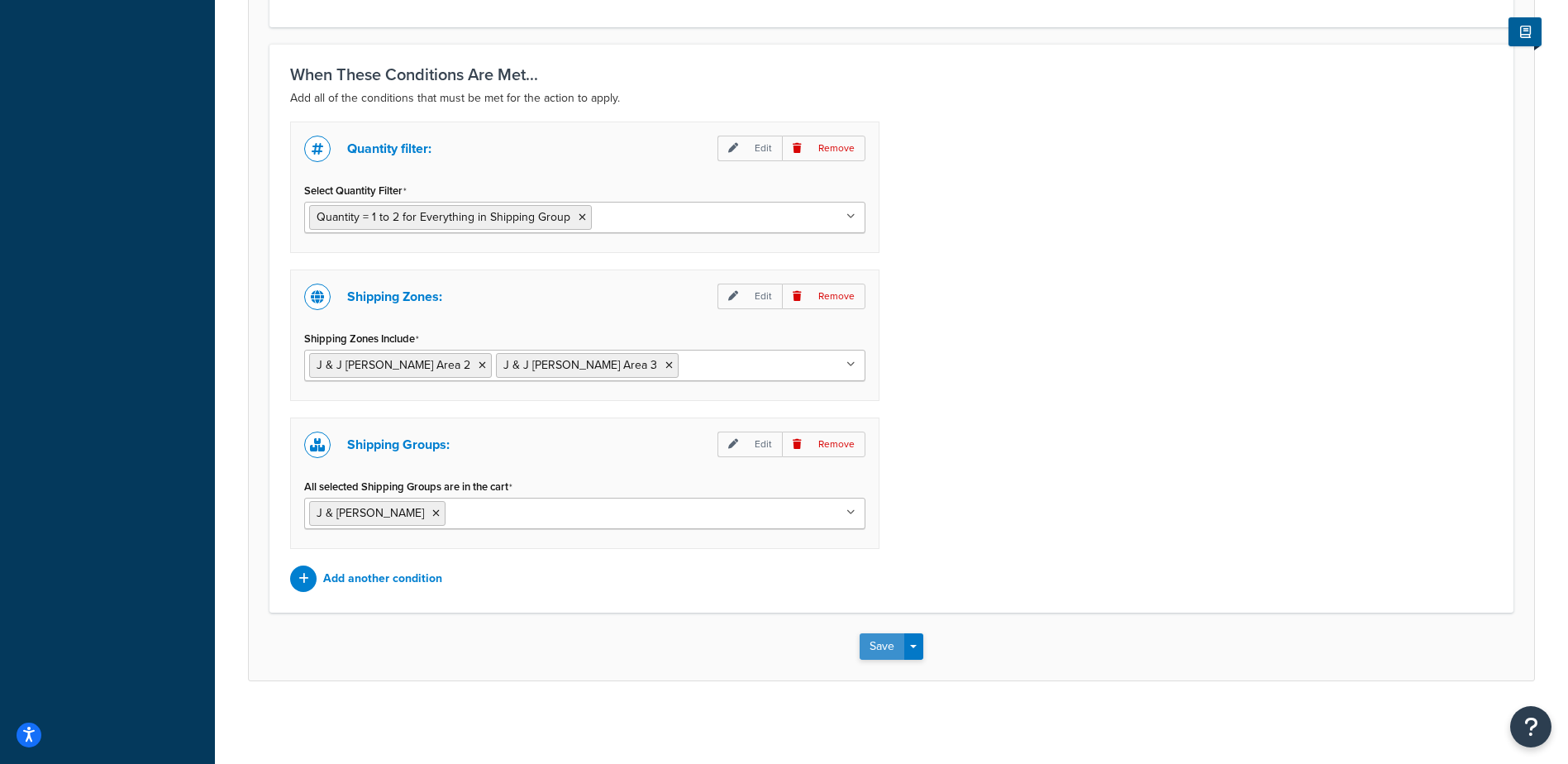
click at [886, 646] on button "Save" at bounding box center [882, 646] width 45 height 27
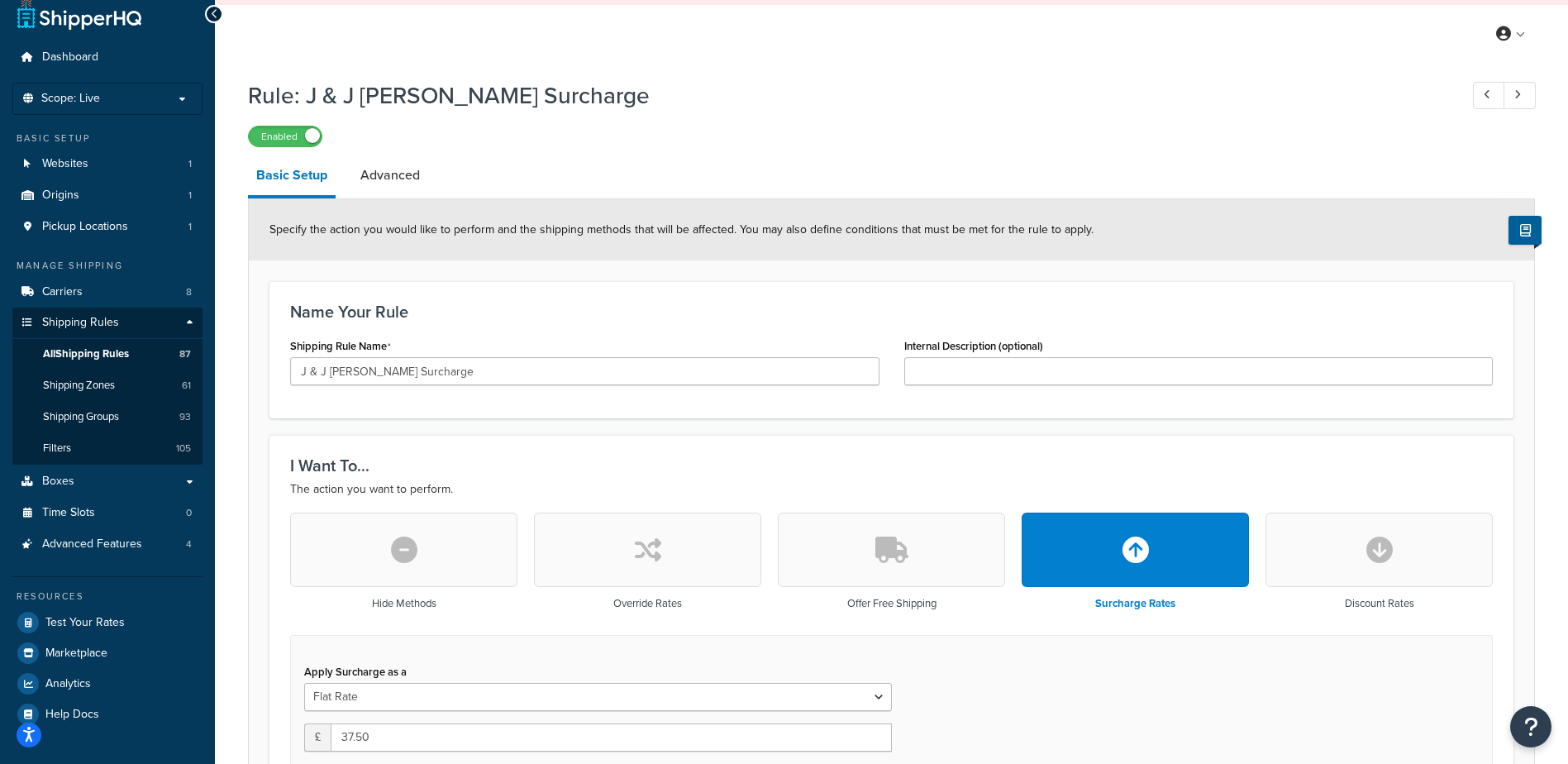
scroll to position [21, 0]
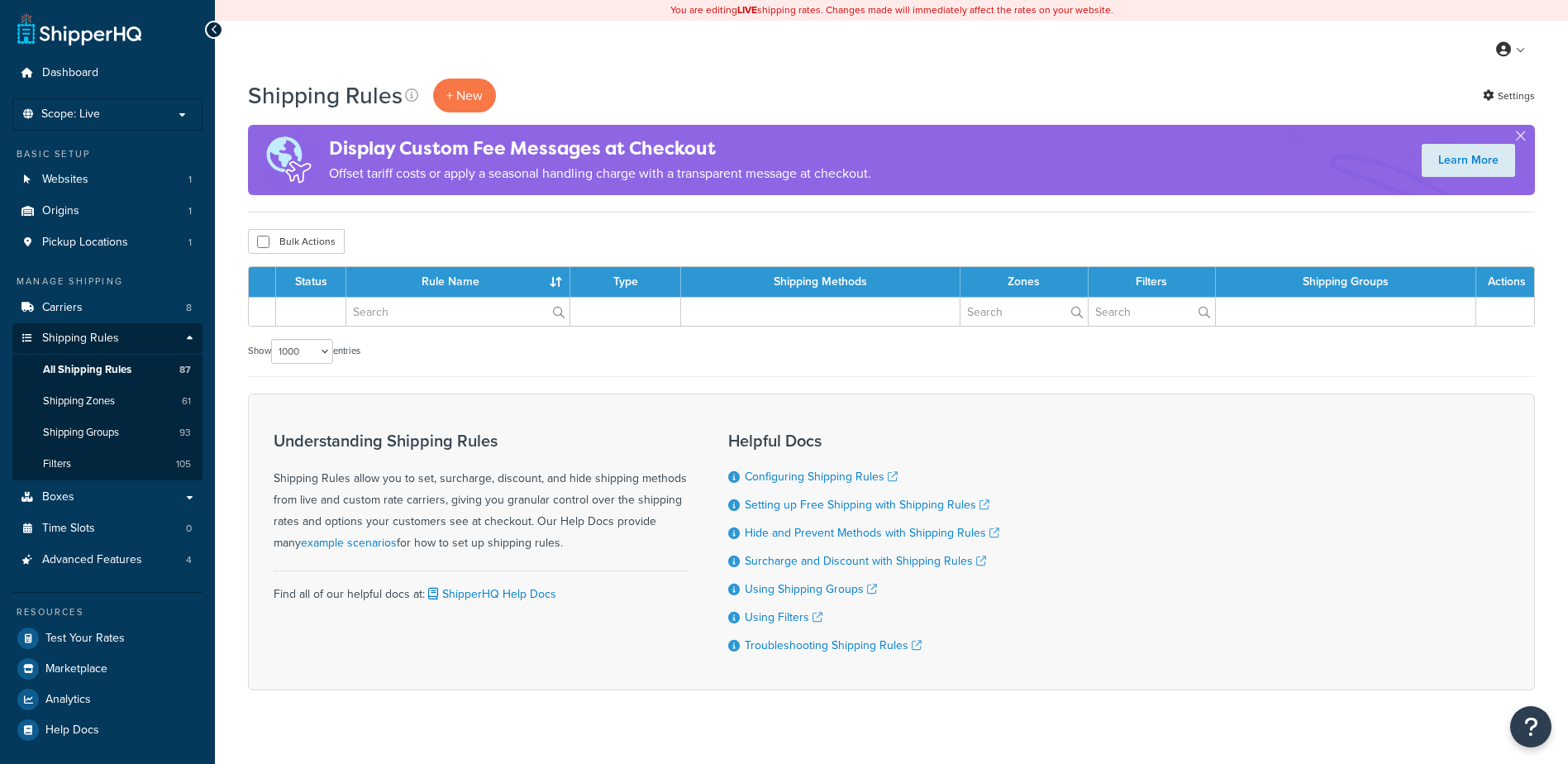
select select "1000"
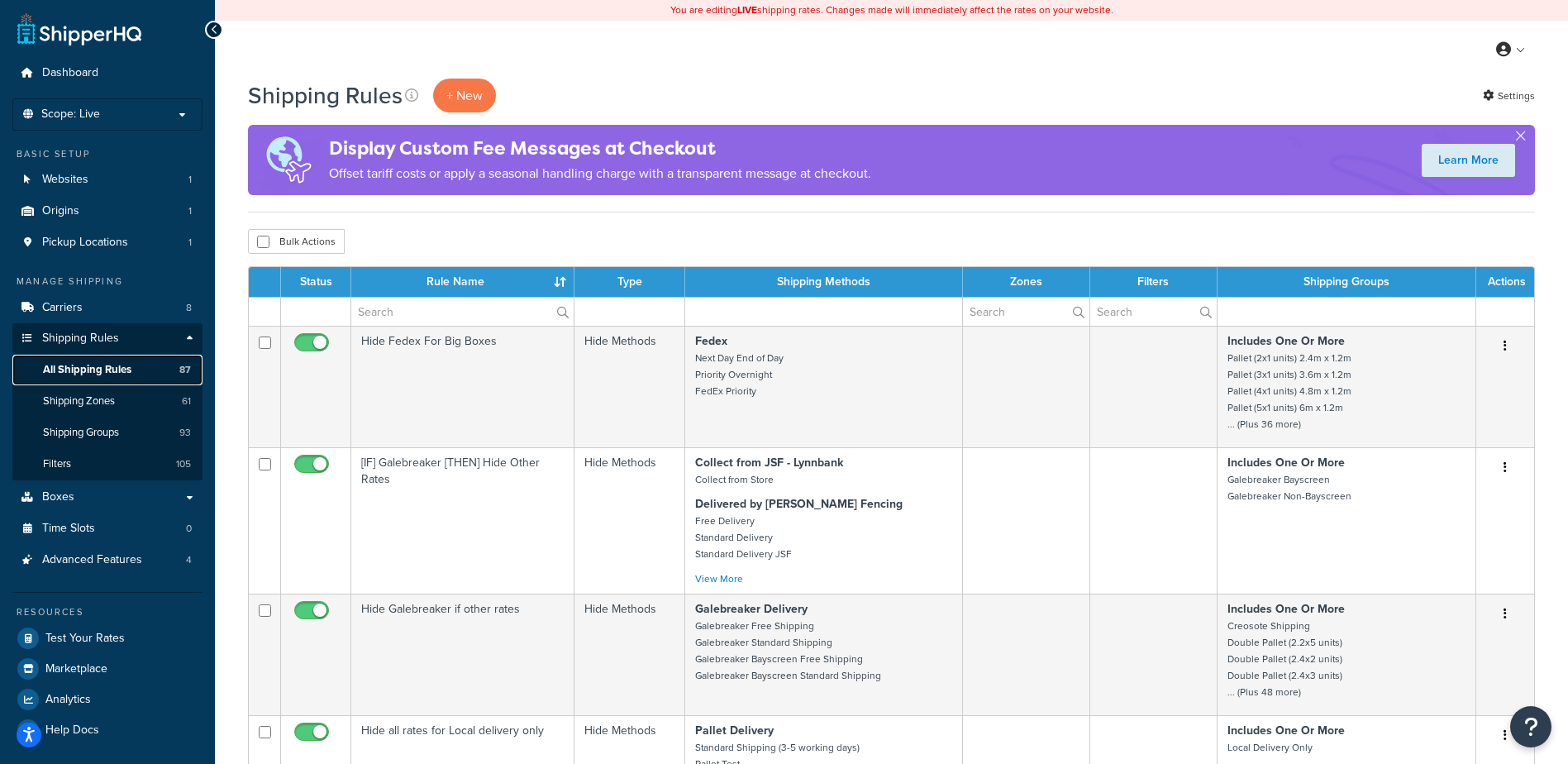
click at [98, 358] on link "All Shipping Rules 87" at bounding box center [107, 370] width 190 height 31
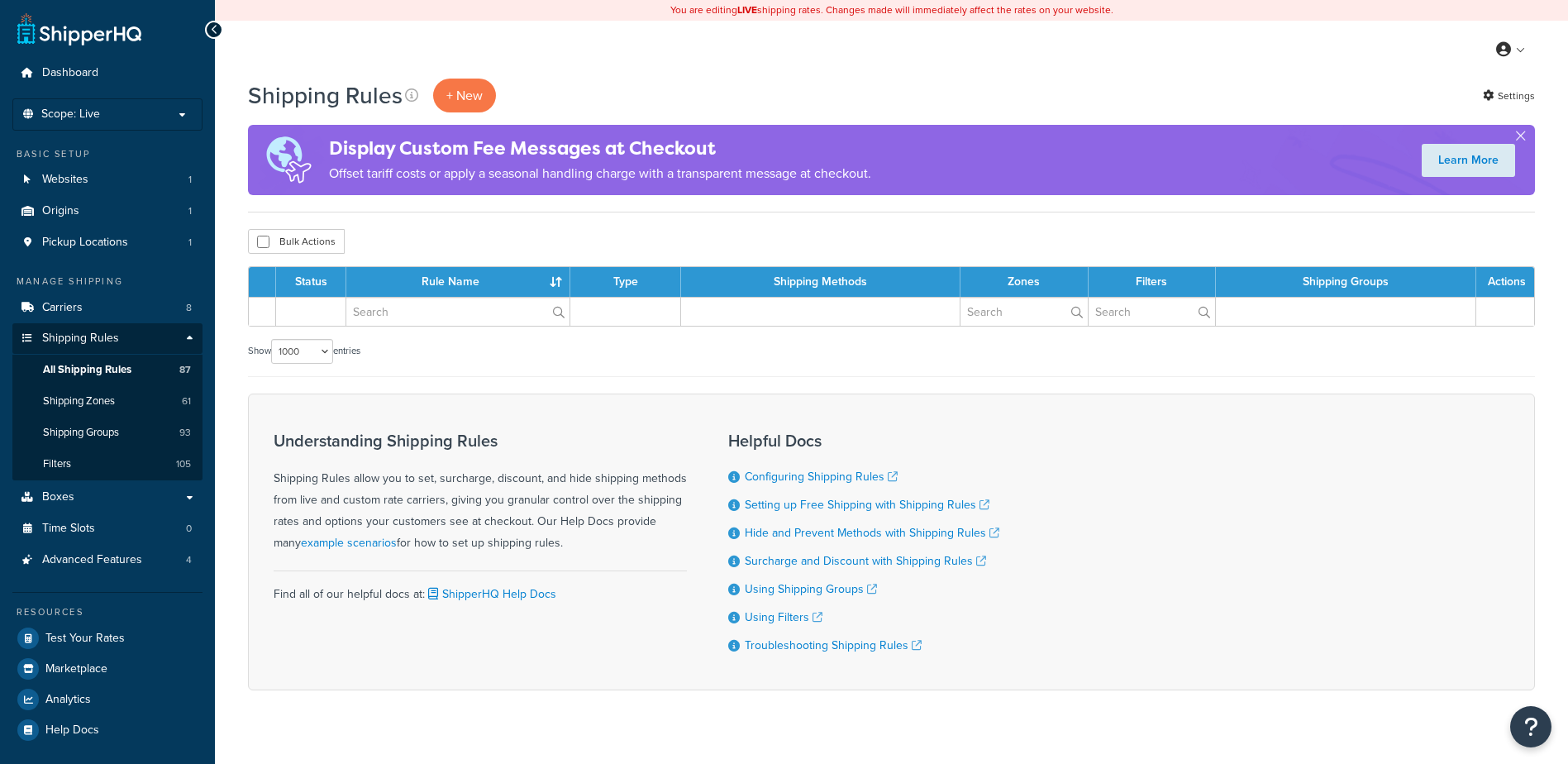
select select "1000"
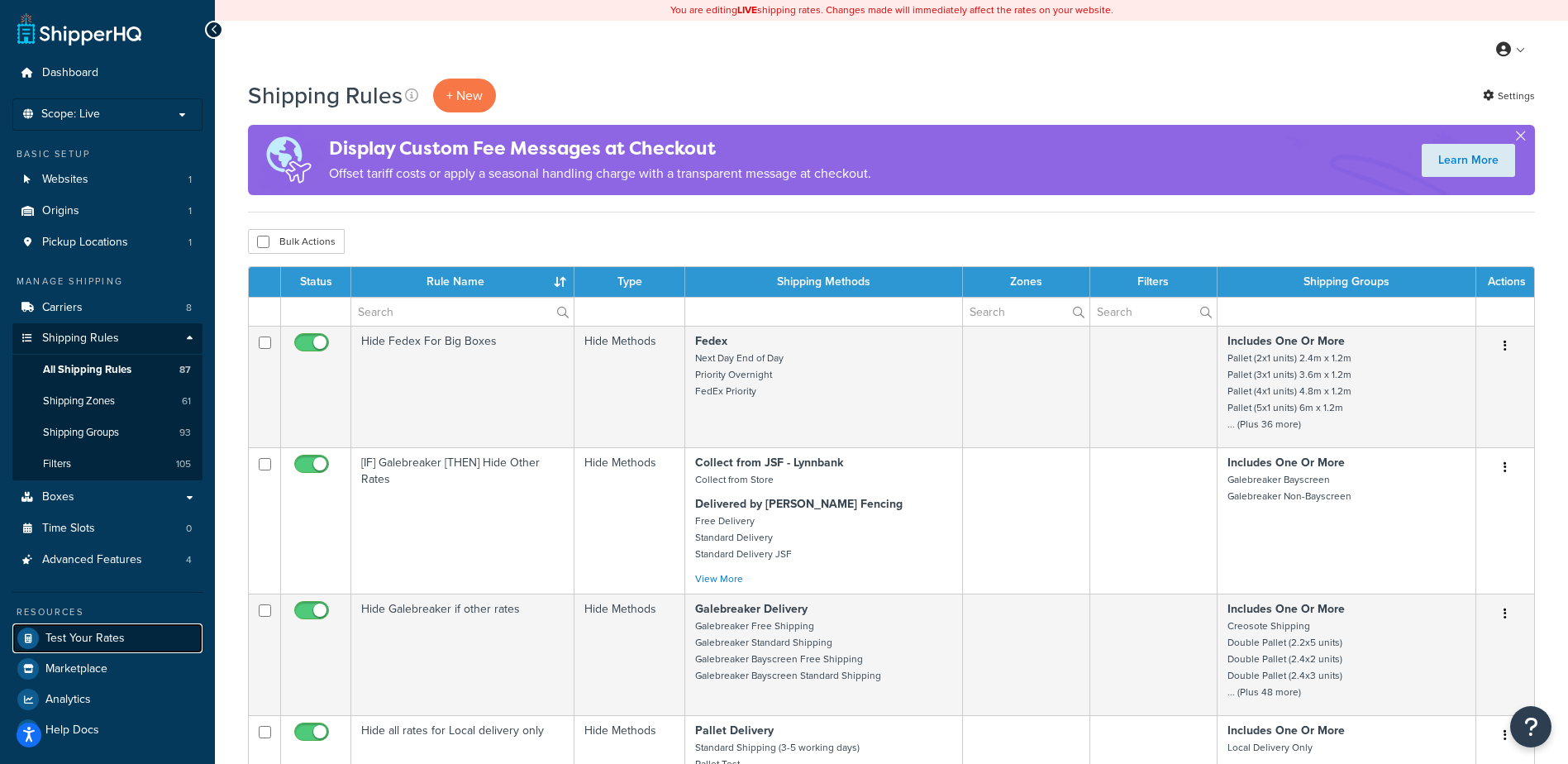
click at [124, 633] on link "Test Your Rates" at bounding box center [107, 638] width 190 height 30
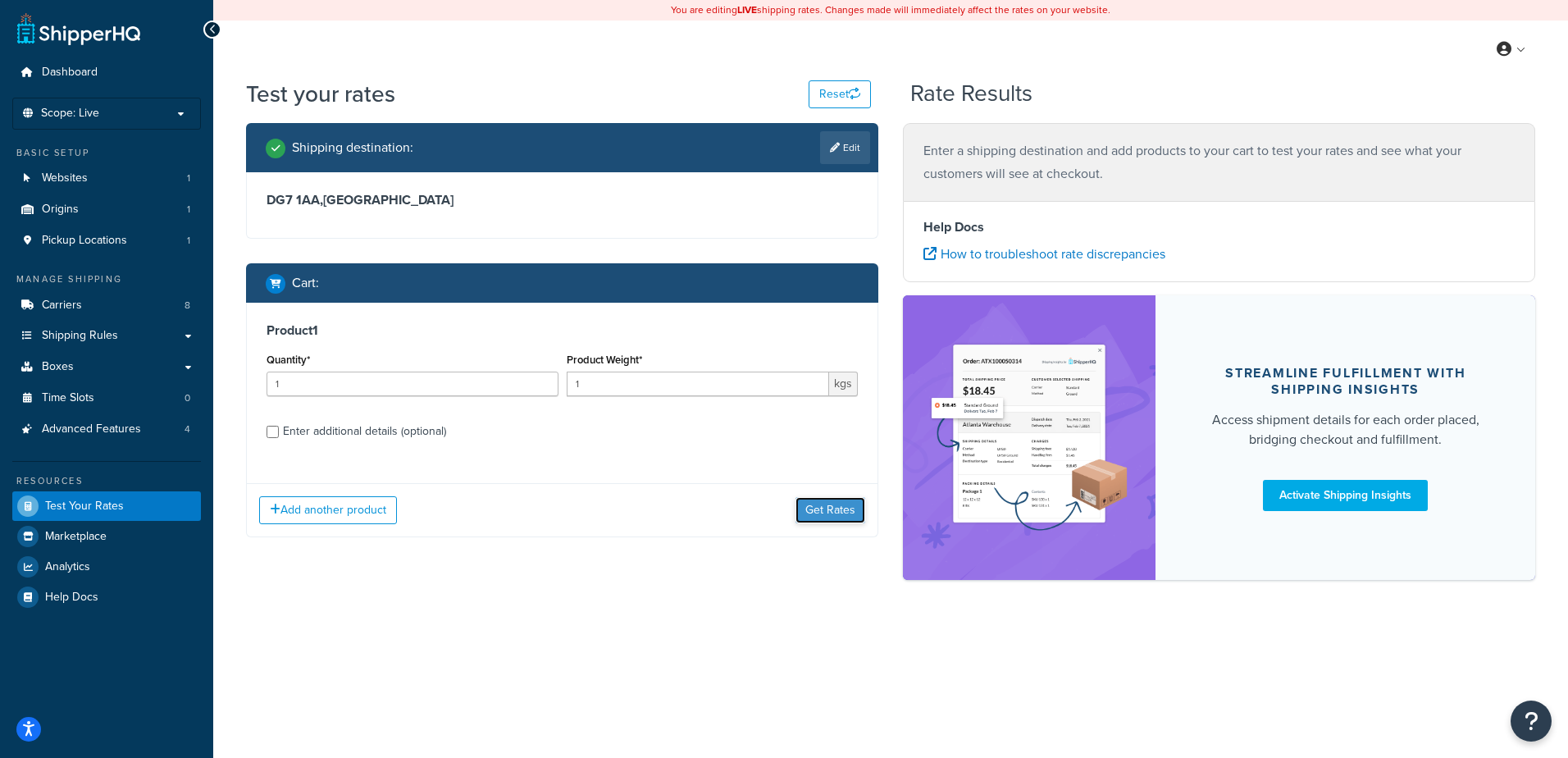
click at [843, 512] on button "Get Rates" at bounding box center [830, 510] width 70 height 26
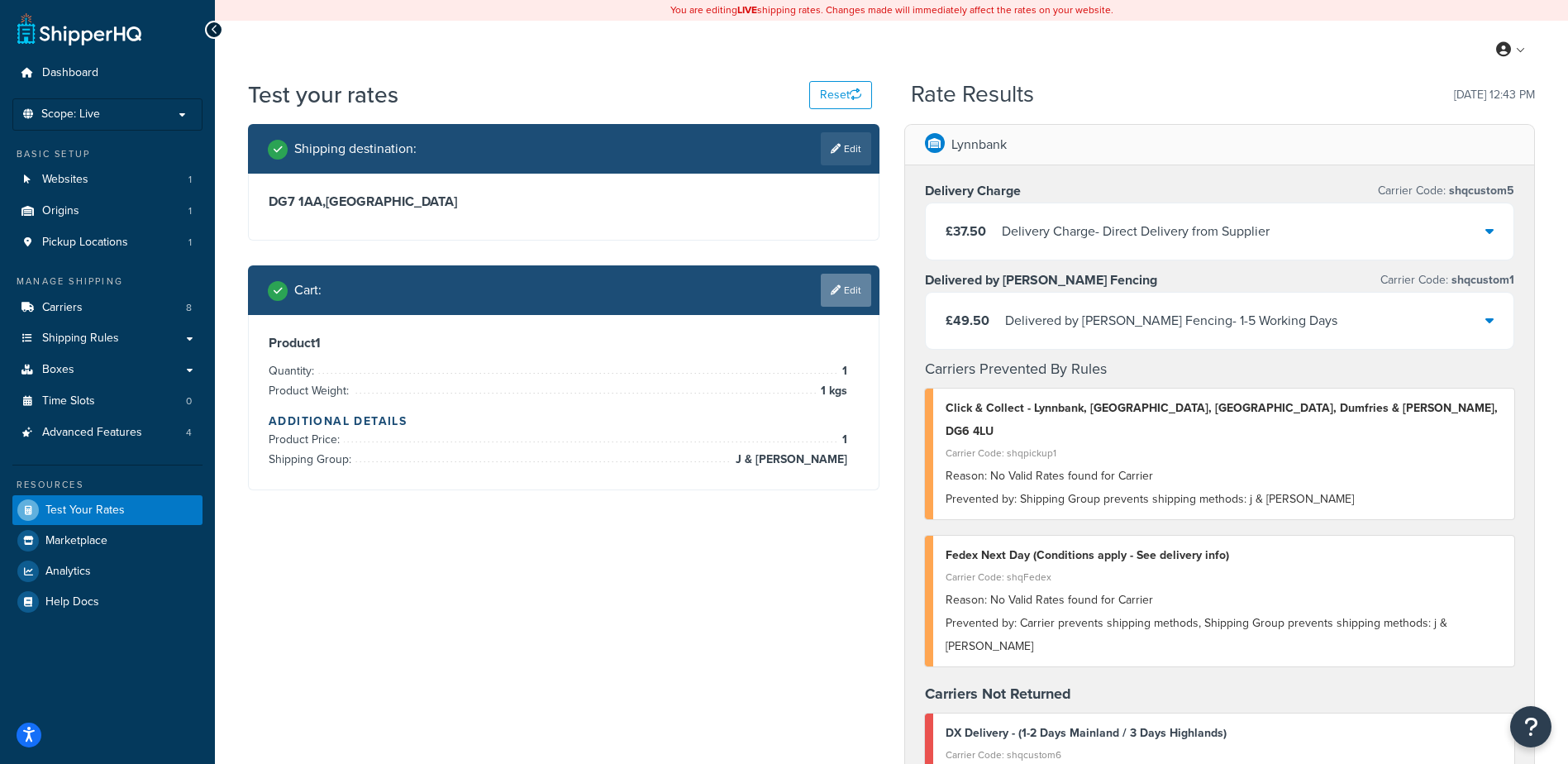
click at [841, 290] on link "Edit" at bounding box center [845, 290] width 51 height 33
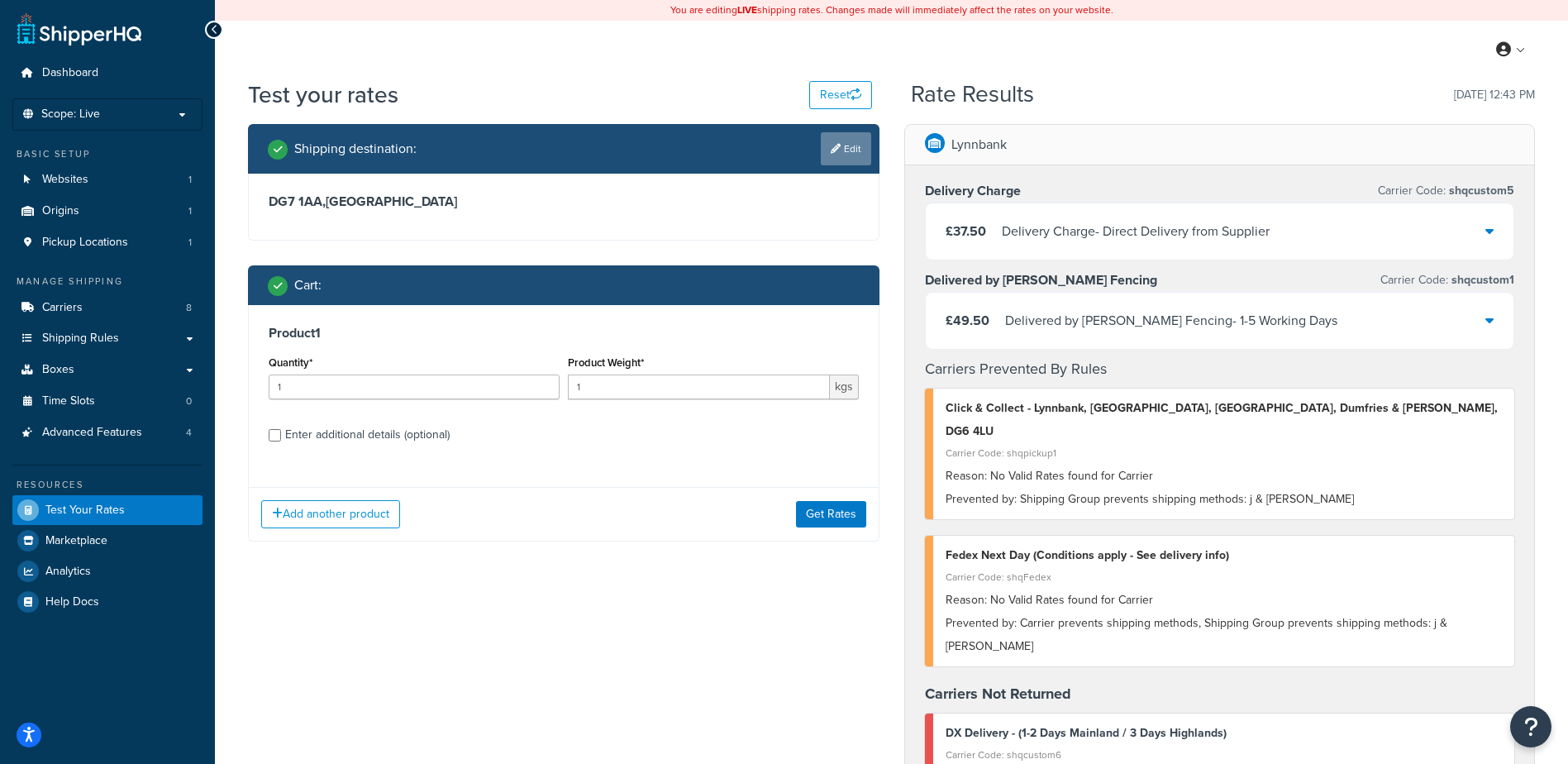
click at [841, 162] on link "Edit" at bounding box center [845, 149] width 51 height 33
select select "GB"
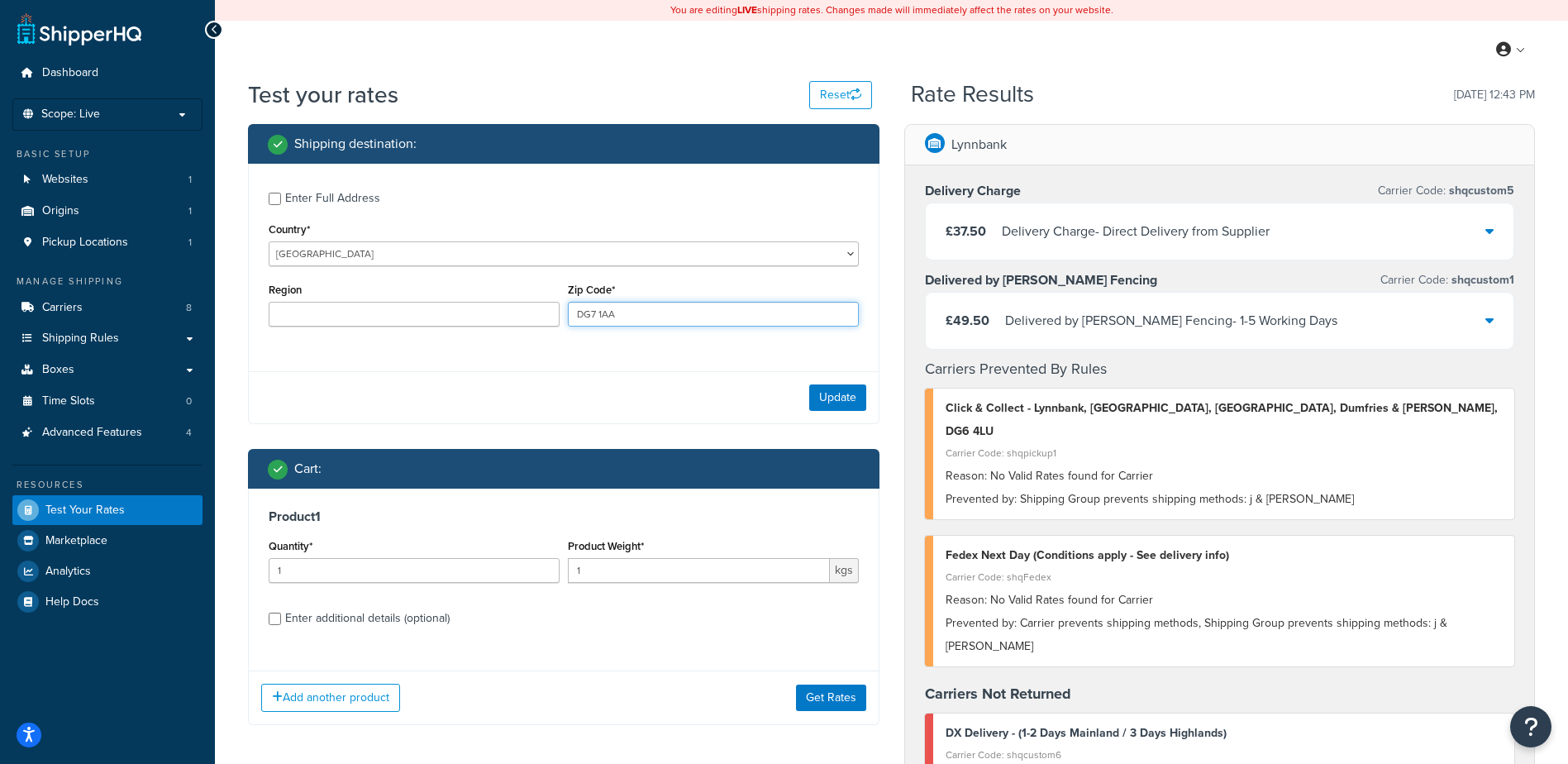
click at [597, 315] on input "DG7 1AA" at bounding box center [713, 314] width 291 height 25
type input "DG1 1AA"
click at [818, 395] on button "Update" at bounding box center [838, 397] width 57 height 27
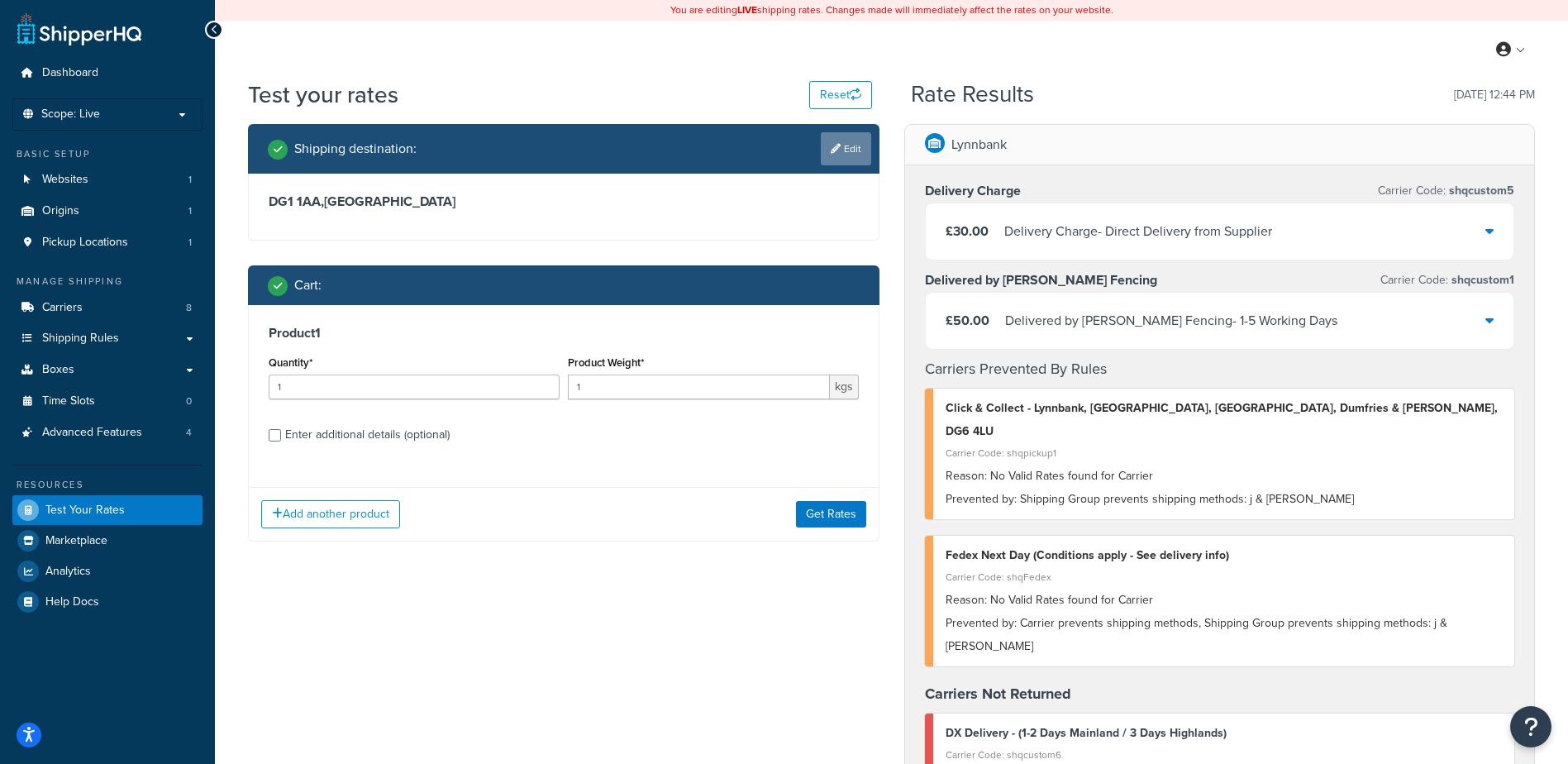
click at [851, 151] on link "Edit" at bounding box center [845, 149] width 51 height 33
select select "GB"
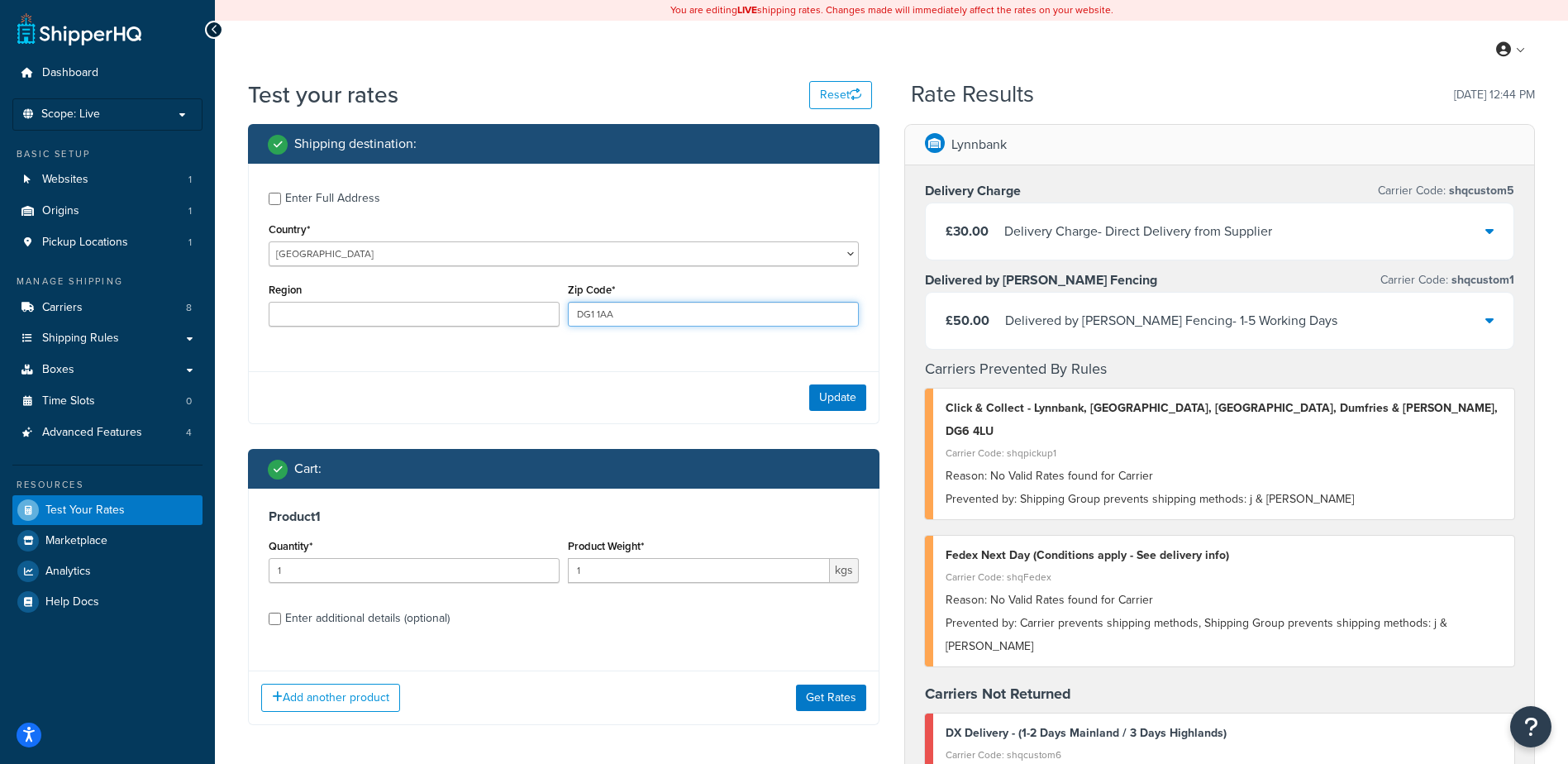
drag, startPoint x: 591, startPoint y: 313, endPoint x: 1037, endPoint y: 300, distance: 446.2
click at [591, 312] on input "DG1 1AA" at bounding box center [713, 314] width 291 height 25
type input "DG11 1AA"
click at [855, 401] on button "Update" at bounding box center [838, 397] width 57 height 27
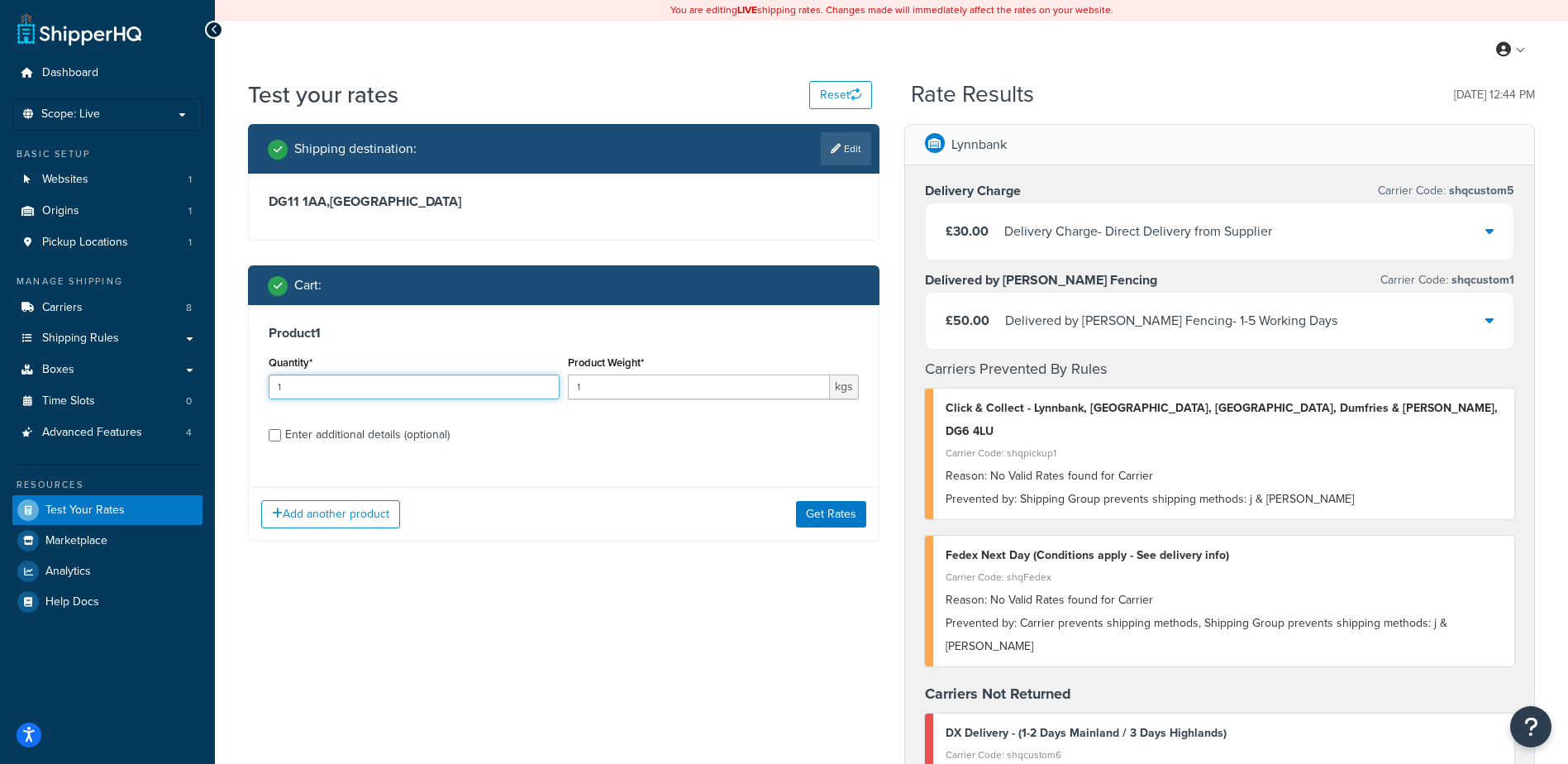
drag, startPoint x: 406, startPoint y: 385, endPoint x: 421, endPoint y: 335, distance: 52.2
type input "3"
click at [842, 518] on button "Get Rates" at bounding box center [832, 514] width 70 height 27
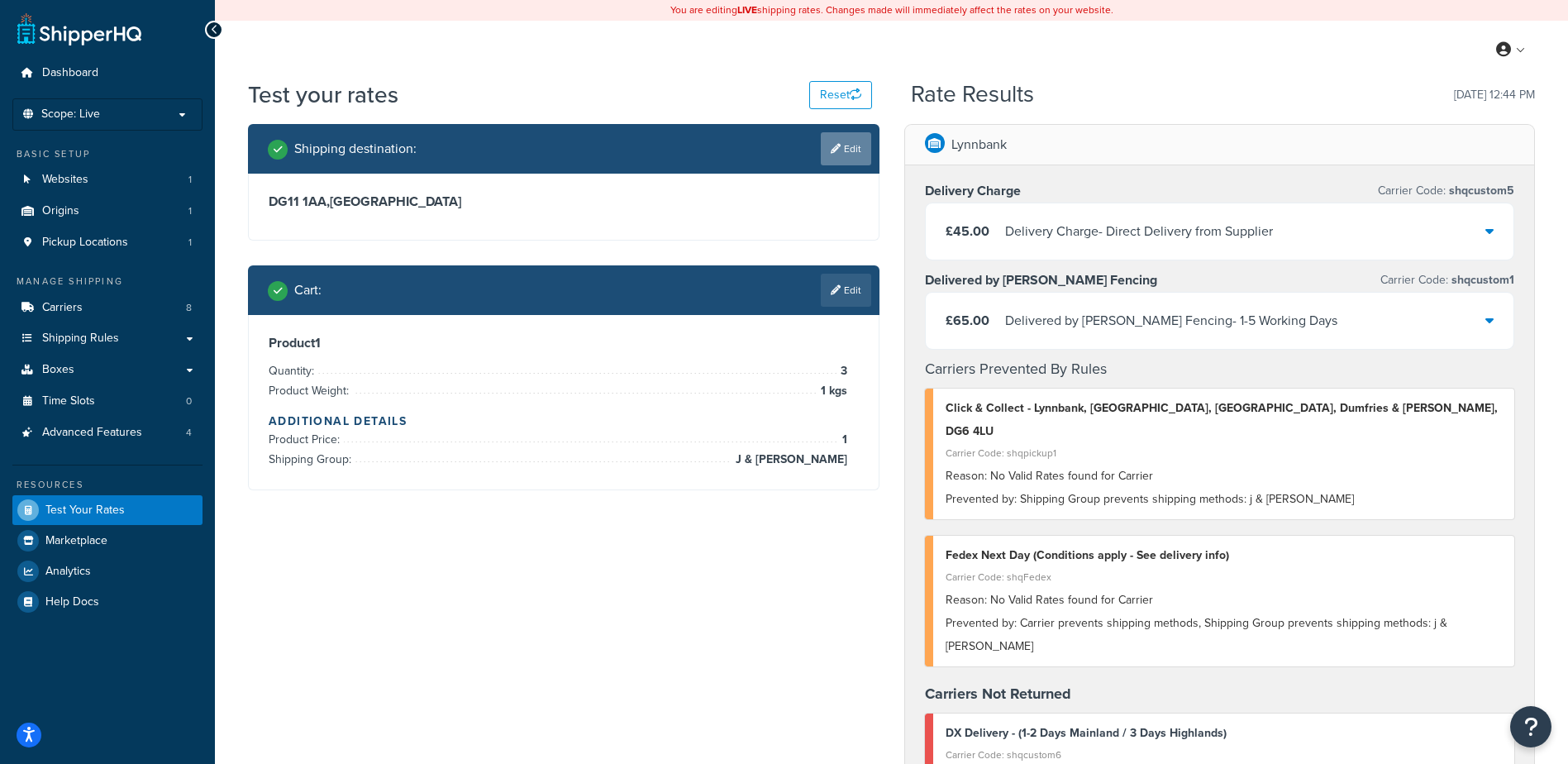
click at [848, 142] on link "Edit" at bounding box center [845, 149] width 51 height 33
select select "GB"
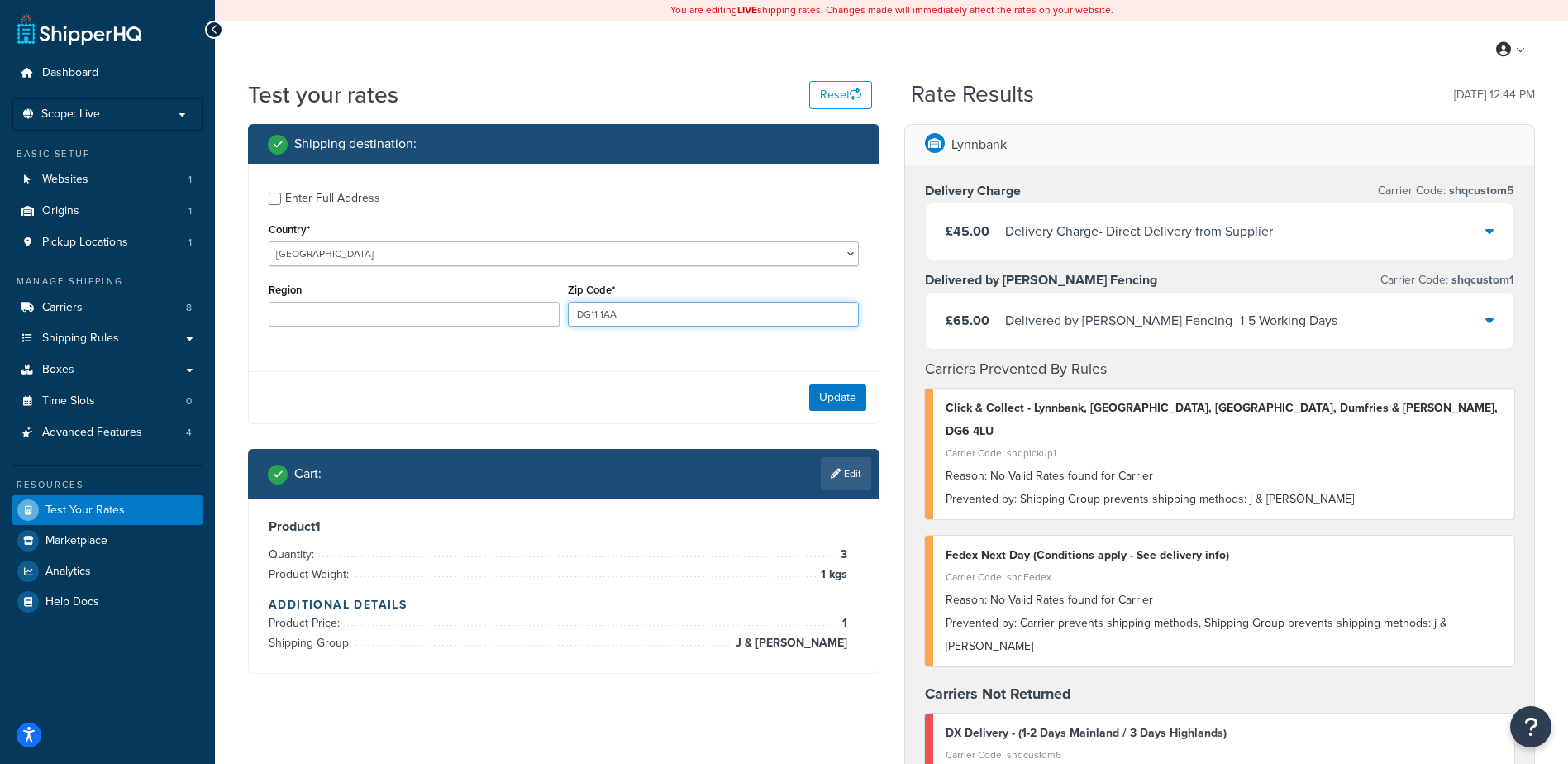
click at [469, 294] on div "Region Zip Code* DG11 1AA" at bounding box center [564, 309] width 599 height 60
type input "DG4 1AA"
click at [821, 400] on button "Update" at bounding box center [838, 397] width 57 height 27
